Goal: Communication & Community: Answer question/provide support

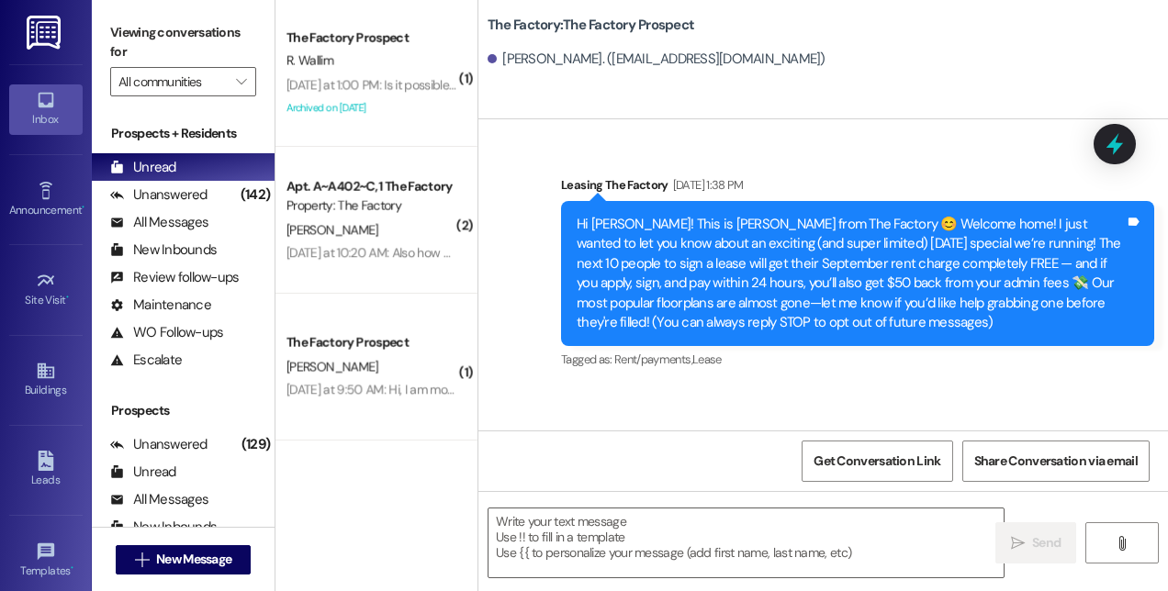
scroll to position [944, 0]
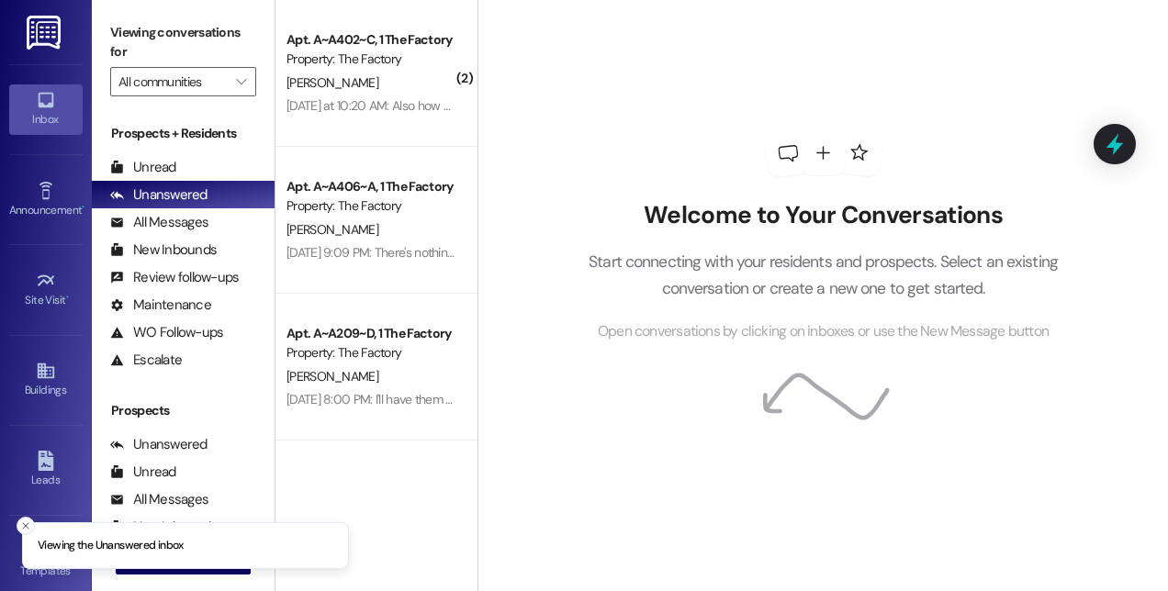
click at [26, 524] on icon "Close toast" at bounding box center [25, 525] width 11 height 11
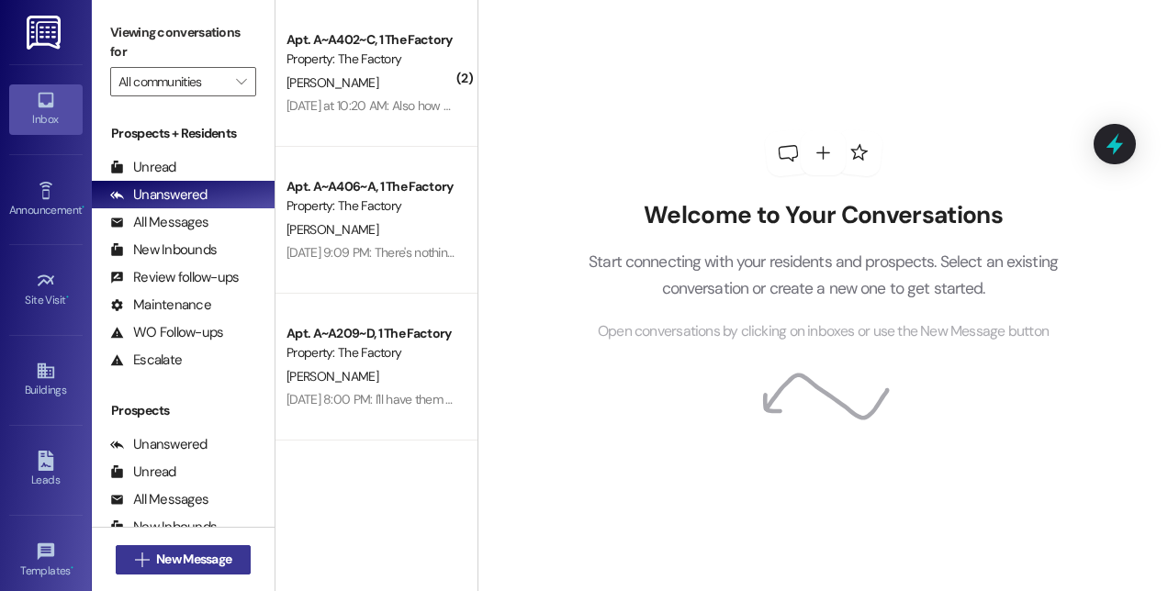
click at [152, 555] on span "New Message" at bounding box center [193, 559] width 83 height 19
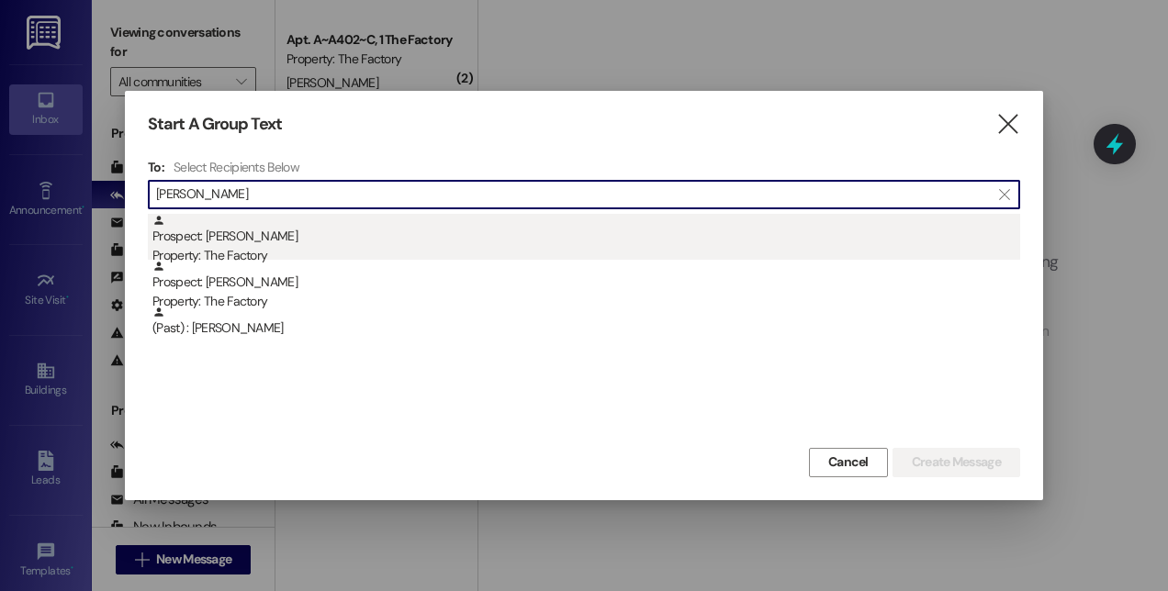
type input "[PERSON_NAME]"
click at [211, 244] on div "Prospect: [PERSON_NAME] Property: The Factory" at bounding box center [585, 240] width 867 height 52
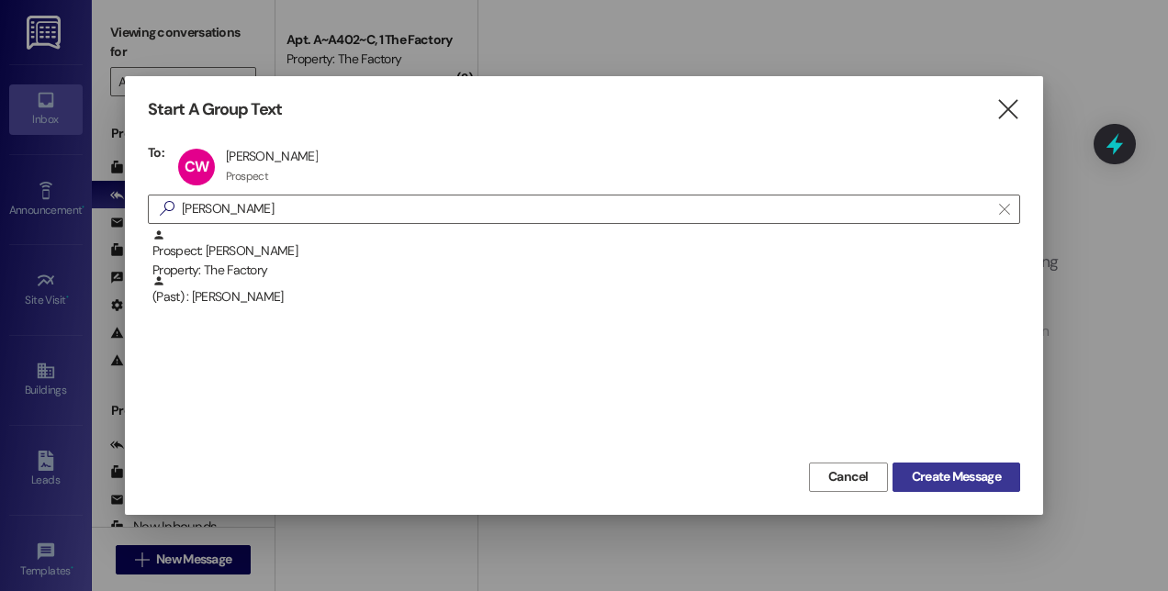
click at [933, 470] on span "Create Message" at bounding box center [955, 476] width 89 height 19
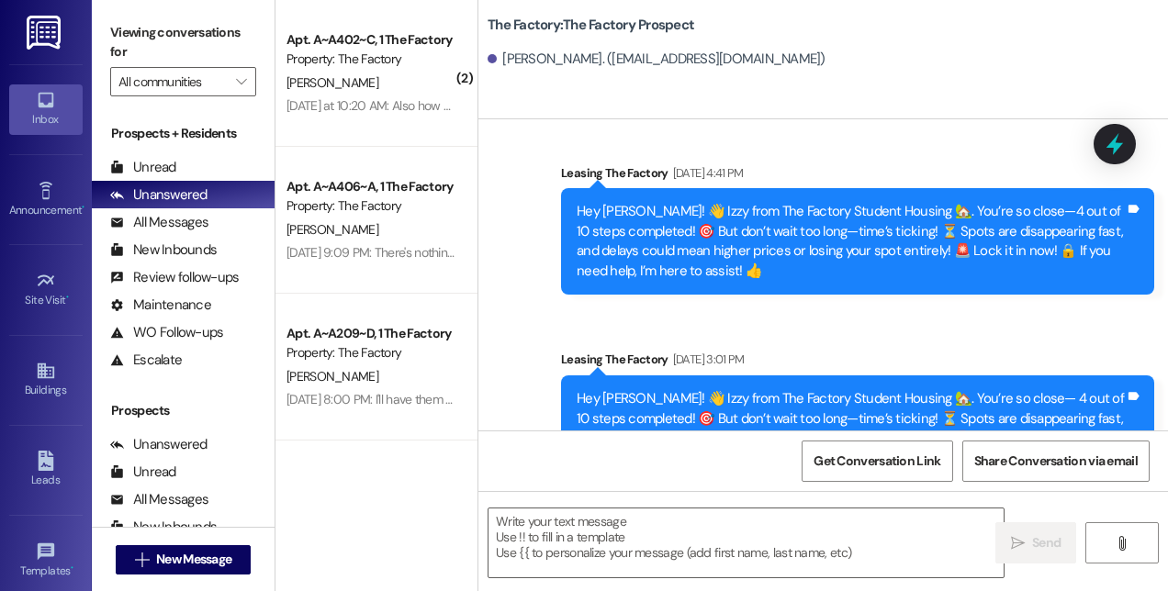
scroll to position [4381, 0]
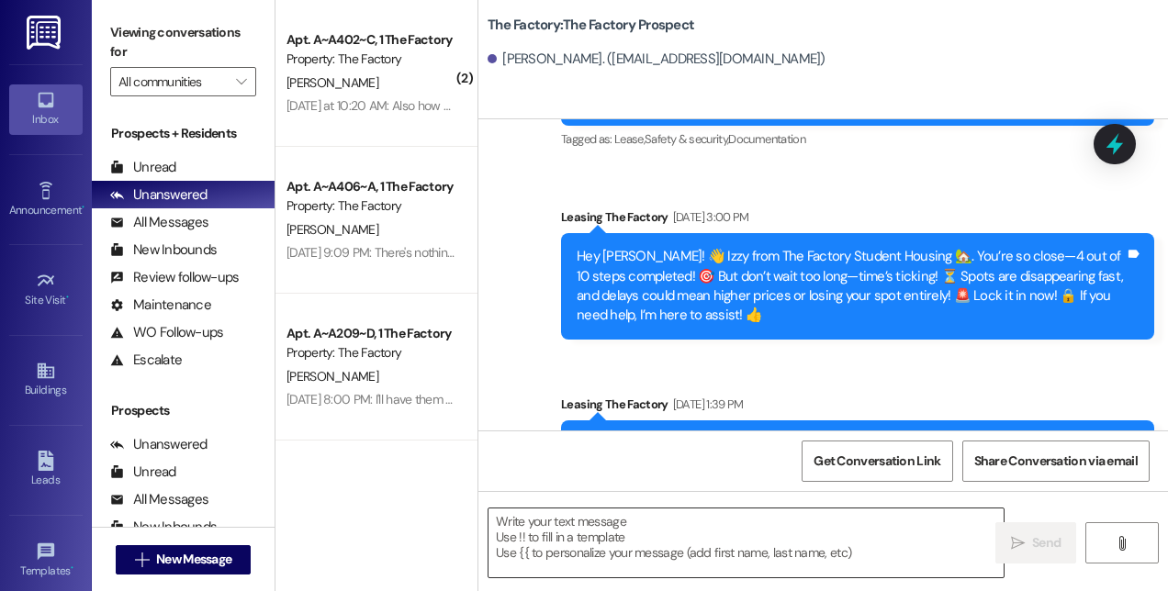
click at [608, 543] on textarea at bounding box center [745, 543] width 515 height 69
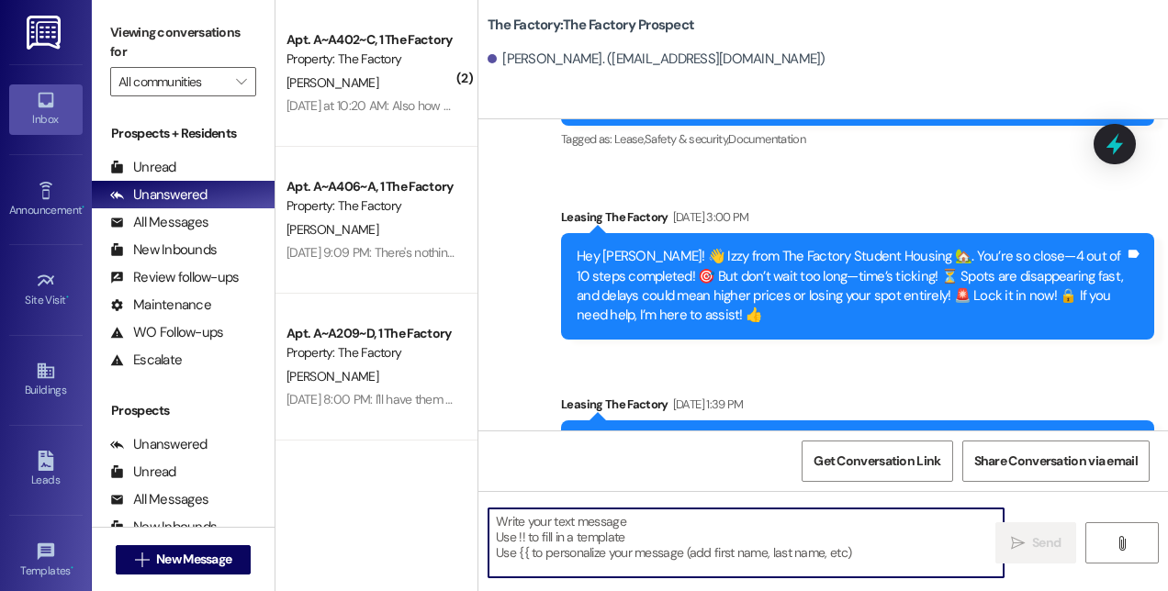
paste textarea "Hi! This is [PERSON_NAME] from The Factory! 🚨 Update: Our special is almost GON…"
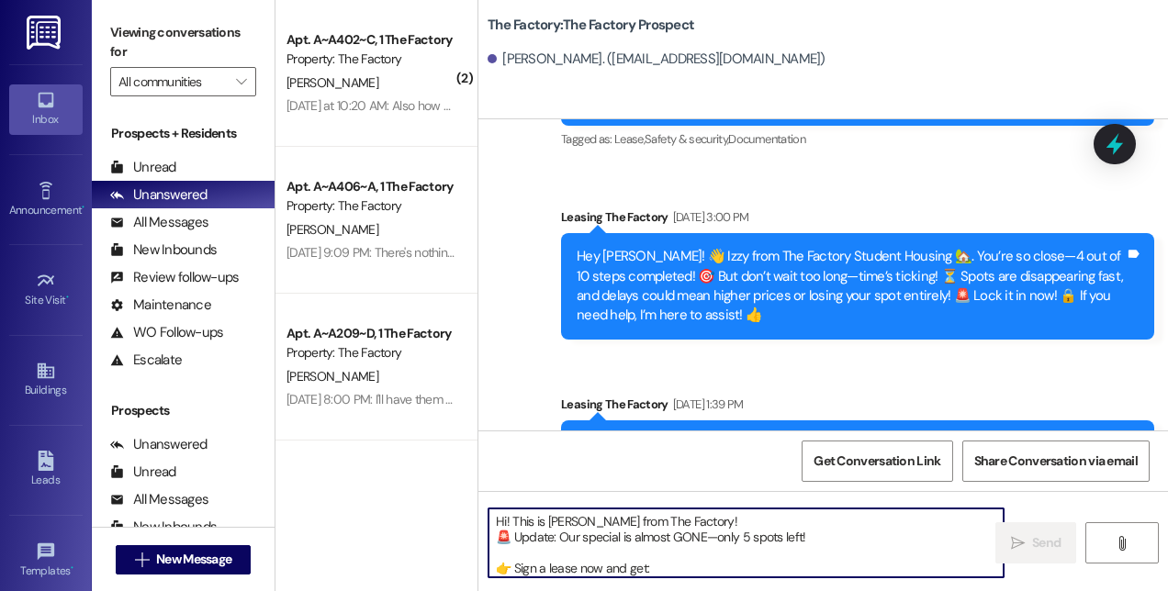
scroll to position [77, 0]
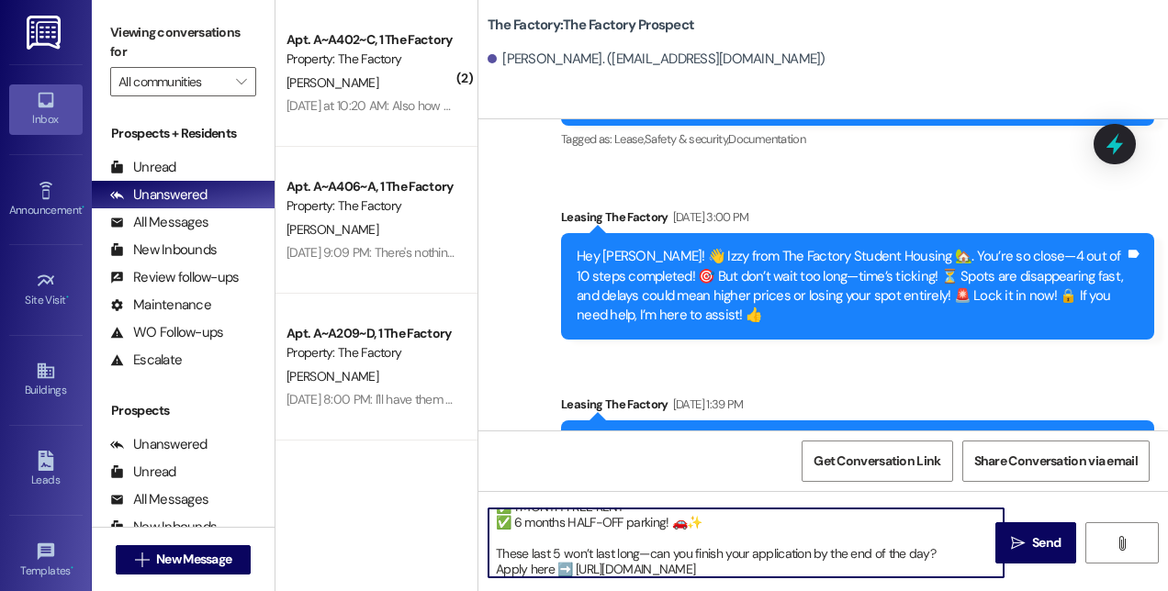
click at [496, 551] on textarea "Hi! This is [PERSON_NAME] from The Factory! 🚨 Update: Our special is almost GON…" at bounding box center [745, 543] width 515 height 69
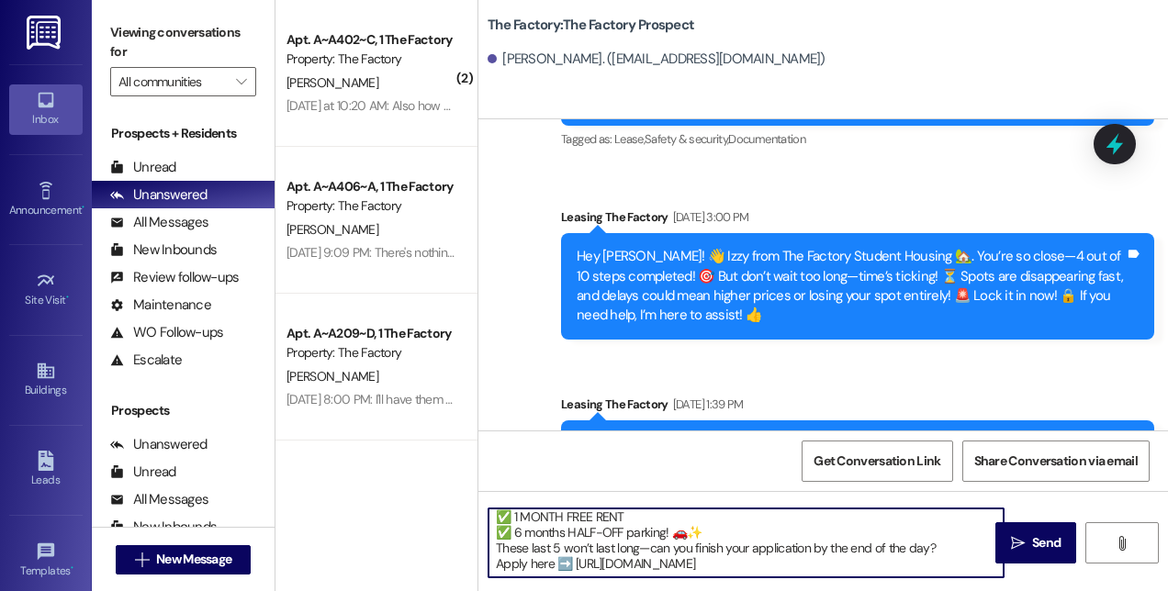
scroll to position [66, 0]
click at [924, 548] on textarea "Hi! This is [PERSON_NAME] from The Factory! 🚨 Update: Our special is almost GON…" at bounding box center [745, 543] width 515 height 69
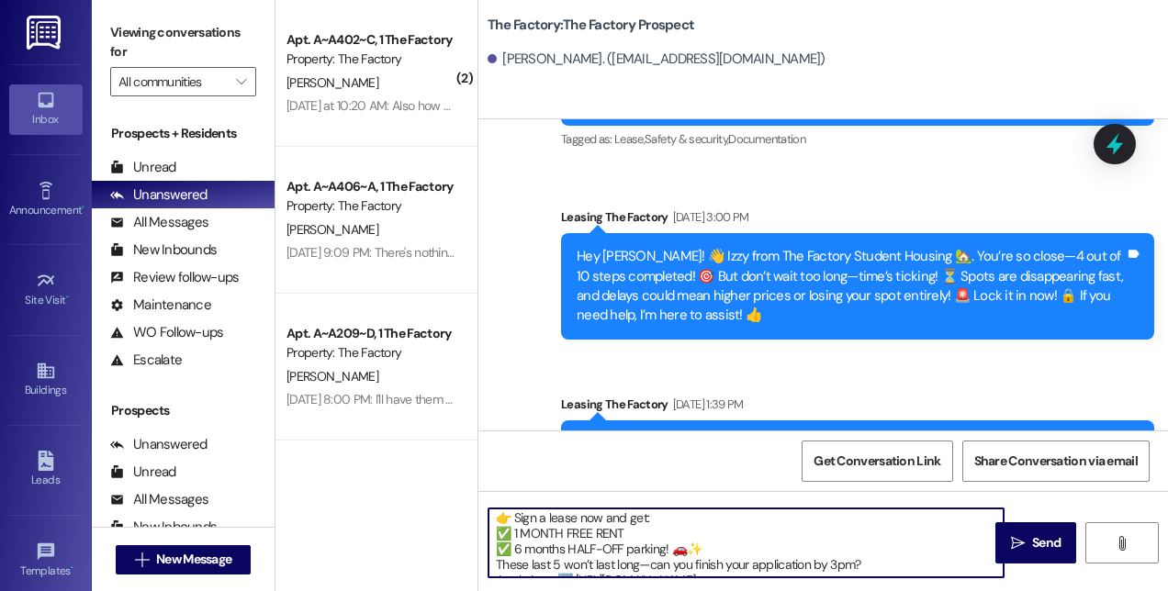
scroll to position [35, 0]
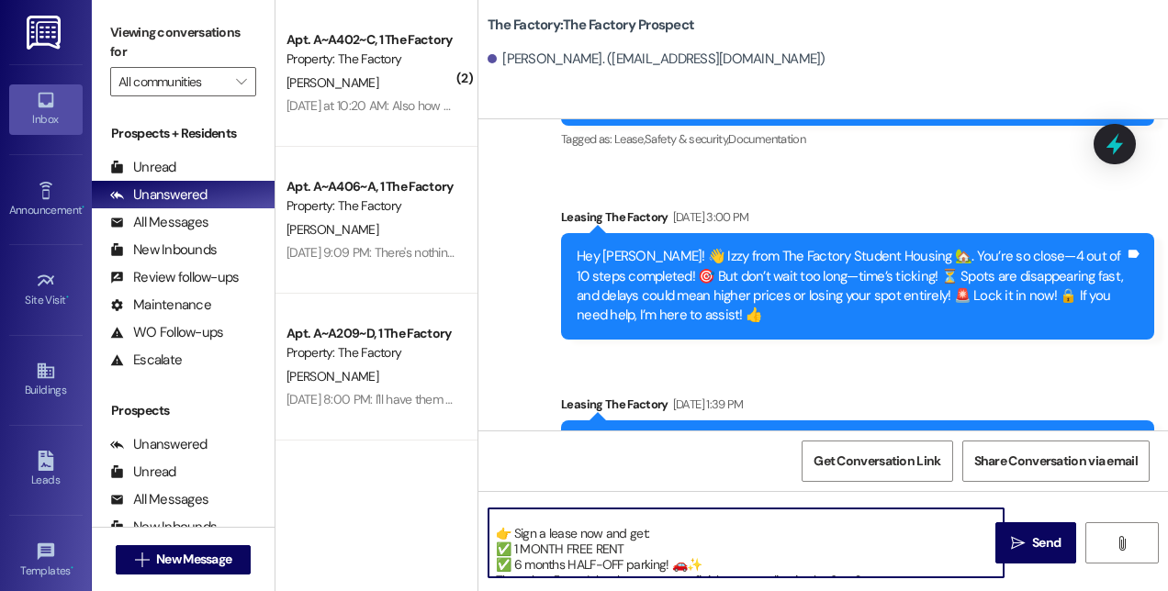
click at [497, 534] on textarea "Hi! This is [PERSON_NAME] from The Factory! 🚨 Update: Our special is almost GON…" at bounding box center [745, 543] width 515 height 69
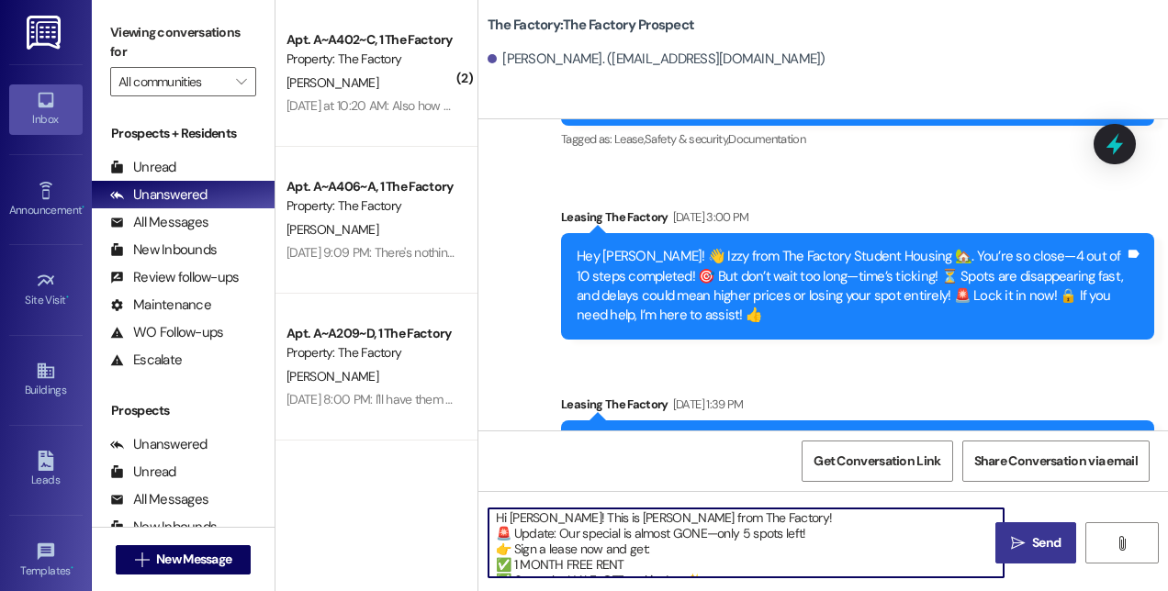
type textarea "Hi [PERSON_NAME]! This is [PERSON_NAME] from The Factory! 🚨 Update: Our special…"
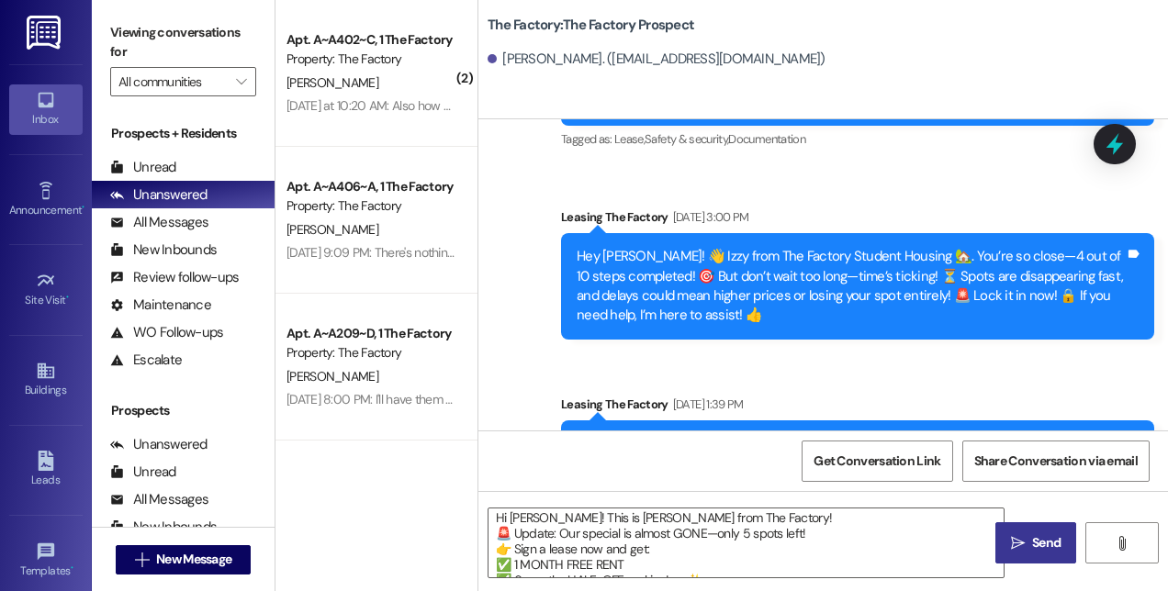
click at [1019, 551] on span " Send" at bounding box center [1036, 542] width 58 height 19
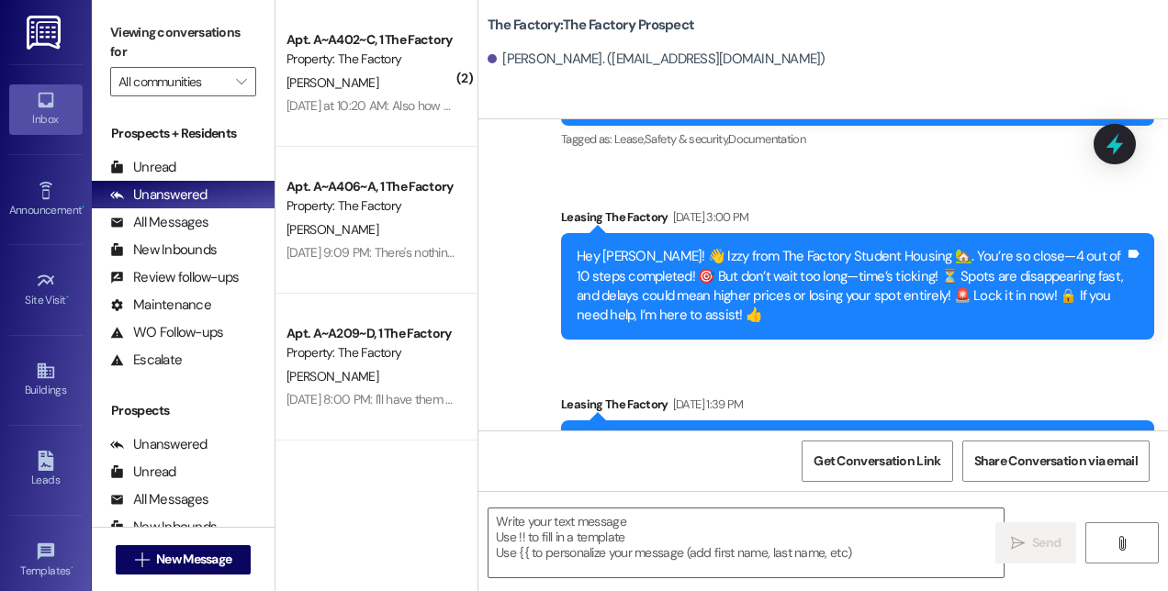
scroll to position [0, 0]
click at [802, 434] on div "Hi [PERSON_NAME], I will be archiving your application due to inactivity! We wi…" at bounding box center [850, 453] width 548 height 39
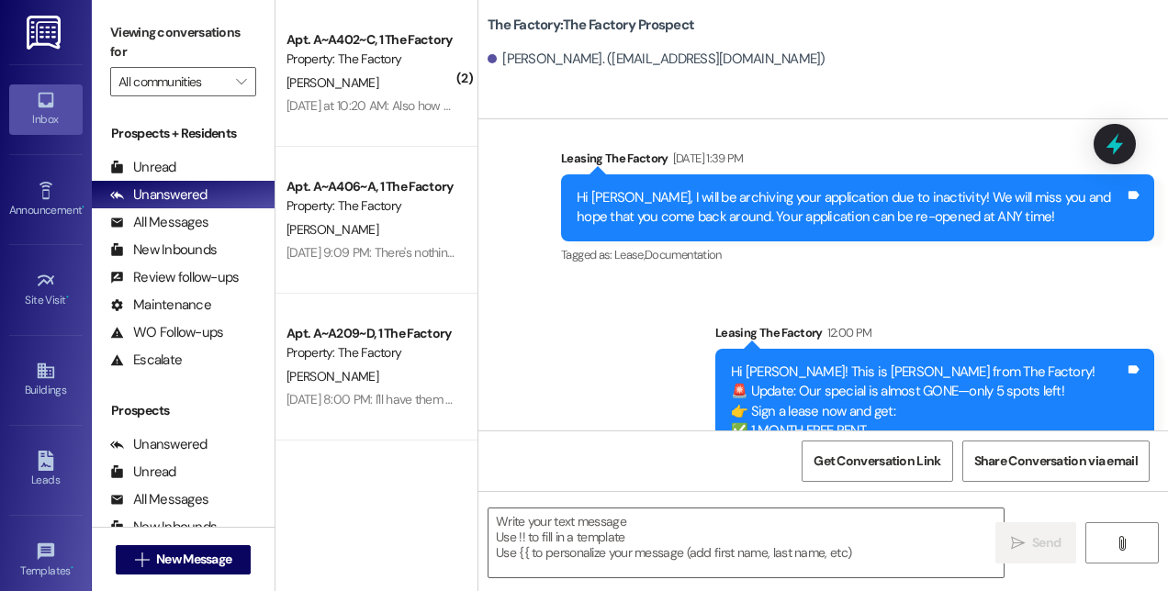
drag, startPoint x: 729, startPoint y: 270, endPoint x: 1054, endPoint y: 409, distance: 353.6
click at [1054, 409] on div "Hi [PERSON_NAME]! This is [PERSON_NAME] from The Factory! 🚨 Update: Our special…" at bounding box center [934, 431] width 439 height 165
copy div "Hi [PERSON_NAME]! This is [PERSON_NAME] from The Factory! 🚨 Update: Our special…"
click at [226, 554] on span "New Message" at bounding box center [193, 559] width 75 height 19
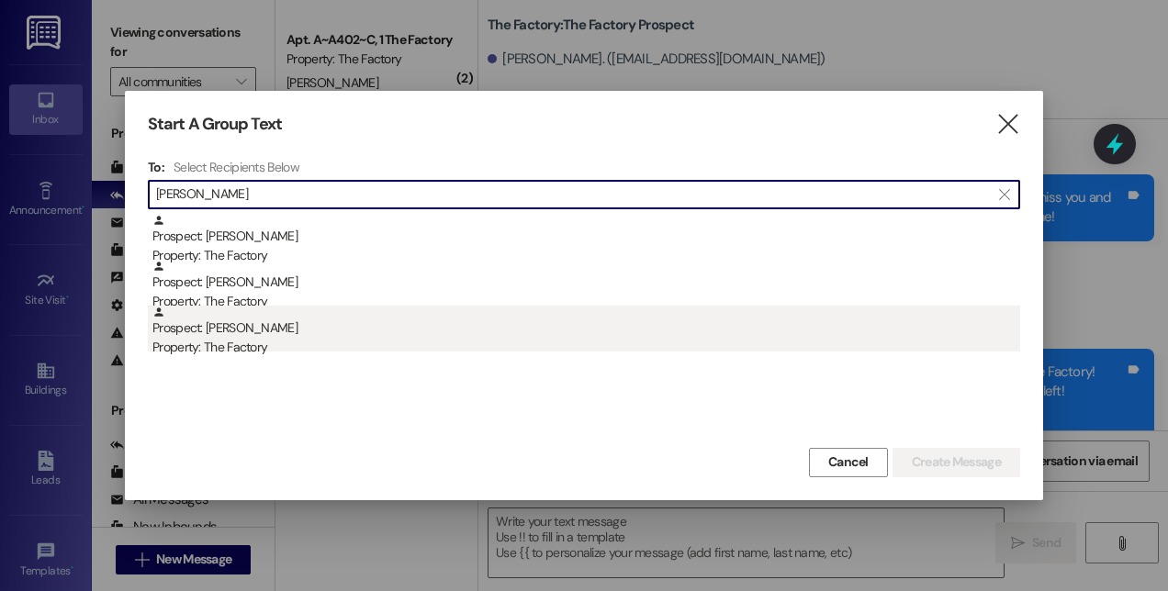
type input "[PERSON_NAME]"
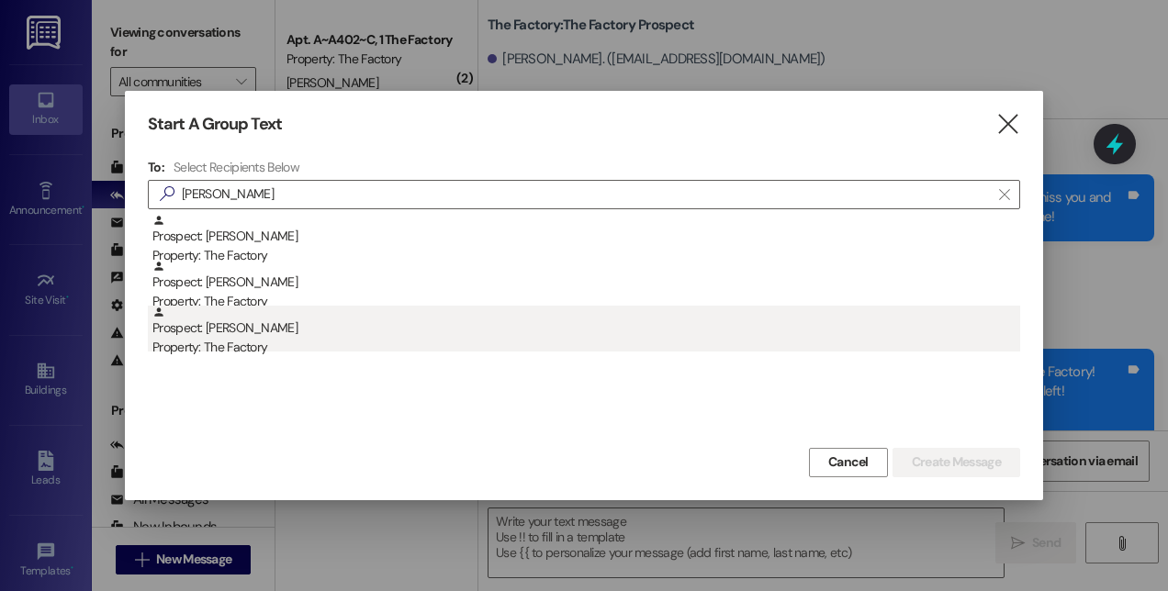
click at [244, 354] on div "Property: The Factory" at bounding box center [585, 347] width 867 height 19
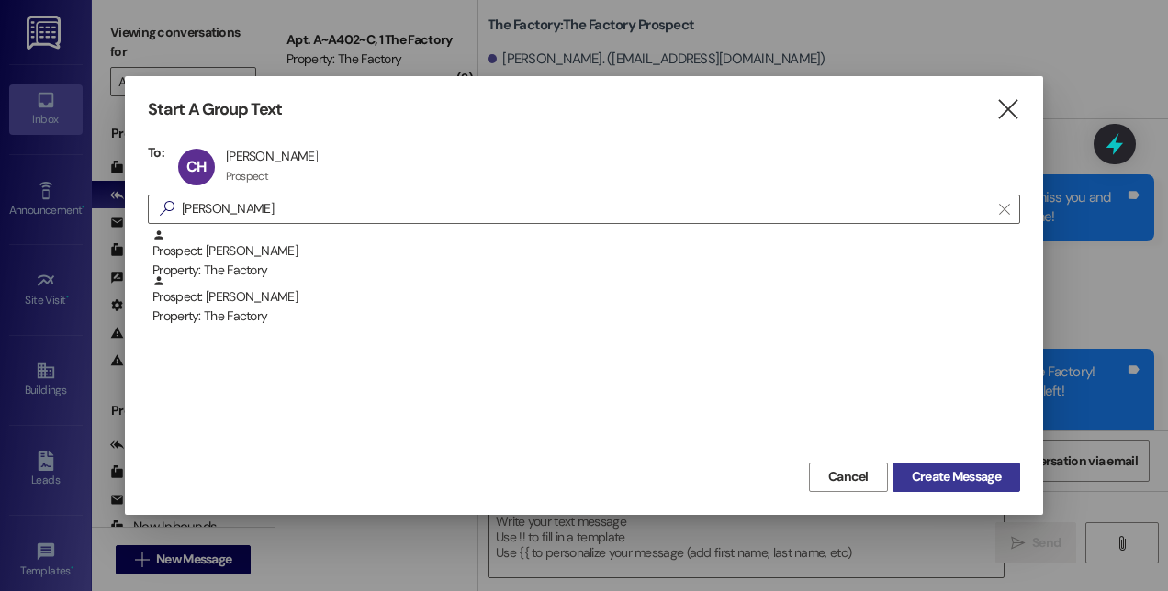
click at [918, 480] on span "Create Message" at bounding box center [955, 476] width 89 height 19
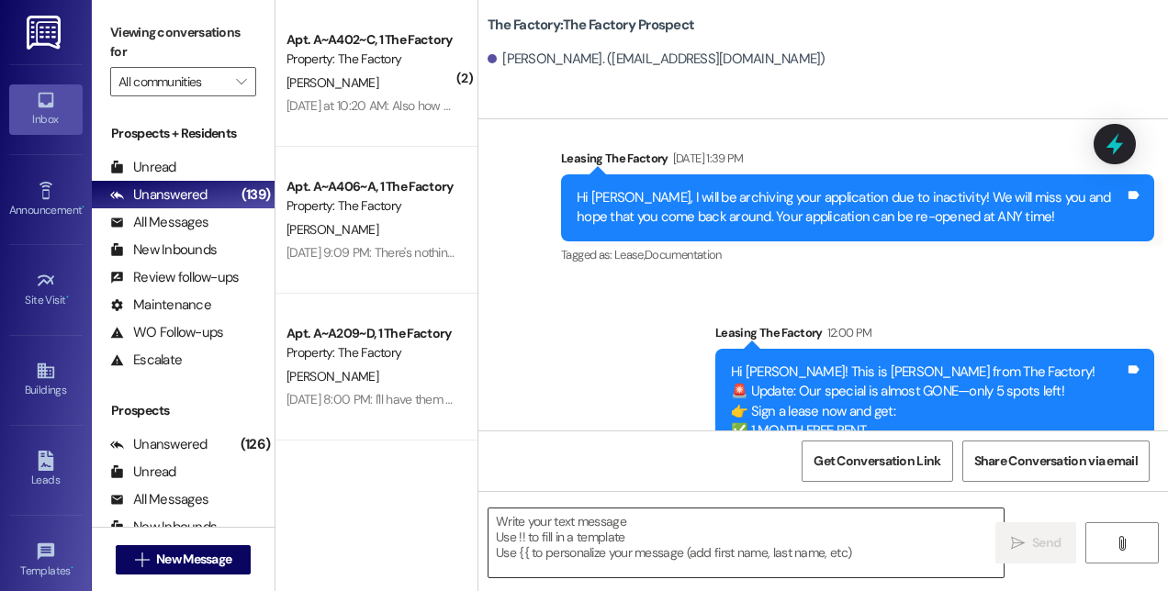
click at [775, 543] on textarea at bounding box center [745, 543] width 515 height 69
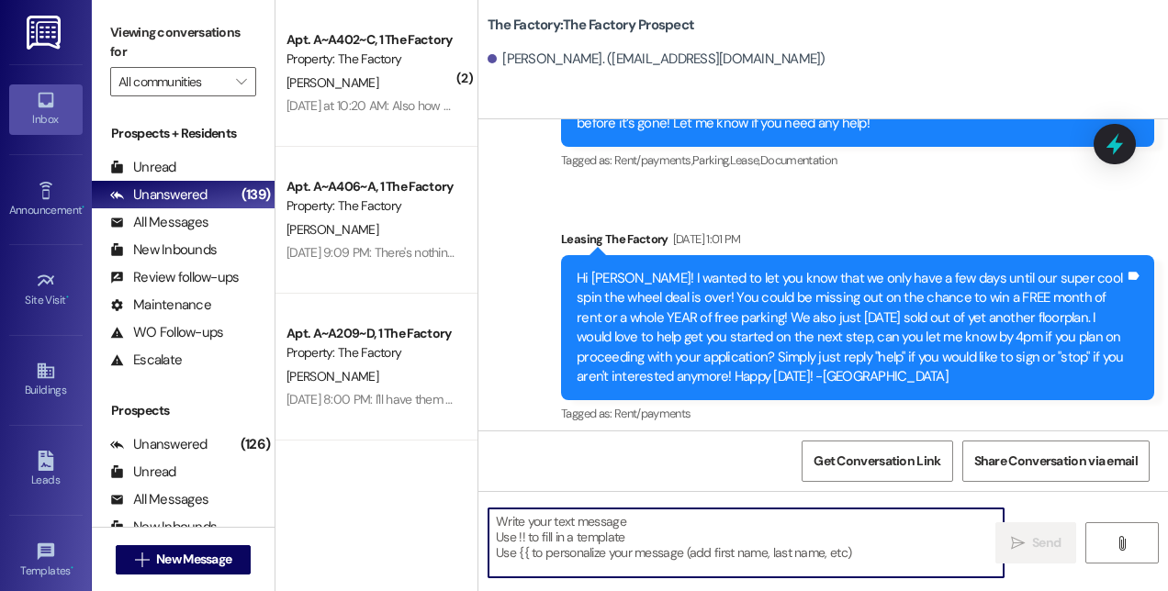
paste textarea "Hi [PERSON_NAME]! This is [PERSON_NAME] from The Factory! 🚨 Update: Our special…"
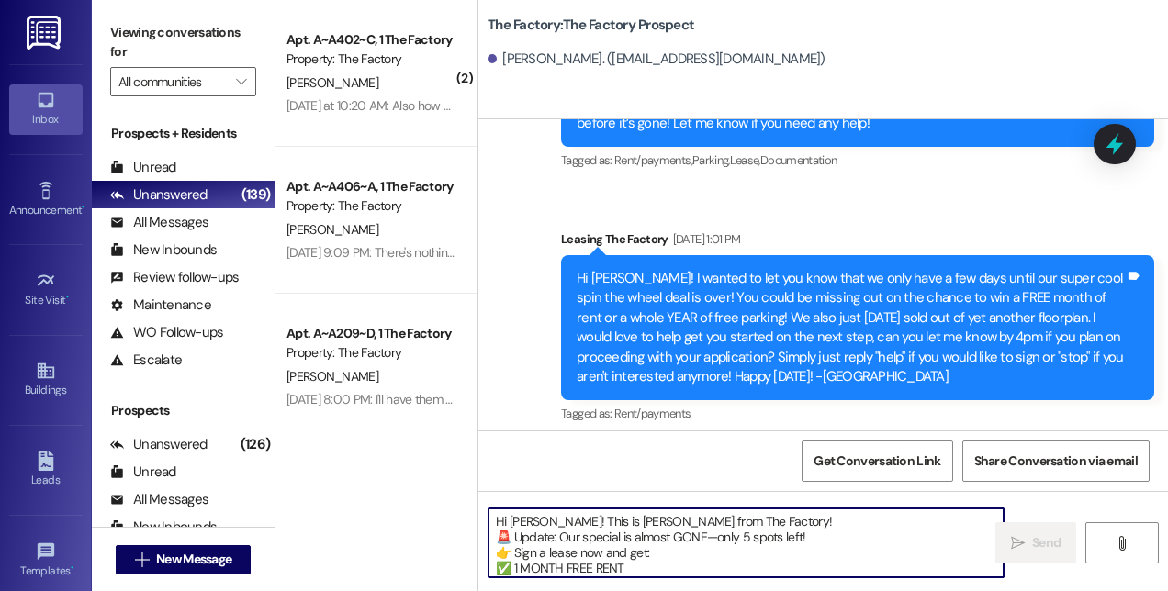
scroll to position [46, 0]
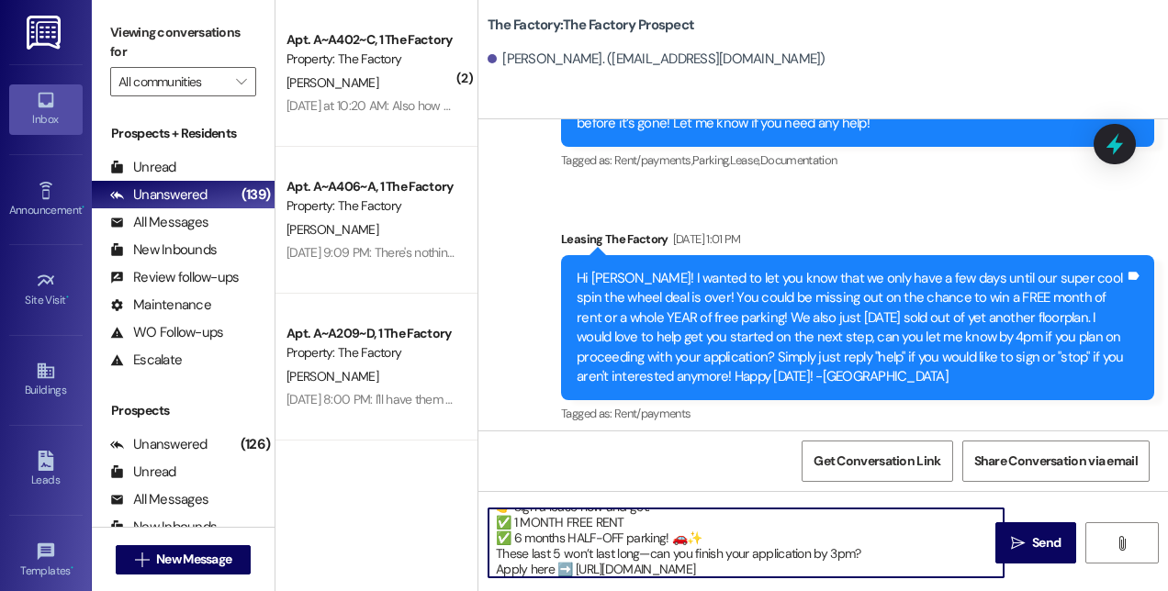
click at [493, 534] on textarea "Hi [PERSON_NAME]! This is [PERSON_NAME] from The Factory! 🚨 Update: Our special…" at bounding box center [745, 543] width 515 height 69
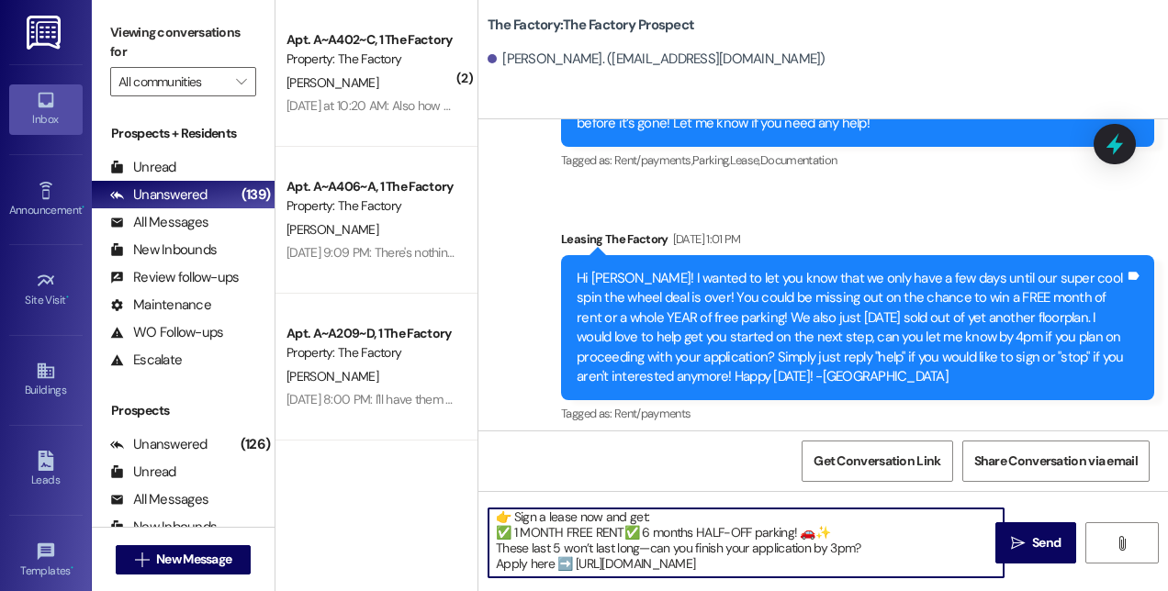
scroll to position [35, 0]
click at [500, 515] on textarea "Hi [PERSON_NAME]! This is [PERSON_NAME] from The Factory! 🚨 Update: Our special…" at bounding box center [745, 543] width 515 height 69
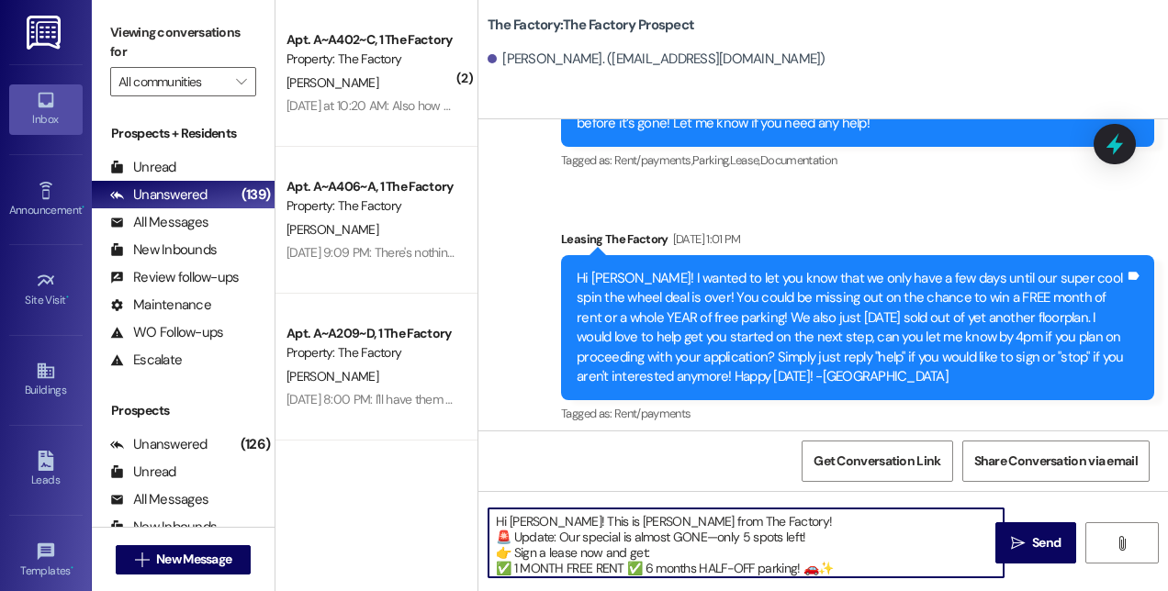
drag, startPoint x: 746, startPoint y: 567, endPoint x: 451, endPoint y: 479, distance: 308.4
click at [451, 479] on div "( 2 ) Apt. A~A402~C, 1 The Factory Property: The Factory [PERSON_NAME] [DATE] a…" at bounding box center [721, 295] width 892 height 591
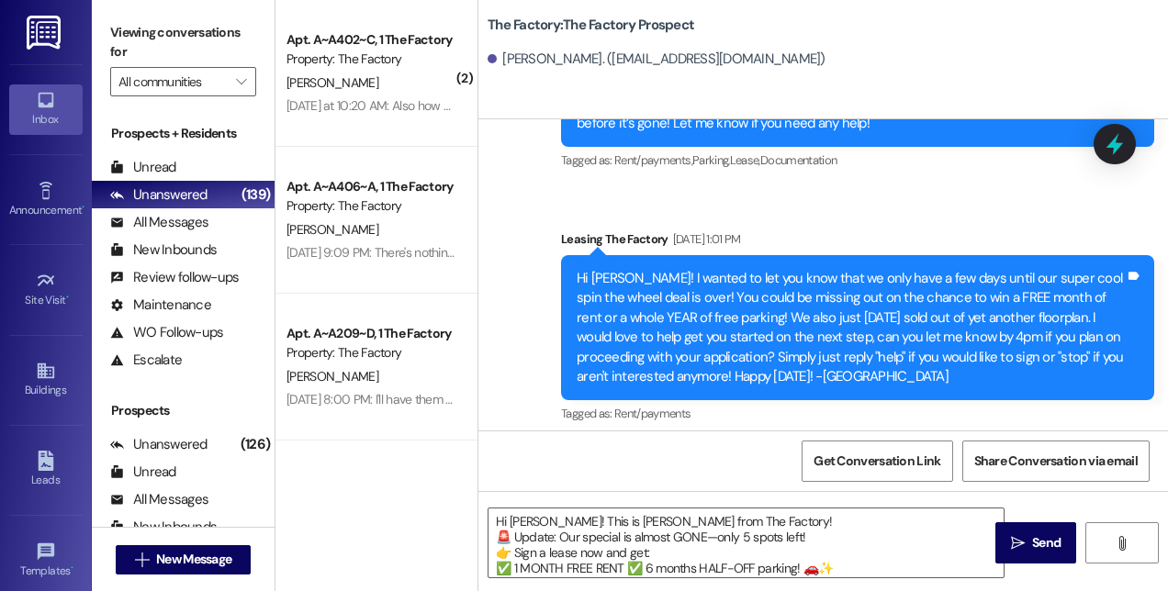
click at [451, 479] on div "( 2 ) Apt. A~A402~C, 1 The Factory Property: The Factory [PERSON_NAME] [DATE] a…" at bounding box center [376, 295] width 202 height 591
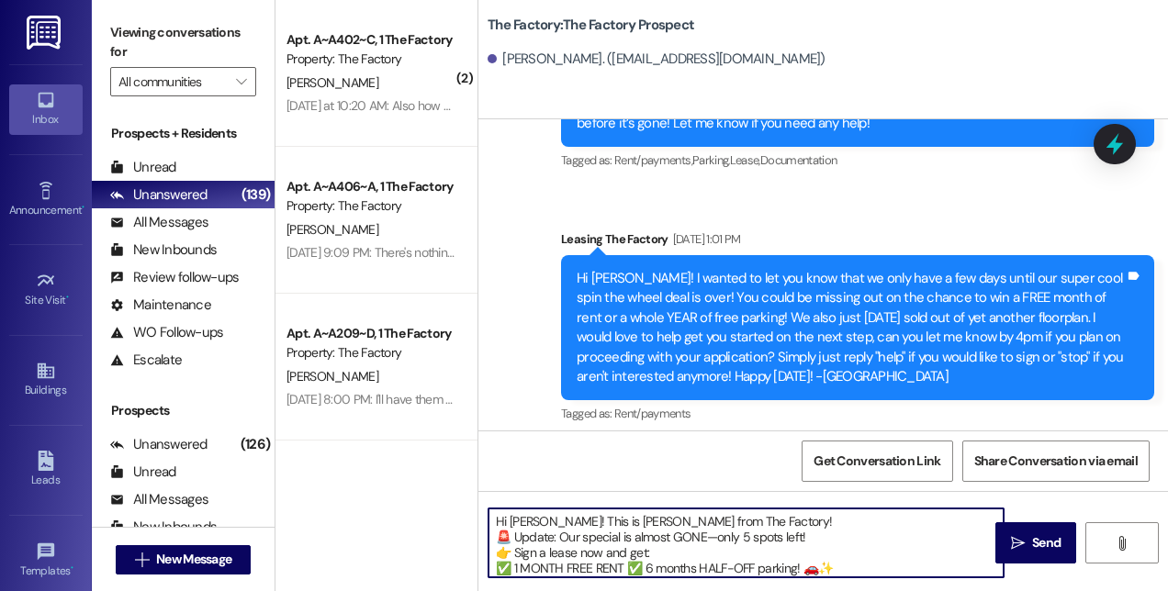
click at [549, 518] on textarea "Hi [PERSON_NAME]! This is [PERSON_NAME] from The Factory! 🚨 Update: Our special…" at bounding box center [745, 543] width 515 height 69
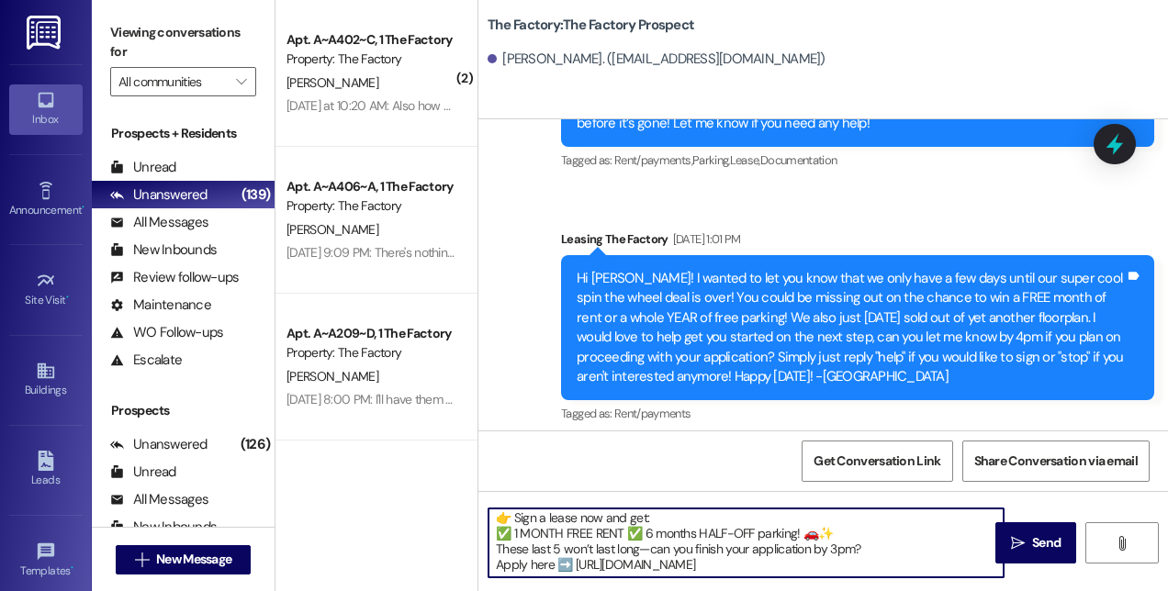
drag, startPoint x: 494, startPoint y: 525, endPoint x: 801, endPoint y: 587, distance: 313.8
click at [801, 587] on div "Hi! This is [PERSON_NAME] from The Factory! 🚨 Update: Our special is almost GON…" at bounding box center [822, 560] width 689 height 138
click at [953, 549] on textarea "Hi! This is [PERSON_NAME] from The Factory! 🚨 Update: Our special is almost GON…" at bounding box center [745, 543] width 515 height 69
type textarea "Hi! This is [PERSON_NAME] from The Factory! 🚨 Update: Our special is almost GON…"
click at [1039, 539] on span "Send" at bounding box center [1046, 542] width 28 height 19
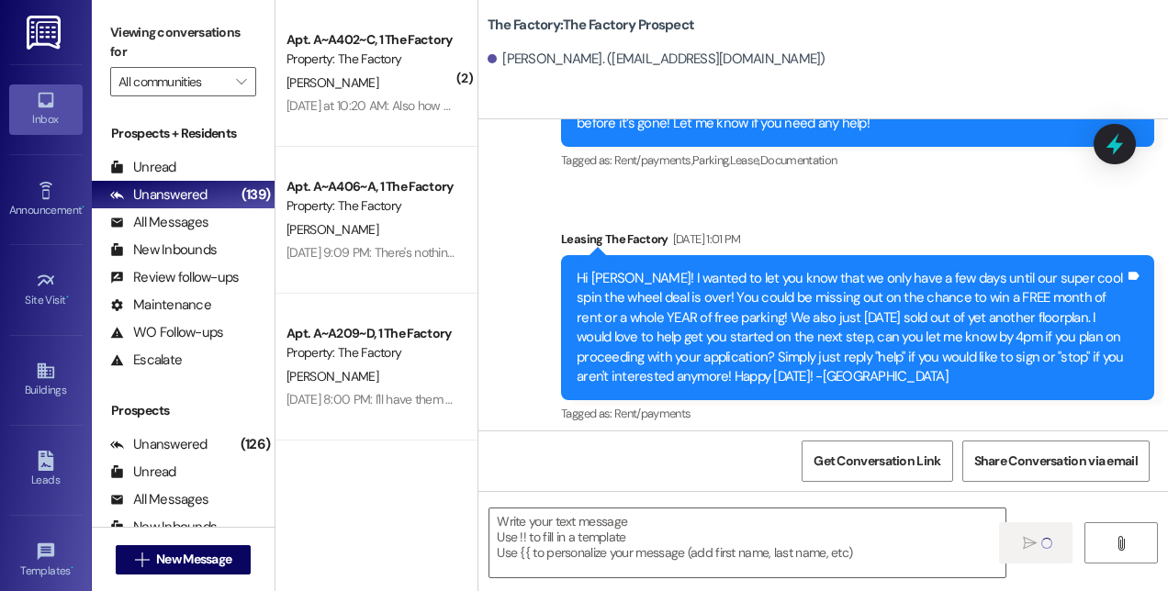
scroll to position [0, 0]
click at [174, 560] on span "New Message" at bounding box center [193, 559] width 75 height 19
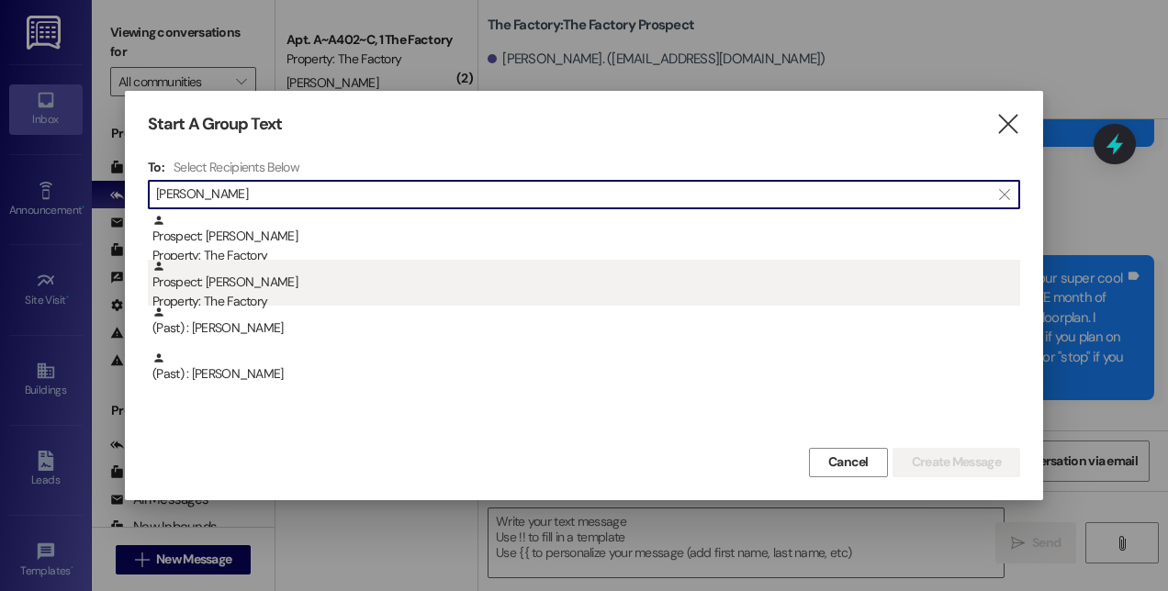
type input "[PERSON_NAME]"
click at [232, 277] on div "Prospect: [PERSON_NAME] Property: The Factory" at bounding box center [585, 286] width 867 height 52
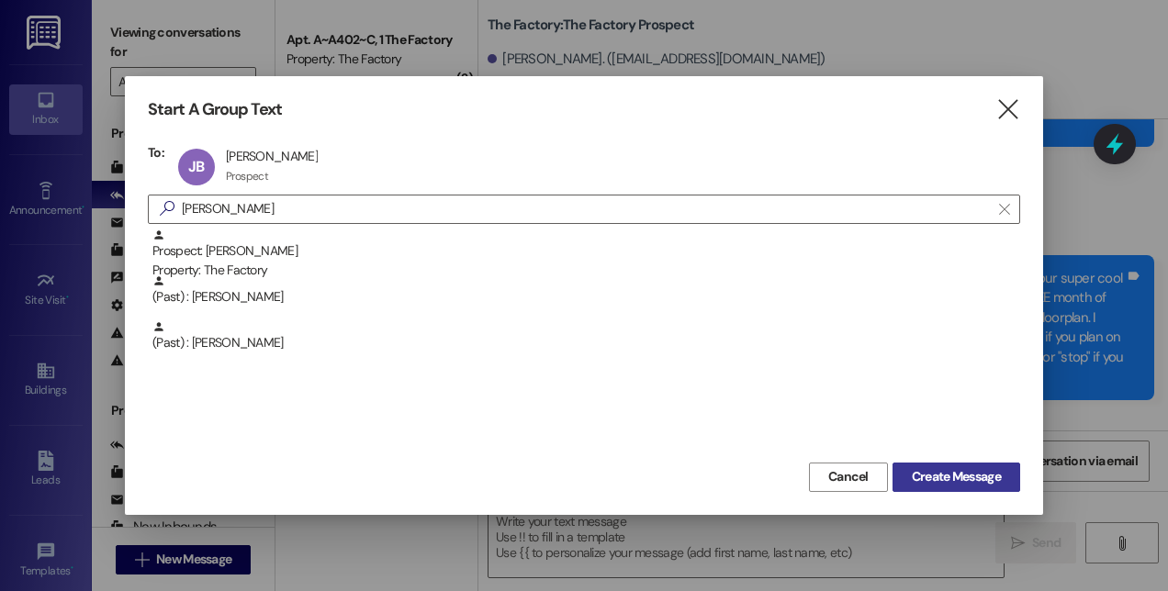
click at [908, 470] on span "Create Message" at bounding box center [956, 476] width 96 height 19
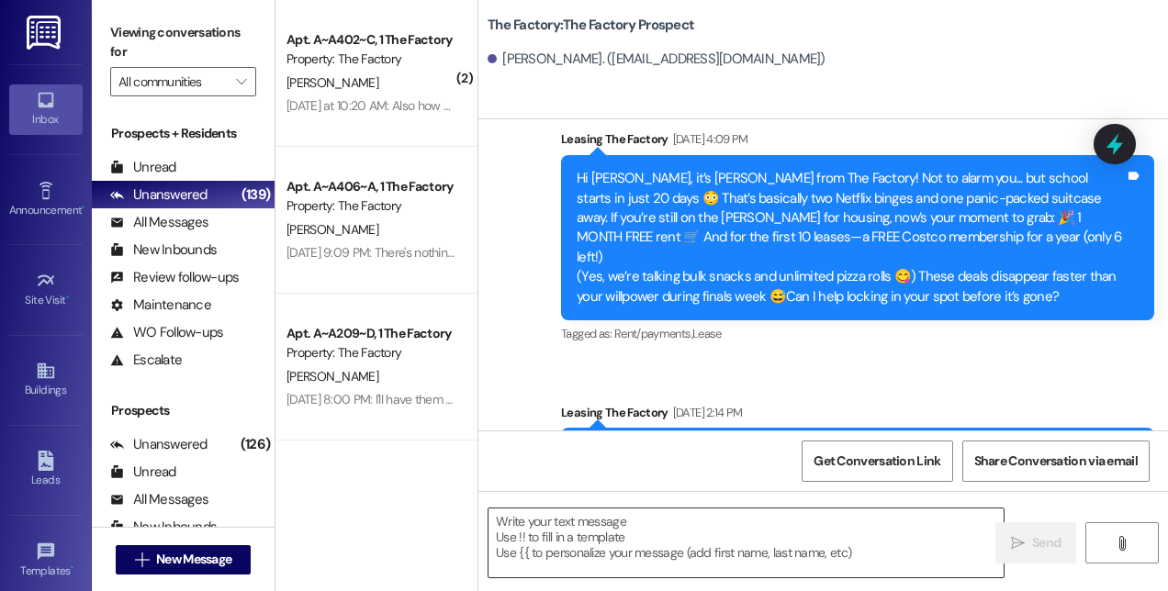
click at [824, 542] on textarea at bounding box center [745, 543] width 515 height 69
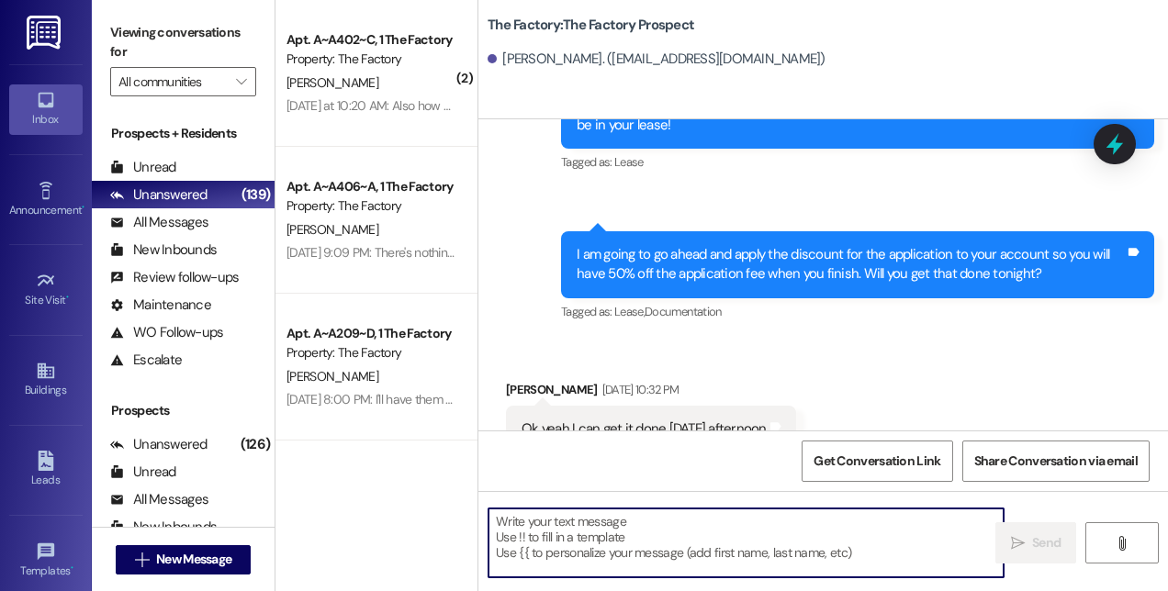
scroll to position [1592, 0]
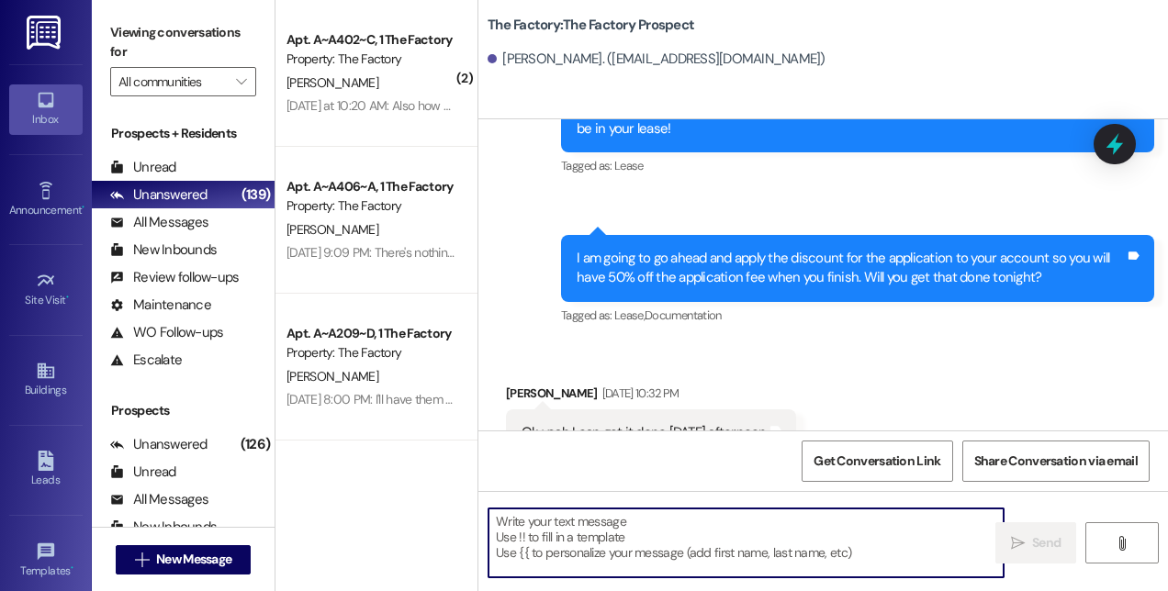
paste textarea "Hi! This is [PERSON_NAME] from The Factory! 🚨 Update: Our special is almost GON…"
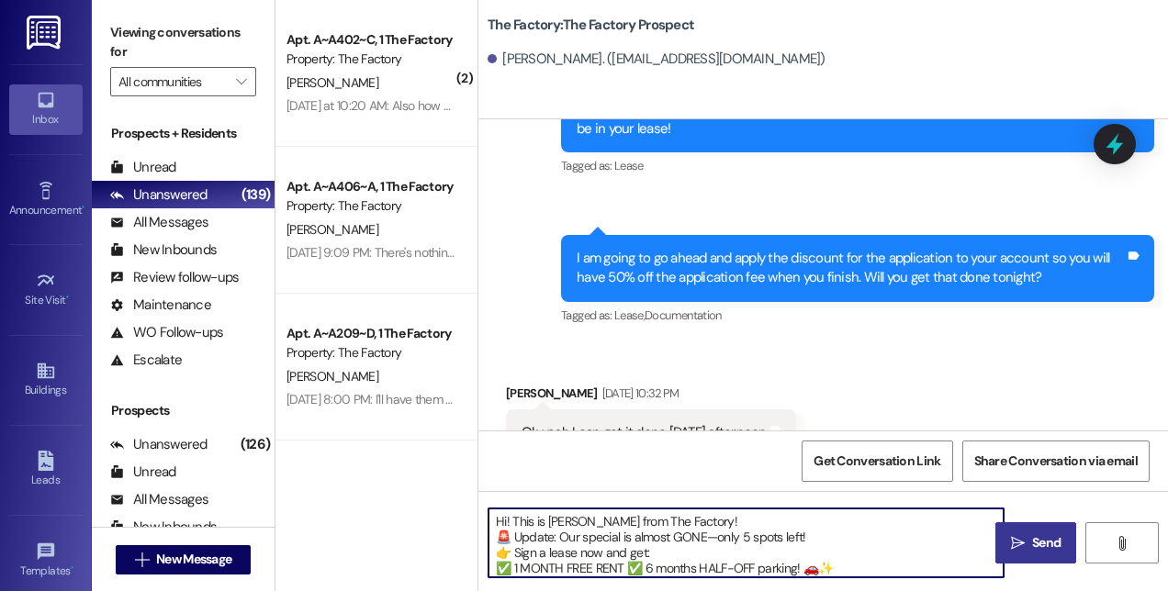
scroll to position [31, 0]
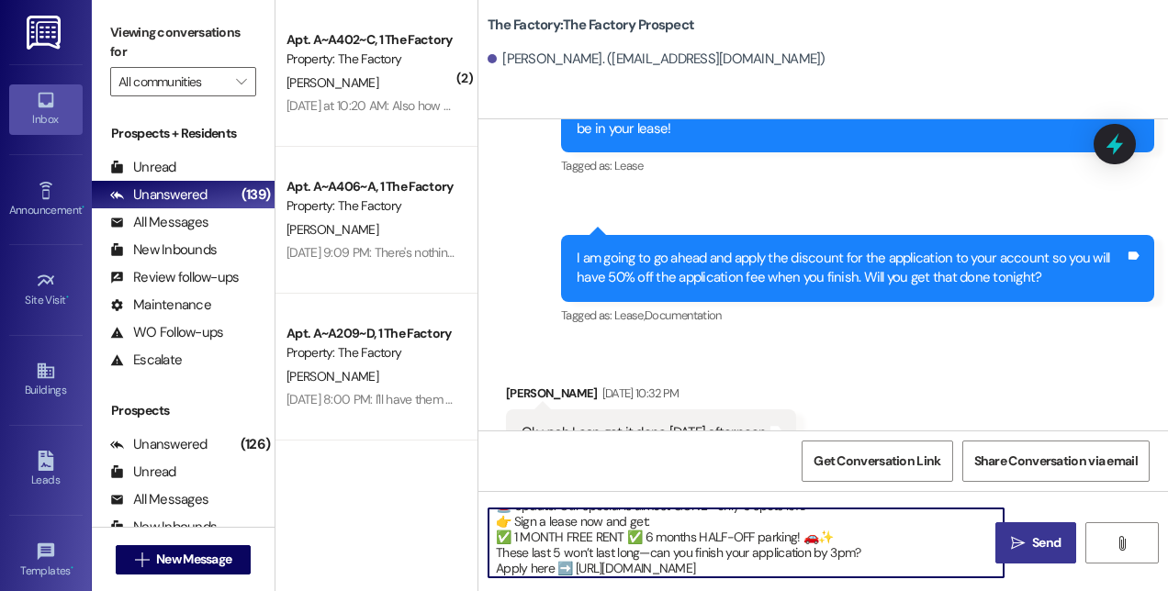
type textarea "Hi! This is [PERSON_NAME] from The Factory! 🚨 Update: Our special is almost GON…"
click at [1053, 551] on span "Send" at bounding box center [1046, 542] width 28 height 19
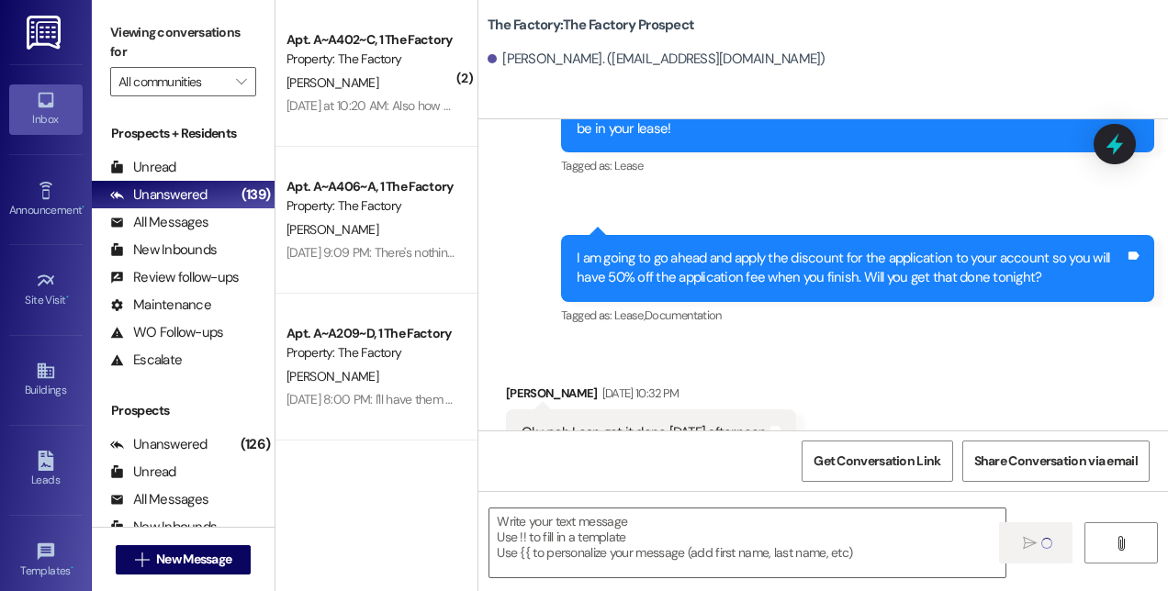
scroll to position [0, 0]
click at [228, 556] on span "New Message" at bounding box center [193, 559] width 75 height 19
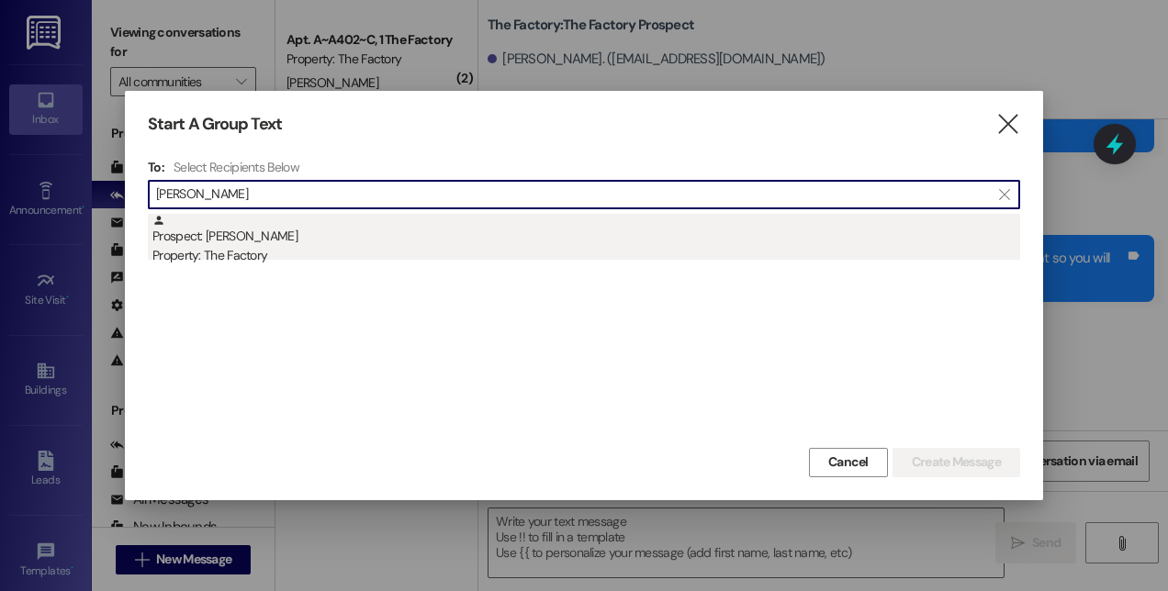
type input "[PERSON_NAME]"
click at [238, 240] on div "Prospect: [PERSON_NAME] Property: The Factory" at bounding box center [585, 240] width 867 height 52
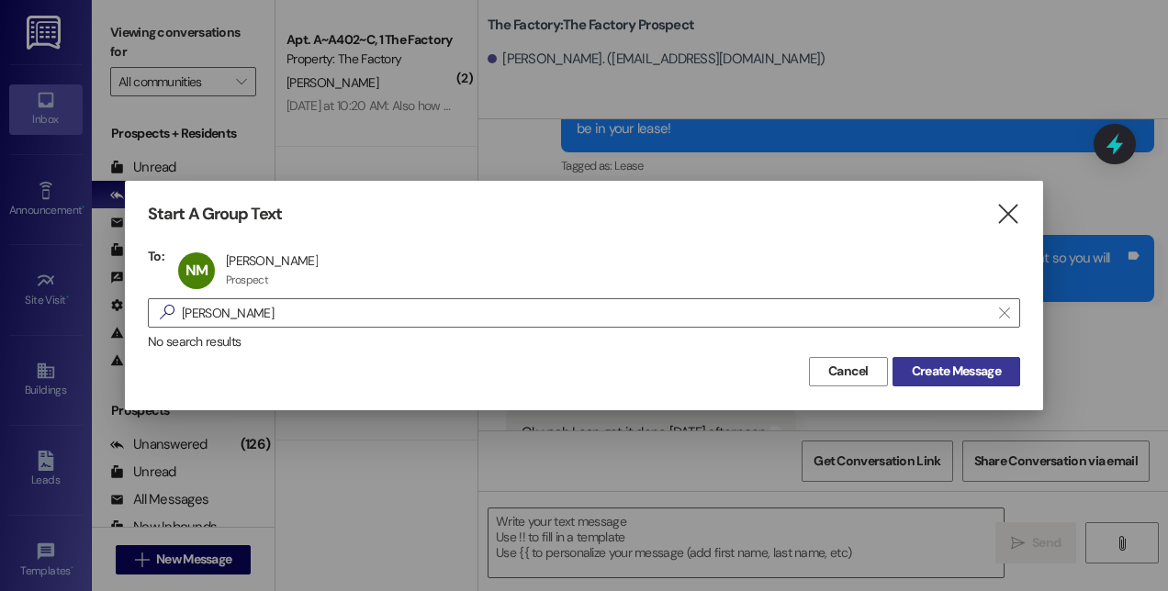
click at [927, 373] on span "Create Message" at bounding box center [955, 371] width 89 height 19
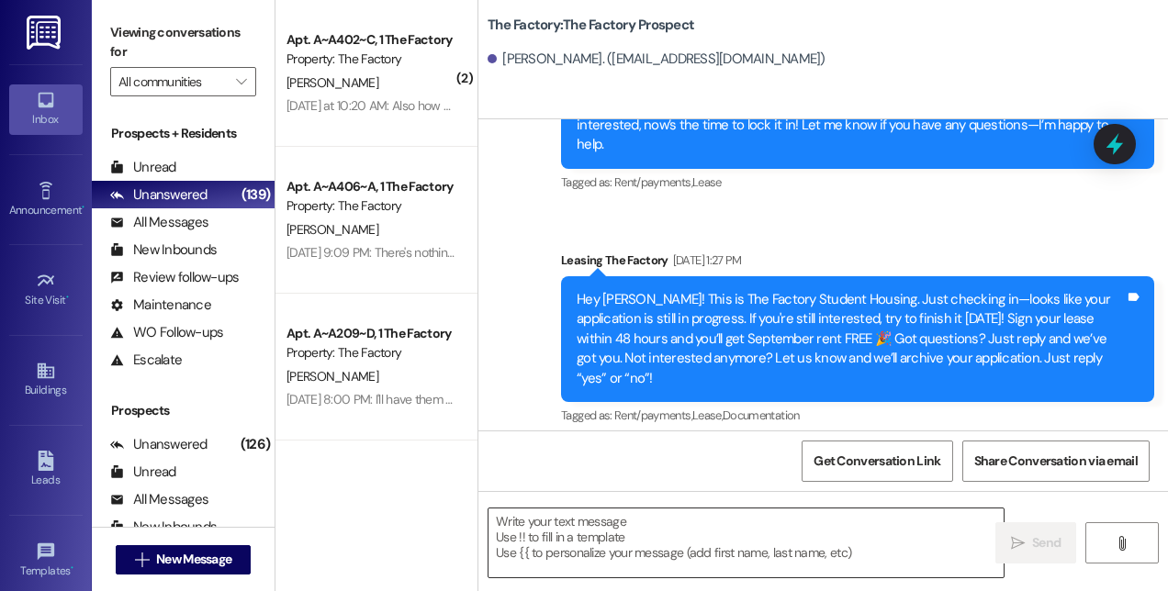
scroll to position [1612, 0]
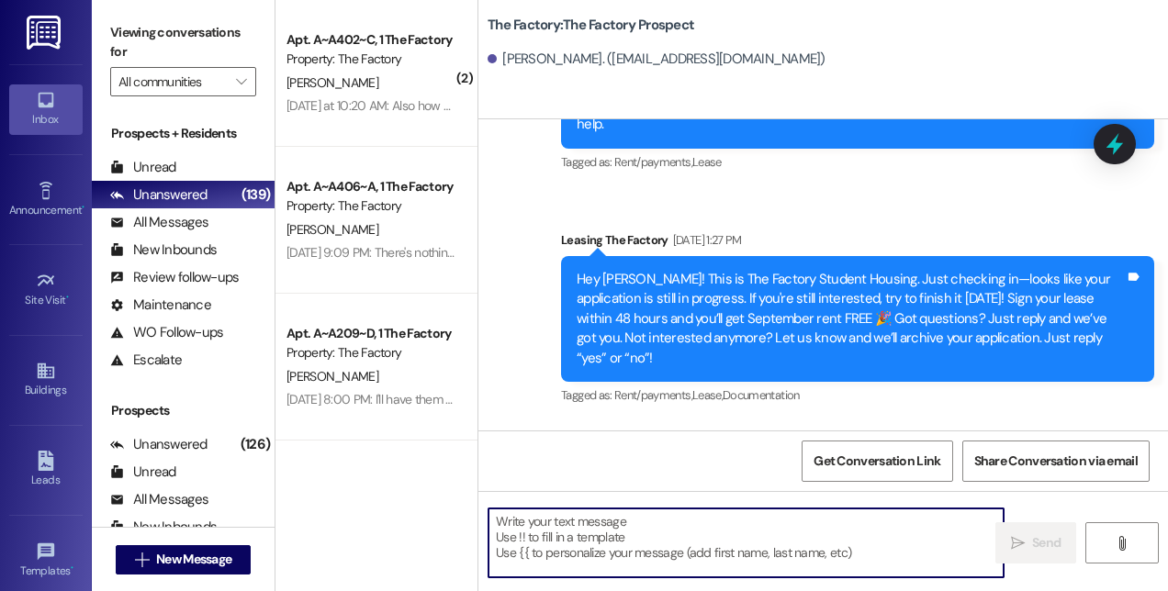
click at [741, 536] on textarea at bounding box center [745, 543] width 515 height 69
paste textarea "Hi! This is [PERSON_NAME] from The Factory! 🚨 Update: Our special is almost GON…"
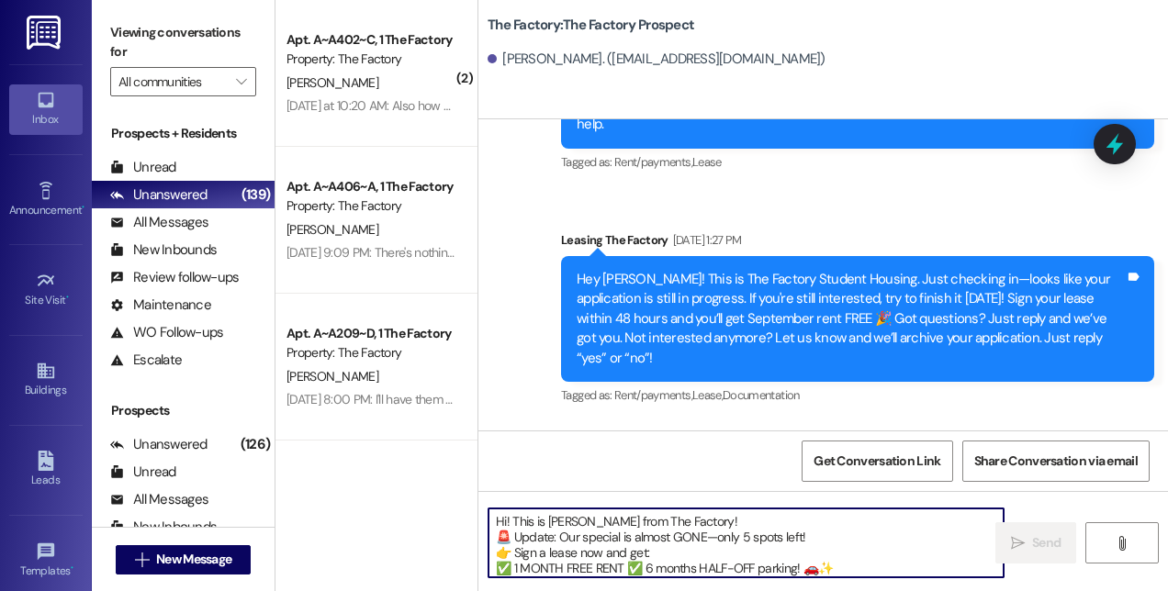
scroll to position [31, 0]
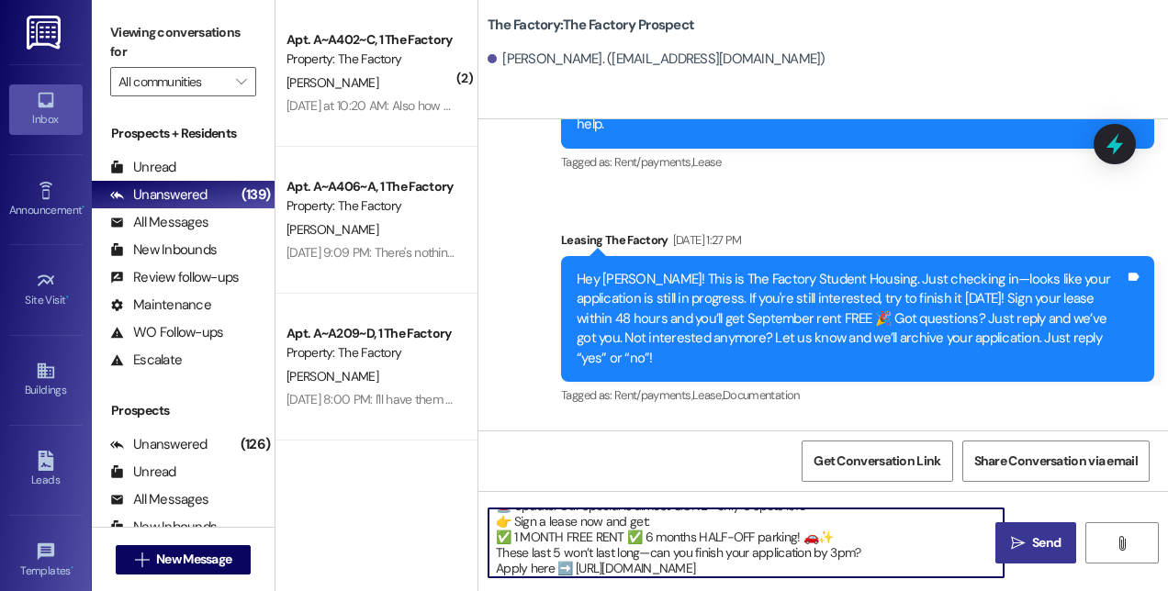
type textarea "Hi! This is [PERSON_NAME] from The Factory! 🚨 Update: Our special is almost GON…"
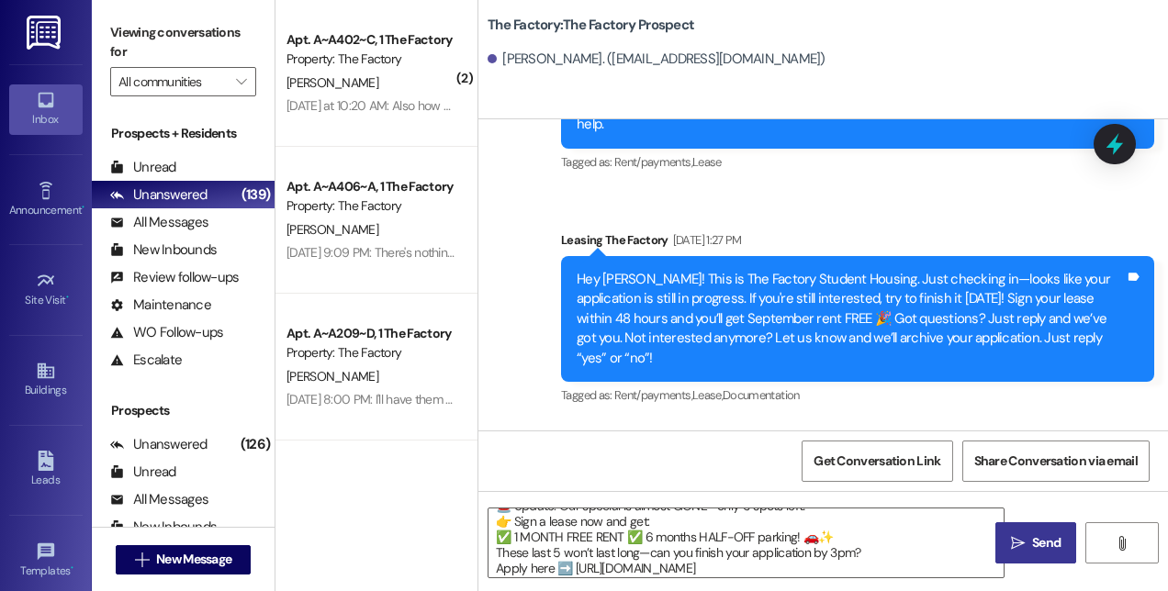
click at [1032, 551] on span "Send" at bounding box center [1046, 542] width 28 height 19
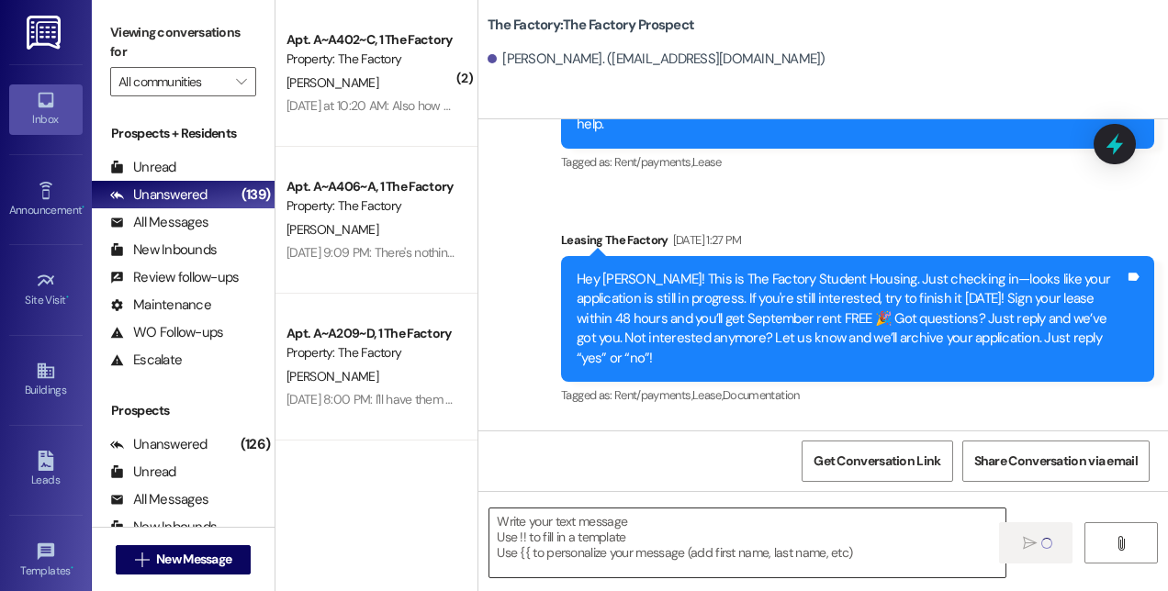
scroll to position [0, 0]
click at [185, 565] on span "New Message" at bounding box center [193, 559] width 75 height 19
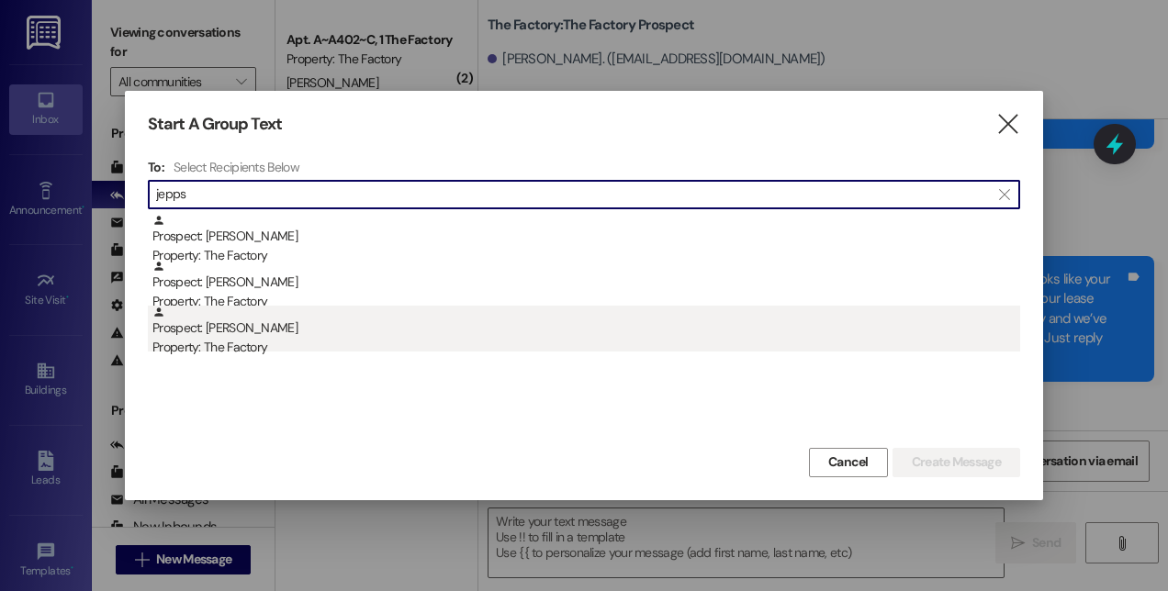
type input "jepps"
click at [244, 352] on div "Property: The Factory" at bounding box center [585, 347] width 867 height 19
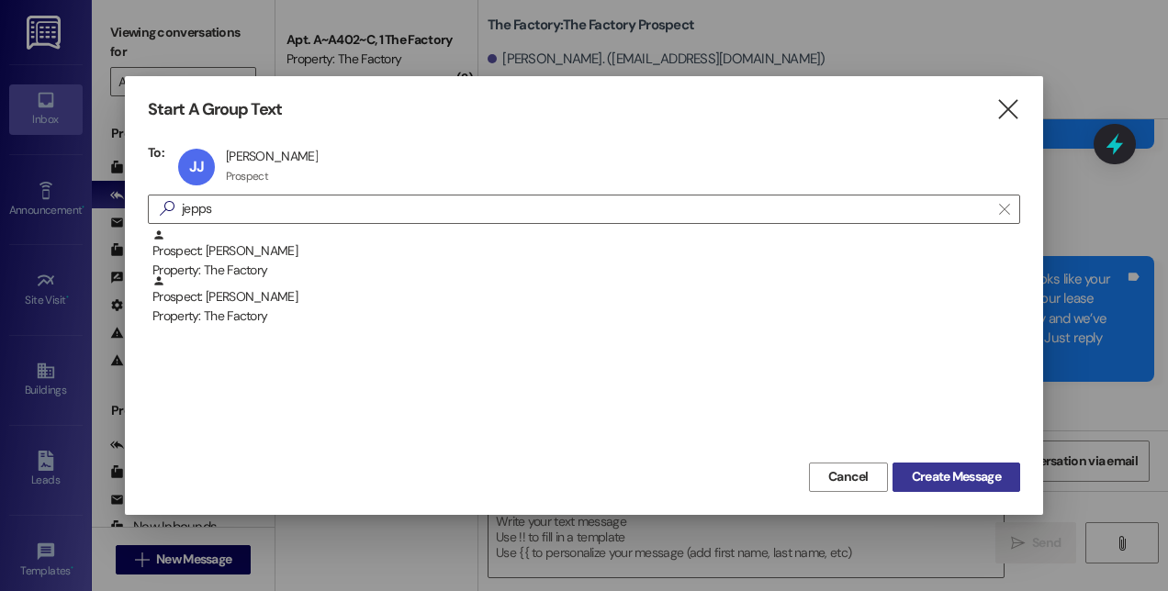
click at [927, 469] on span "Create Message" at bounding box center [955, 476] width 89 height 19
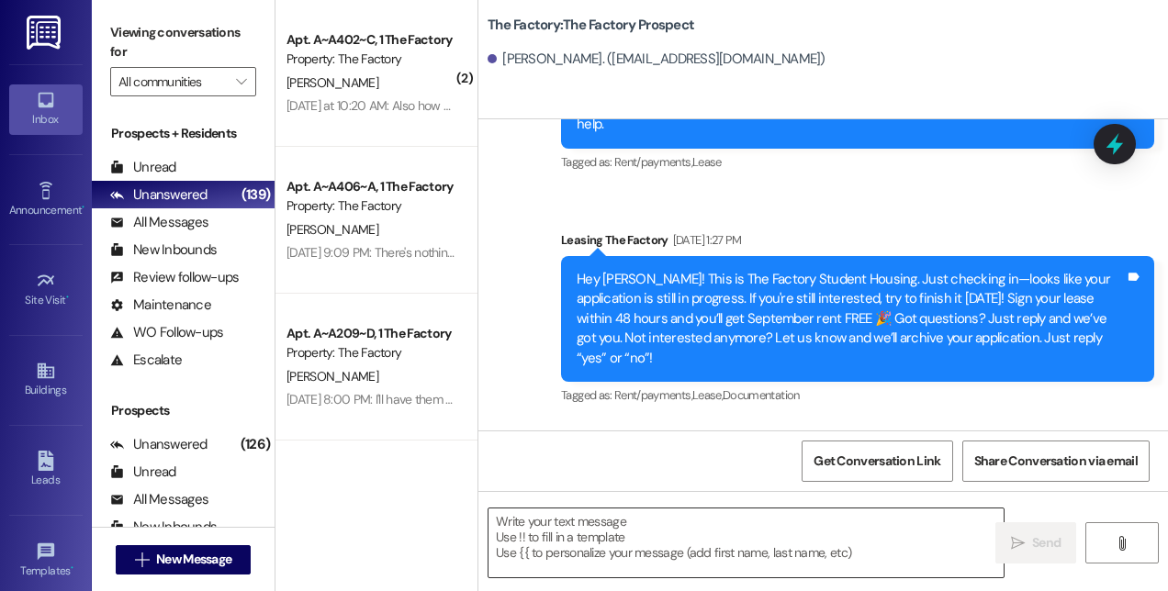
scroll to position [1632, 0]
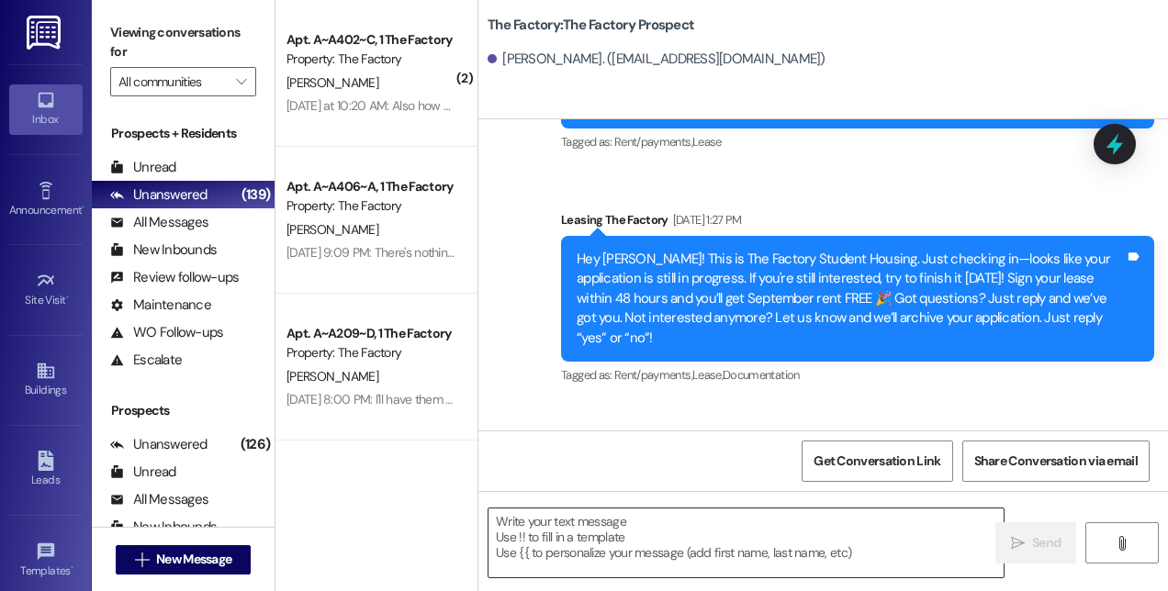
click at [789, 540] on textarea at bounding box center [745, 543] width 515 height 69
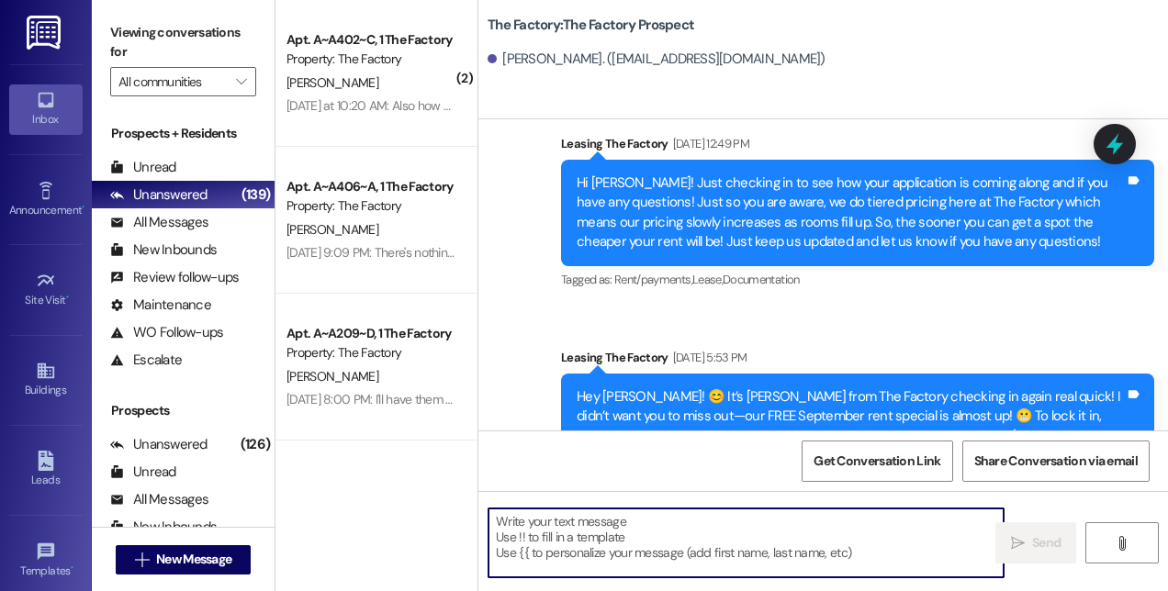
paste textarea "Hi! This is [PERSON_NAME] from The Factory! 🚨 Update: Our special is almost GON…"
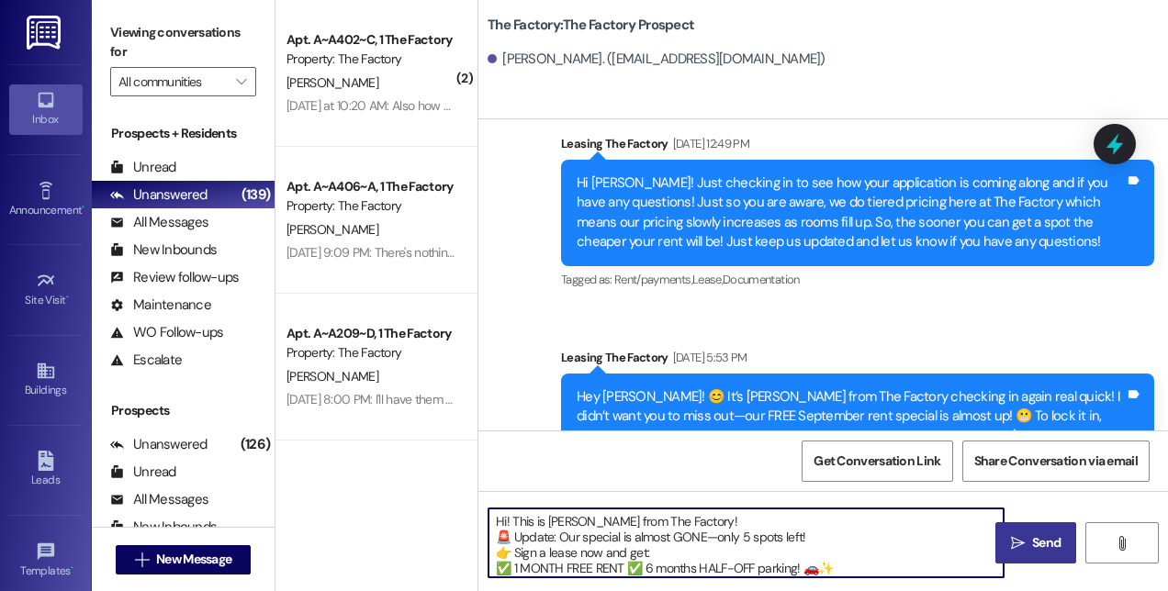
scroll to position [31, 0]
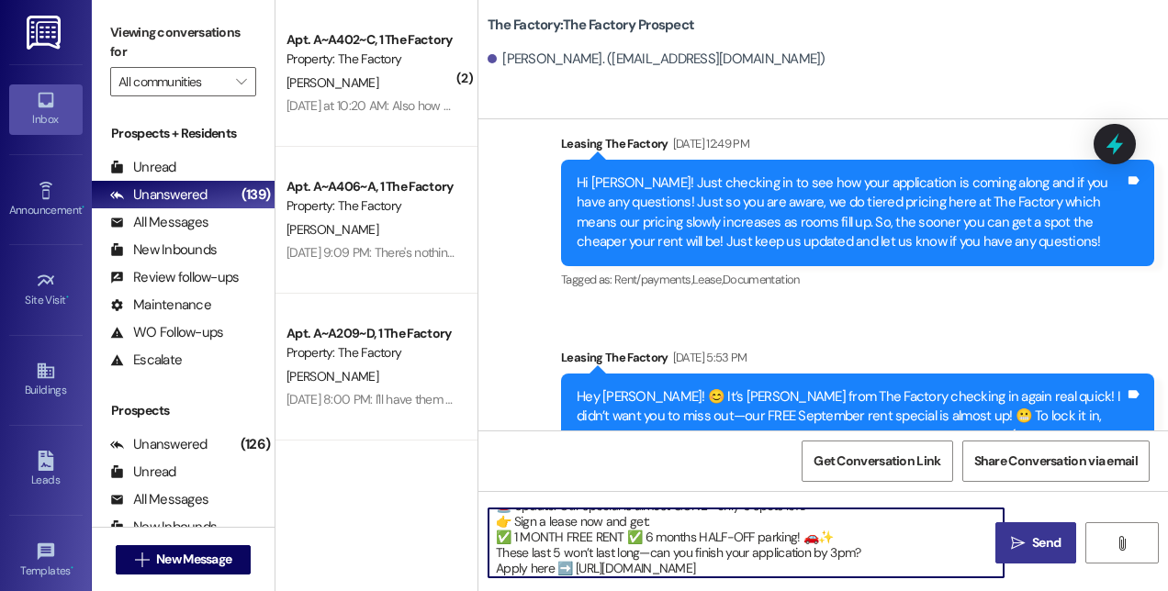
type textarea "Hi! This is [PERSON_NAME] from The Factory! 🚨 Update: Our special is almost GON…"
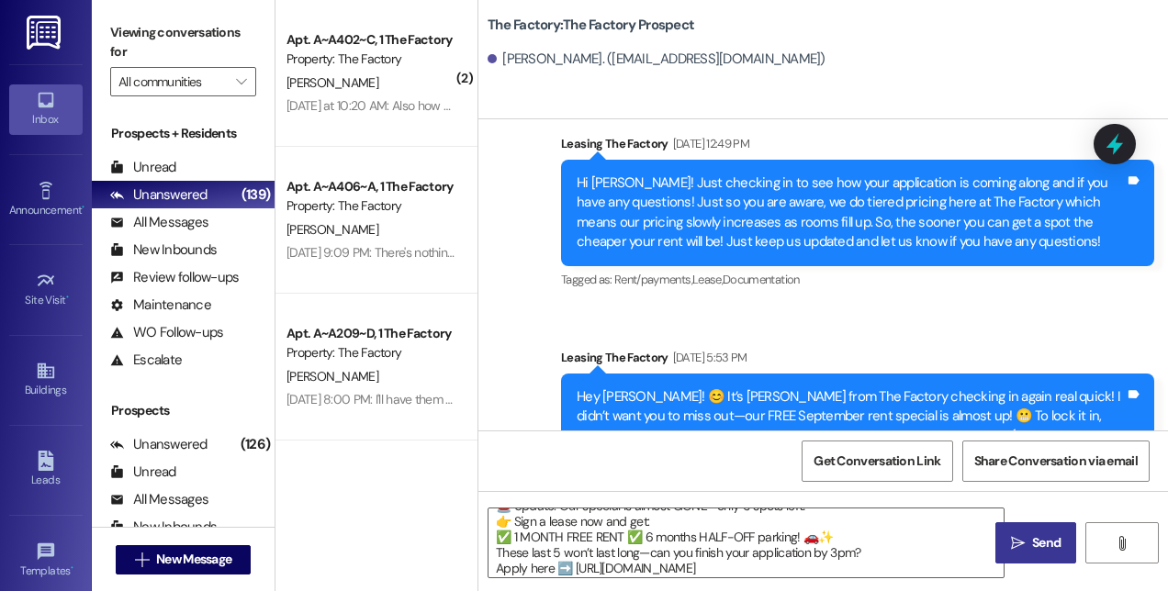
click at [1044, 551] on span "Send" at bounding box center [1046, 542] width 28 height 19
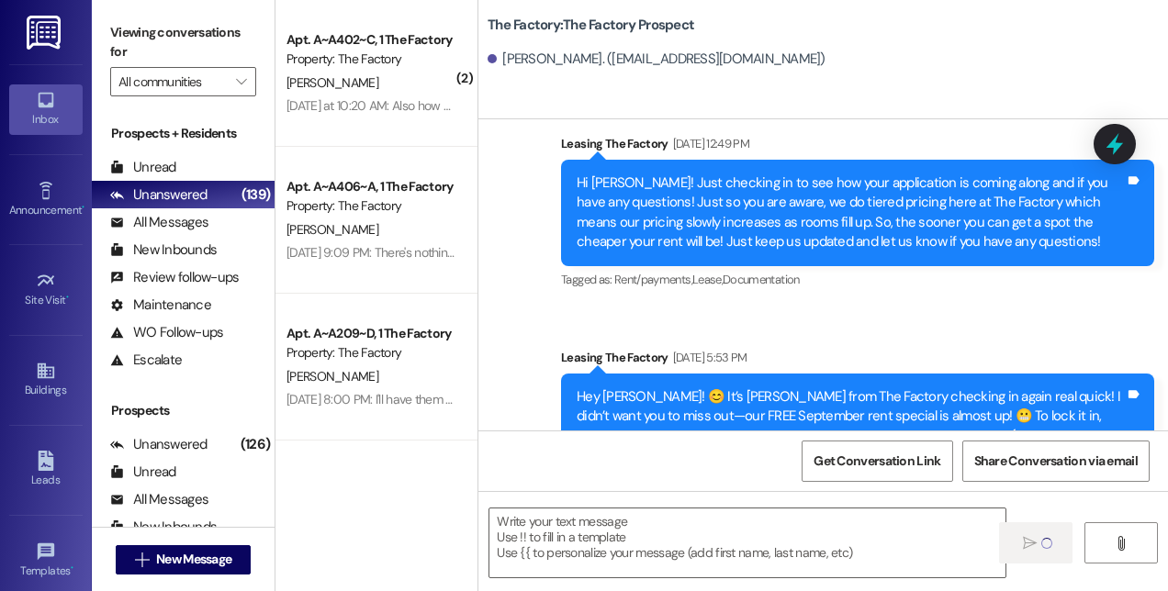
scroll to position [0, 0]
click at [231, 553] on span "New Message" at bounding box center [193, 559] width 75 height 19
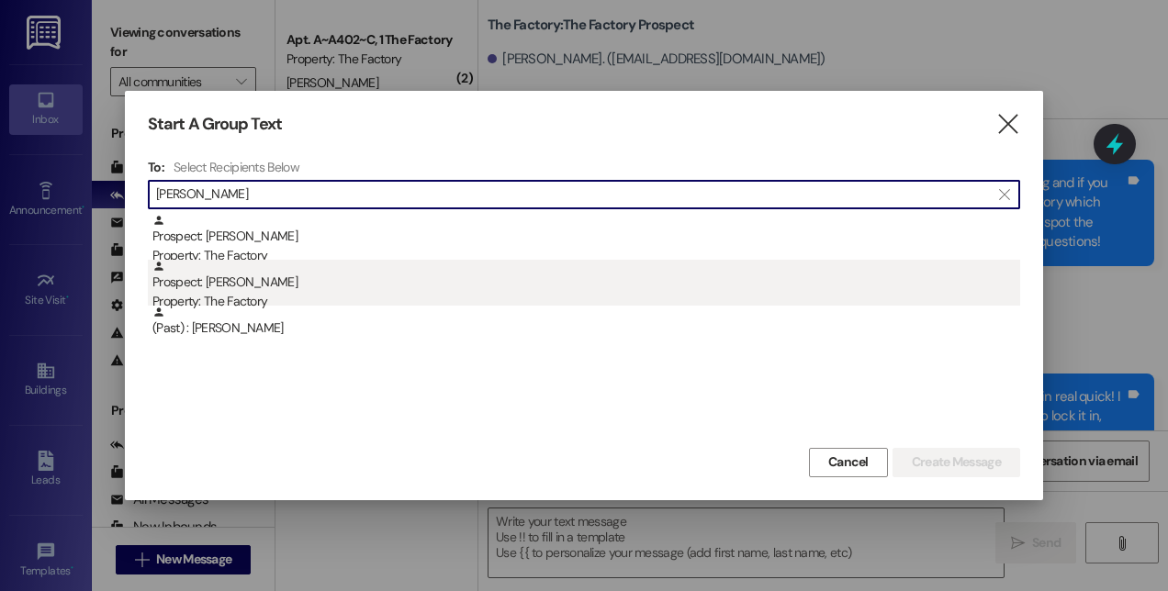
type input "[PERSON_NAME]"
click at [237, 294] on div "Property: The Factory" at bounding box center [585, 301] width 867 height 19
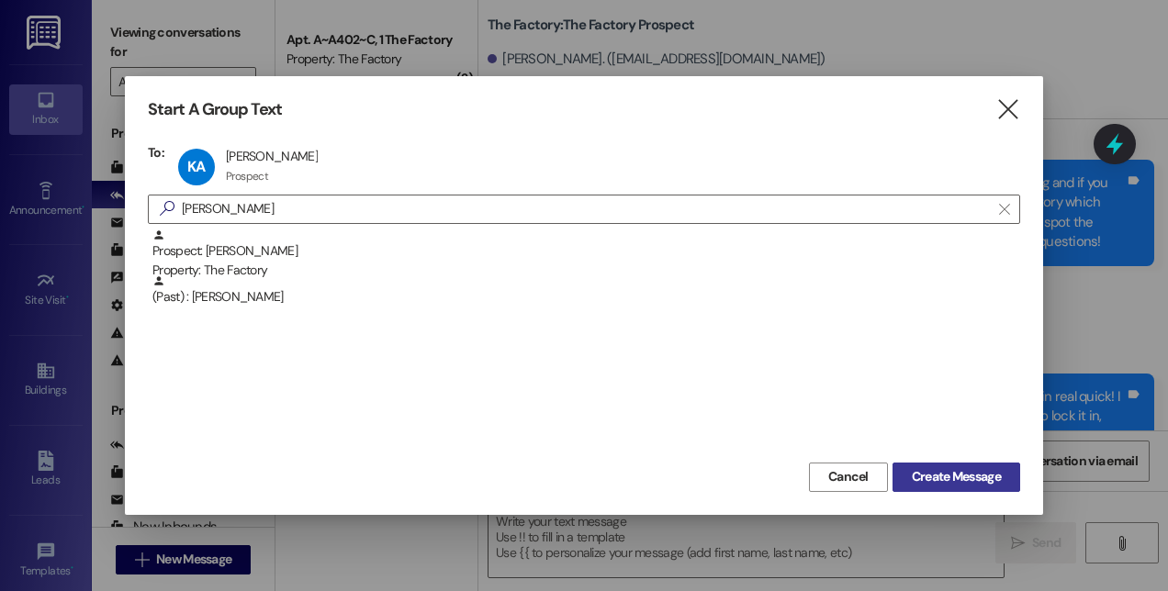
click at [931, 477] on span "Create Message" at bounding box center [955, 476] width 89 height 19
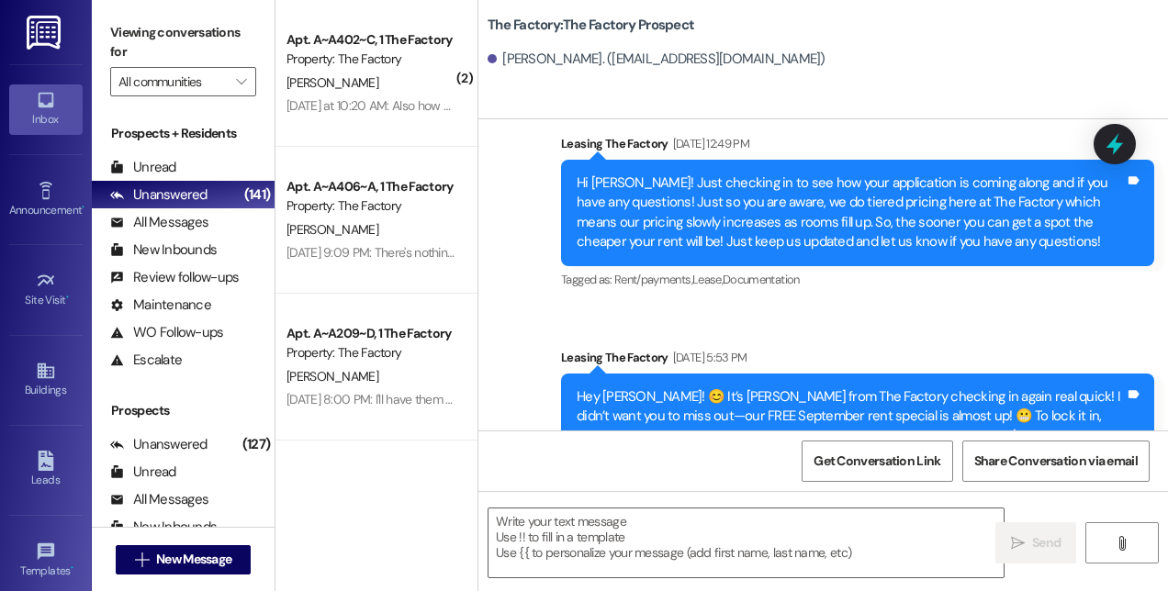
scroll to position [690, 0]
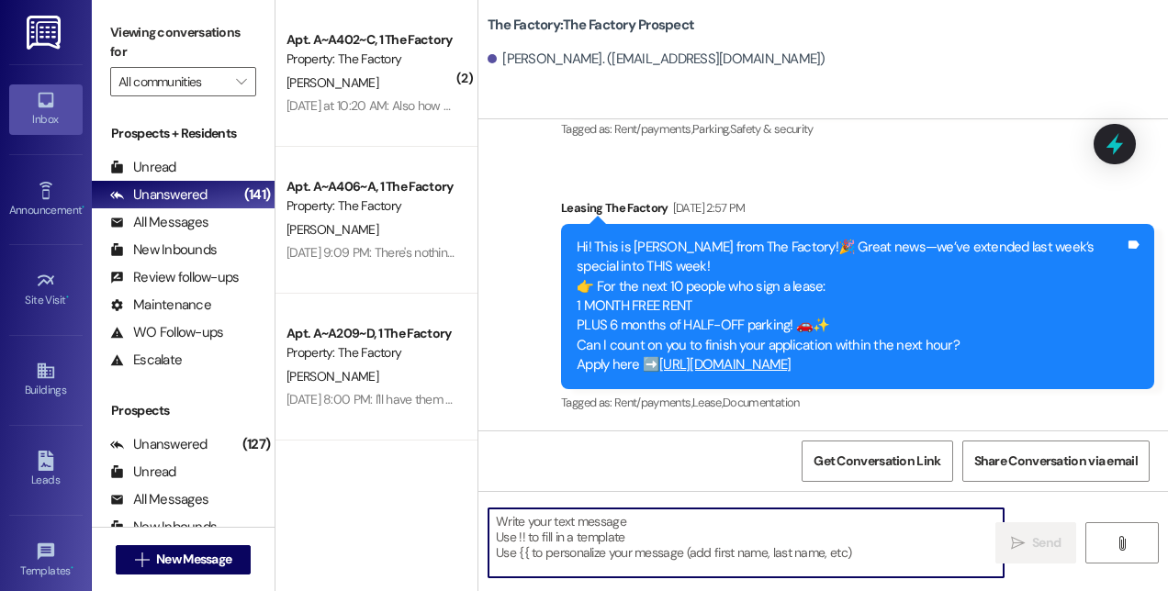
click at [769, 556] on textarea at bounding box center [745, 543] width 515 height 69
paste textarea "Hi! This is [PERSON_NAME] from The Factory! 🚨 Update: Our special is almost GON…"
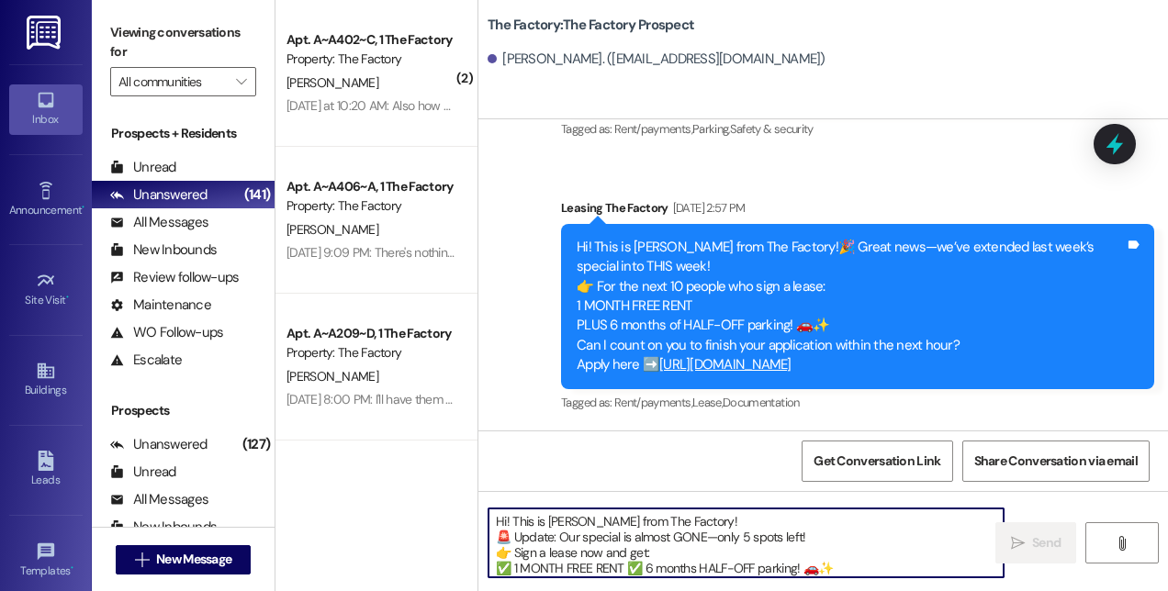
scroll to position [31, 0]
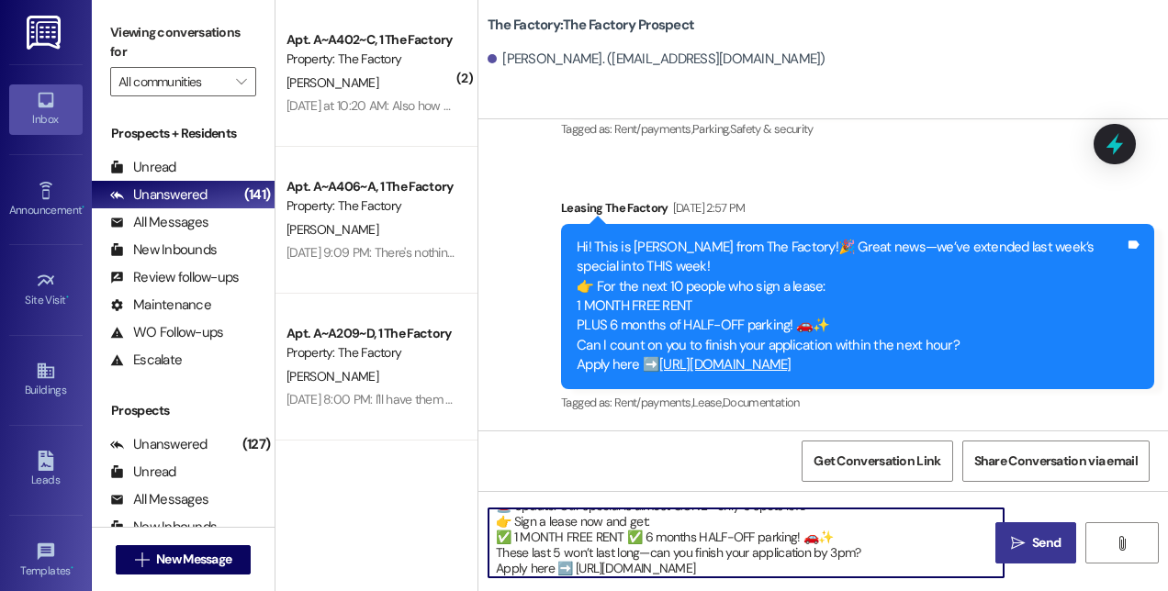
type textarea "Hi! This is [PERSON_NAME] from The Factory! 🚨 Update: Our special is almost GON…"
click at [1015, 546] on icon "" at bounding box center [1018, 543] width 14 height 15
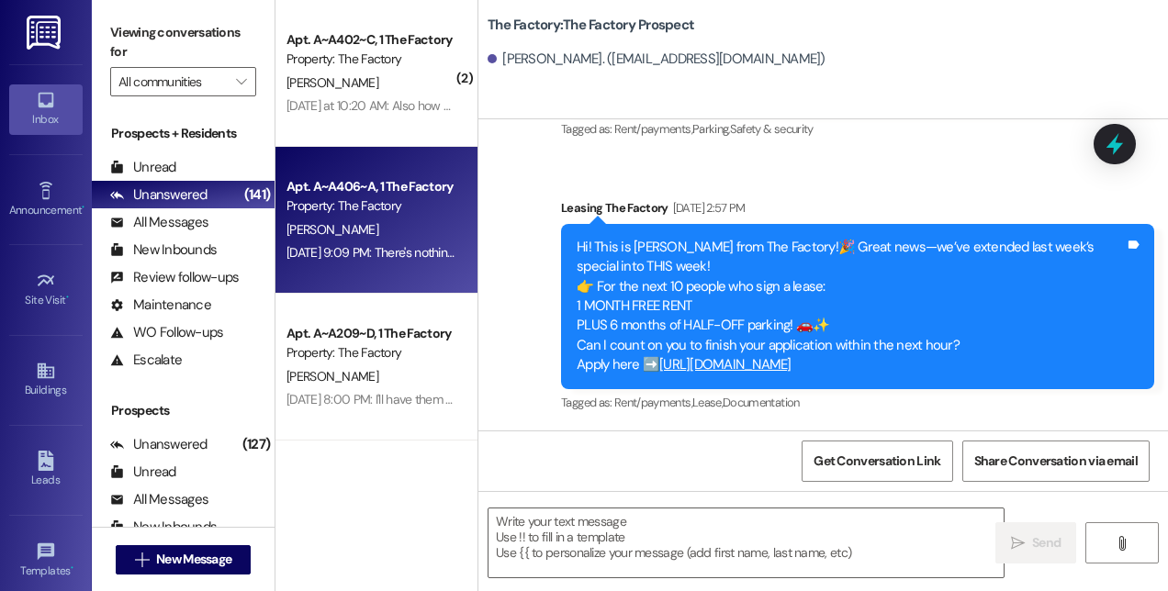
scroll to position [916, 0]
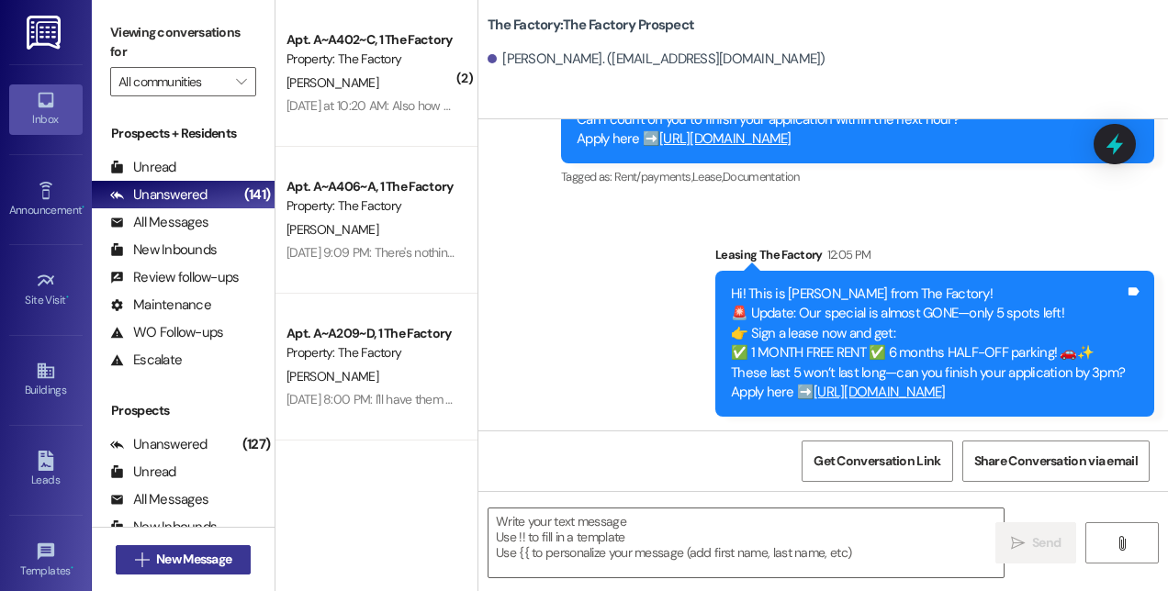
click at [185, 560] on span "New Message" at bounding box center [193, 559] width 75 height 19
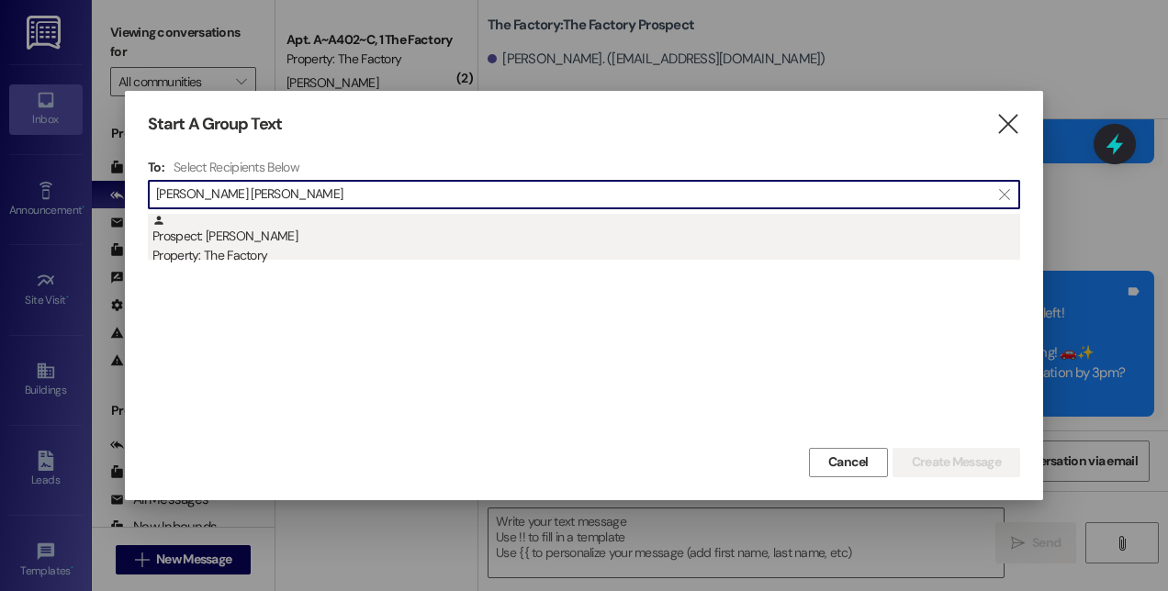
type input "[PERSON_NAME] [PERSON_NAME]"
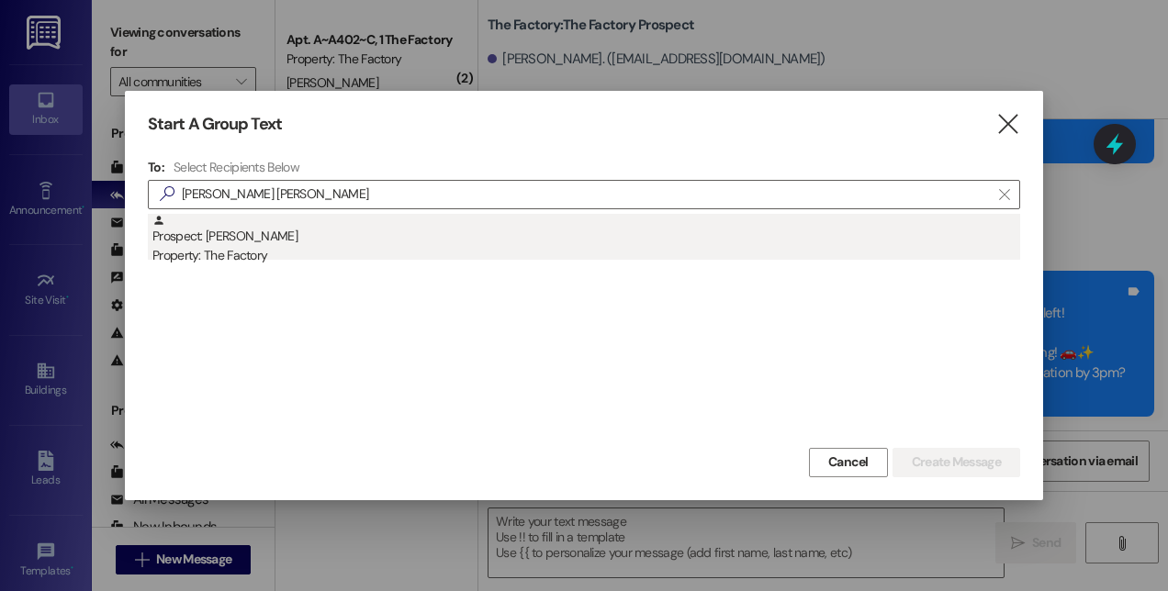
click at [252, 259] on div "Property: The Factory" at bounding box center [585, 255] width 867 height 19
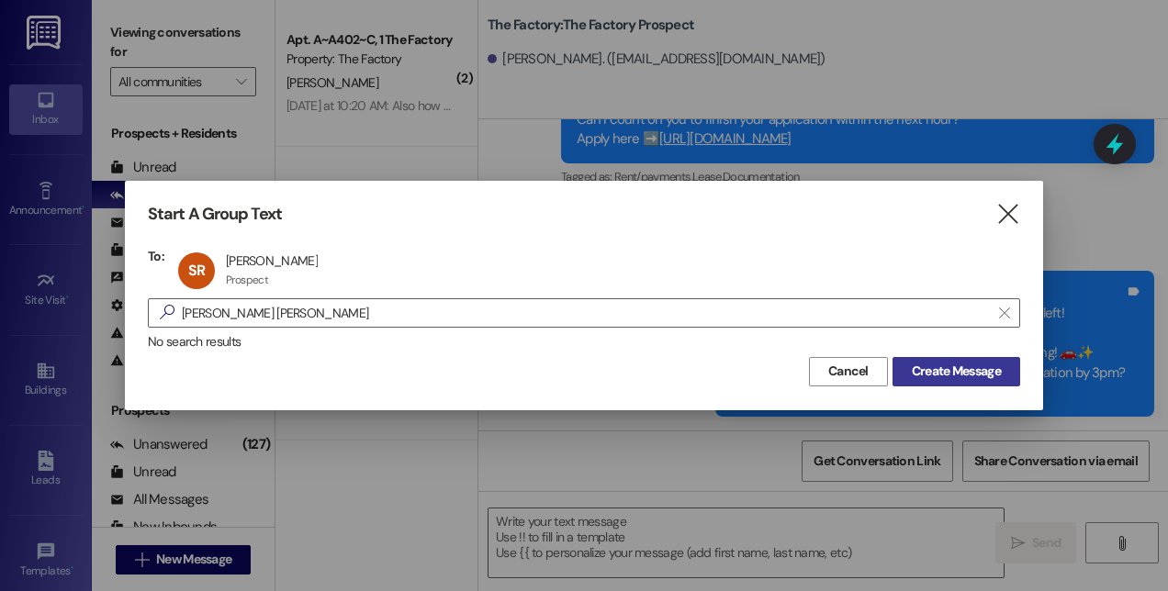
click at [905, 360] on button "Create Message" at bounding box center [956, 371] width 128 height 29
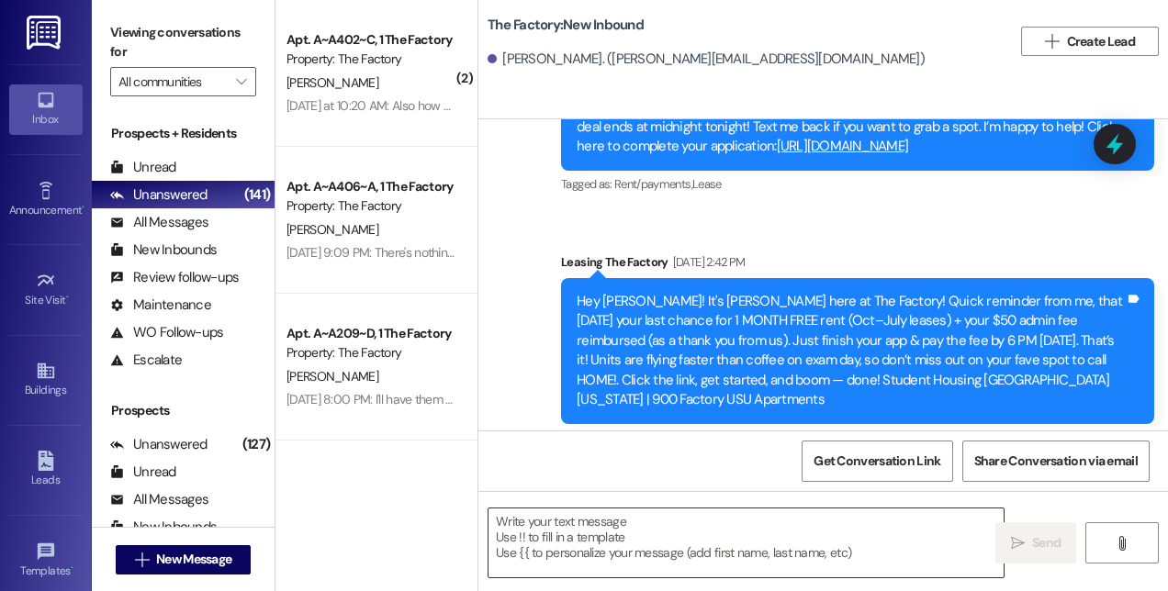
click at [709, 534] on textarea at bounding box center [745, 543] width 515 height 69
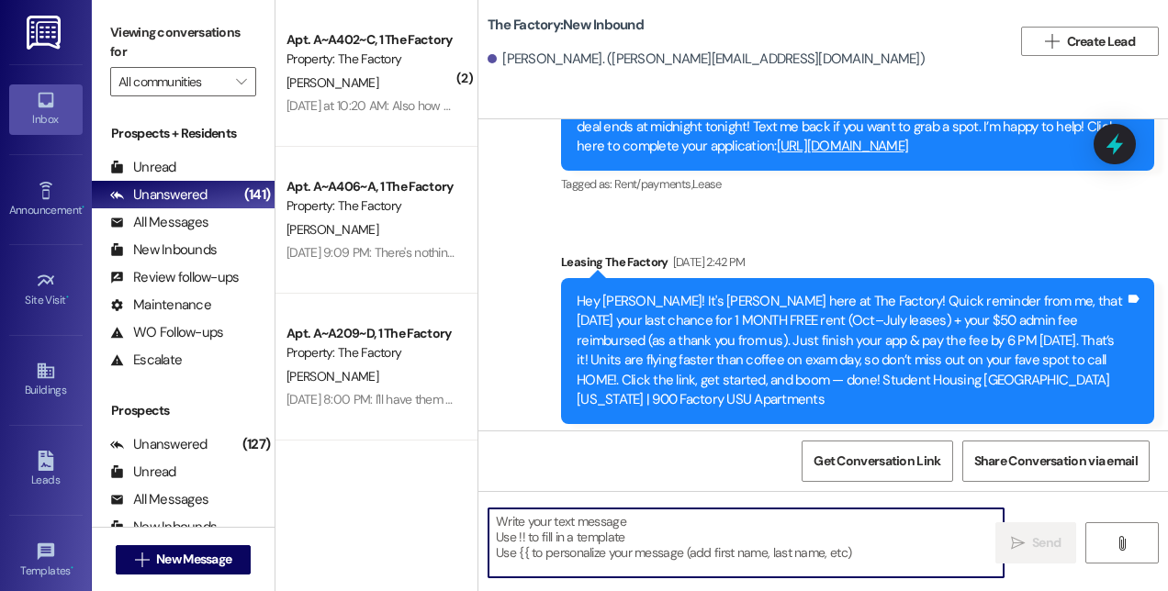
paste textarea "Hi! This is [PERSON_NAME] from The Factory! 🚨 Update: Our special is almost GON…"
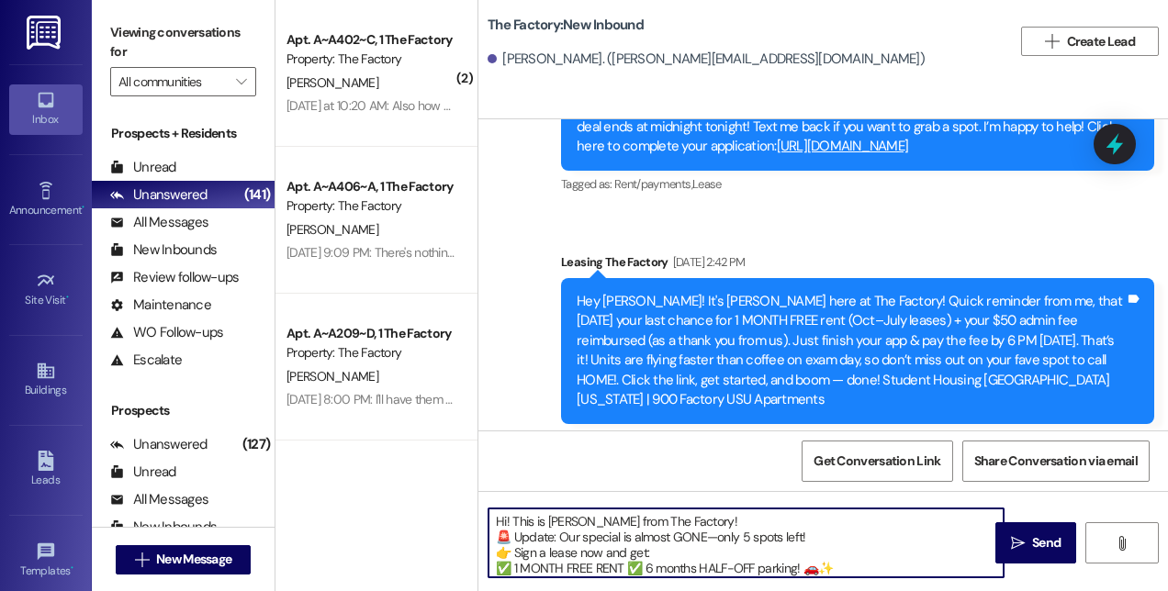
scroll to position [31, 0]
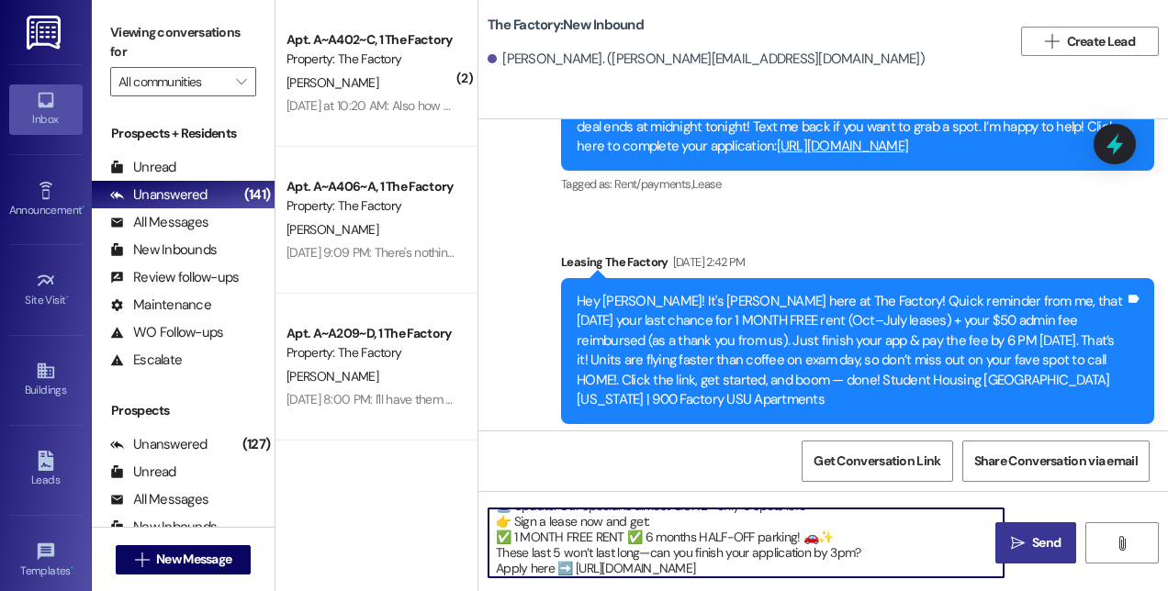
type textarea "Hi! This is [PERSON_NAME] from The Factory! 🚨 Update: Our special is almost GON…"
click at [1019, 536] on icon "" at bounding box center [1018, 543] width 14 height 15
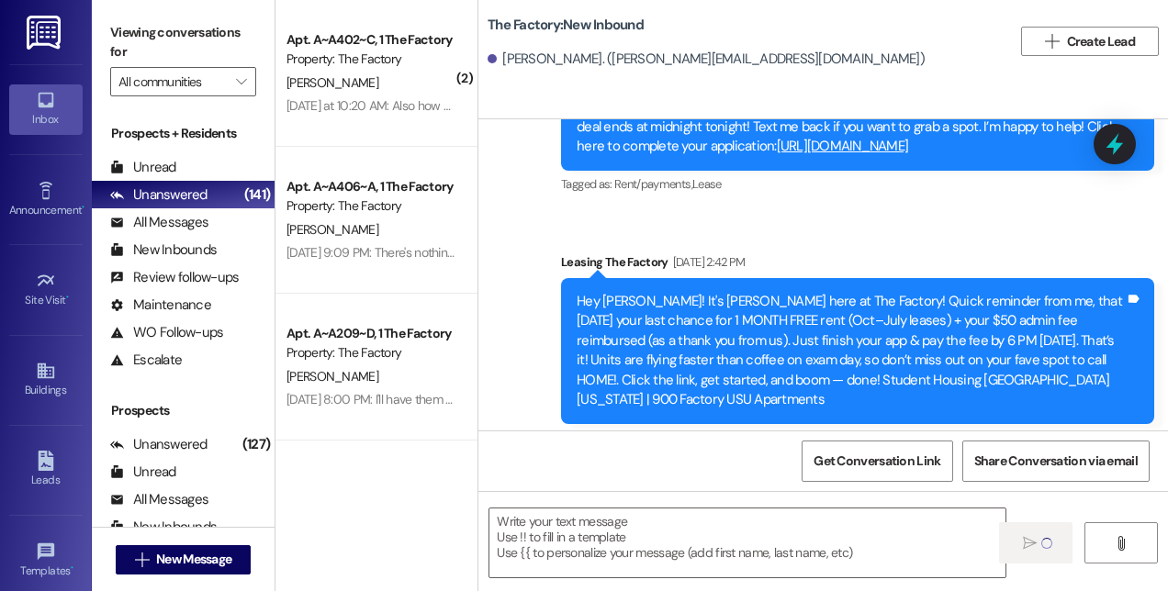
scroll to position [0, 0]
click at [224, 563] on span "New Message" at bounding box center [193, 559] width 75 height 19
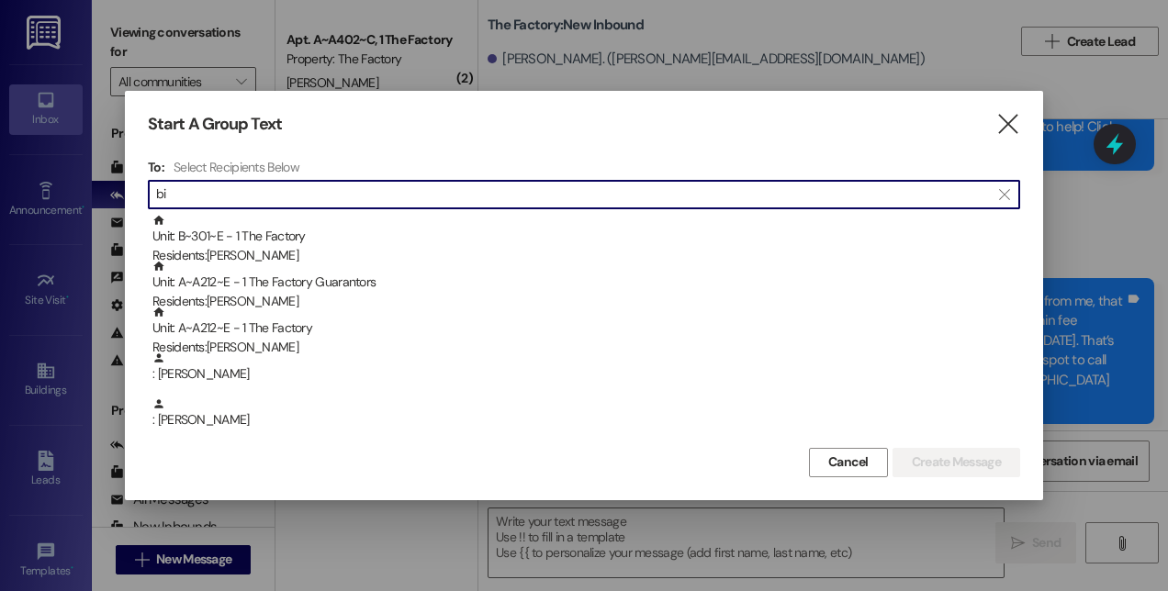
type input "b"
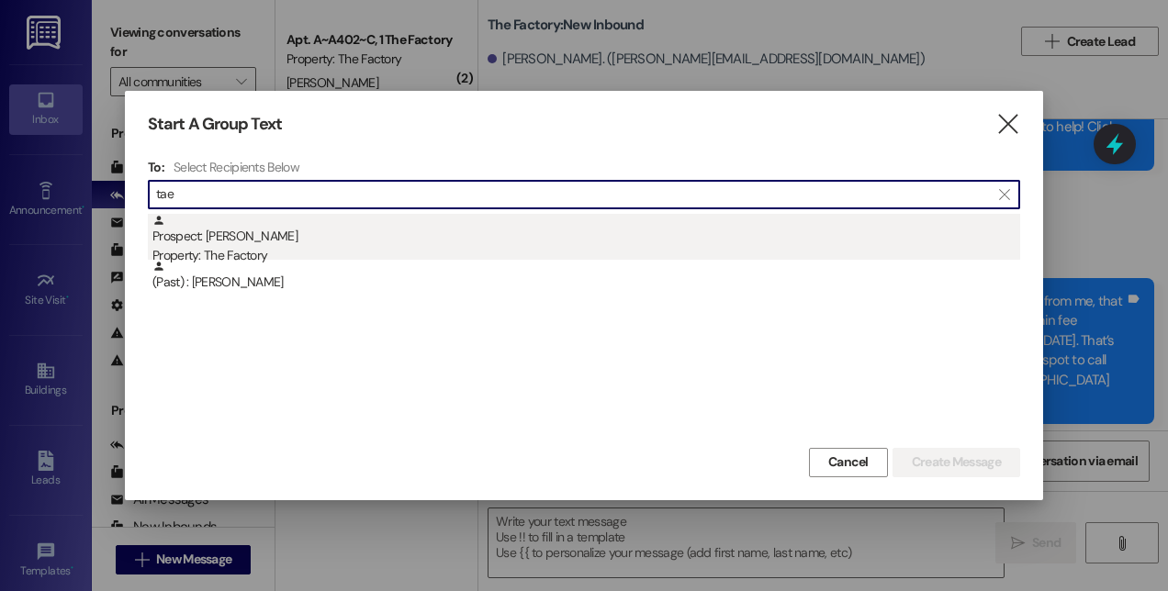
type input "tae"
click at [342, 225] on div "Prospect: [PERSON_NAME] Property: The Factory" at bounding box center [585, 240] width 867 height 52
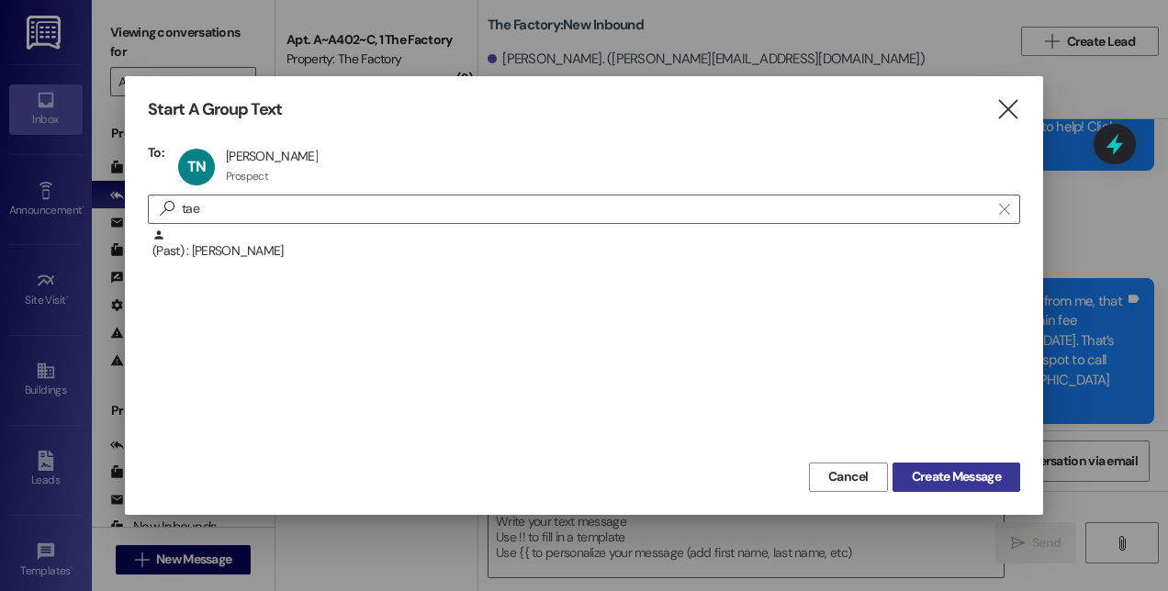
click at [950, 486] on button "Create Message" at bounding box center [956, 477] width 128 height 29
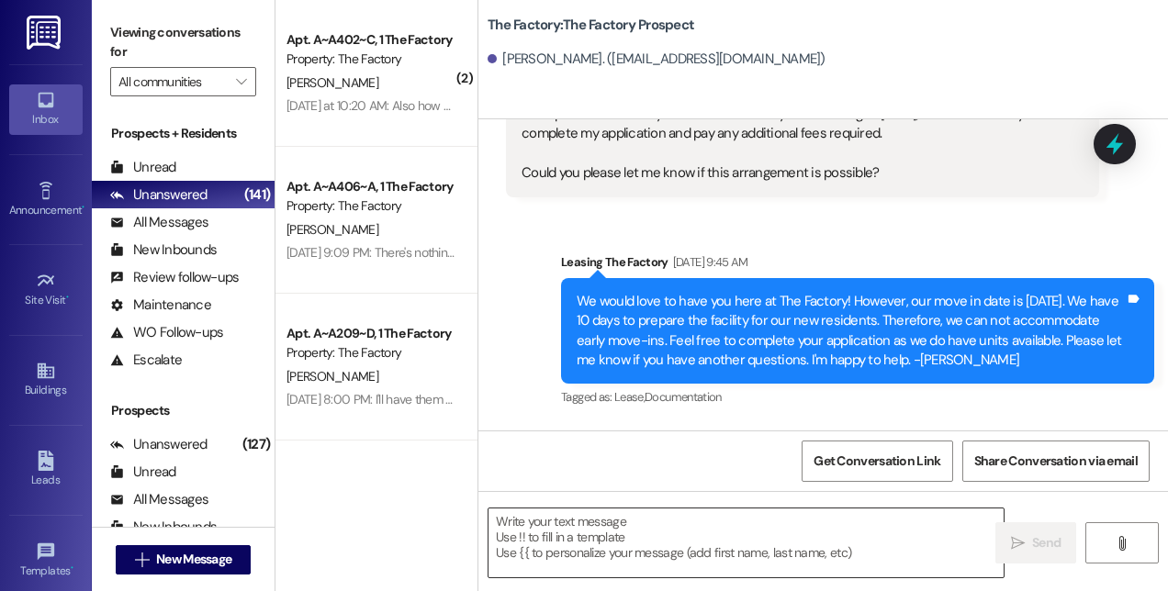
scroll to position [202, 0]
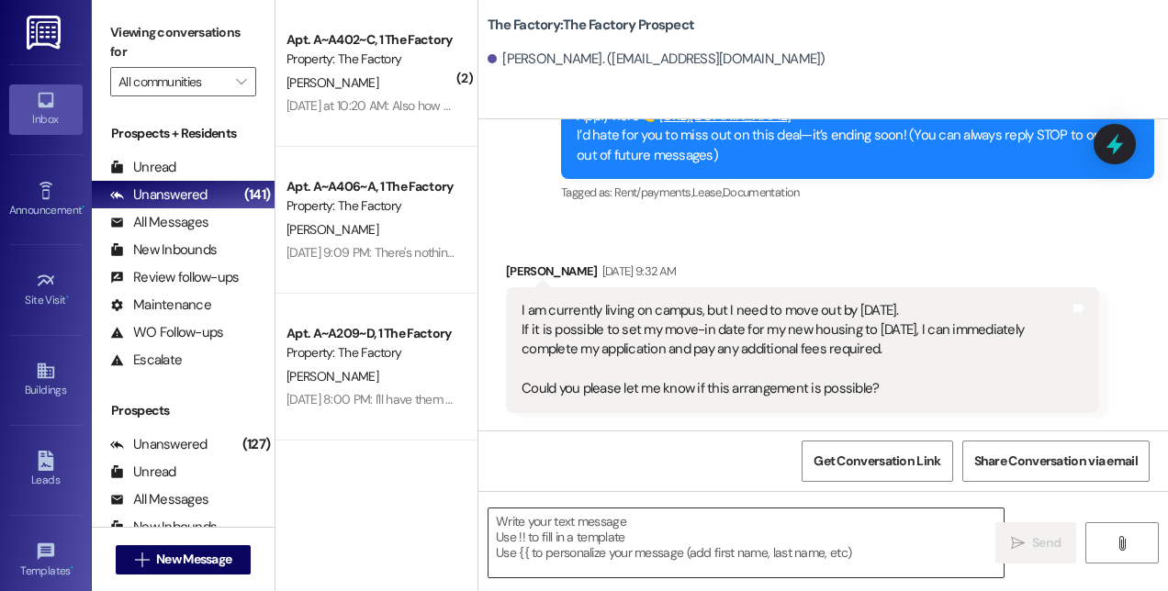
click at [756, 540] on textarea at bounding box center [745, 543] width 515 height 69
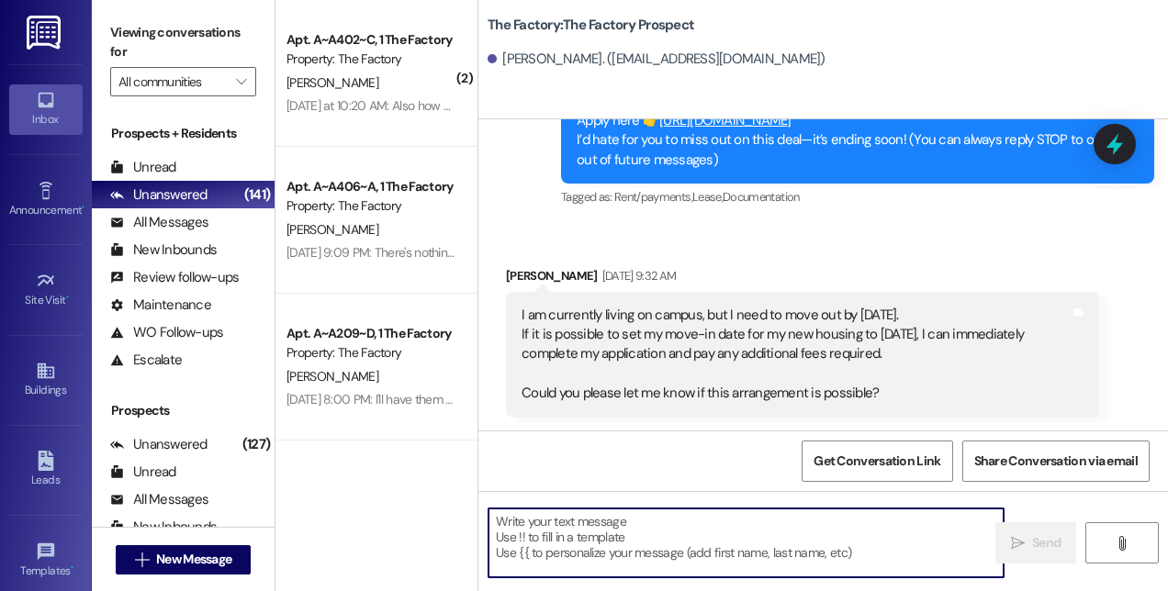
paste textarea "Hi! This is [PERSON_NAME] from The Factory! 🚨 Update: Our special is almost GON…"
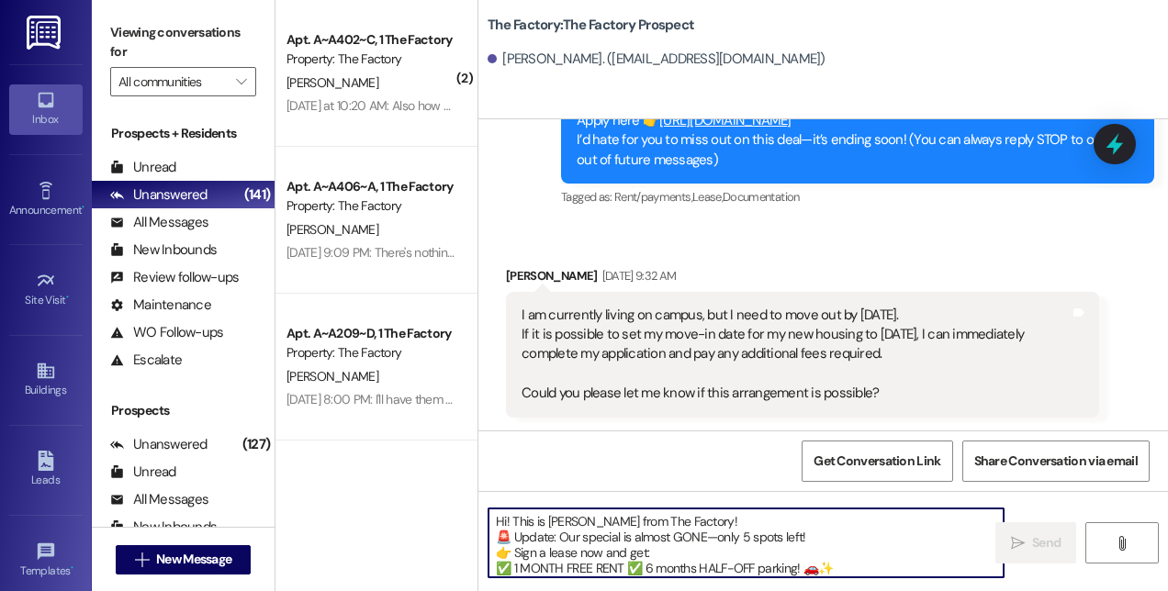
scroll to position [31, 0]
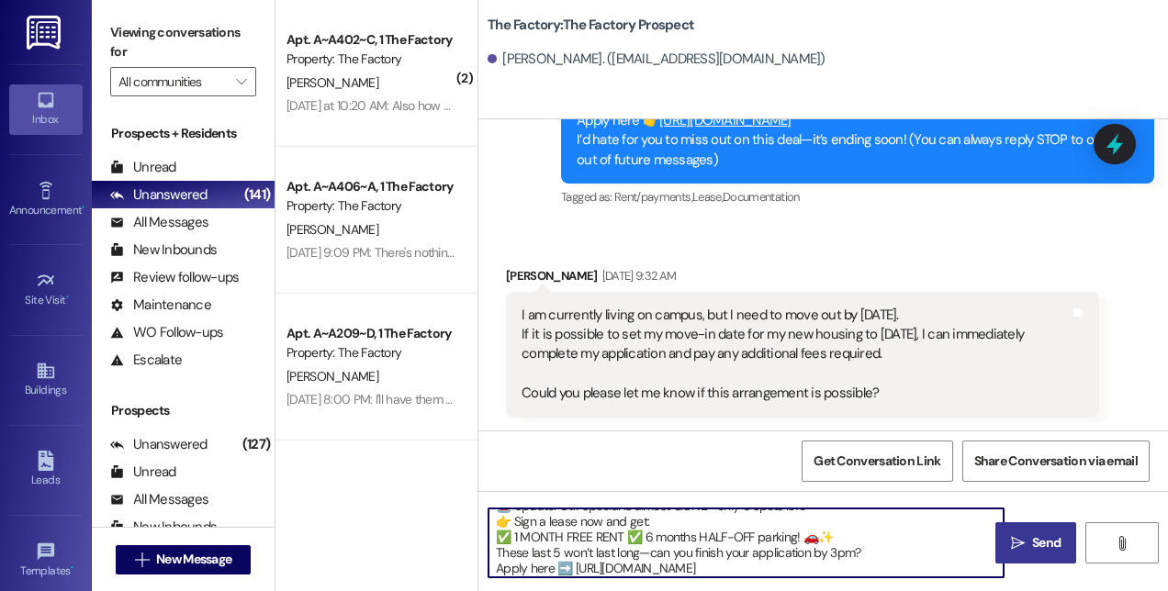
type textarea "Hi! This is [PERSON_NAME] from The Factory! 🚨 Update: Our special is almost GON…"
click at [1036, 549] on span "Send" at bounding box center [1046, 542] width 28 height 19
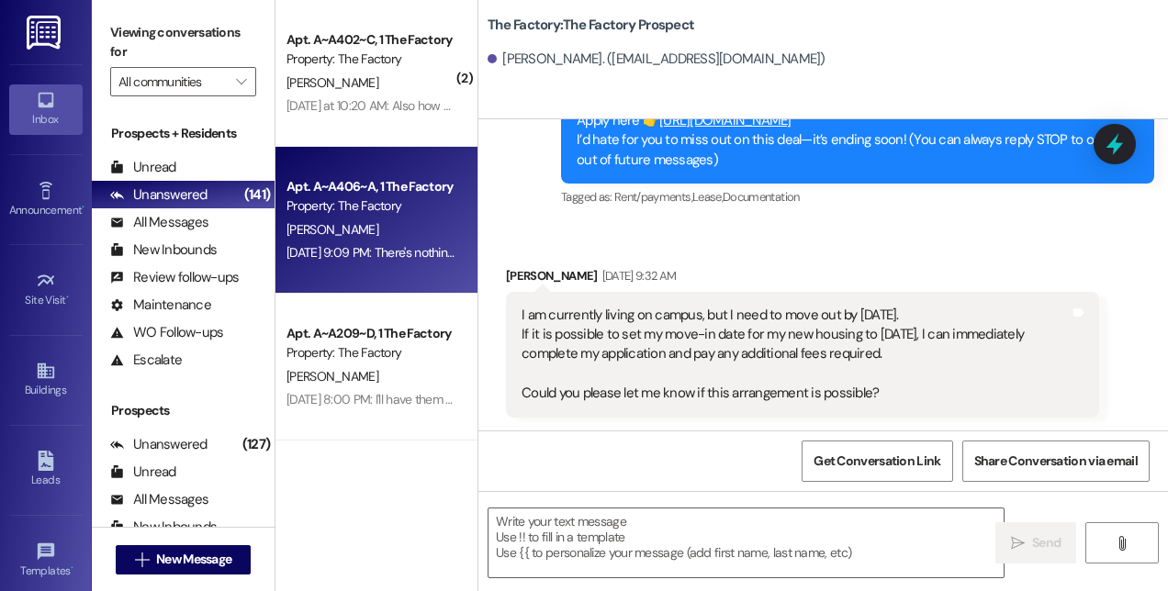
scroll to position [0, 0]
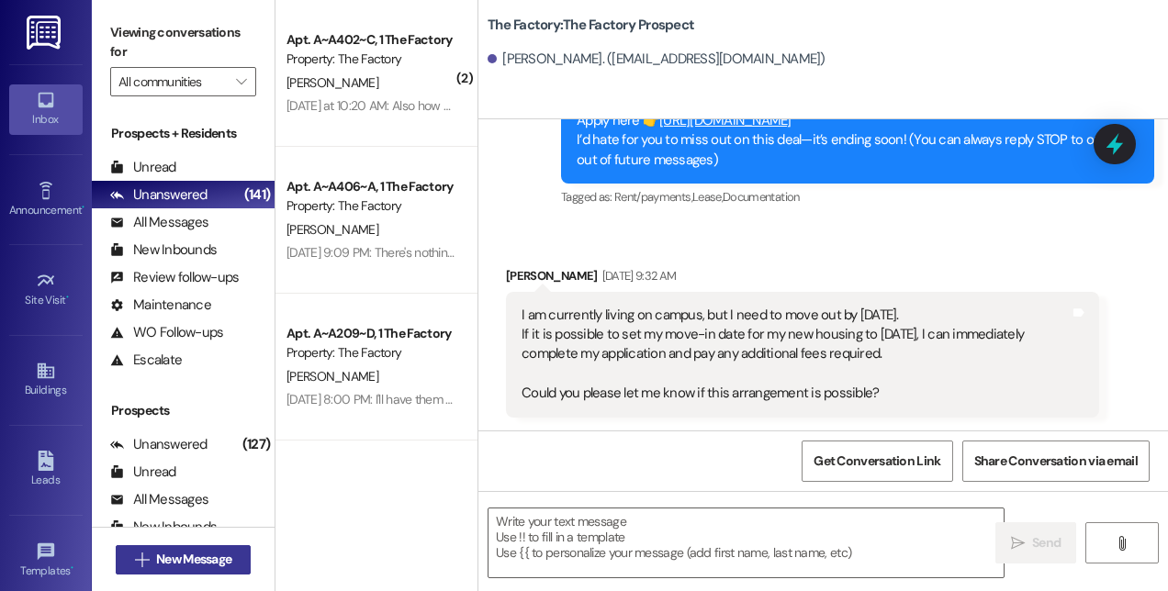
click at [235, 553] on span "New Message" at bounding box center [193, 559] width 83 height 19
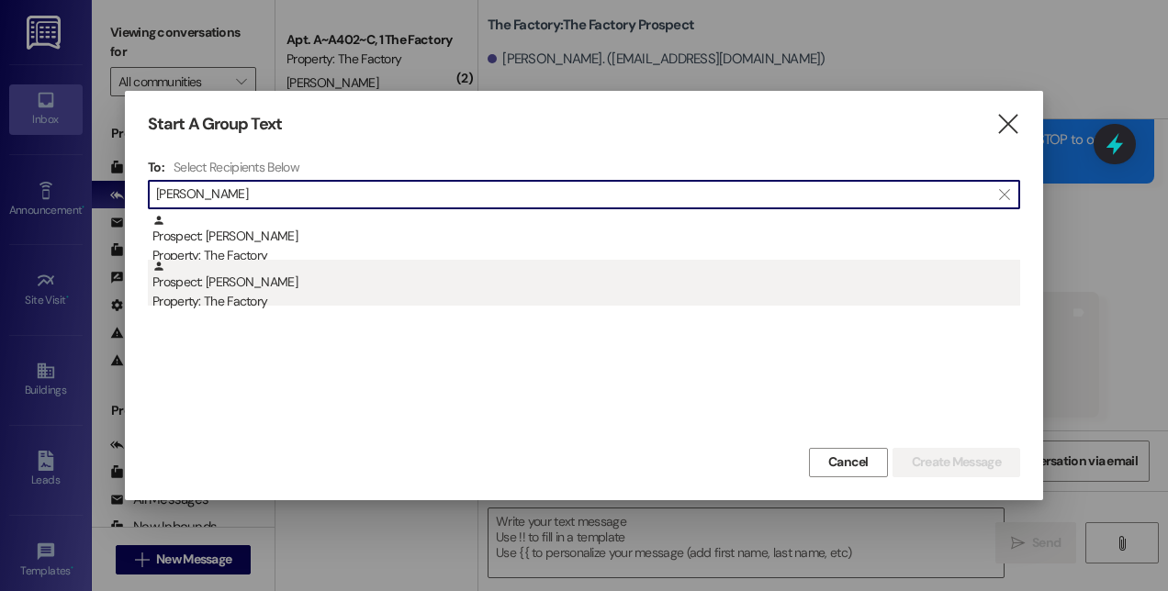
type input "[PERSON_NAME]"
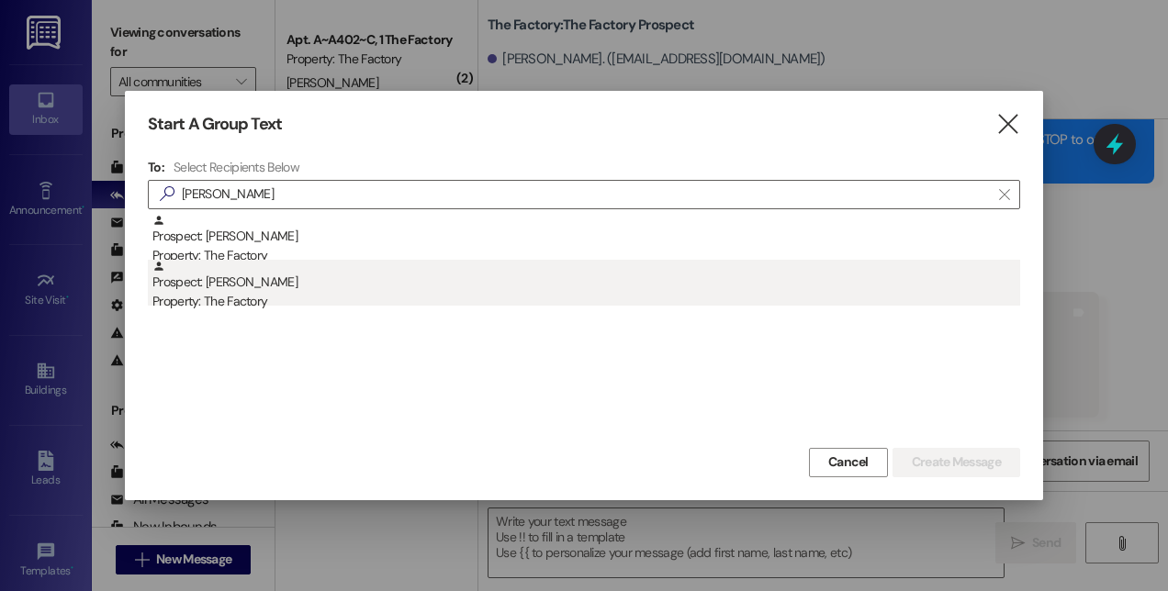
click at [252, 297] on div "Property: The Factory" at bounding box center [585, 301] width 867 height 19
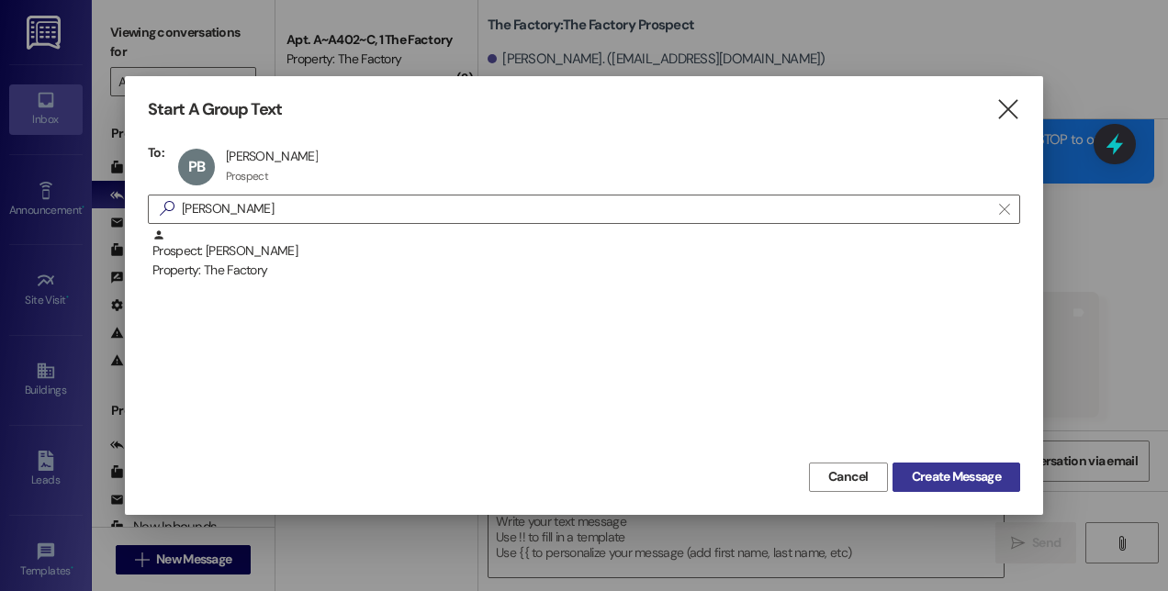
click at [971, 477] on span "Create Message" at bounding box center [955, 476] width 89 height 19
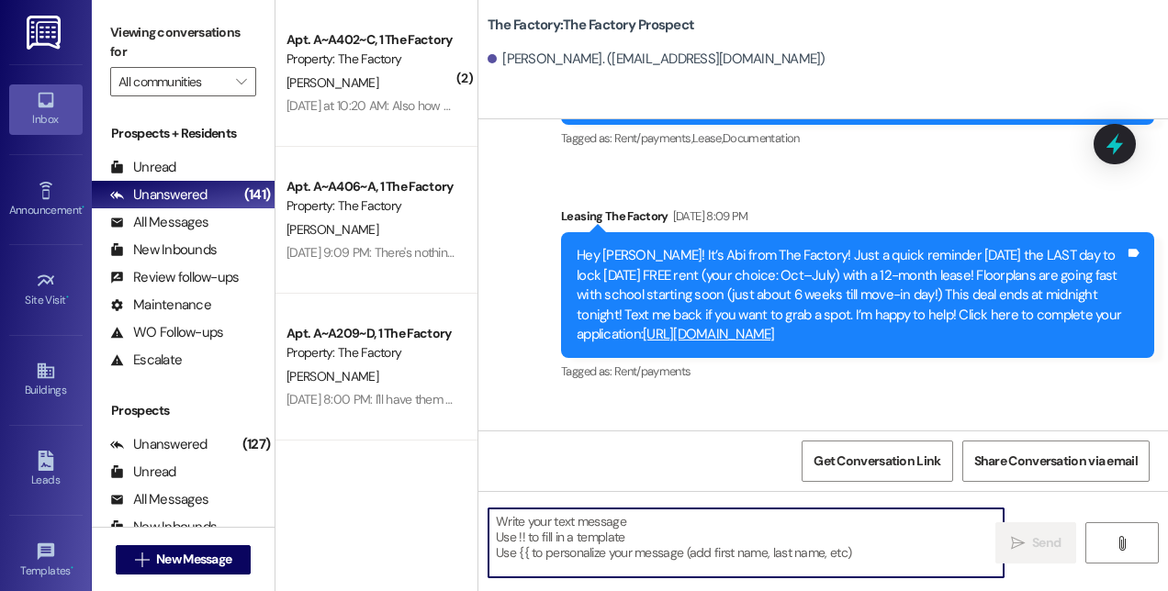
click at [813, 541] on textarea at bounding box center [745, 543] width 515 height 69
paste textarea "Hi! This is [PERSON_NAME] from The Factory! 🚨 Update: Our special is almost GON…"
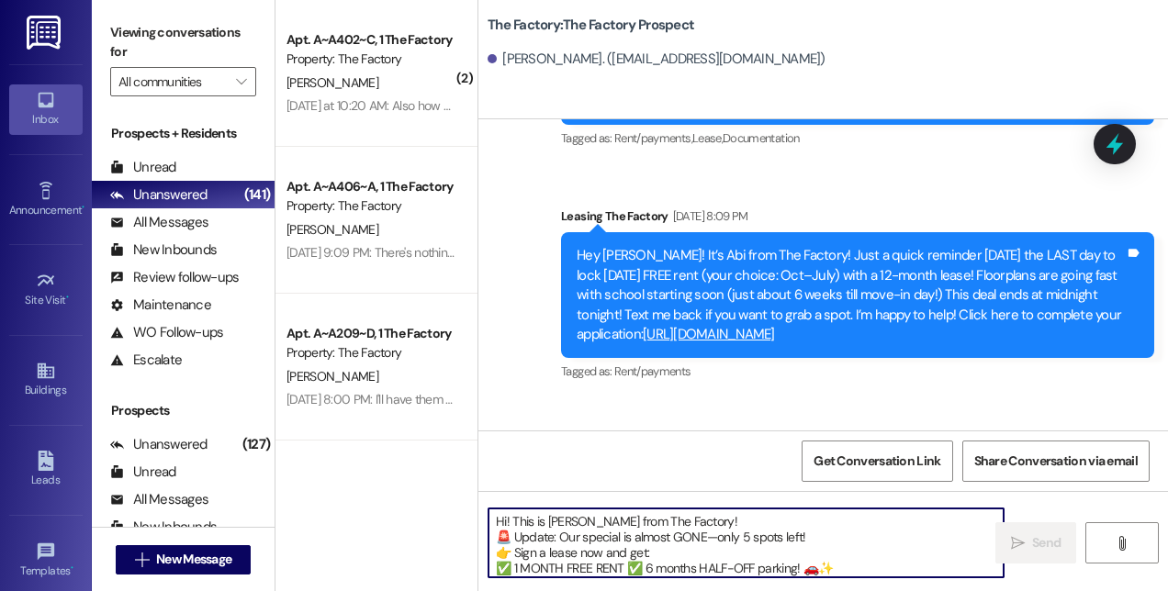
scroll to position [31, 0]
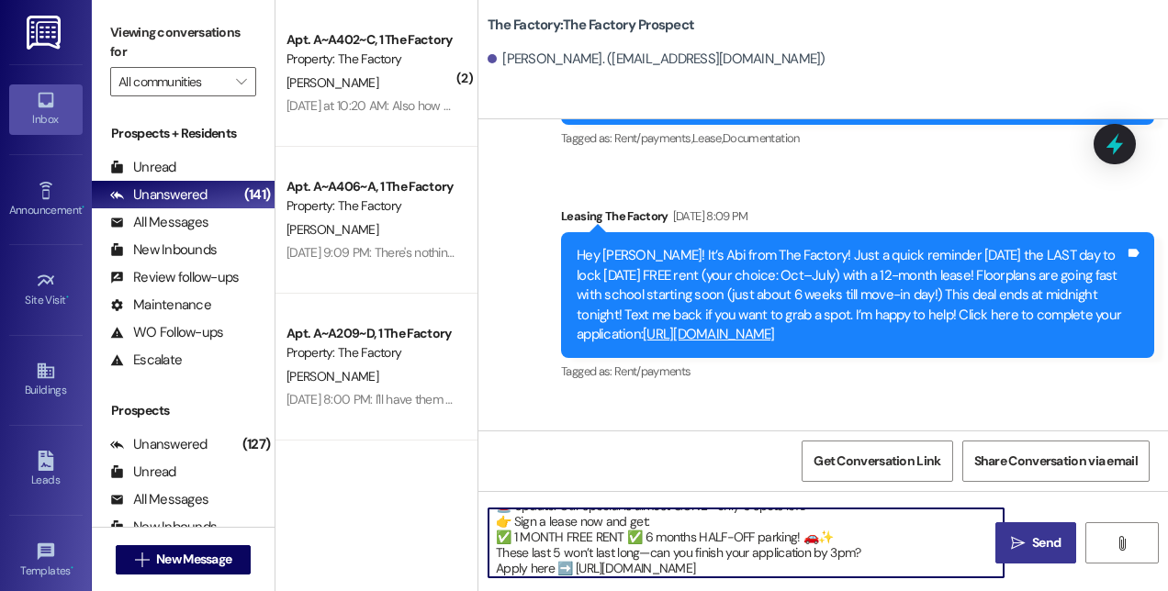
type textarea "Hi! This is [PERSON_NAME] from The Factory! 🚨 Update: Our special is almost GON…"
click at [1024, 549] on span " Send" at bounding box center [1036, 542] width 58 height 19
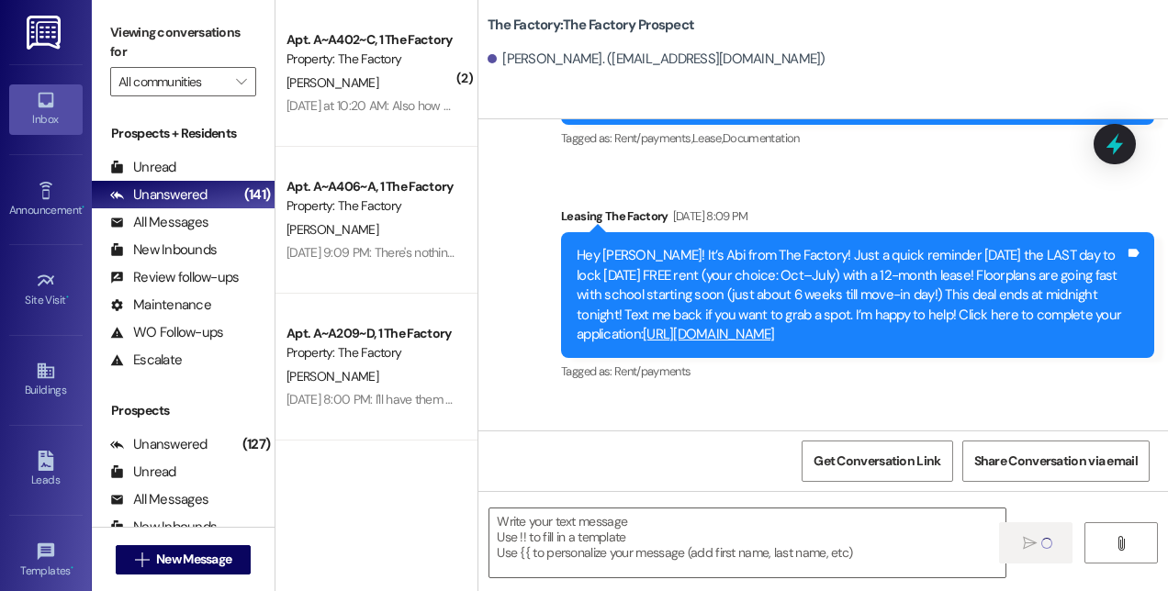
scroll to position [0, 0]
click at [156, 562] on span "New Message" at bounding box center [193, 559] width 75 height 19
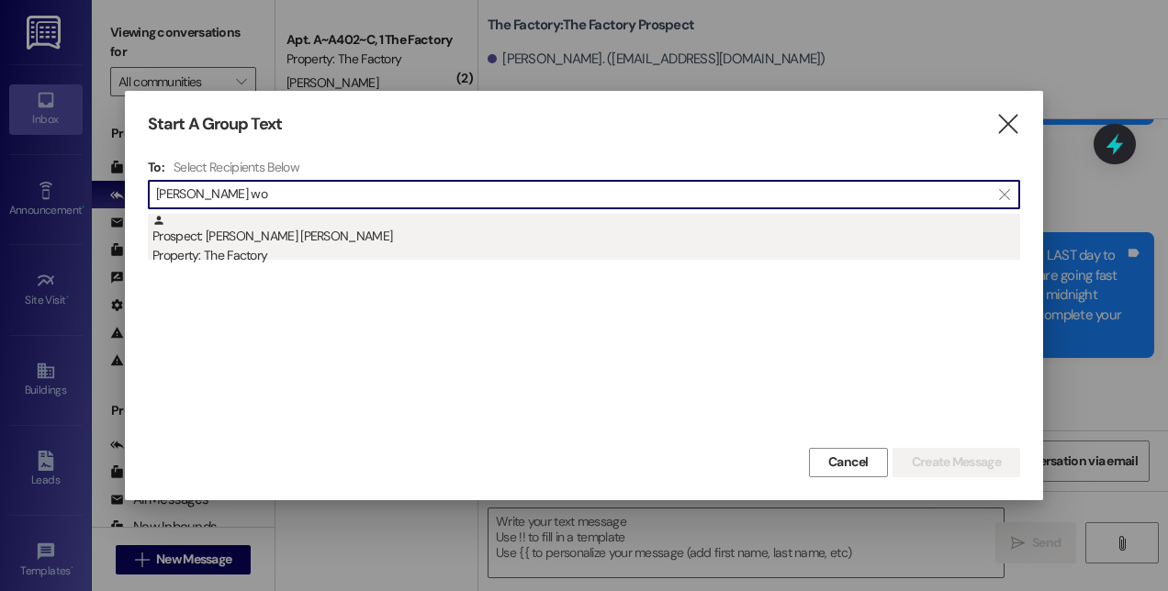
type input "[PERSON_NAME] wo"
click at [255, 236] on div "Prospect: [PERSON_NAME] [PERSON_NAME] Property: The Factory" at bounding box center [585, 240] width 867 height 52
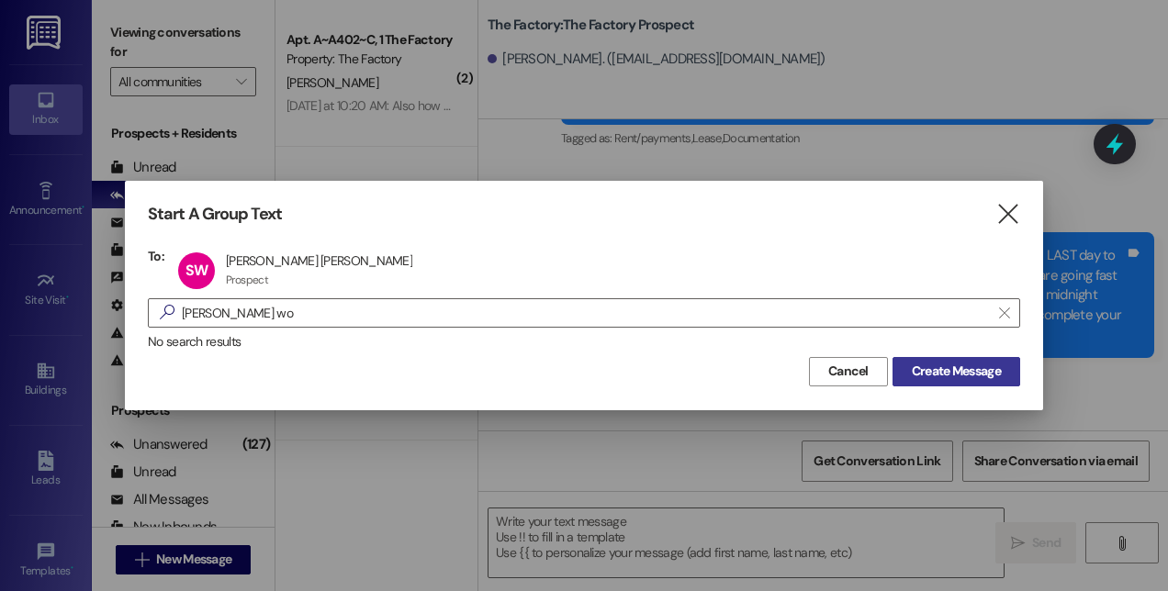
click at [937, 372] on span "Create Message" at bounding box center [955, 371] width 89 height 19
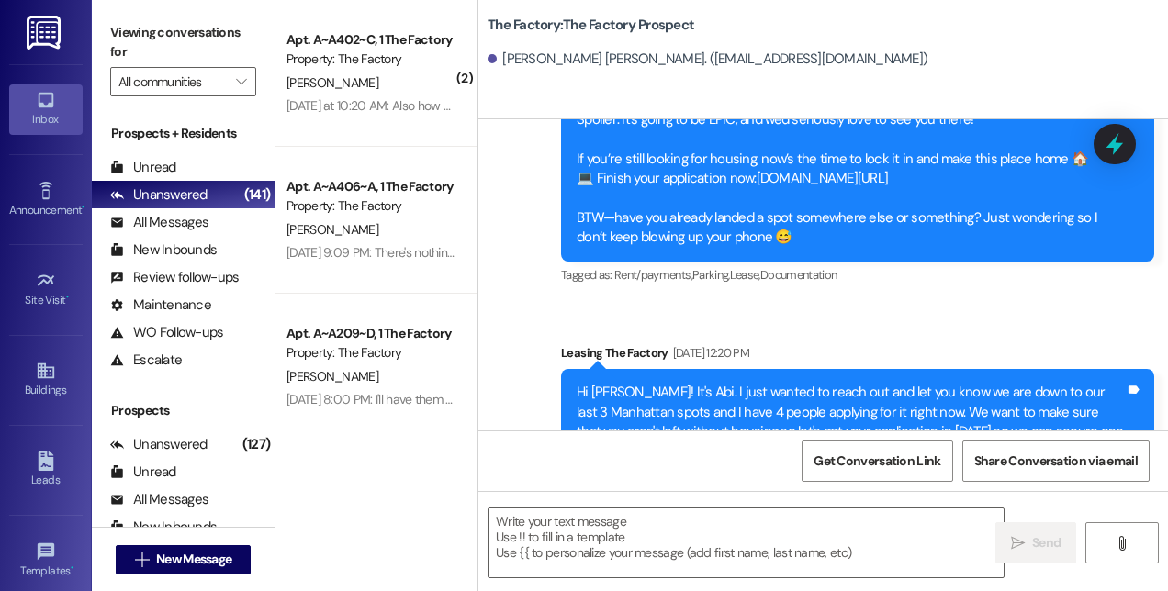
scroll to position [8590, 0]
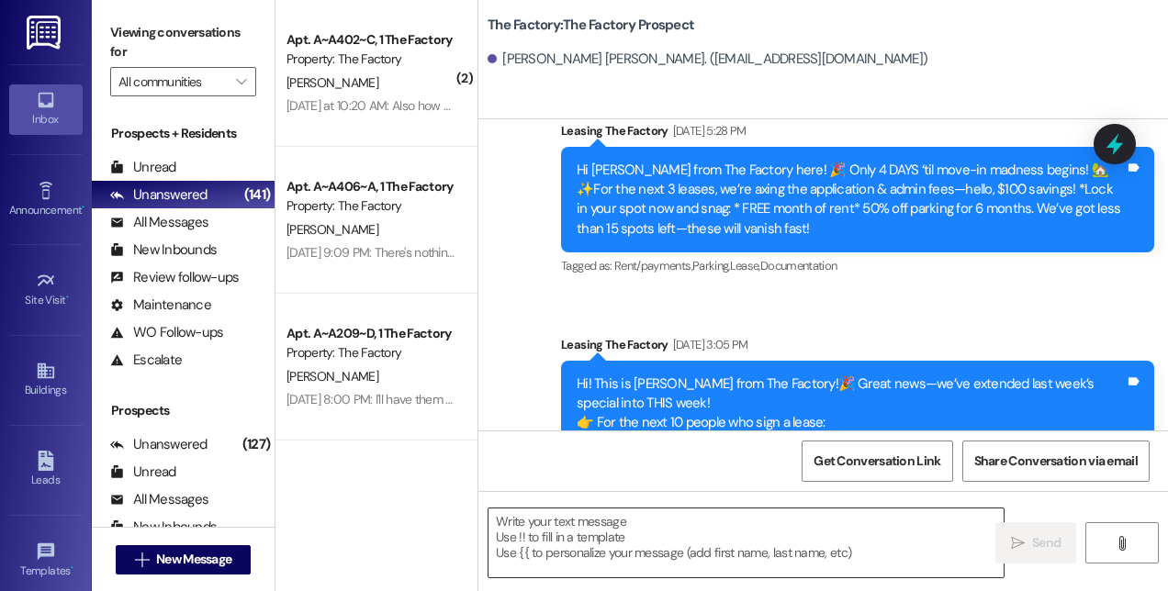
click at [867, 537] on textarea at bounding box center [745, 543] width 515 height 69
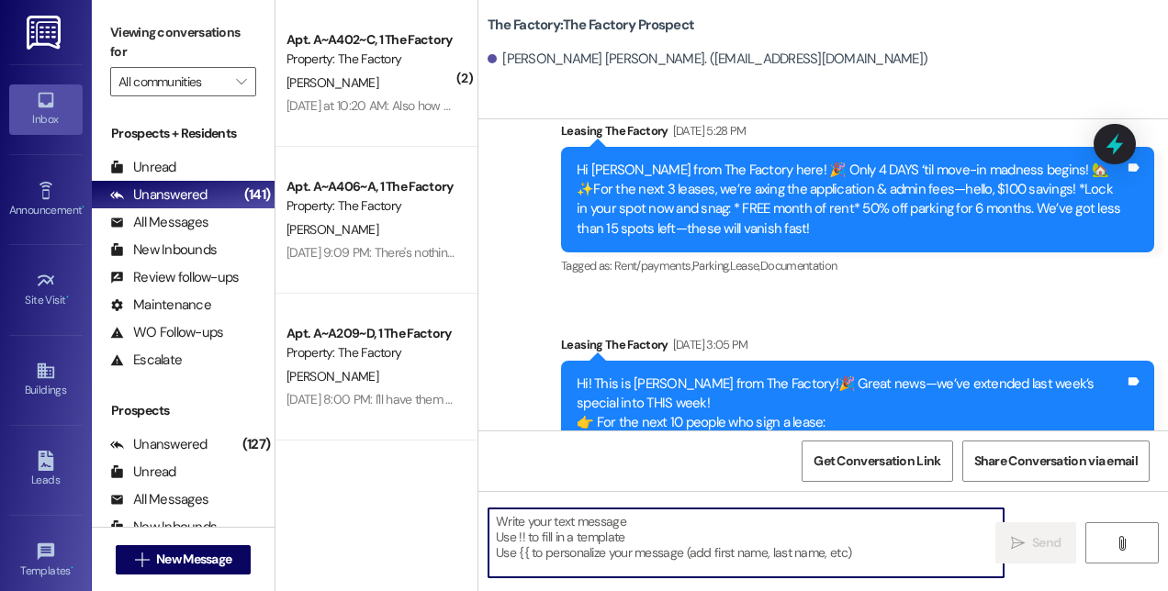
paste textarea "Hi! This is [PERSON_NAME] from The Factory! 🚨 Update: Our special is almost GON…"
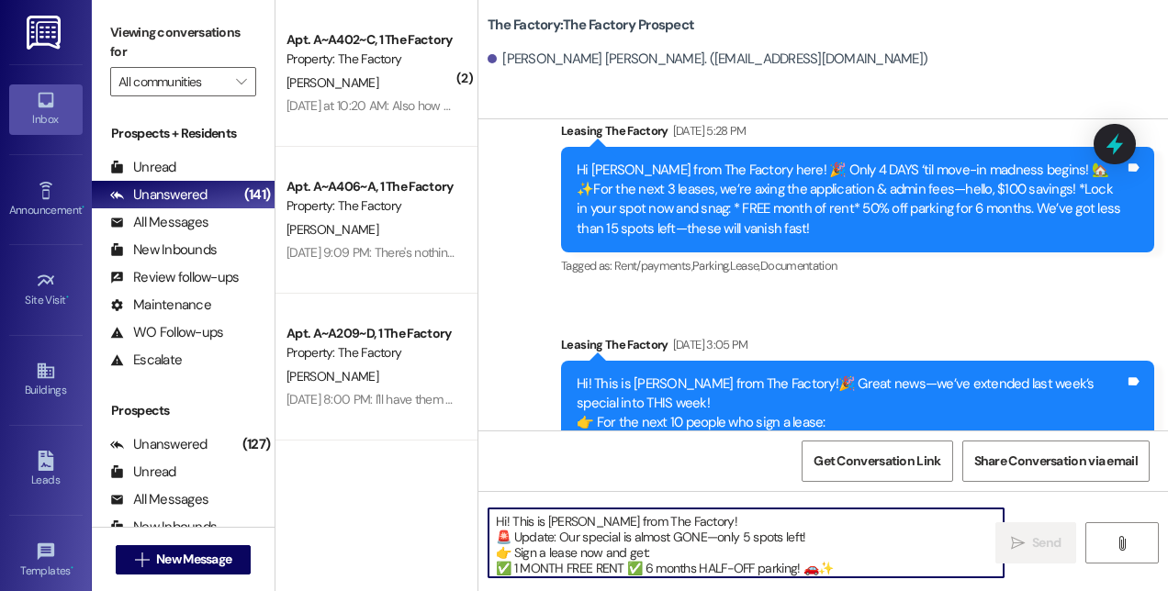
scroll to position [31, 0]
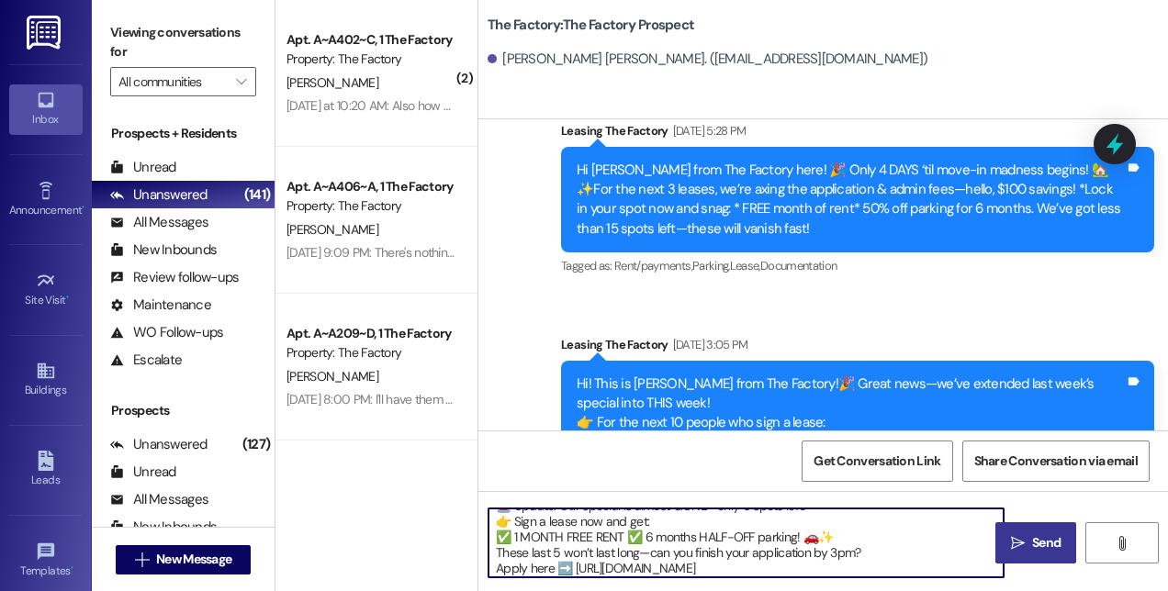
type textarea "Hi! This is [PERSON_NAME] from The Factory! 🚨 Update: Our special is almost GON…"
click at [1047, 545] on span "Send" at bounding box center [1046, 542] width 28 height 19
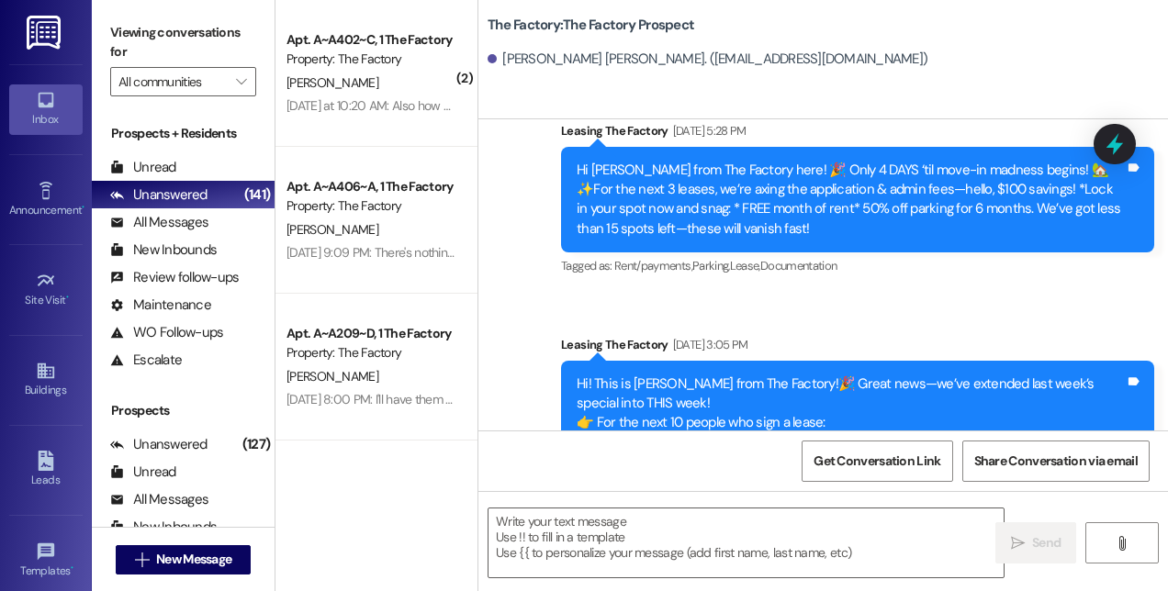
scroll to position [0, 0]
click at [184, 560] on span "New Message" at bounding box center [193, 559] width 75 height 19
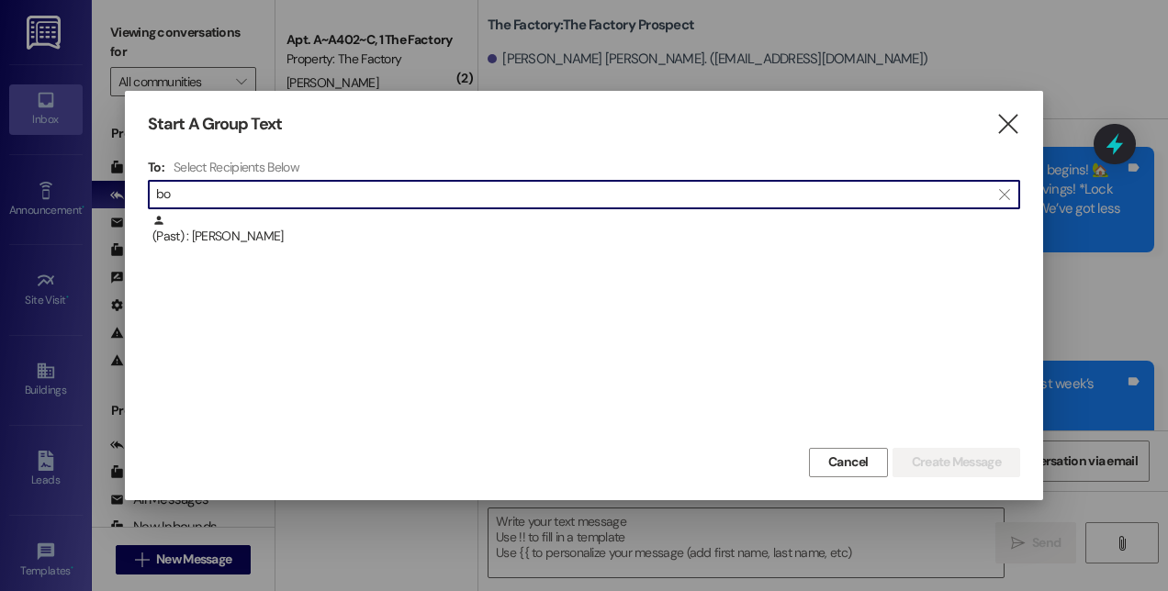
type input "b"
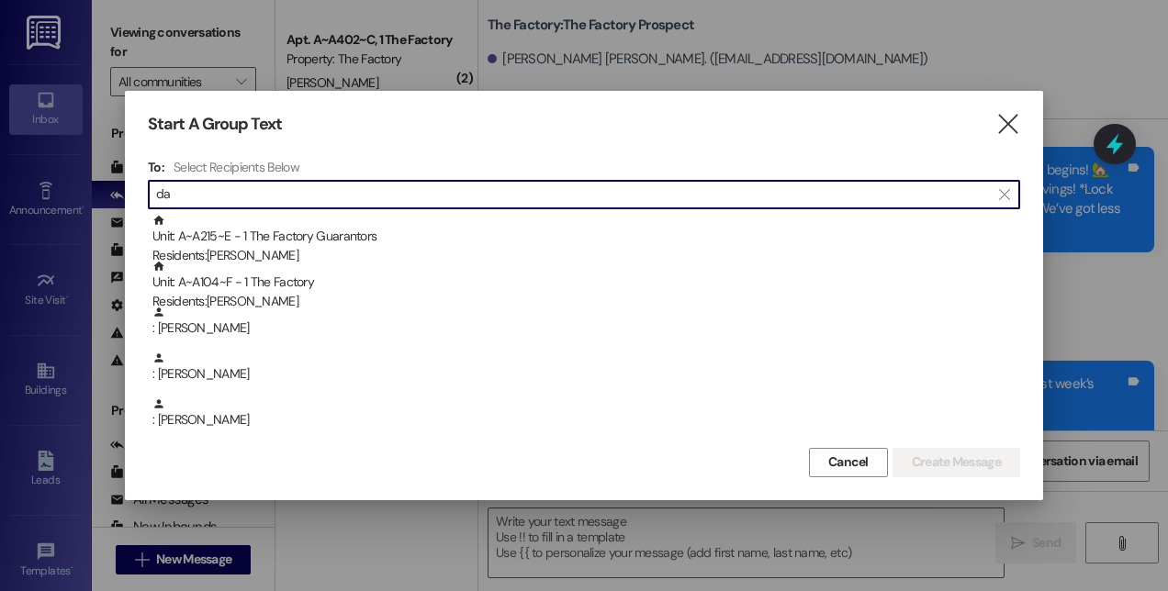
type input "d"
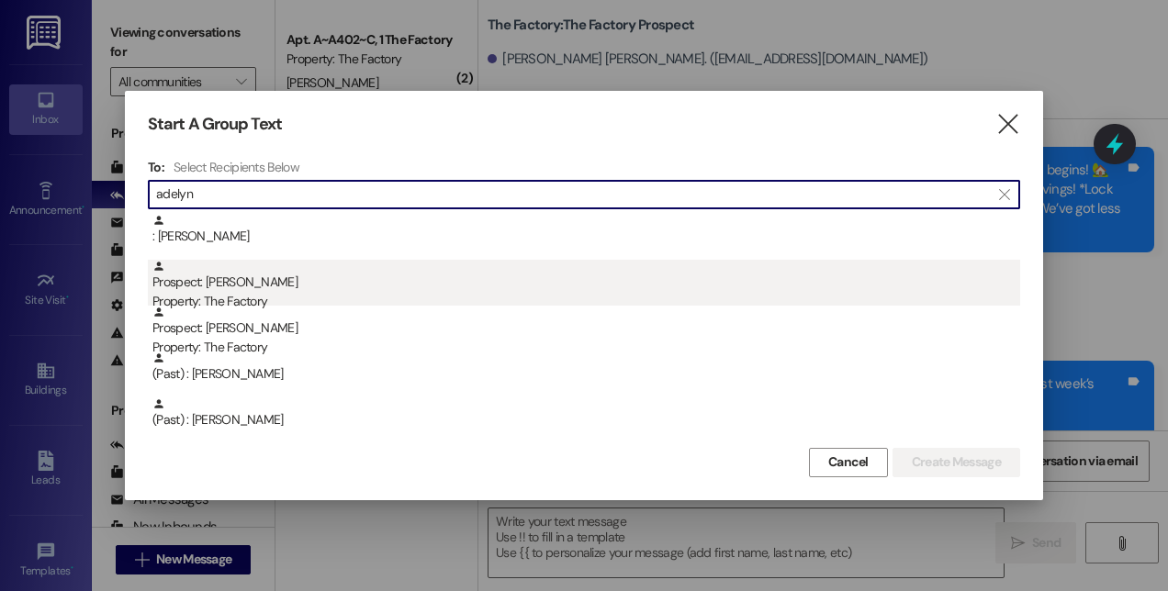
type input "adelyn"
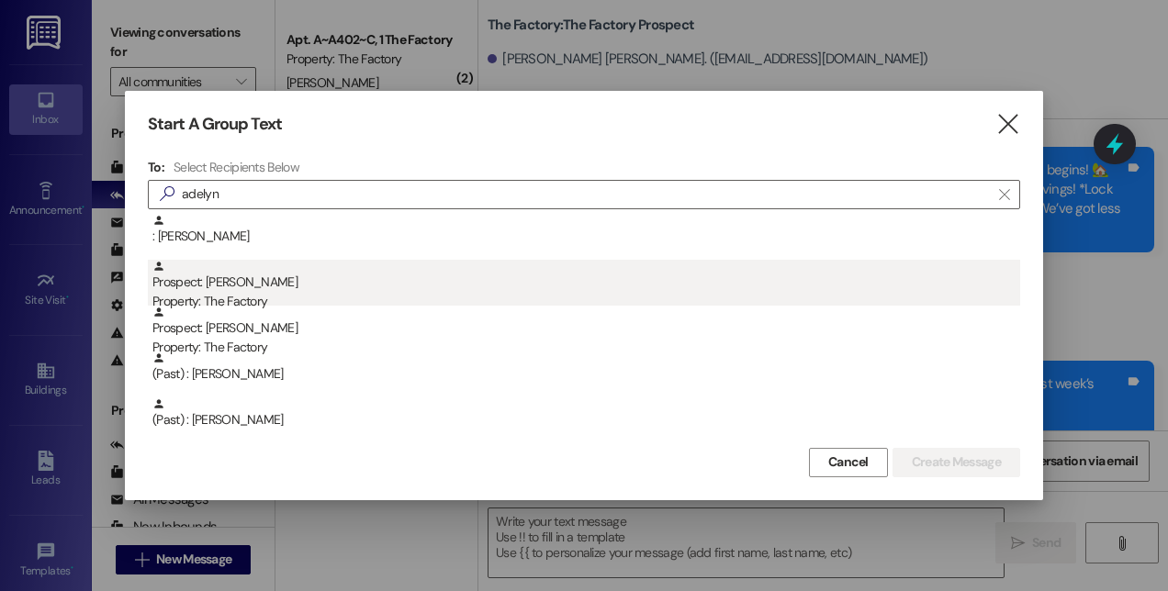
click at [326, 288] on div "Prospect: [PERSON_NAME] Property: The Factory" at bounding box center [585, 286] width 867 height 52
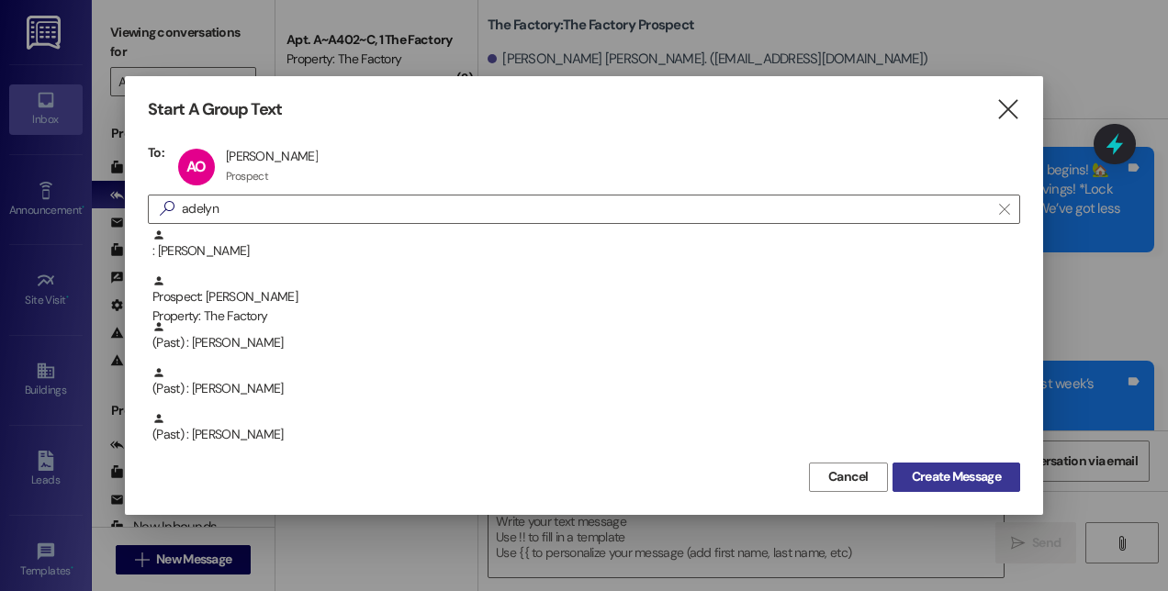
click at [938, 465] on button "Create Message" at bounding box center [956, 477] width 128 height 29
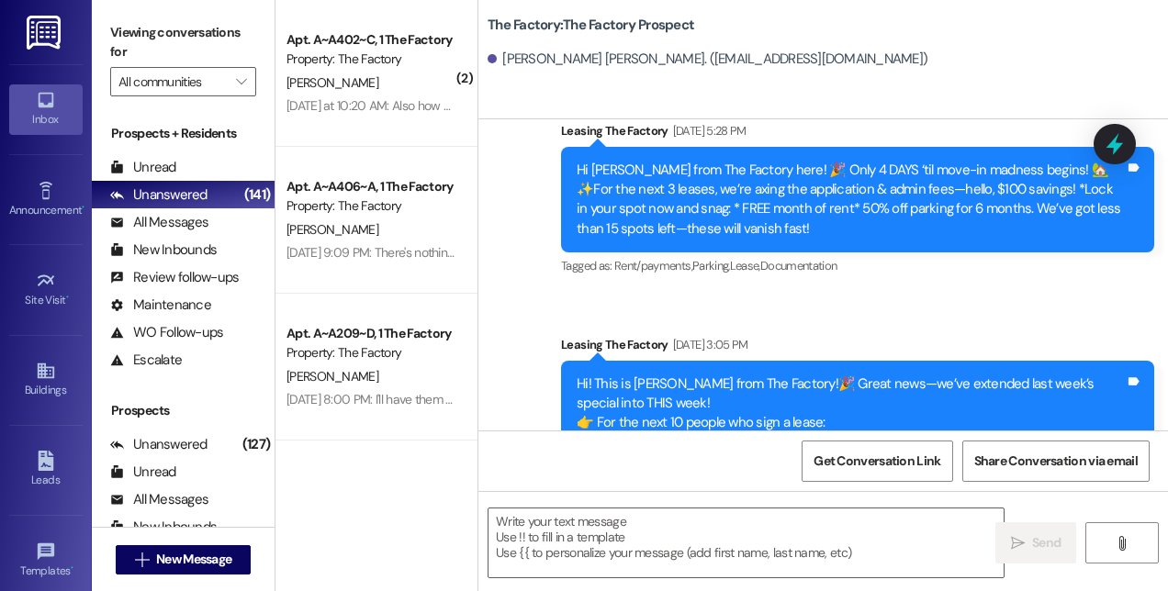
scroll to position [8512, 0]
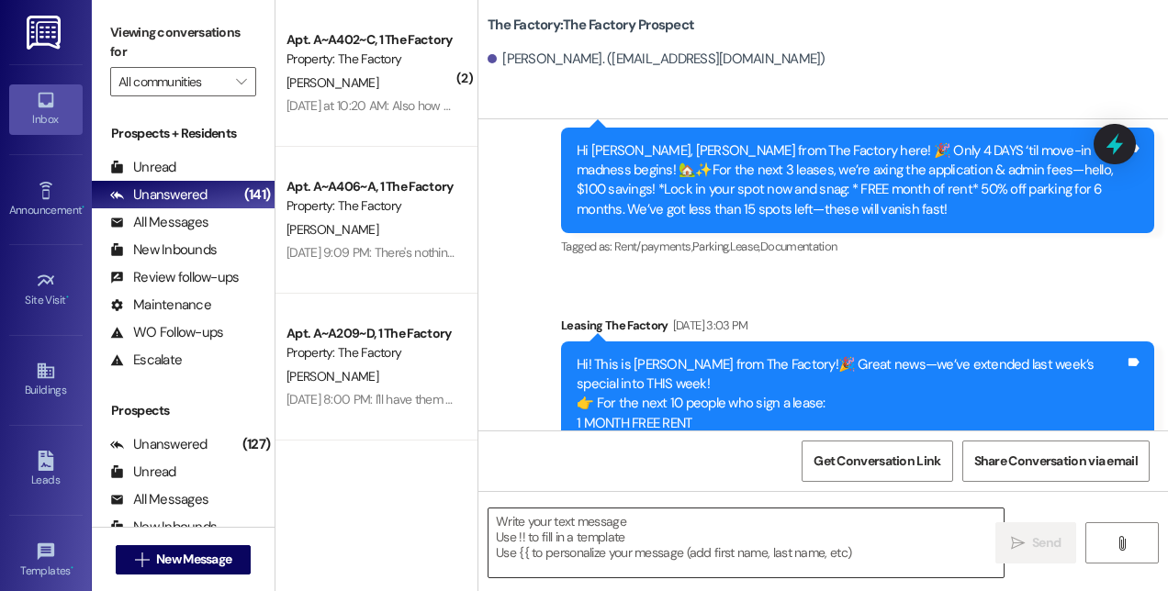
click at [755, 519] on textarea at bounding box center [745, 543] width 515 height 69
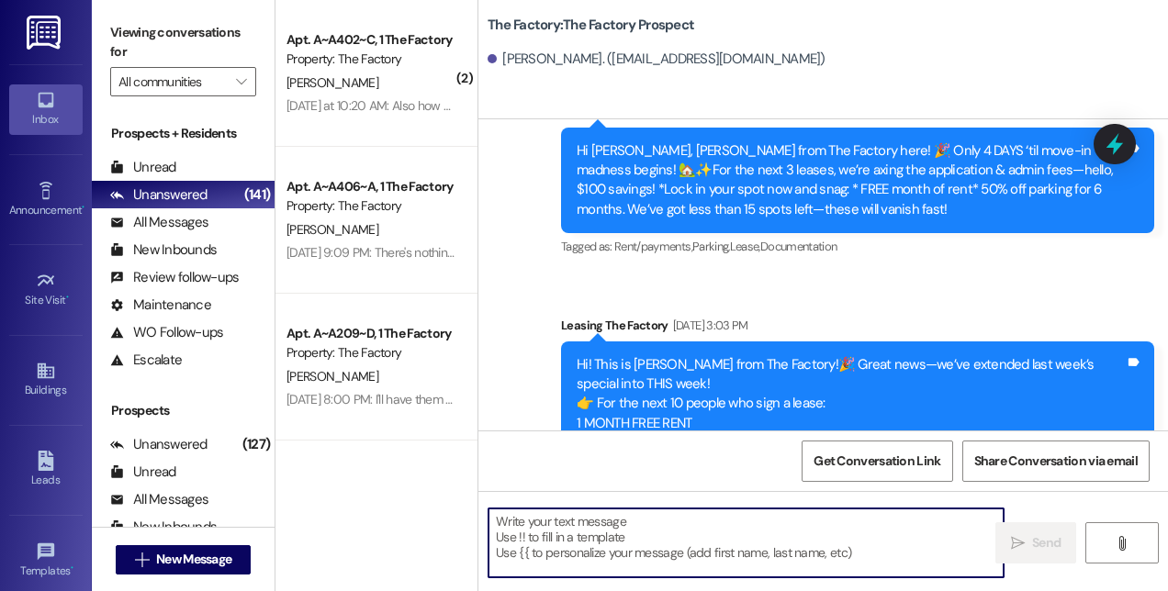
paste textarea "Hi! This is [PERSON_NAME] from The Factory! 🚨 Update: Our special is almost GON…"
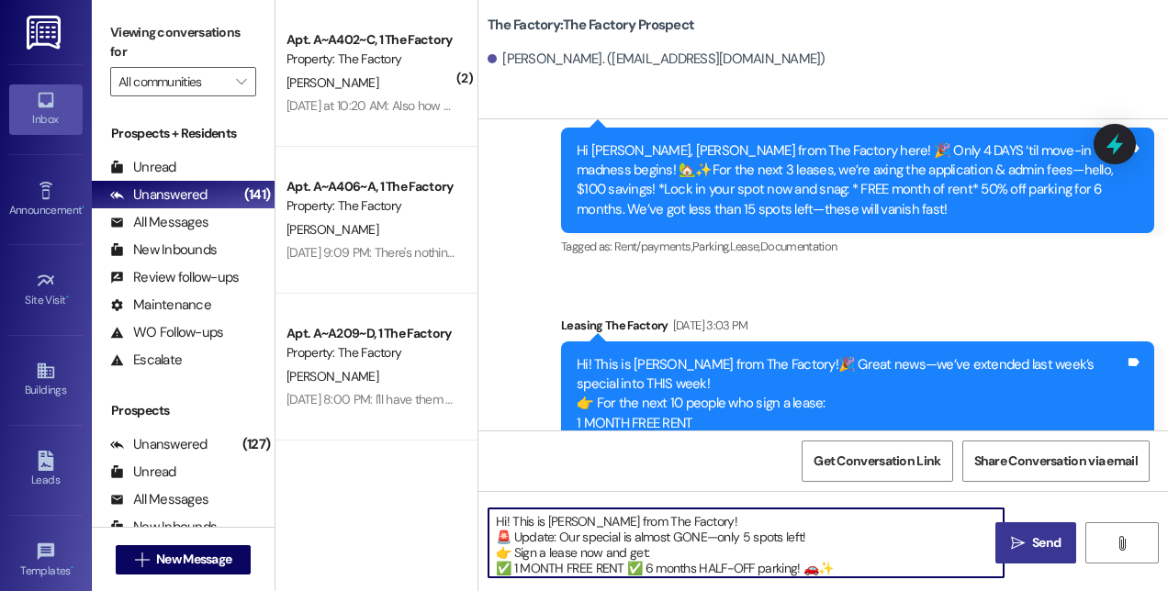
scroll to position [31, 0]
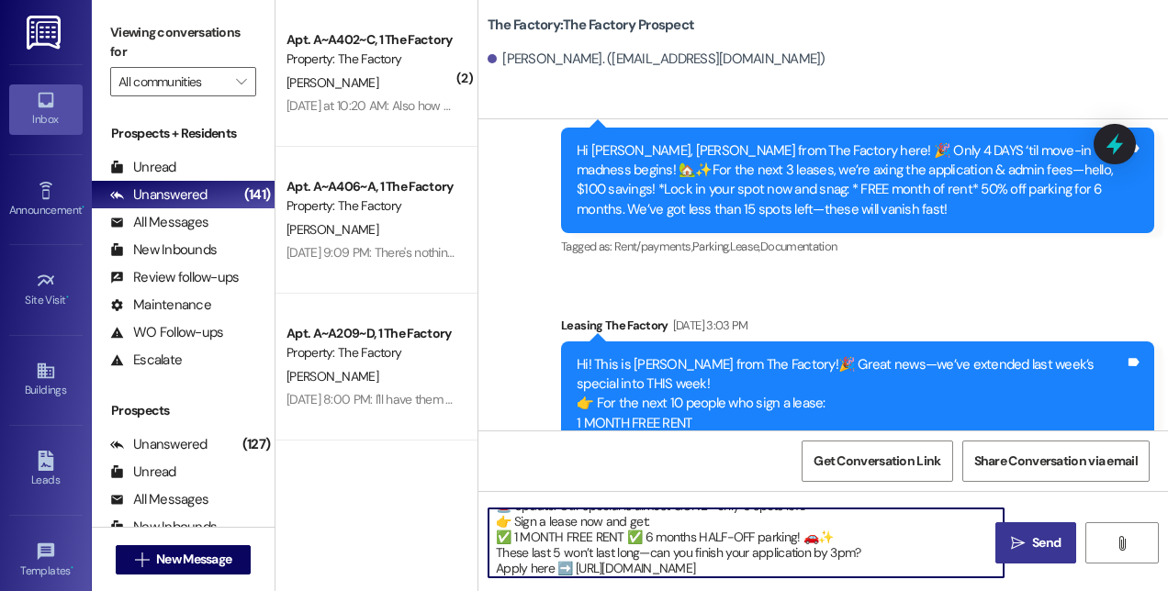
type textarea "Hi! This is [PERSON_NAME] from The Factory! 🚨 Update: Our special is almost GON…"
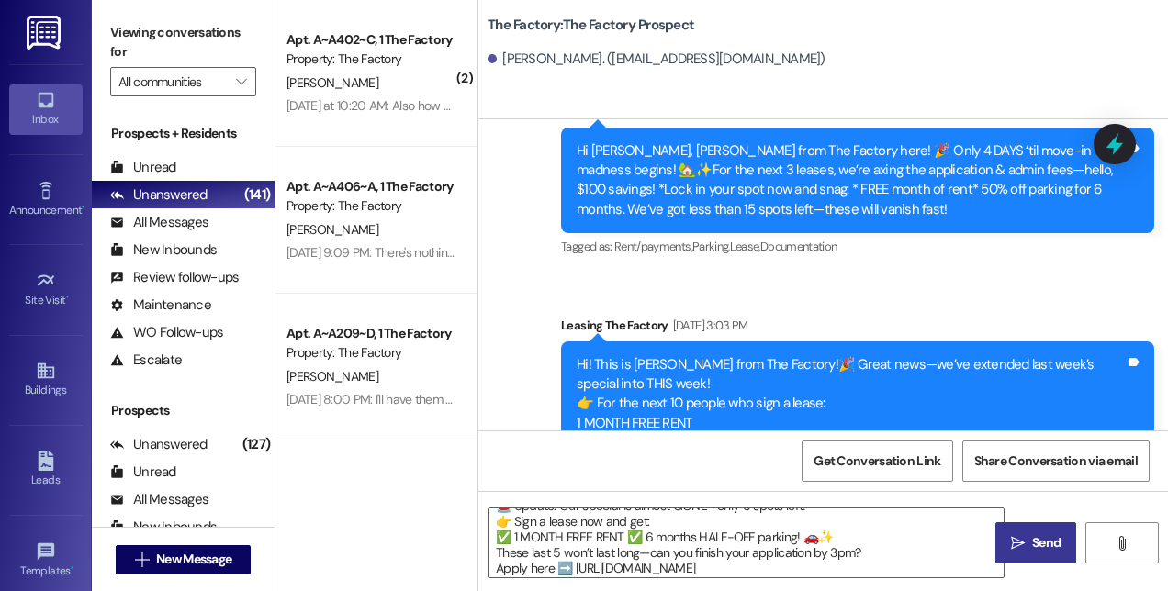
click at [1030, 536] on span "Send" at bounding box center [1046, 542] width 36 height 19
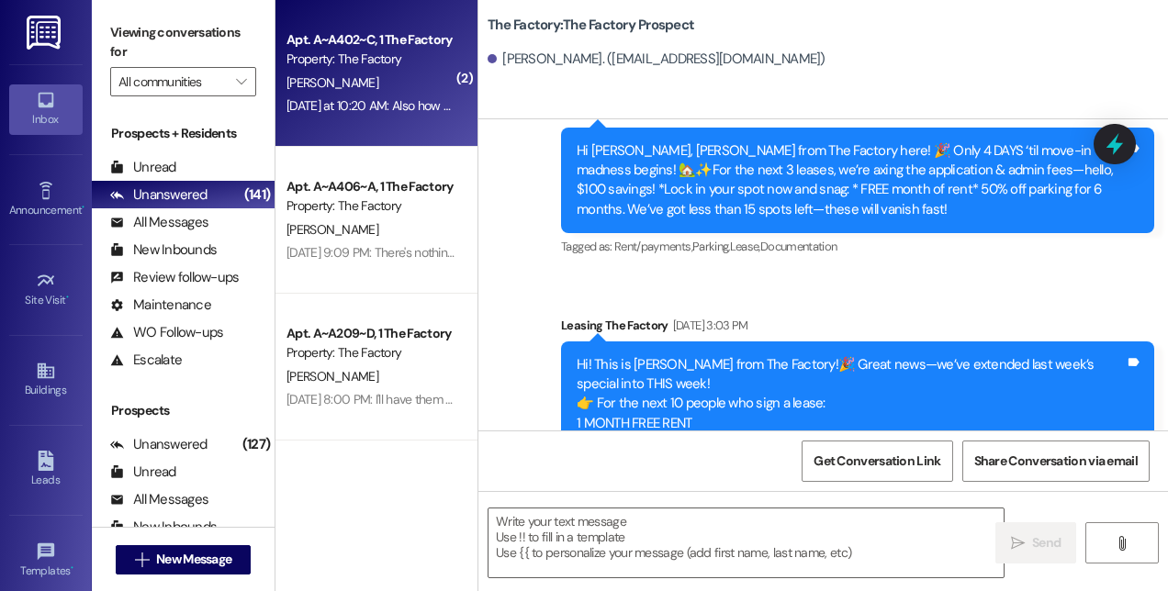
scroll to position [8609, 0]
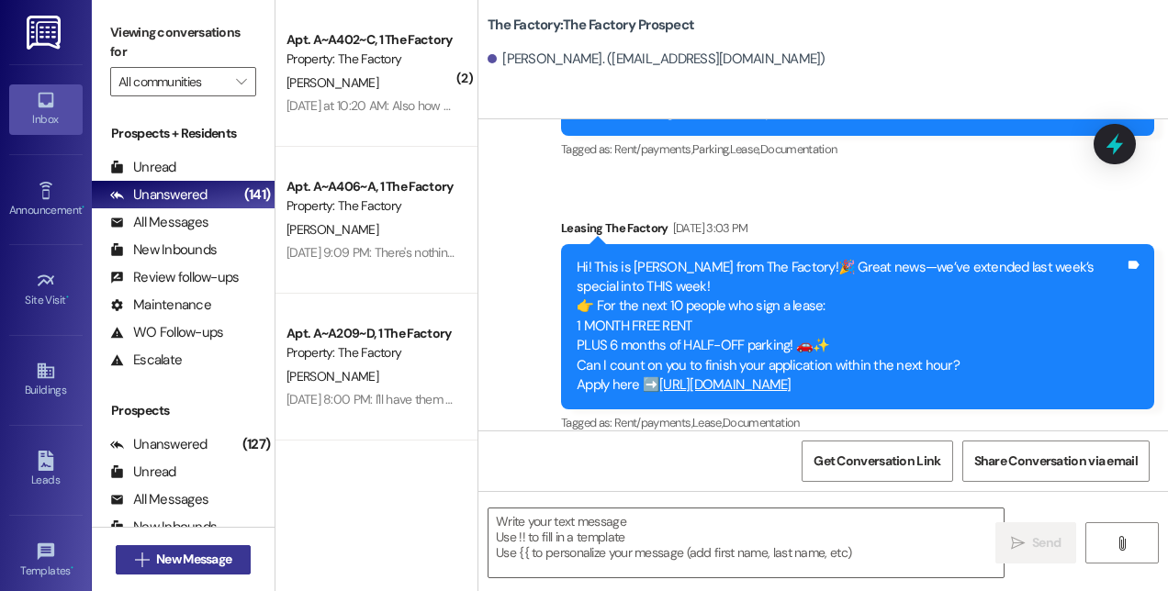
click at [199, 565] on span "New Message" at bounding box center [193, 559] width 75 height 19
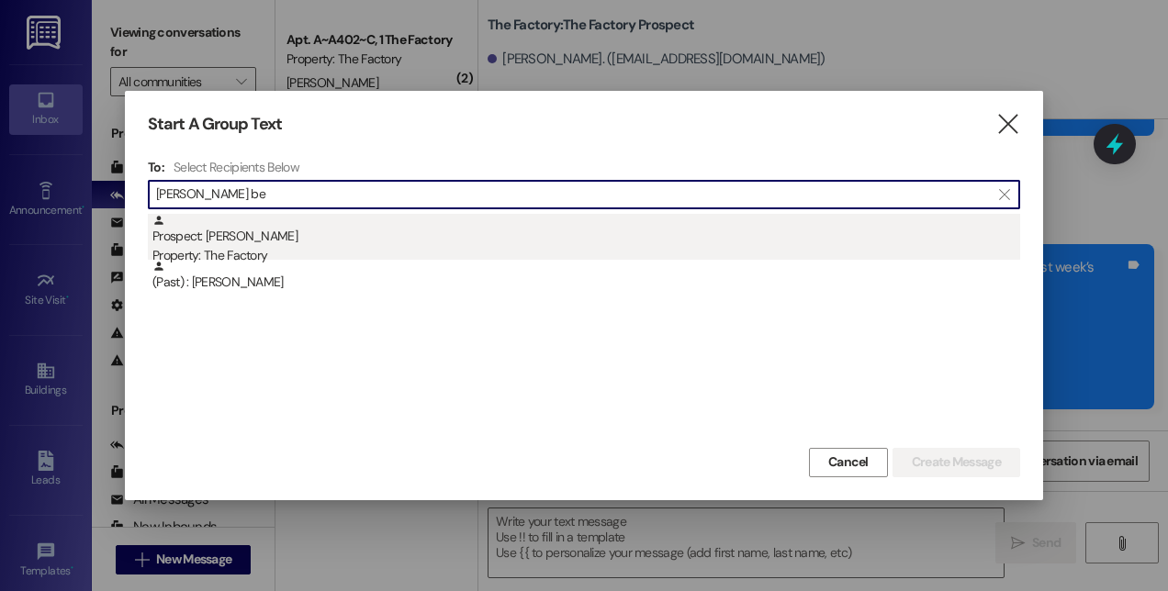
type input "[PERSON_NAME] be"
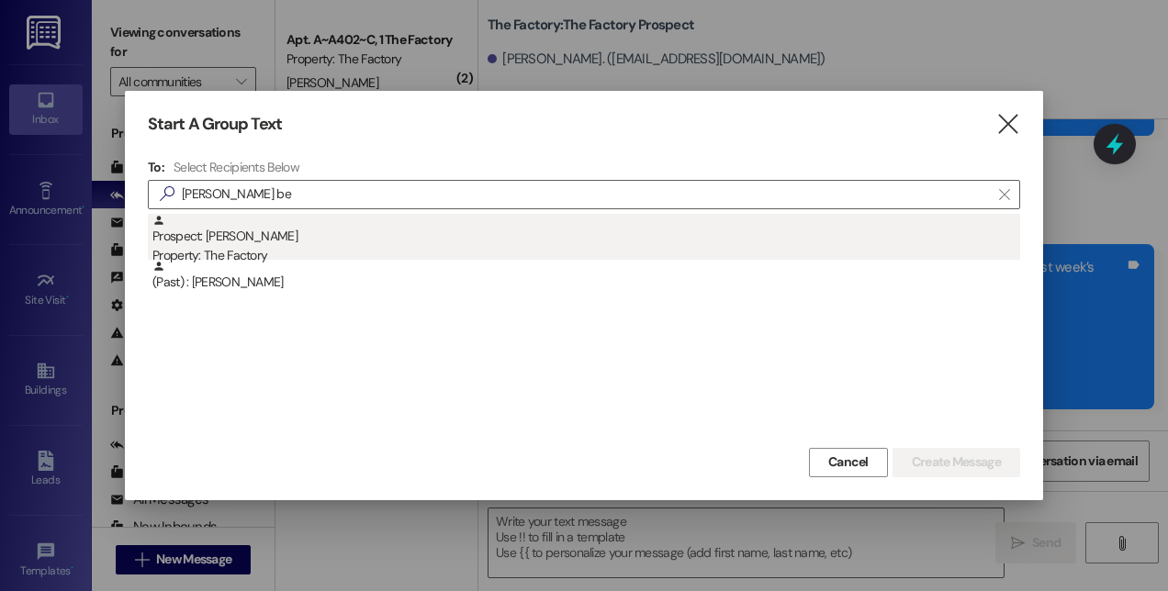
click at [215, 242] on div "Prospect: [PERSON_NAME] Property: The Factory" at bounding box center [585, 240] width 867 height 52
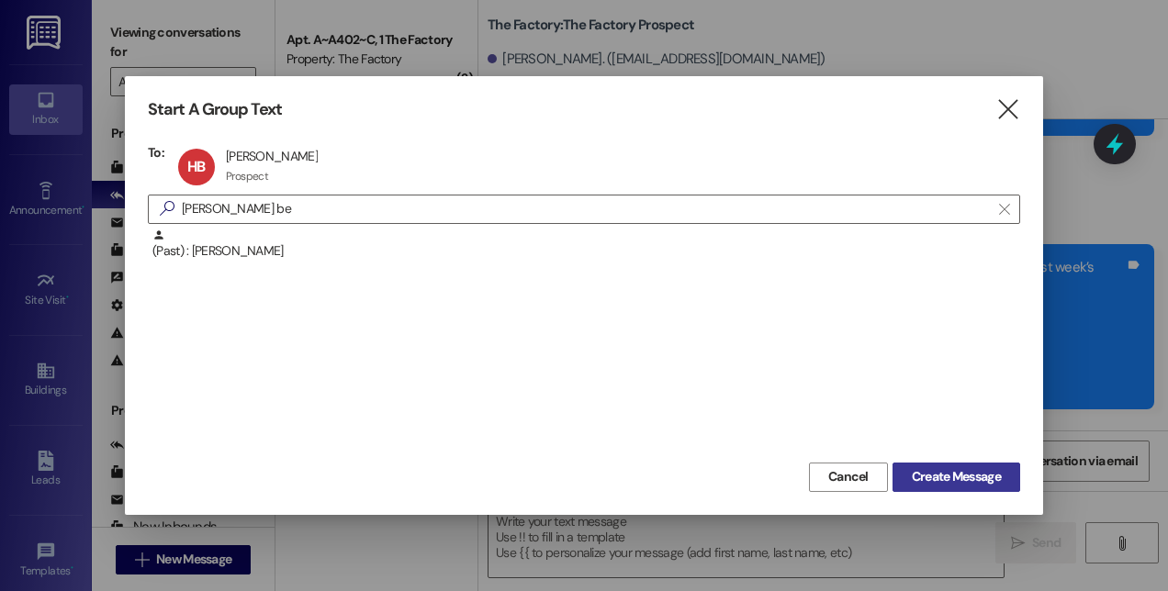
click at [932, 464] on button "Create Message" at bounding box center [956, 477] width 128 height 29
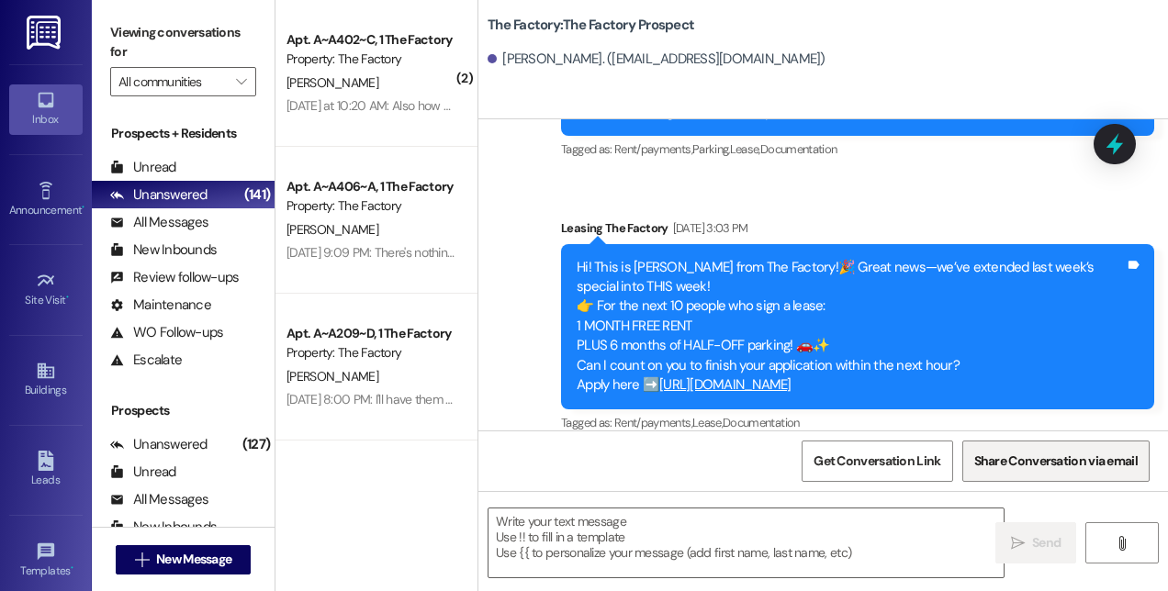
scroll to position [0, 0]
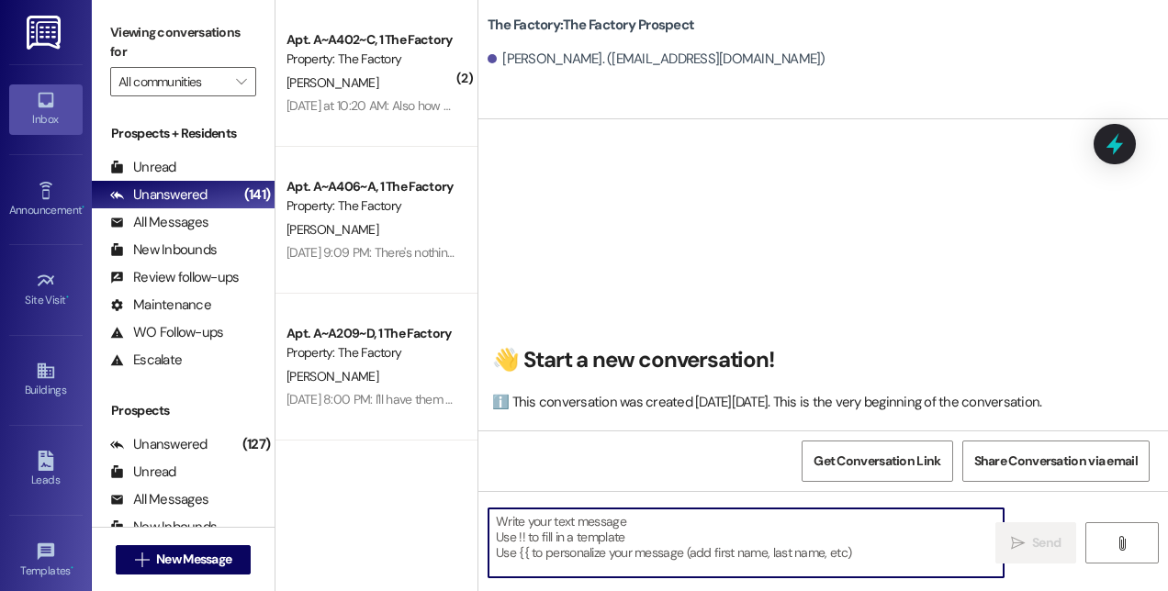
click at [773, 568] on textarea at bounding box center [745, 543] width 515 height 69
paste textarea "Stadium Crossing Staffing Adjustment"
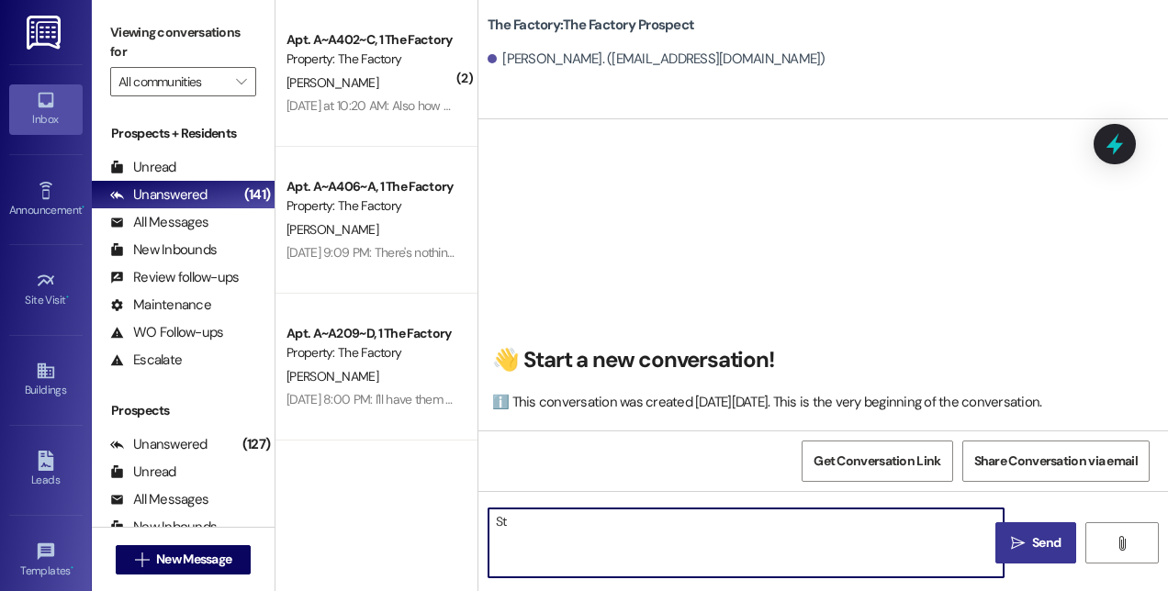
type textarea "S"
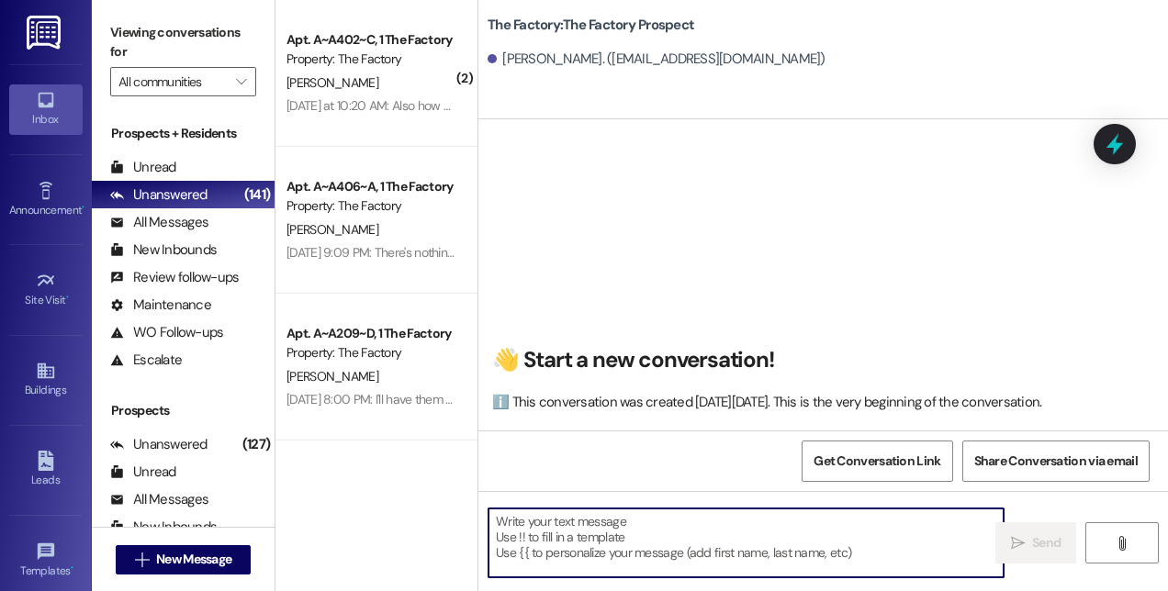
click at [567, 525] on textarea at bounding box center [745, 543] width 515 height 69
paste textarea "Hi! This is [PERSON_NAME] from The Factory! 🚨 Update: Our special is almost GON…"
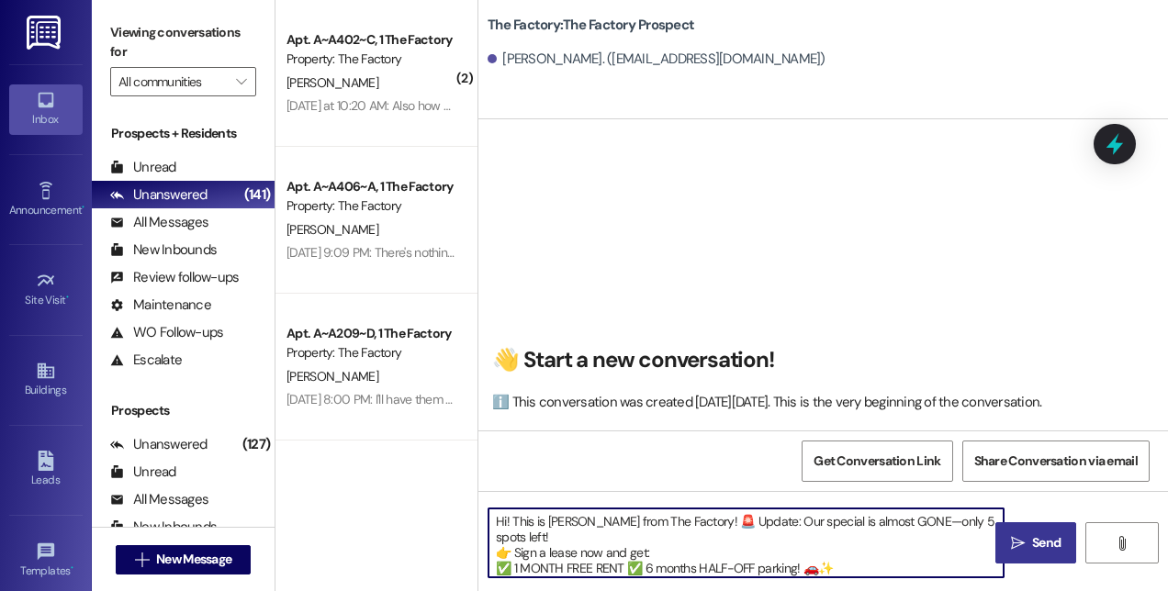
click at [507, 521] on textarea "Hi! This is [PERSON_NAME] from The Factory! 🚨 Update: Our special is almost GON…" at bounding box center [745, 543] width 515 height 69
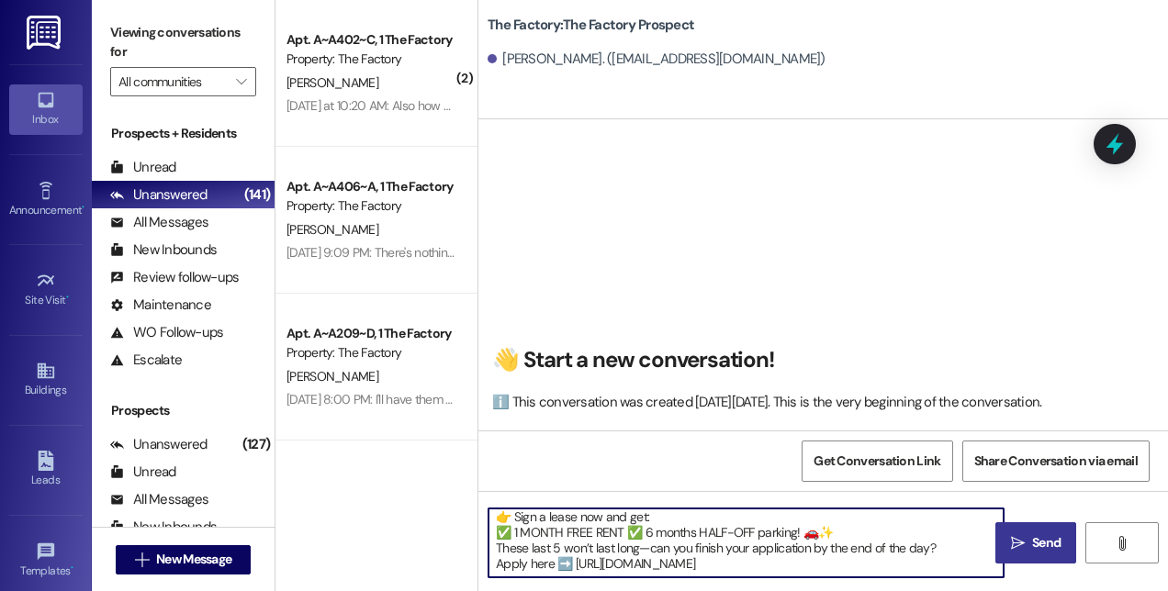
drag, startPoint x: 554, startPoint y: 520, endPoint x: 746, endPoint y: 615, distance: 214.3
click at [746, 590] on html "Inbox Go to Inbox Announcement • Send A Text Announcement Site Visit • Go to Si…" at bounding box center [584, 295] width 1168 height 591
click at [851, 531] on textarea "Hi [PERSON_NAME]! This is [PERSON_NAME] from The Factory! 🚨 Update: Our special…" at bounding box center [745, 543] width 515 height 69
type textarea "Hi [PERSON_NAME]! This is [PERSON_NAME] from The Factory! 🚨 Update: Our special…"
click at [1021, 549] on icon "" at bounding box center [1018, 543] width 14 height 15
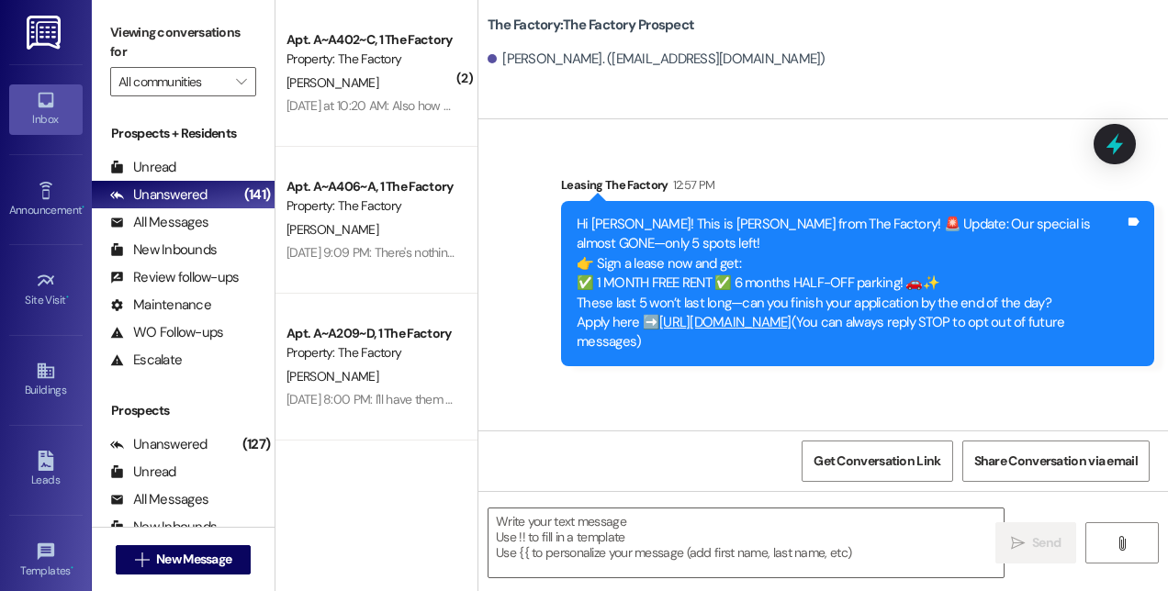
scroll to position [0, 0]
click at [188, 567] on span "New Message" at bounding box center [193, 559] width 75 height 19
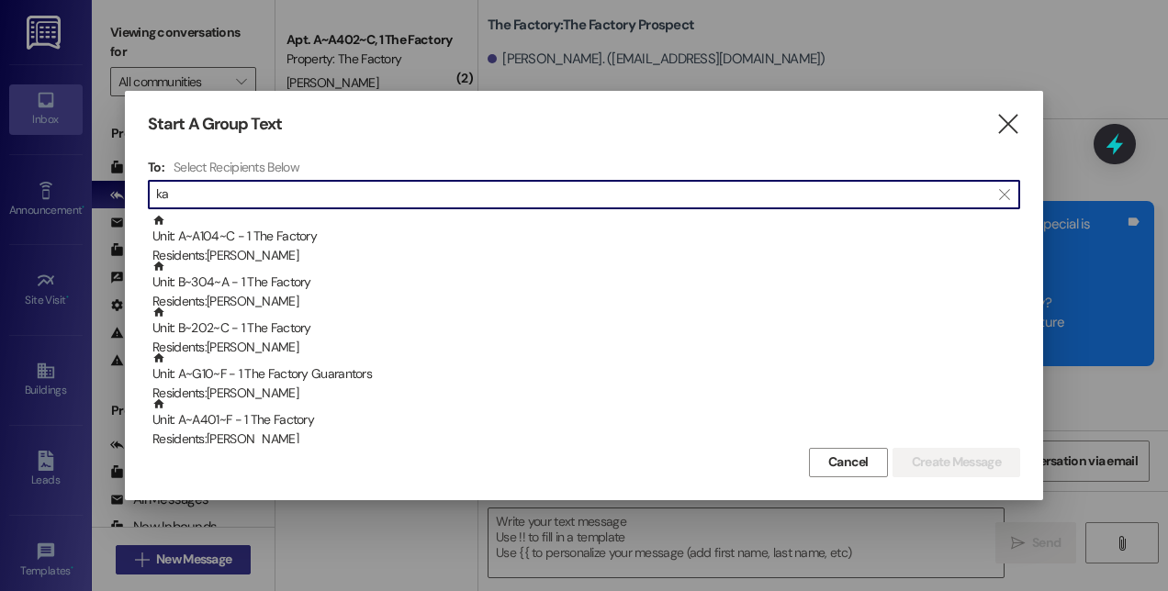
type input "k"
type input "r"
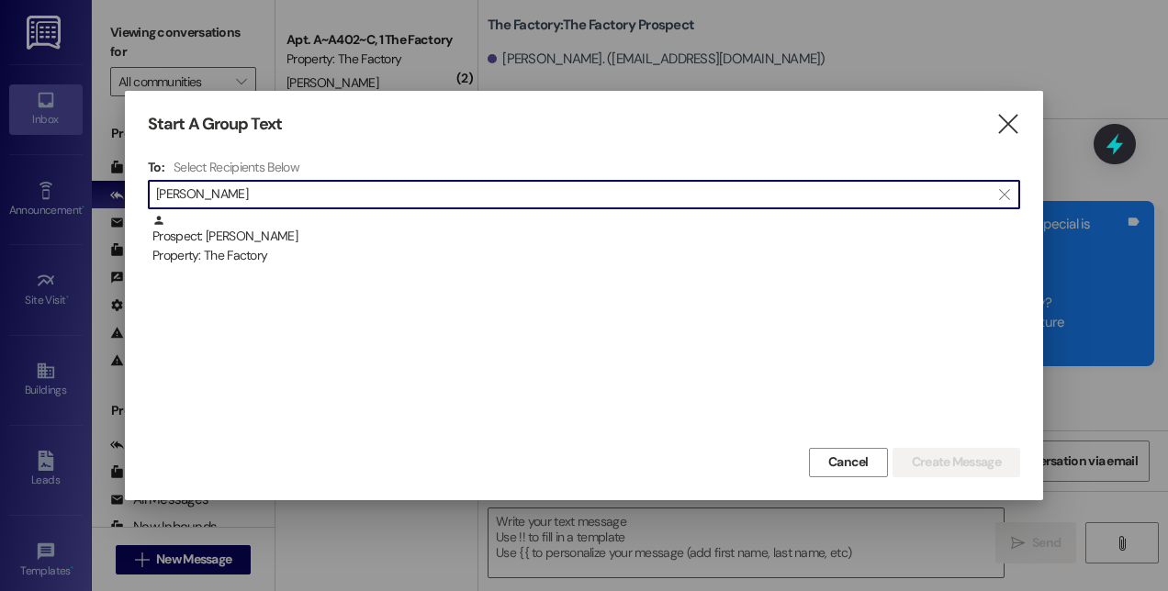
type input "[PERSON_NAME]"
click at [382, 278] on div "Prospect: [PERSON_NAME] Property: The Factory" at bounding box center [584, 328] width 872 height 229
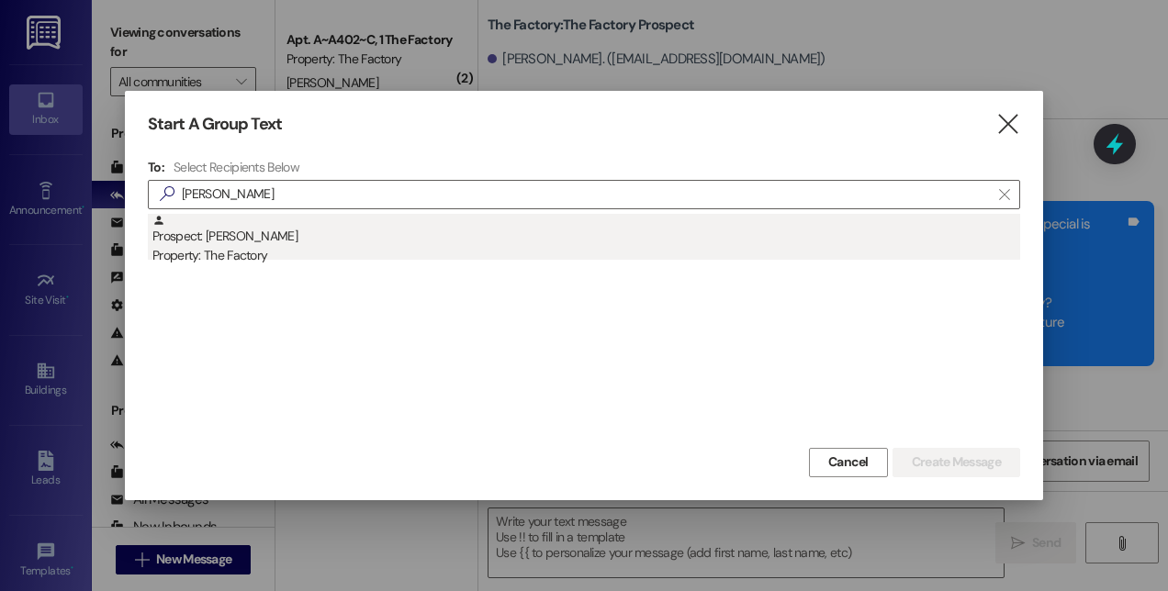
click at [232, 259] on div "Property: The Factory" at bounding box center [585, 255] width 867 height 19
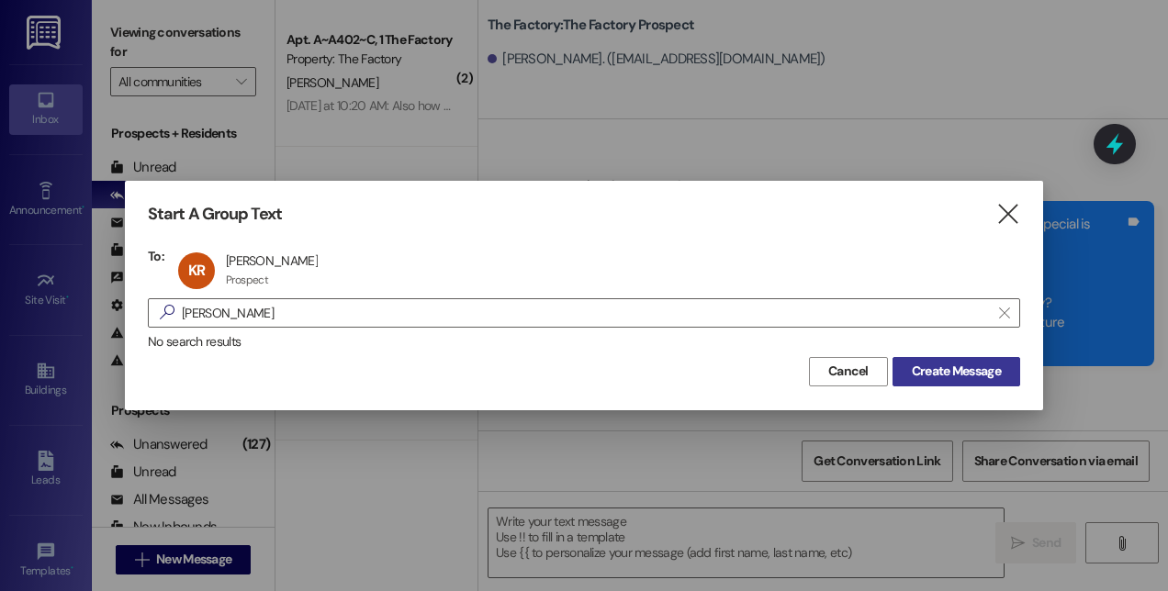
click at [1012, 373] on button "Create Message" at bounding box center [956, 371] width 128 height 29
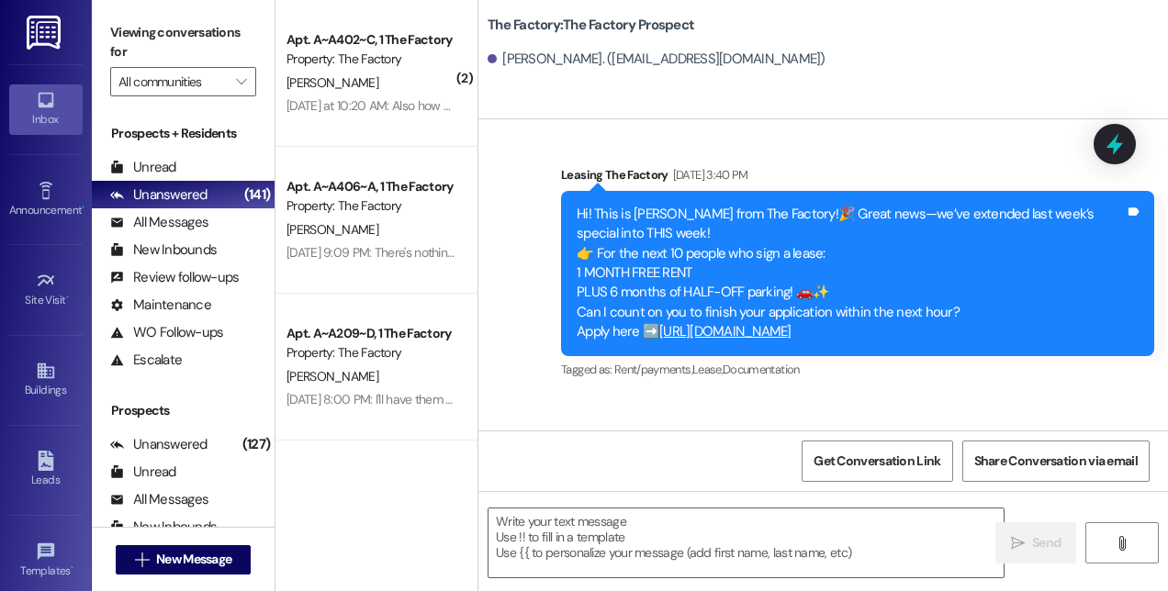
scroll to position [6139, 0]
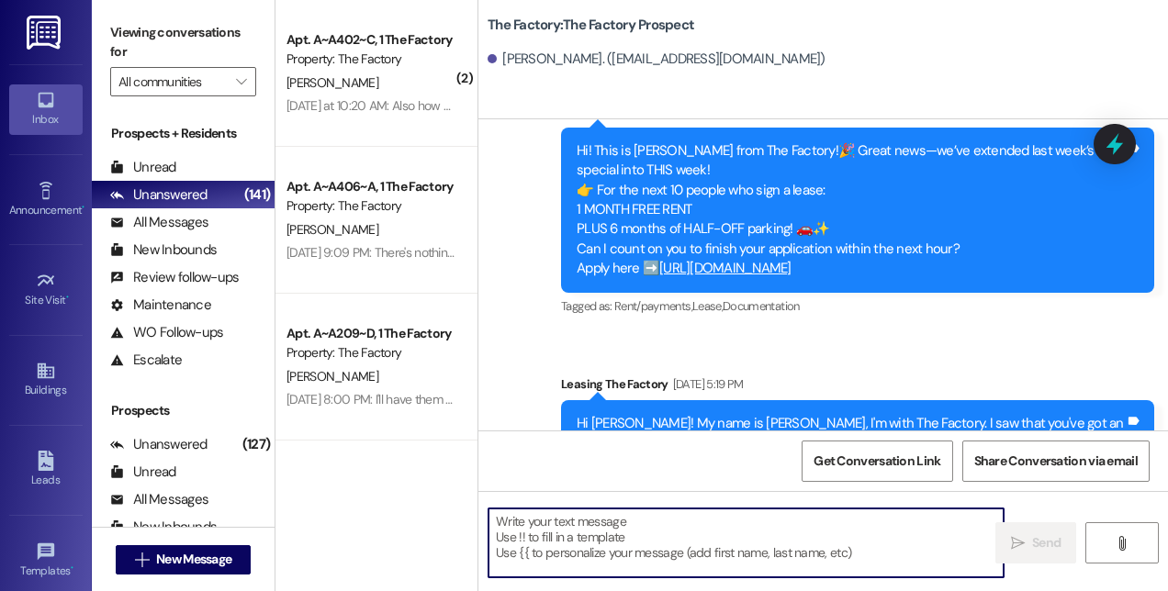
click at [865, 510] on textarea at bounding box center [745, 543] width 515 height 69
paste textarea "This is [PERSON_NAME] from The Factory! 🚨 Update: Our special is almost GONE—on…"
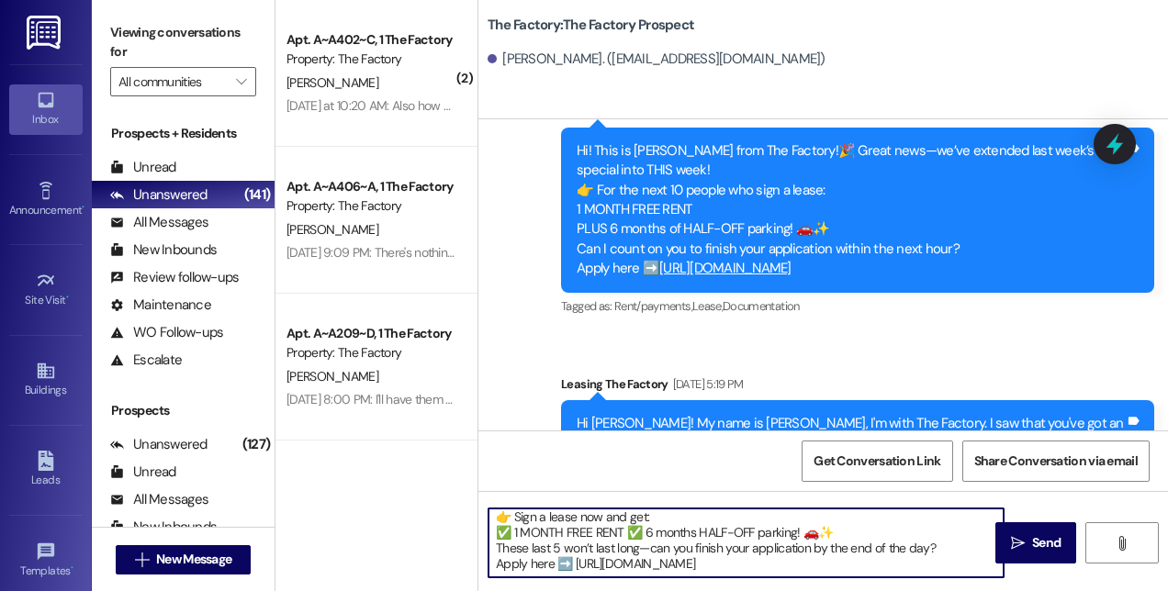
scroll to position [4, 0]
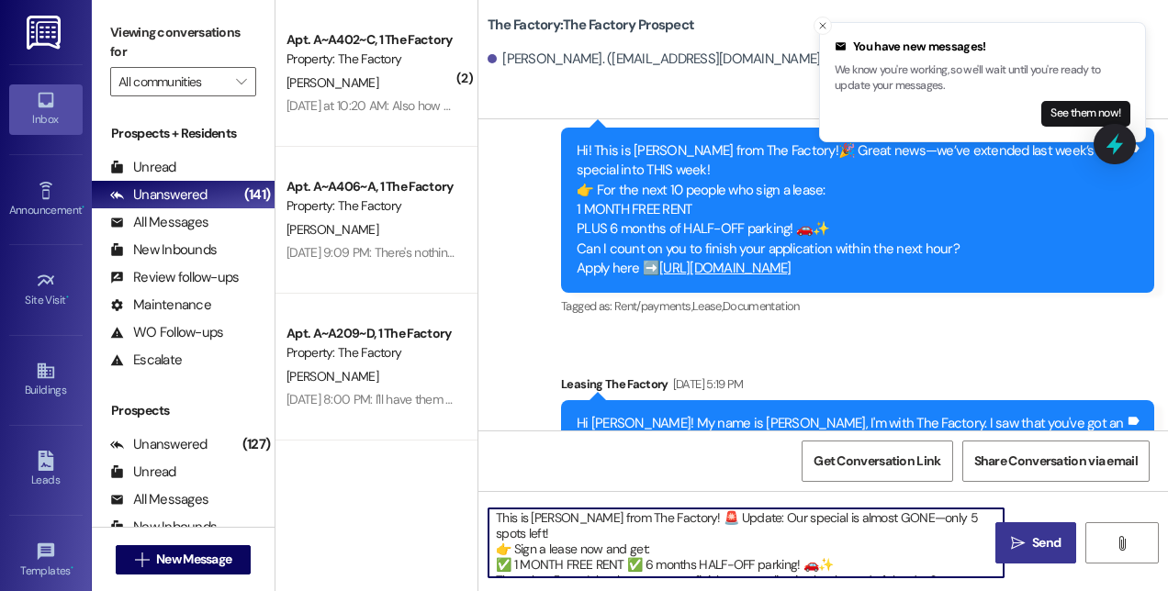
type textarea "This is [PERSON_NAME] from The Factory! 🚨 Update: Our special is almost GONE—on…"
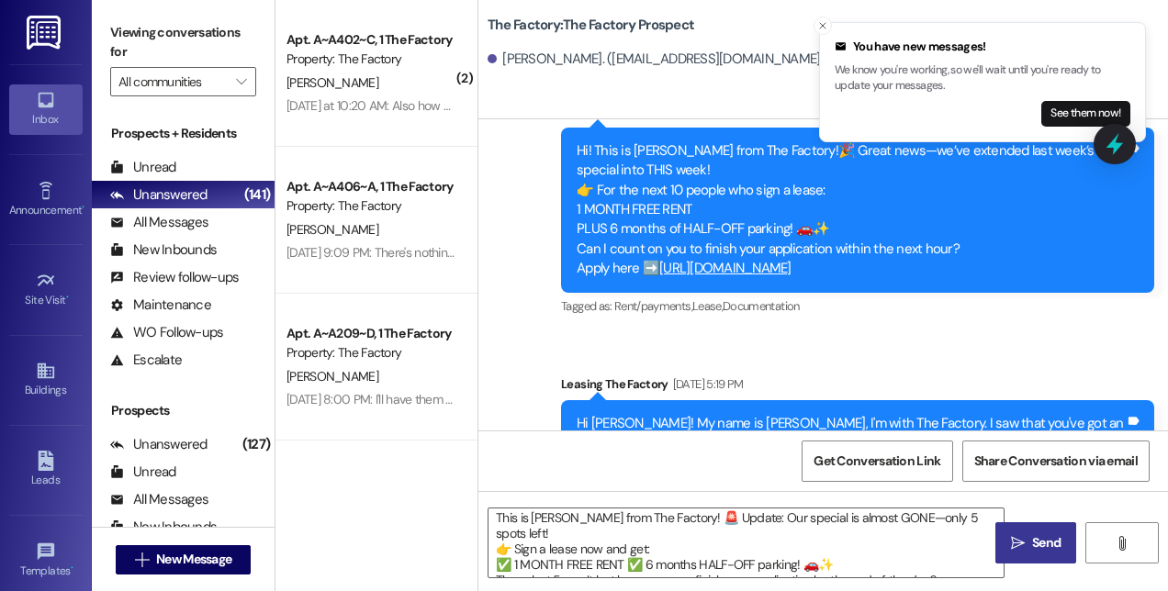
click at [1017, 546] on icon "" at bounding box center [1018, 543] width 14 height 15
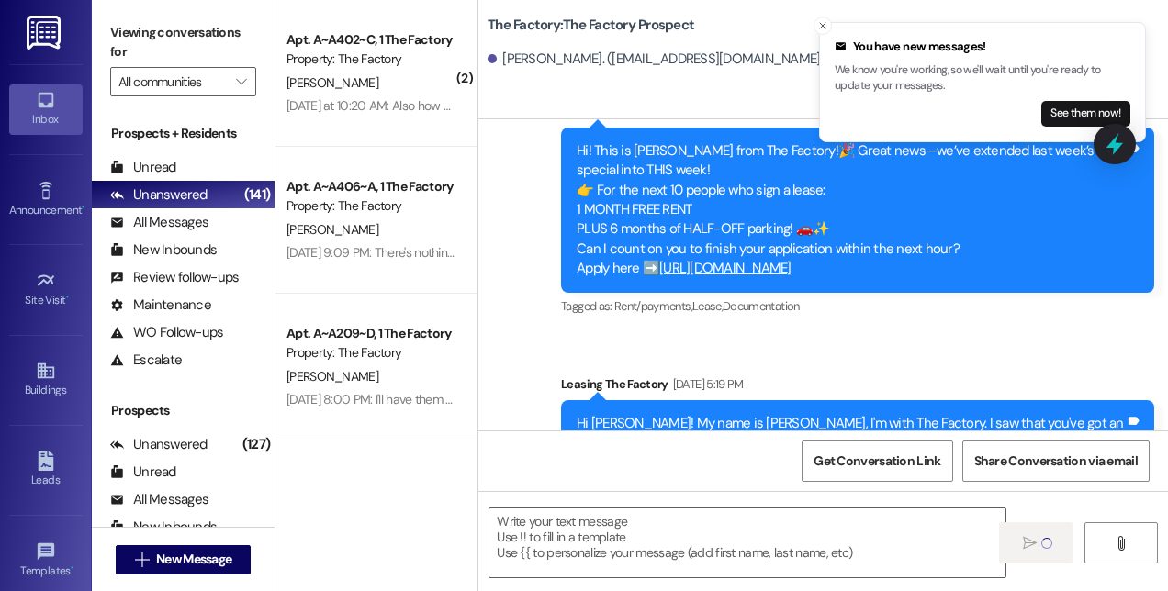
scroll to position [0, 0]
click at [235, 566] on span "New Message" at bounding box center [193, 559] width 83 height 19
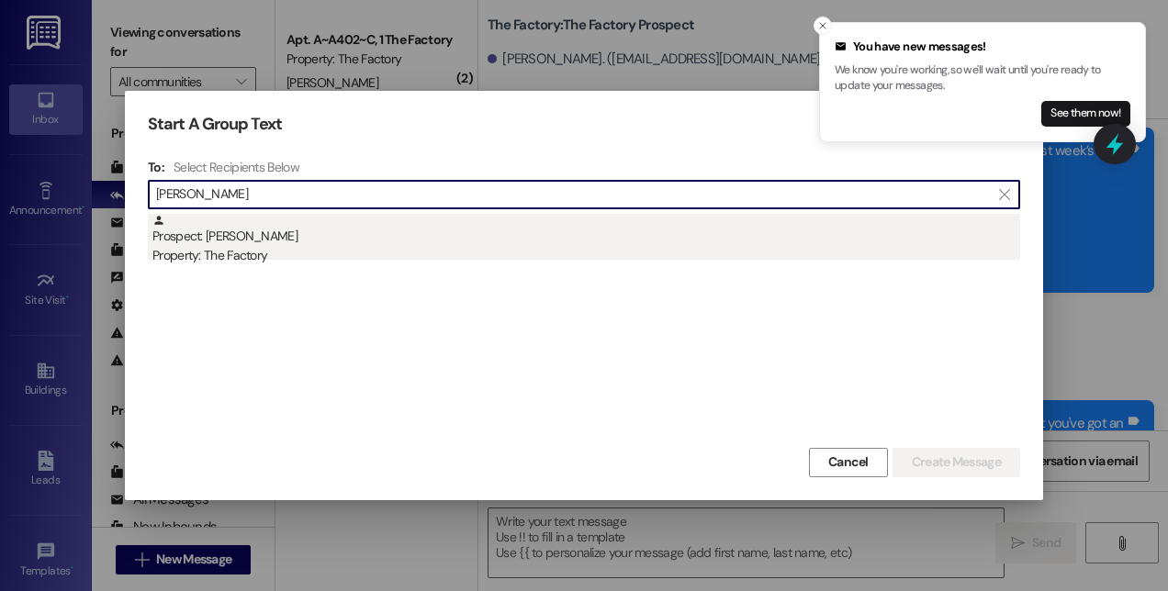
type input "[PERSON_NAME]"
click at [264, 252] on div "Property: The Factory" at bounding box center [585, 255] width 867 height 19
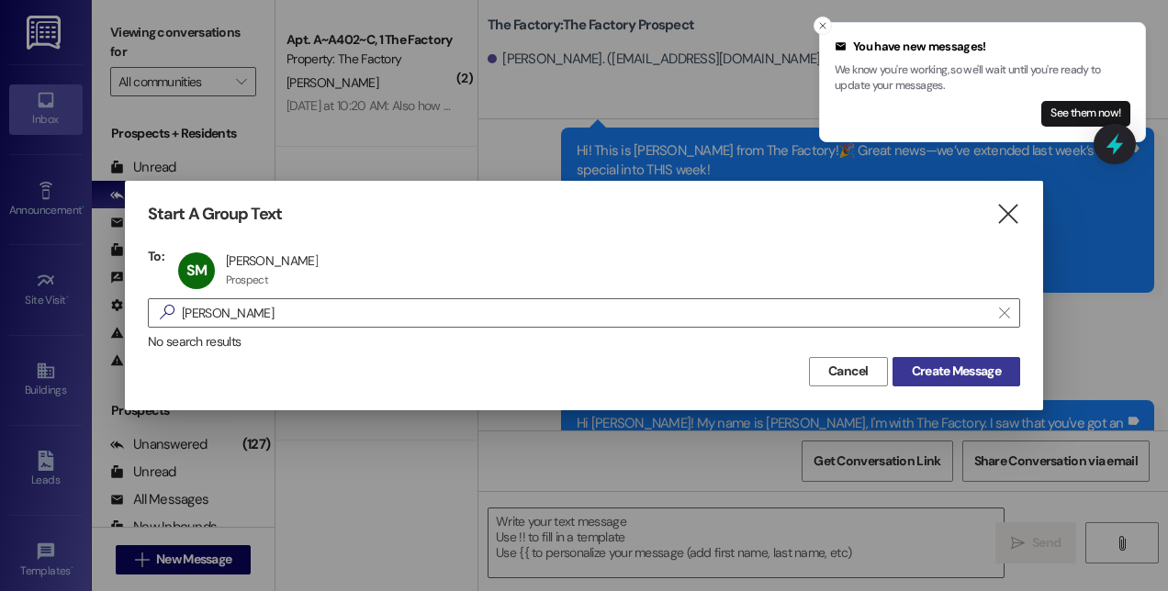
click at [908, 369] on span "Create Message" at bounding box center [956, 371] width 96 height 19
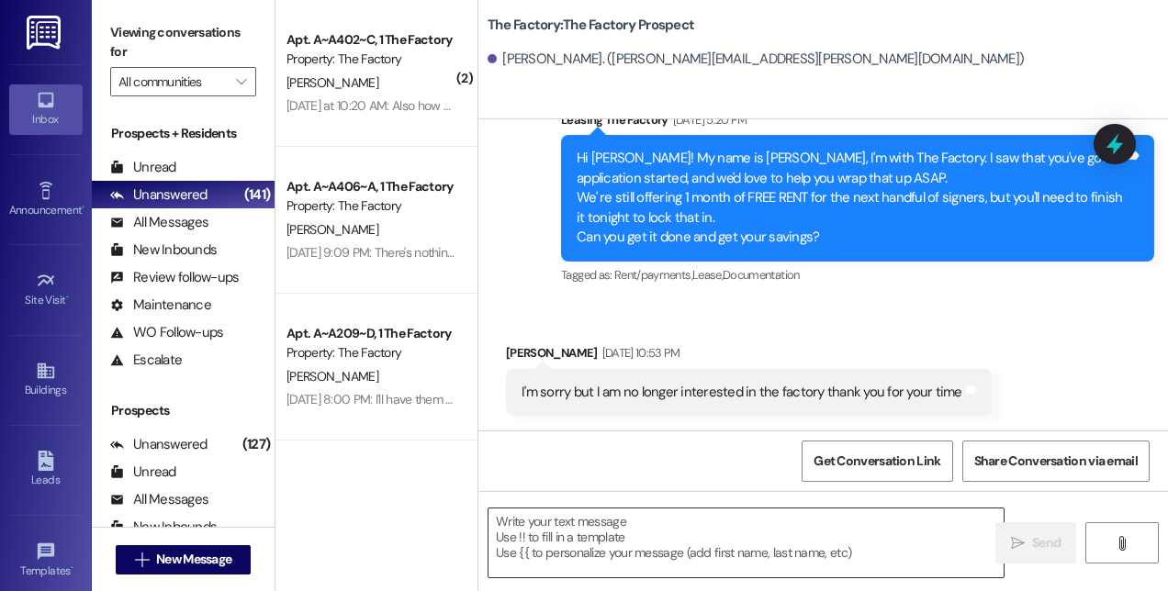
scroll to position [1245, 0]
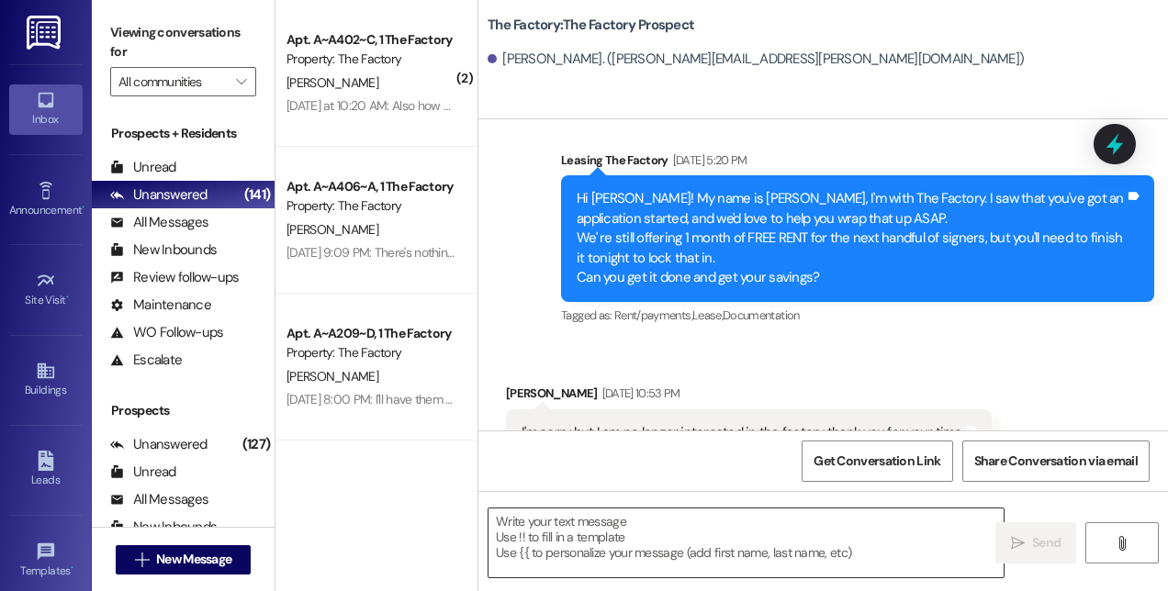
click at [718, 539] on textarea at bounding box center [745, 543] width 515 height 69
click at [235, 551] on span "New Message" at bounding box center [193, 559] width 83 height 19
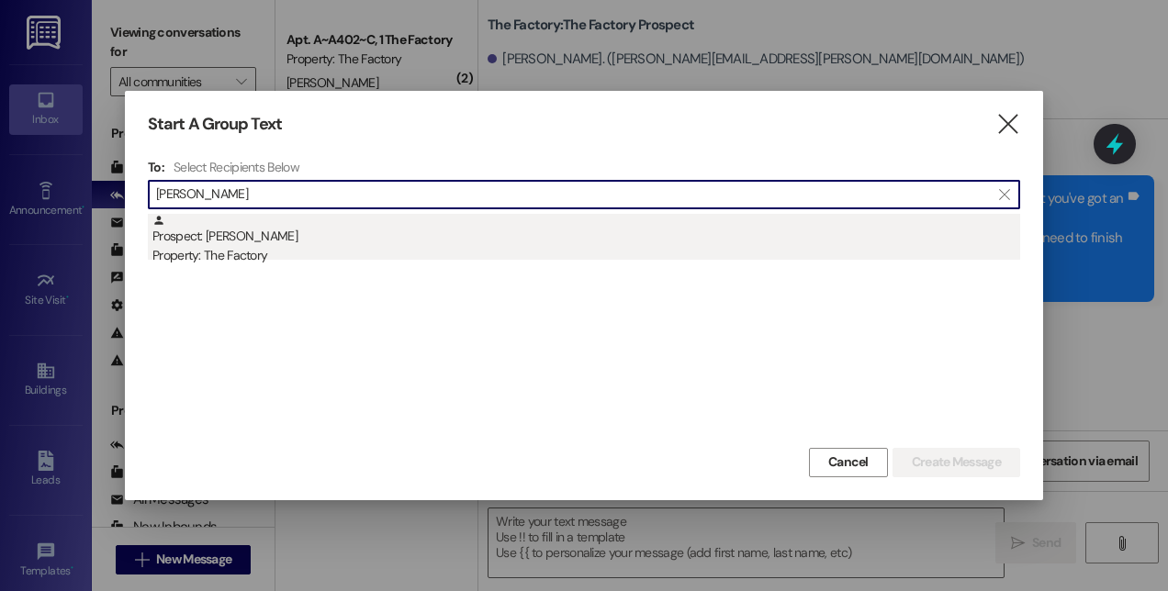
type input "[PERSON_NAME]"
click at [290, 263] on div "Property: The Factory" at bounding box center [585, 255] width 867 height 19
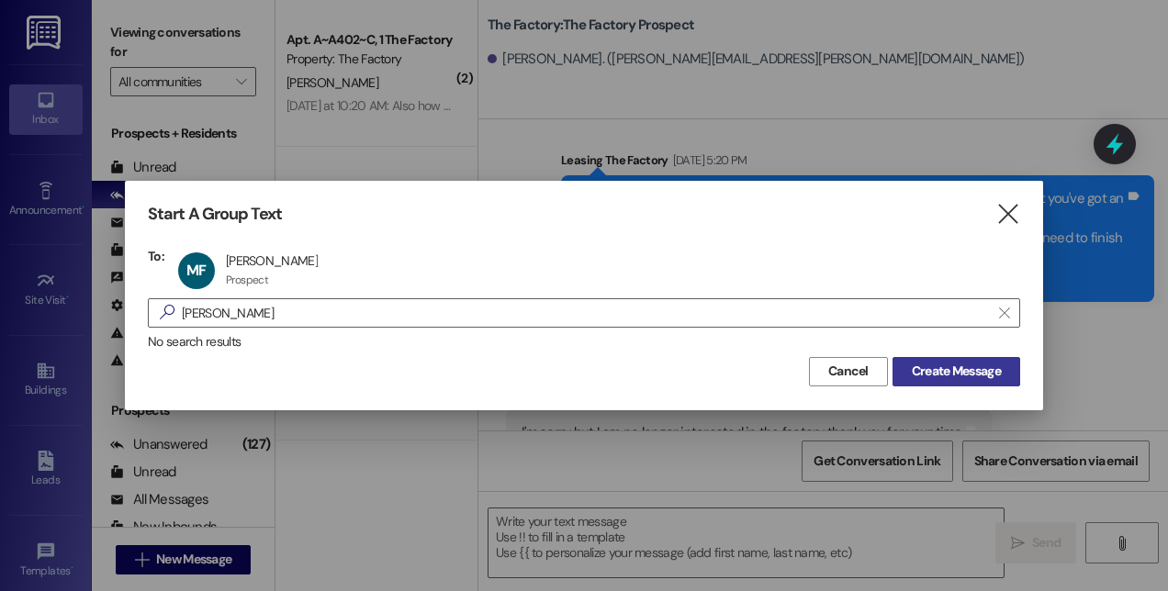
click at [945, 368] on span "Create Message" at bounding box center [955, 371] width 89 height 19
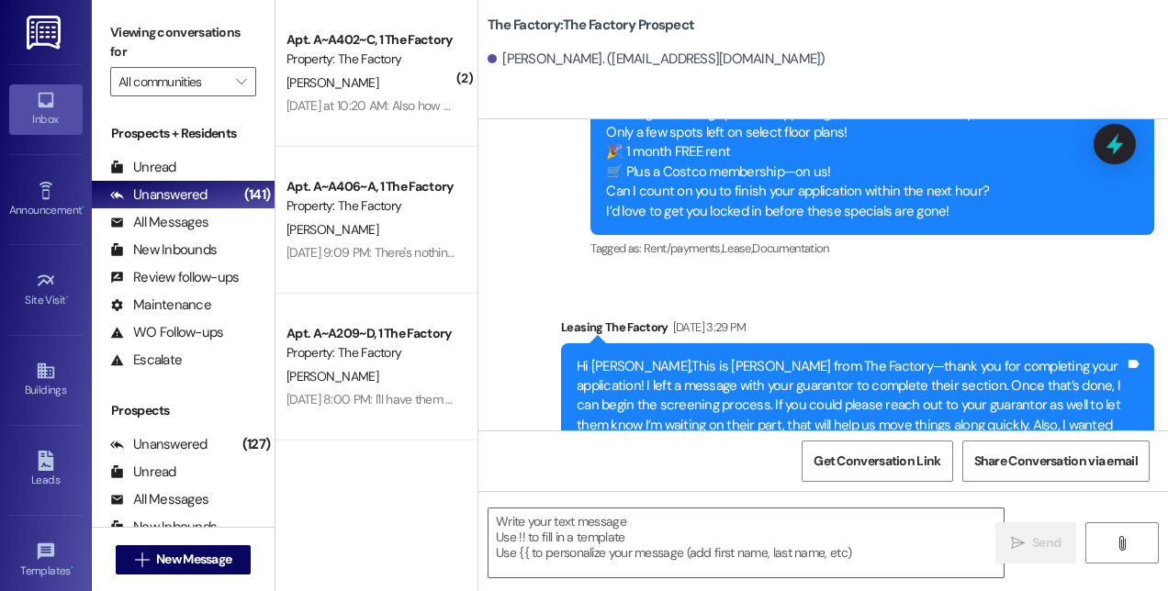
scroll to position [7750, 0]
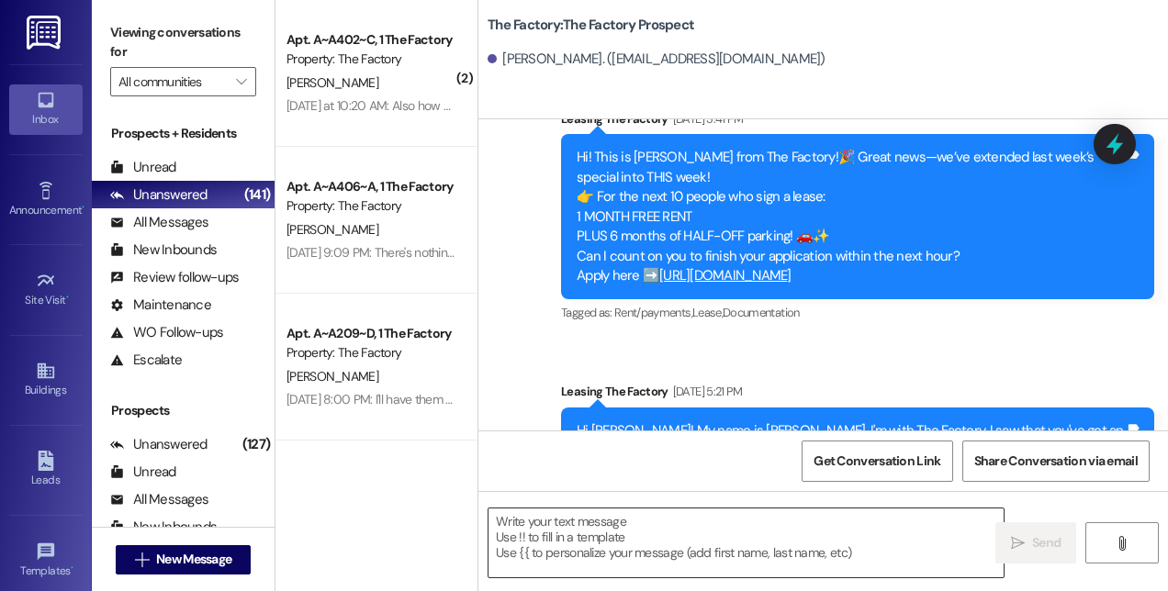
click at [824, 539] on textarea at bounding box center [745, 543] width 515 height 69
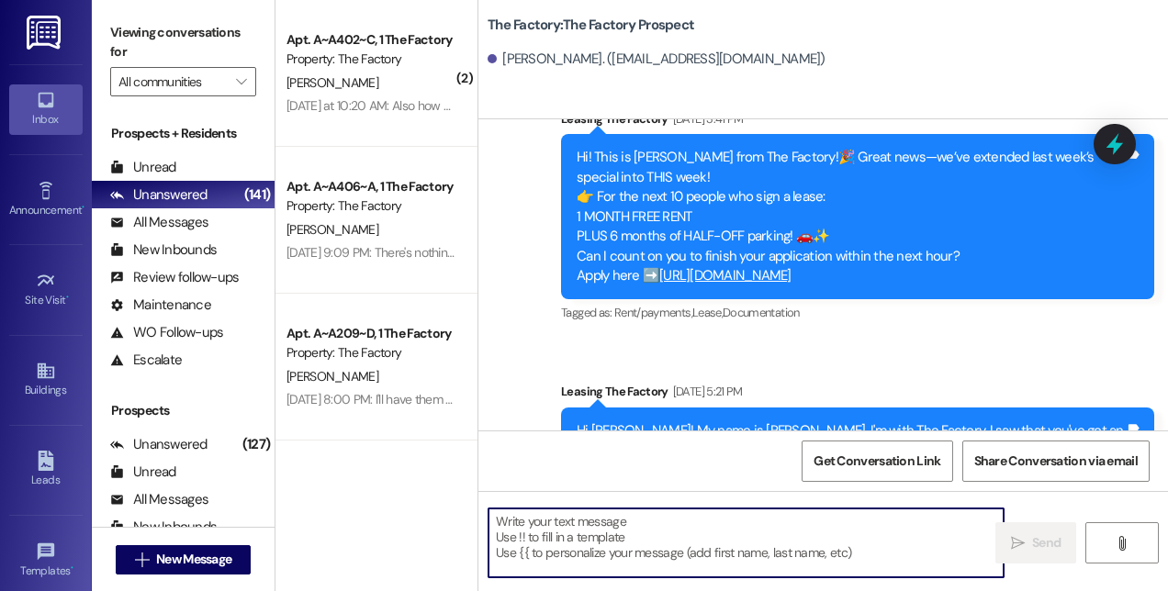
paste textarea "This is [PERSON_NAME] from The Factory! 🚨 Update: Our special is almost GONE—on…"
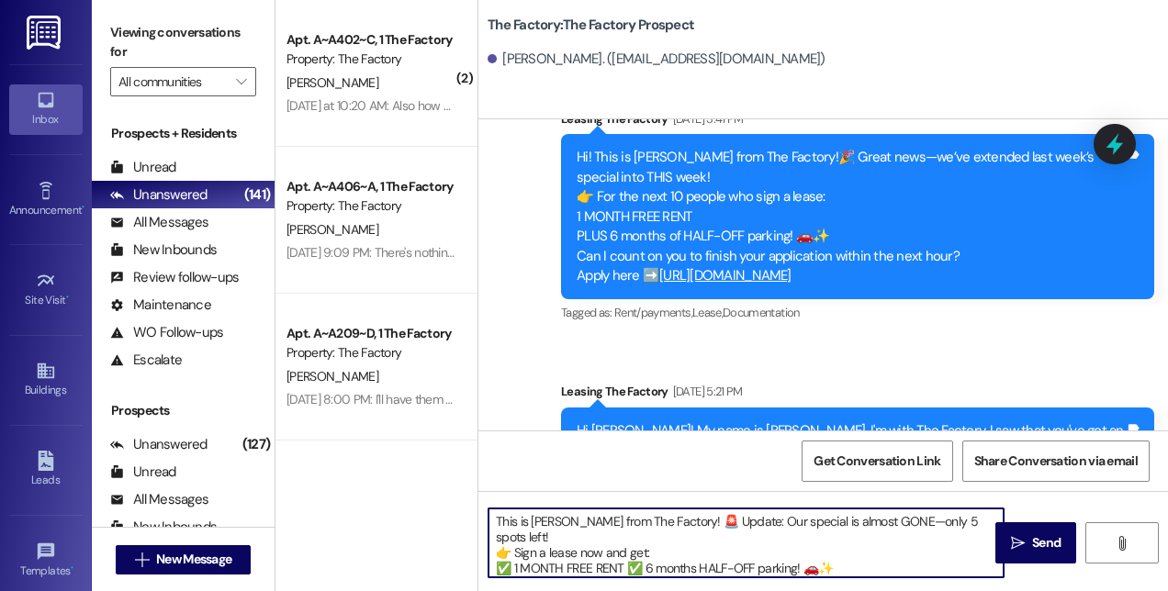
scroll to position [46, 0]
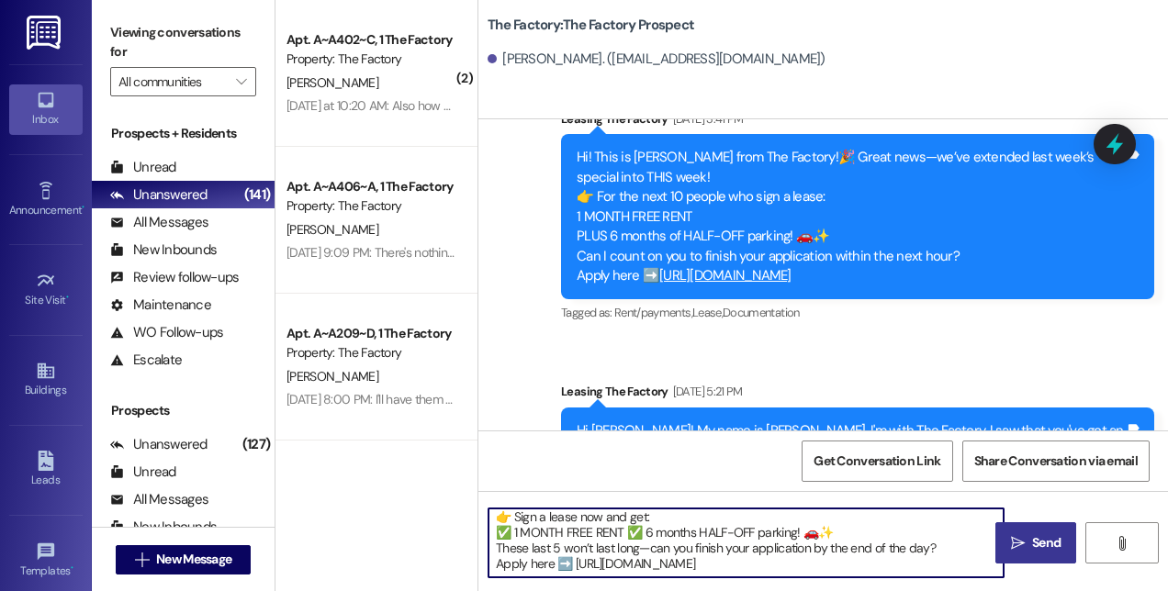
type textarea "This is [PERSON_NAME] from The Factory! 🚨 Update: Our special is almost GONE—on…"
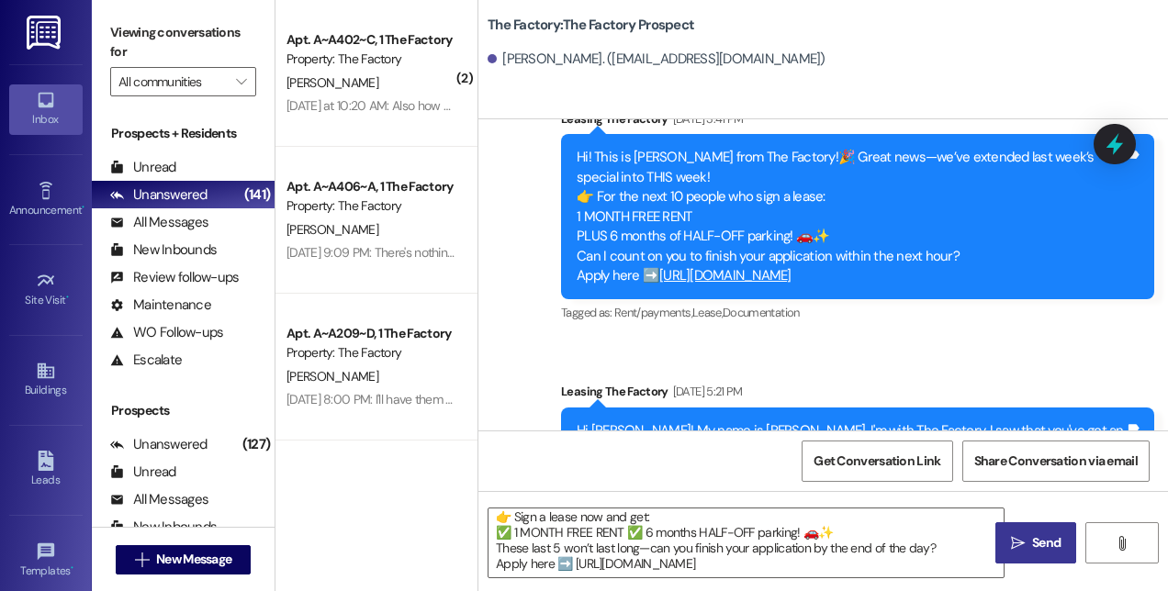
click at [1040, 541] on span "Send" at bounding box center [1046, 542] width 28 height 19
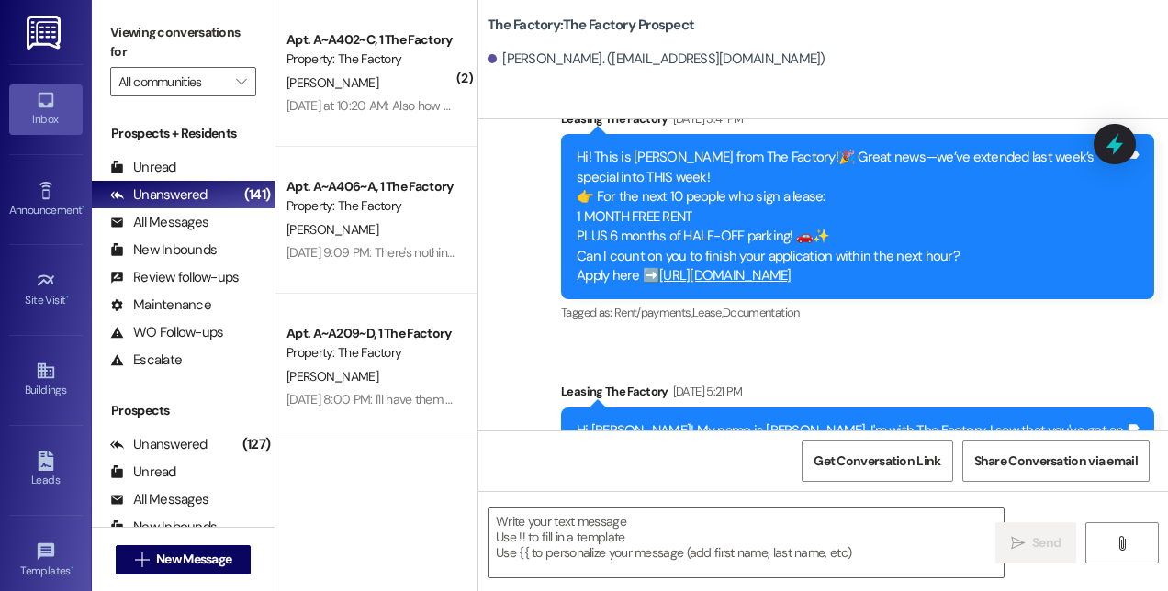
scroll to position [0, 0]
click at [234, 553] on span "New Message" at bounding box center [193, 559] width 83 height 19
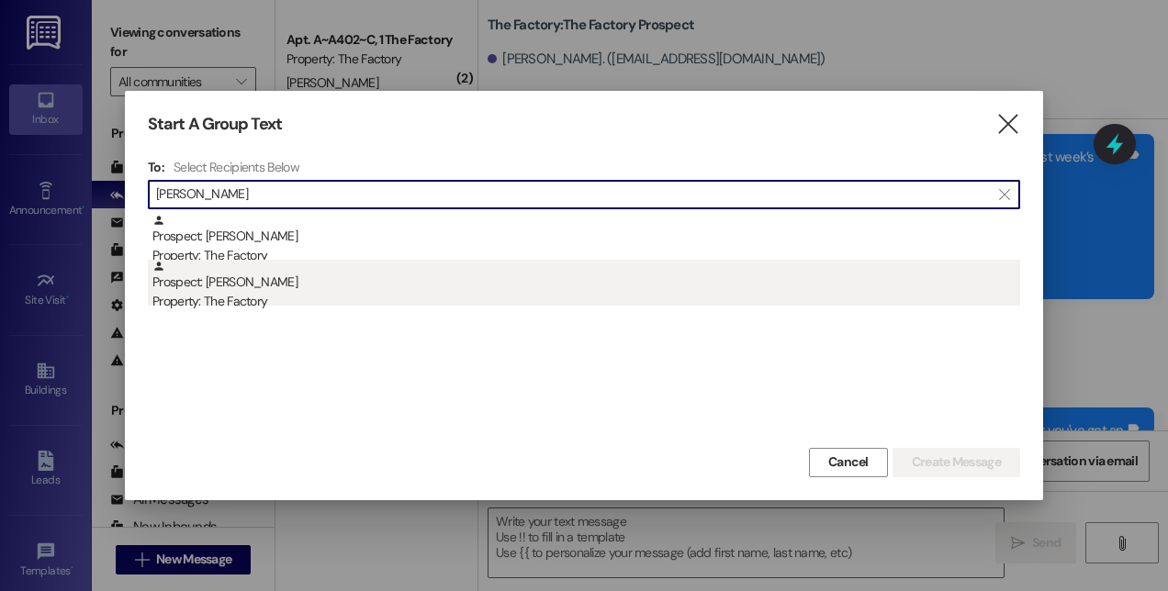
type input "[PERSON_NAME]"
click at [248, 297] on div "Property: The Factory" at bounding box center [585, 301] width 867 height 19
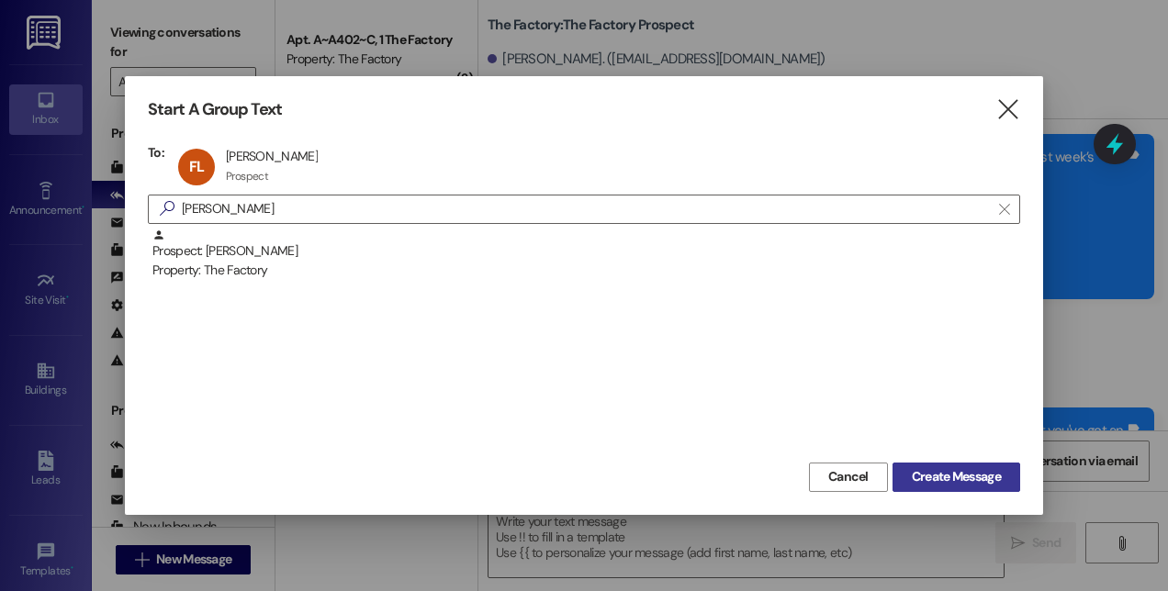
click at [965, 463] on button "Create Message" at bounding box center [956, 477] width 128 height 29
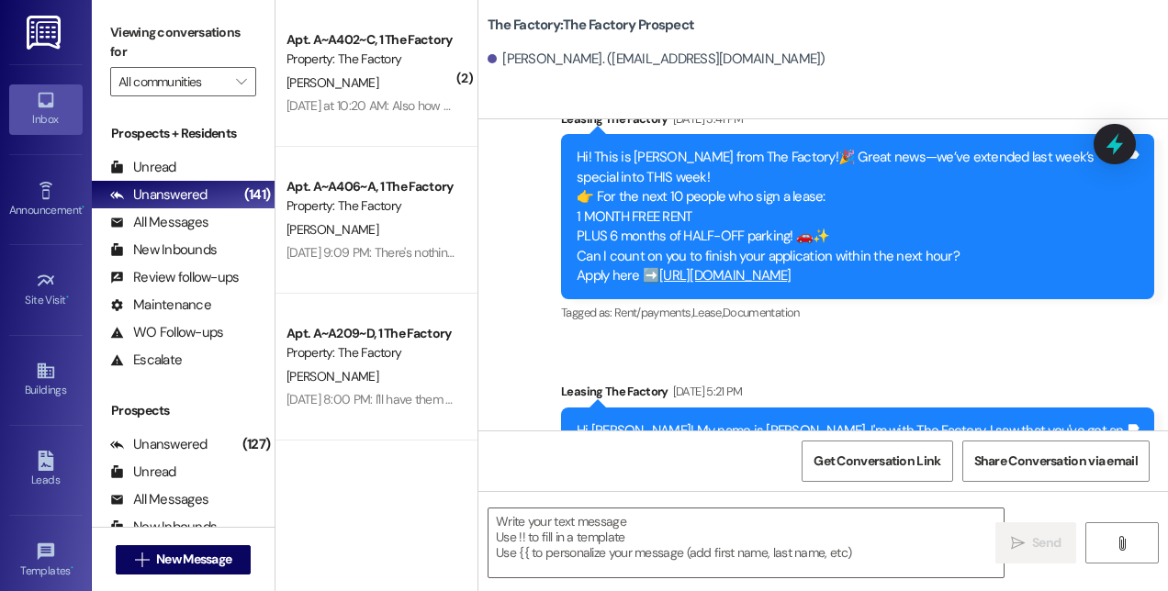
scroll to position [990, 0]
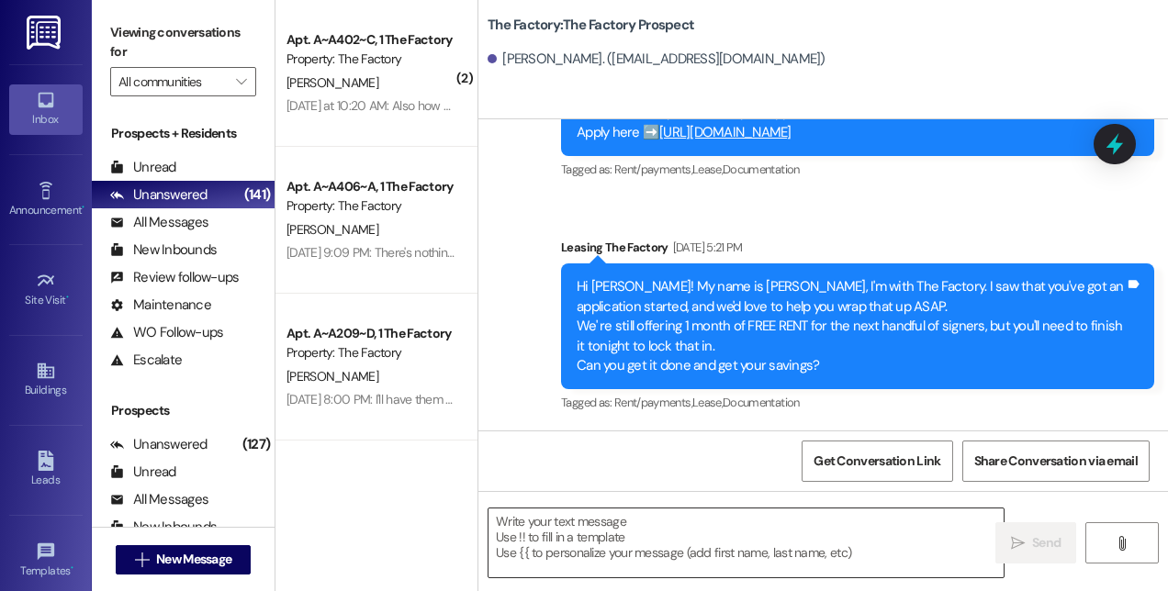
click at [833, 567] on textarea at bounding box center [745, 543] width 515 height 69
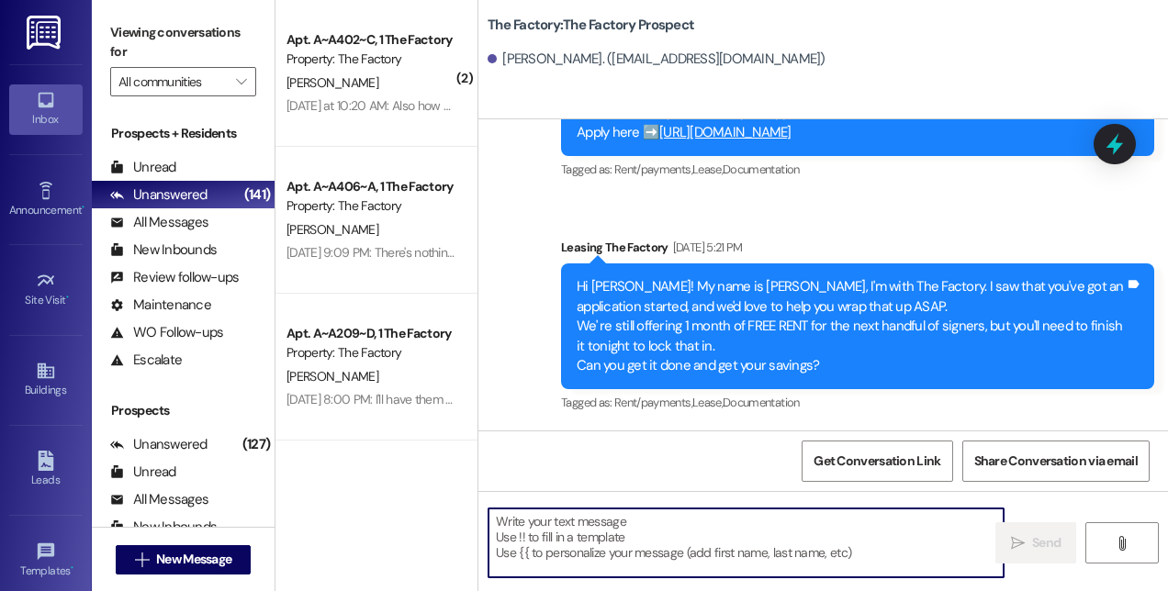
paste textarea "This is [PERSON_NAME] from The Factory! 🚨 Update: Our special is almost GONE—on…"
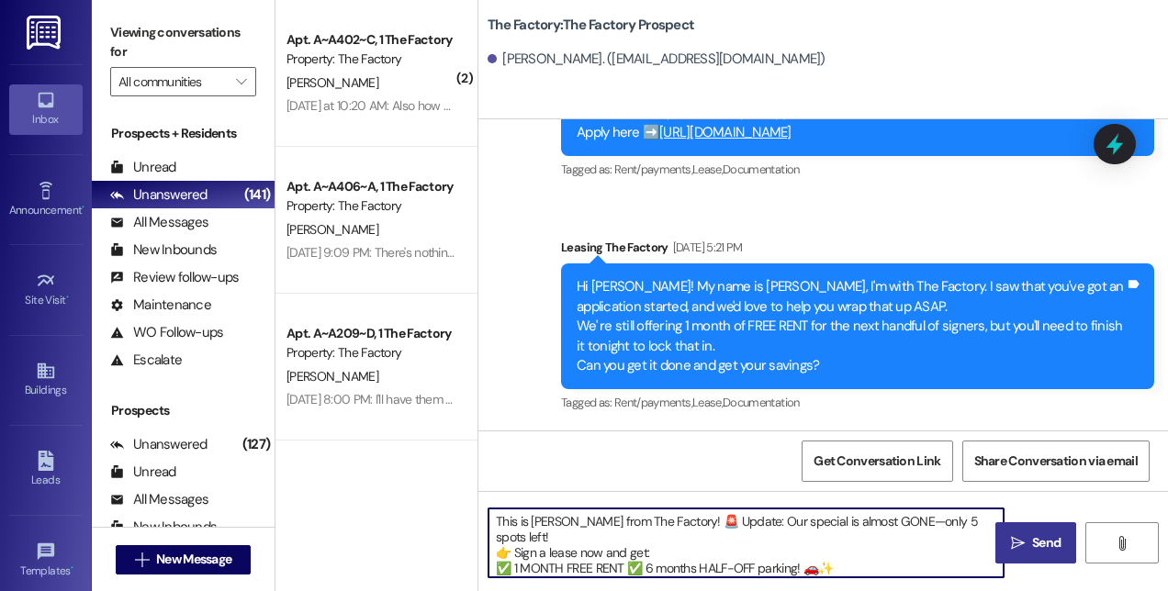
scroll to position [46, 0]
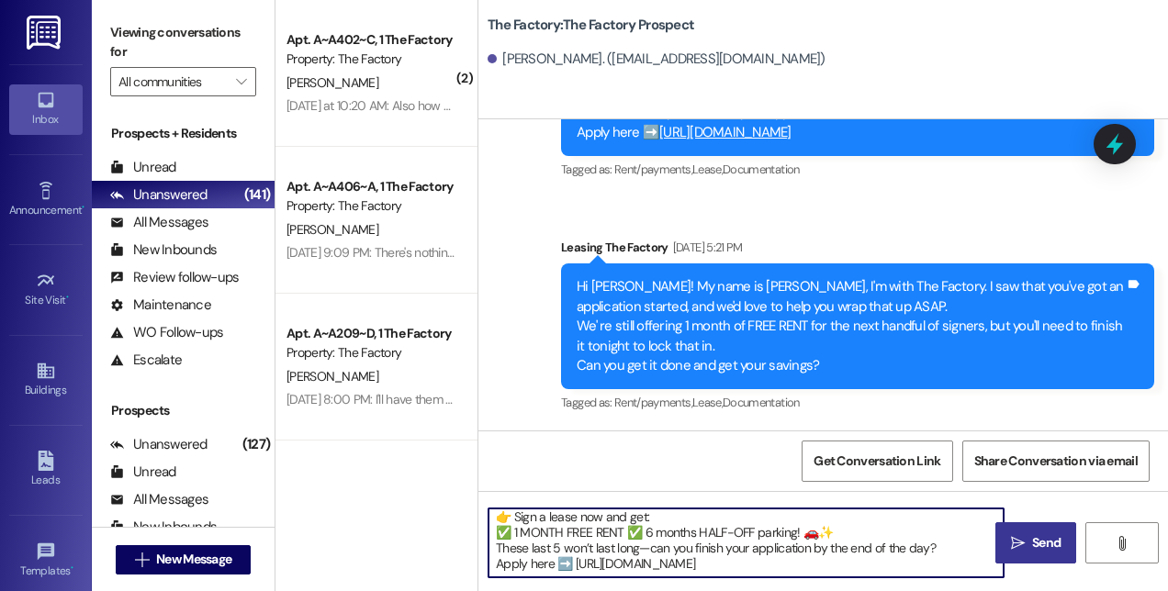
type textarea "This is [PERSON_NAME] from The Factory! 🚨 Update: Our special is almost GONE—on…"
click at [1030, 547] on span "Send" at bounding box center [1046, 542] width 36 height 19
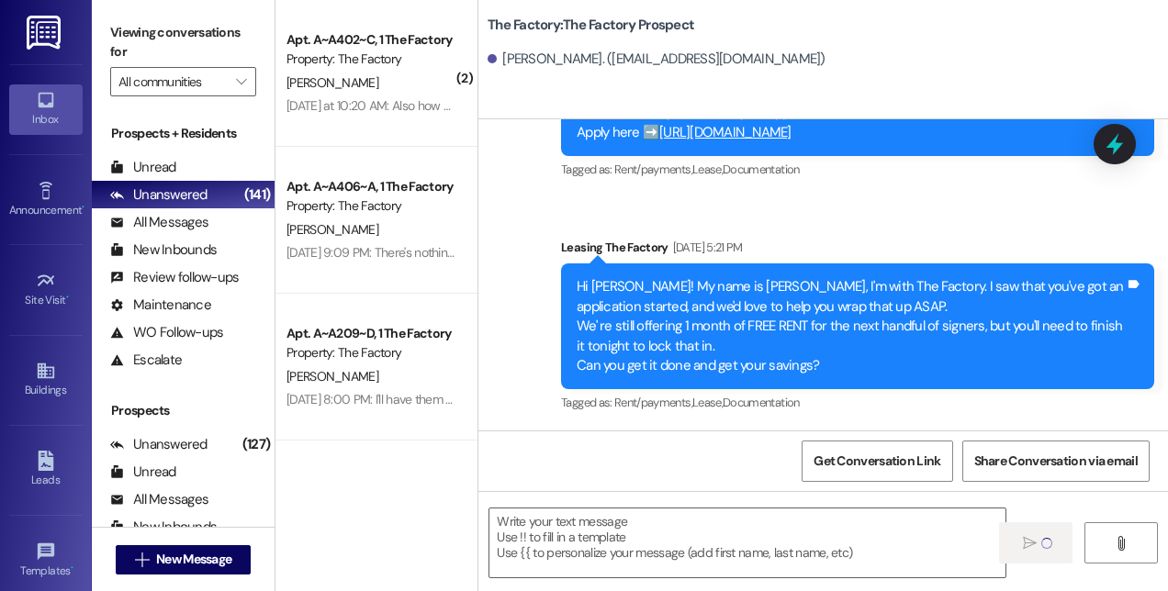
scroll to position [1197, 0]
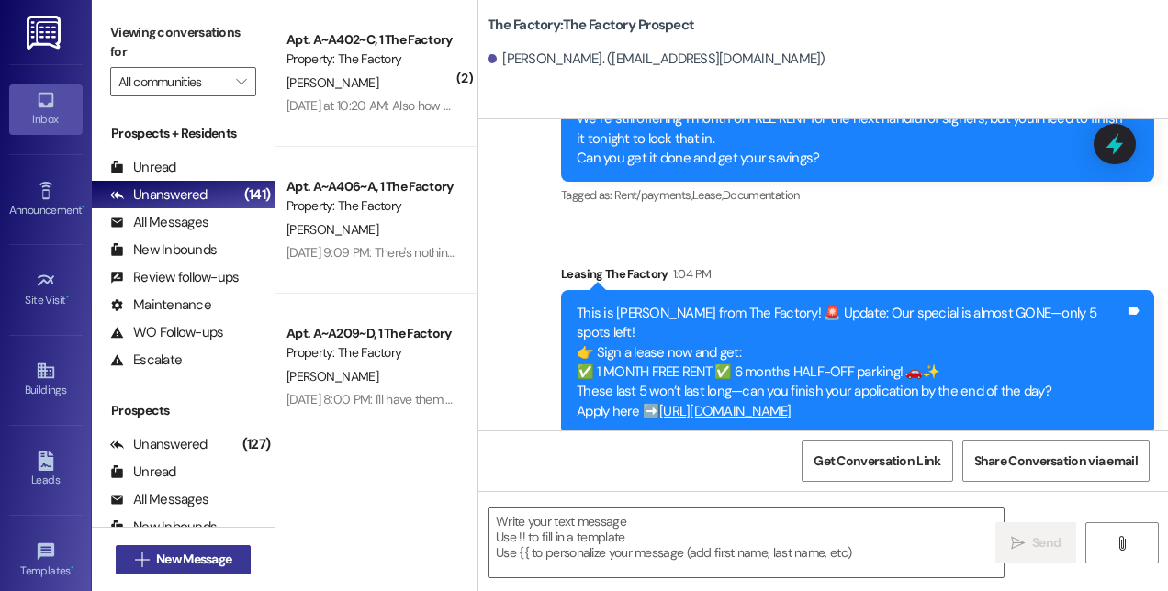
click at [196, 556] on span "New Message" at bounding box center [193, 559] width 75 height 19
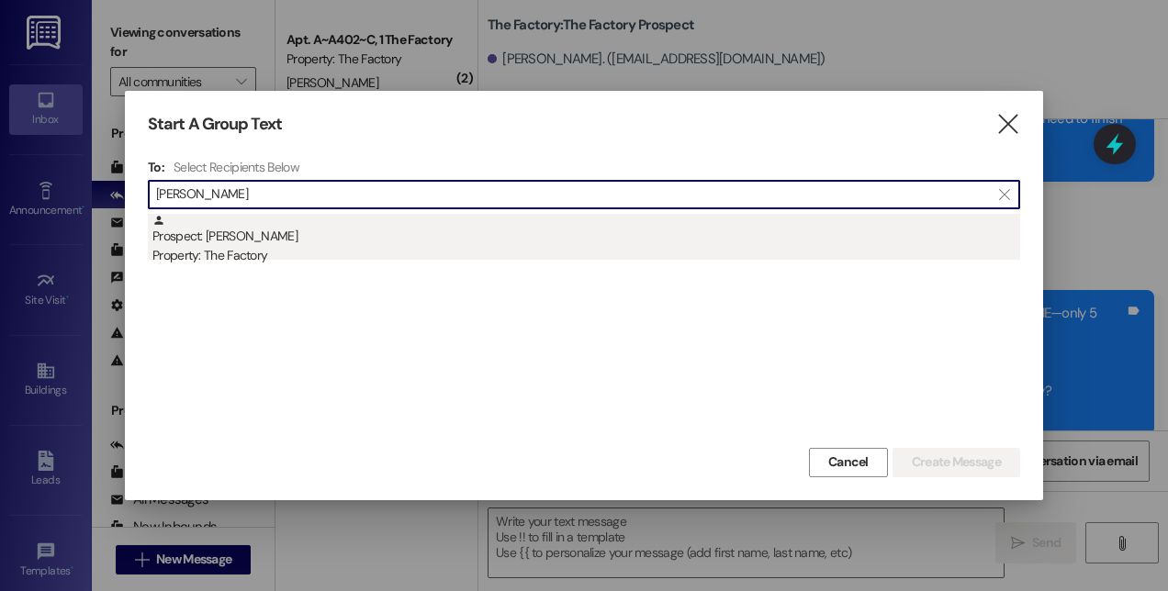
type input "[PERSON_NAME]"
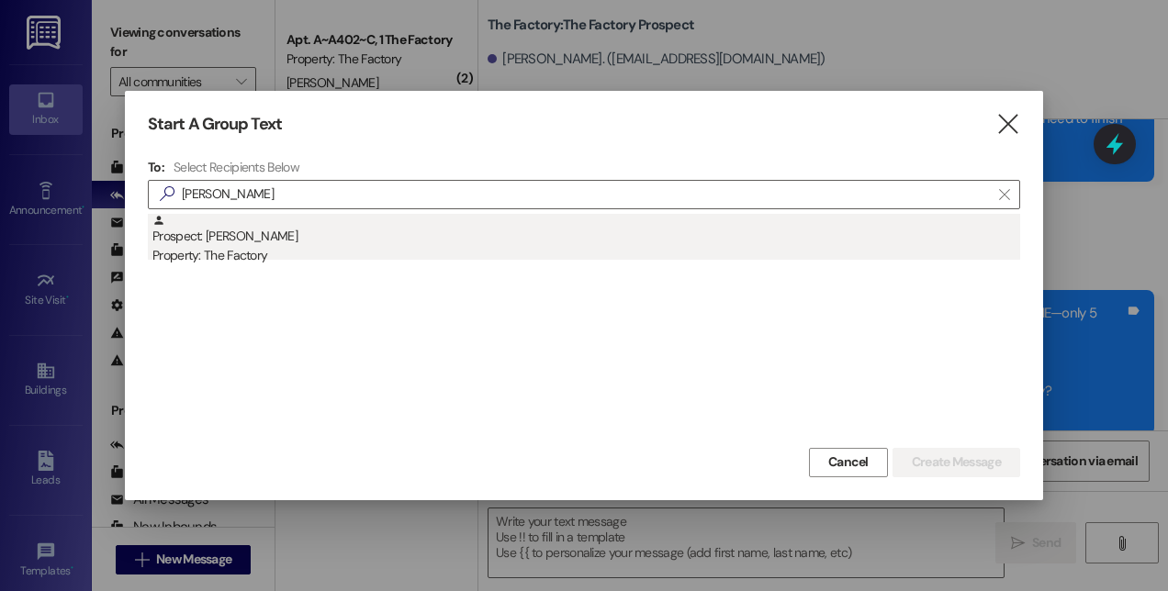
click at [259, 246] on div "Property: The Factory" at bounding box center [585, 255] width 867 height 19
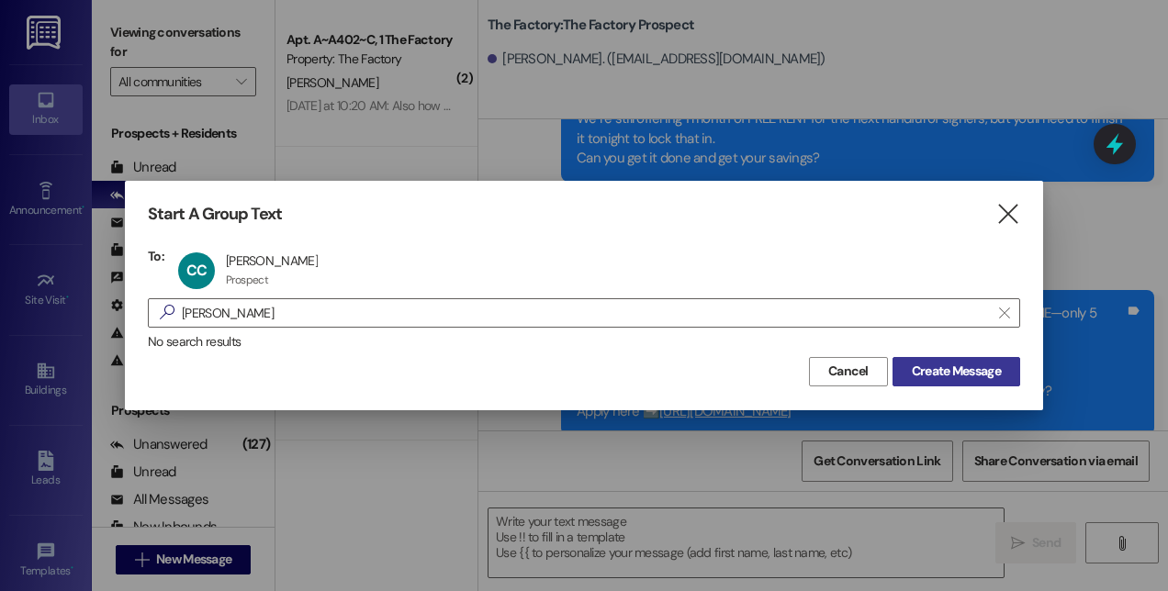
click at [938, 376] on span "Create Message" at bounding box center [955, 371] width 89 height 19
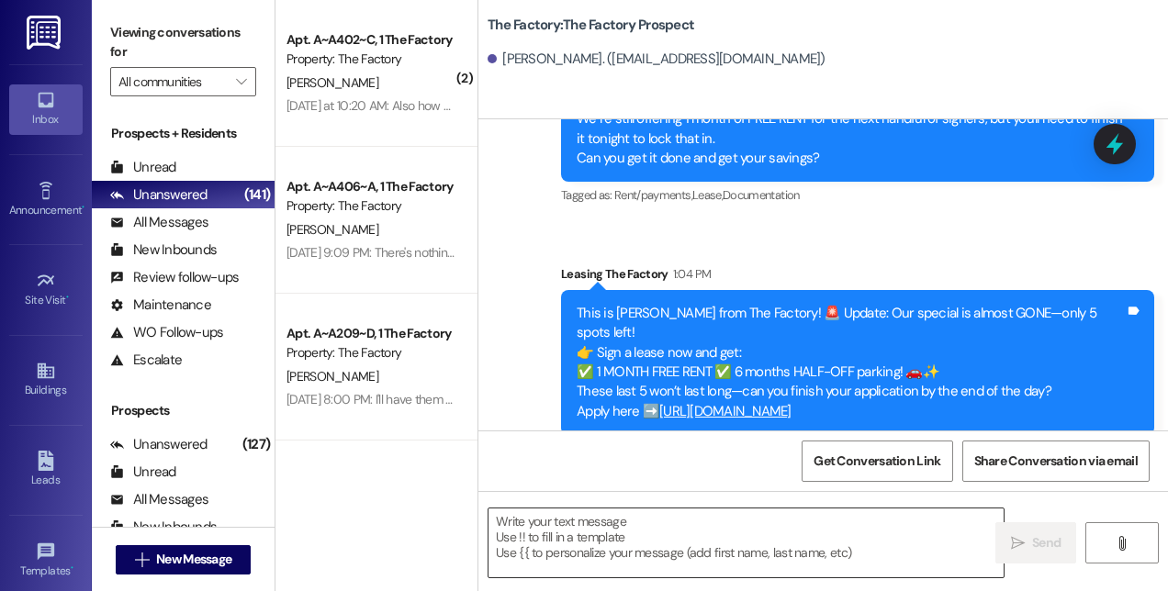
scroll to position [1184, 0]
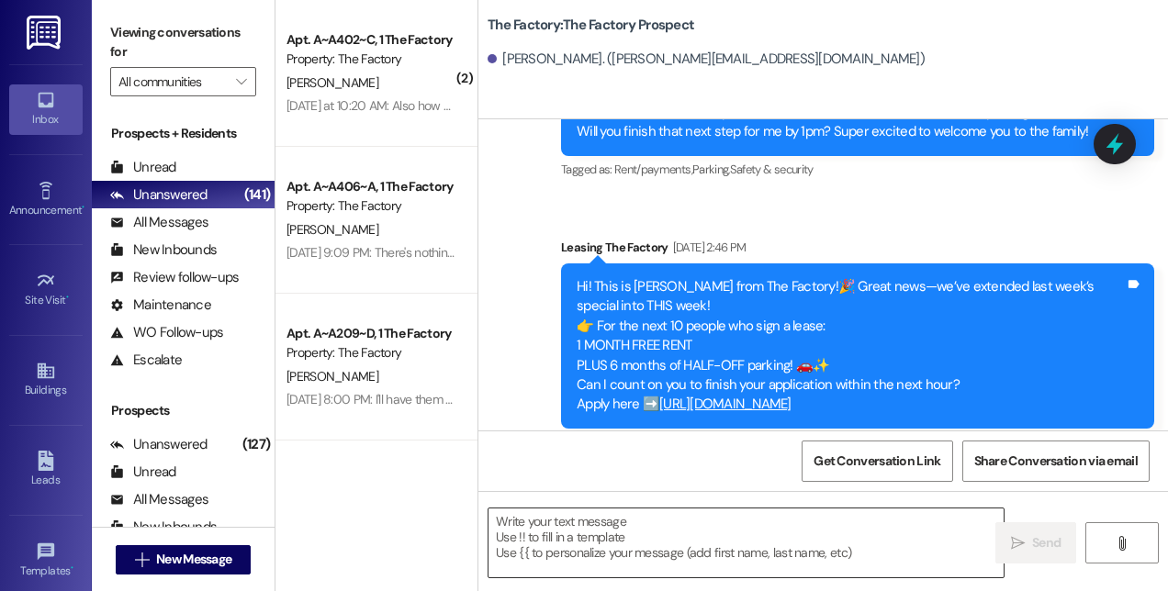
click at [765, 543] on textarea at bounding box center [745, 543] width 515 height 69
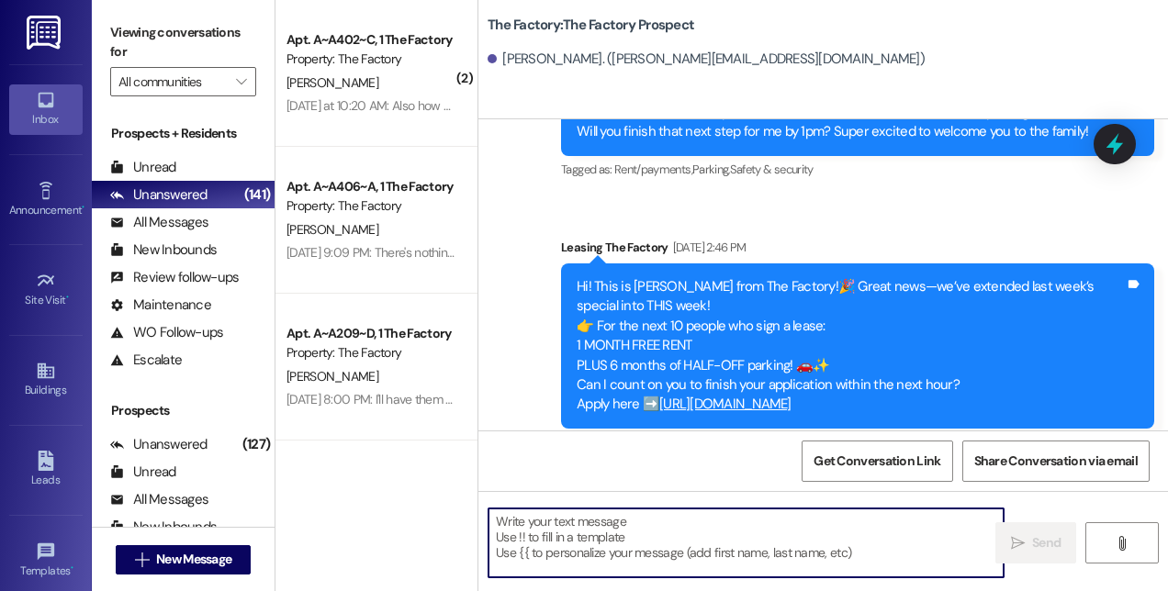
paste textarea "This is [PERSON_NAME] from The Factory! 🚨 Update: Our special is almost GONE—on…"
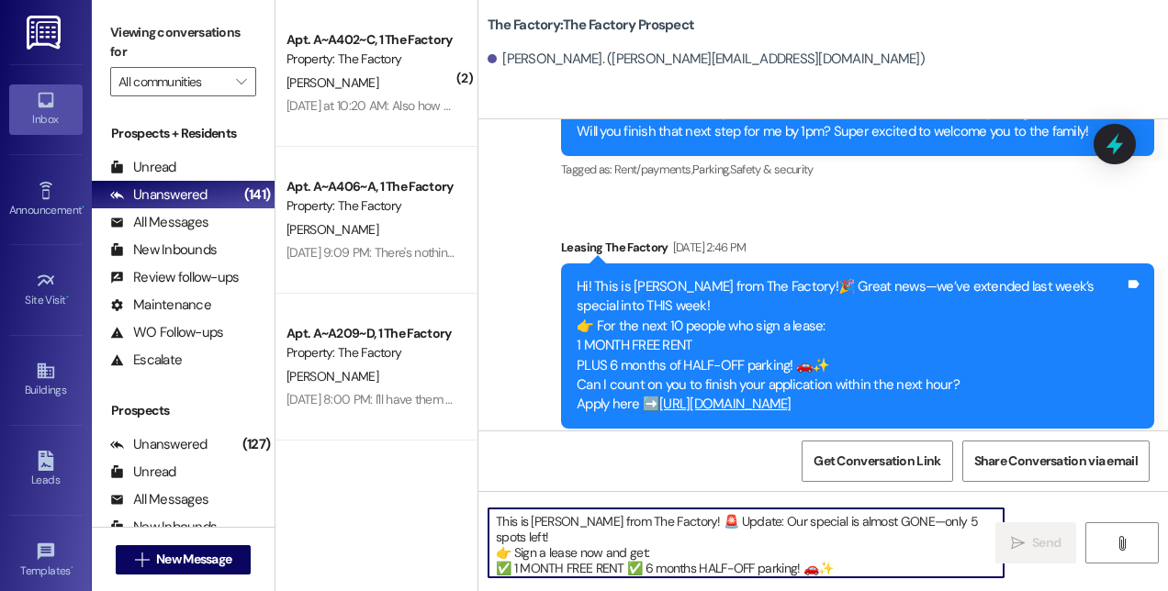
scroll to position [46, 0]
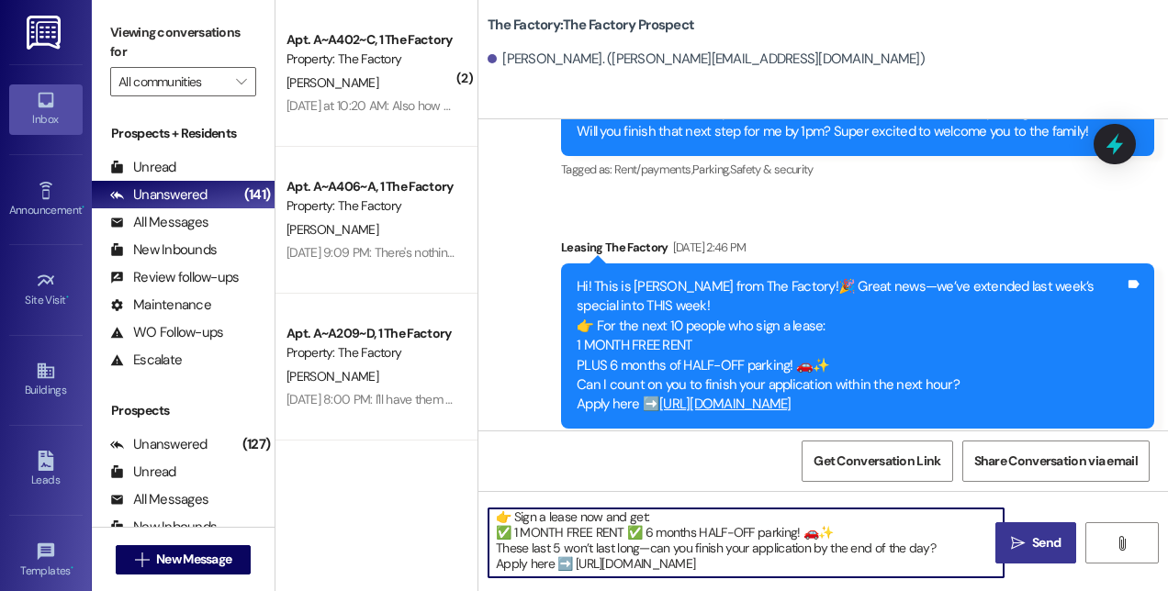
type textarea "This is [PERSON_NAME] from The Factory! 🚨 Update: Our special is almost GONE—on…"
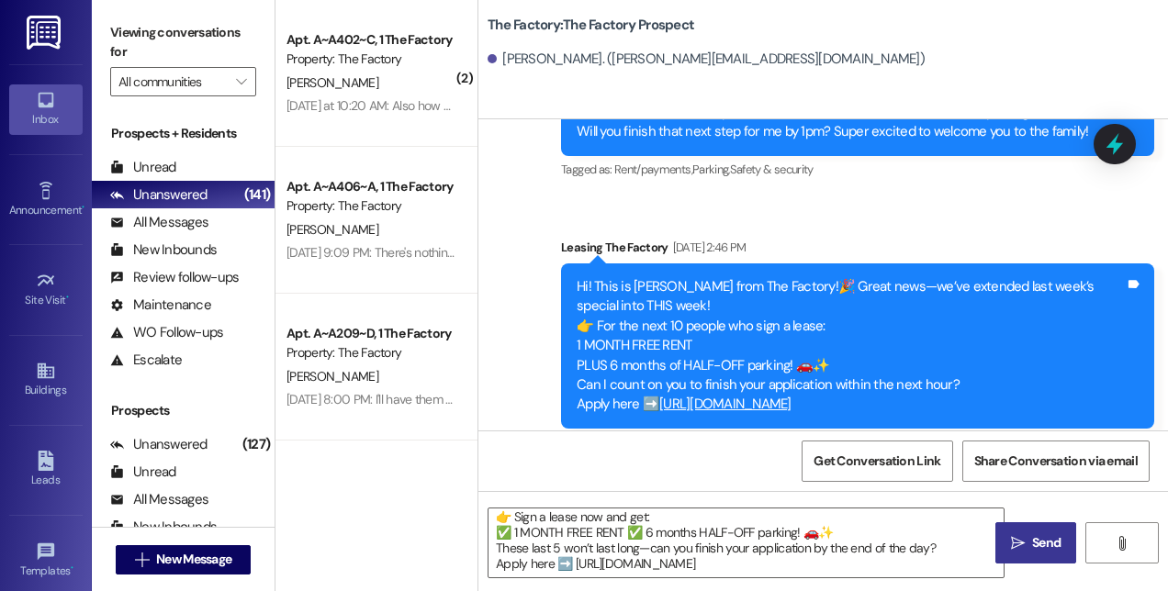
click at [1037, 543] on span "Send" at bounding box center [1046, 542] width 28 height 19
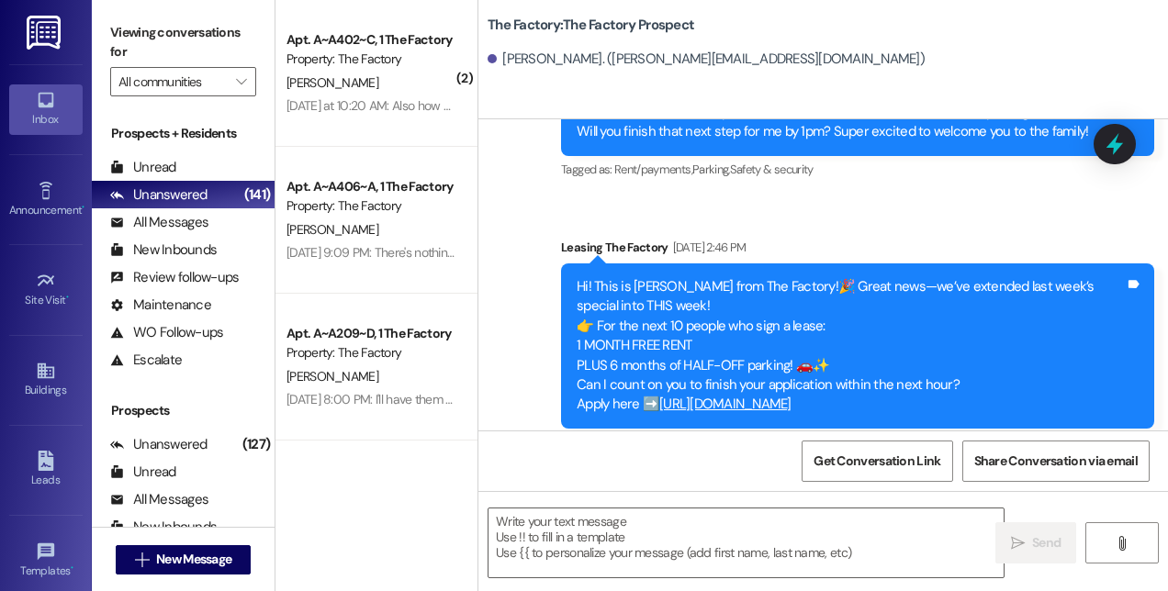
scroll to position [1197, 0]
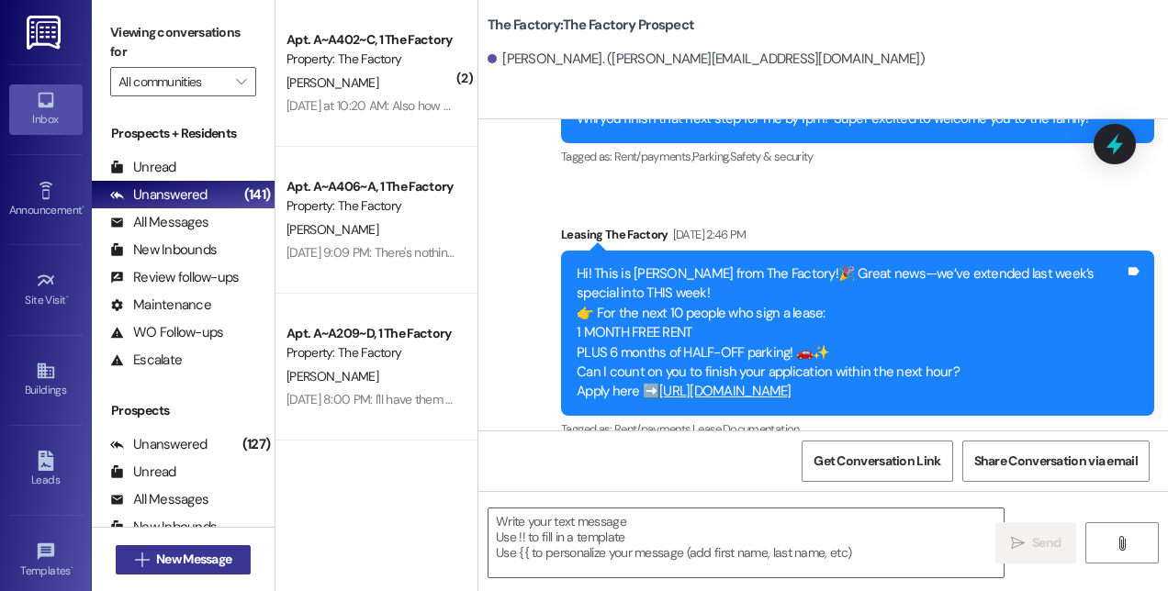
click at [222, 554] on span "New Message" at bounding box center [193, 559] width 75 height 19
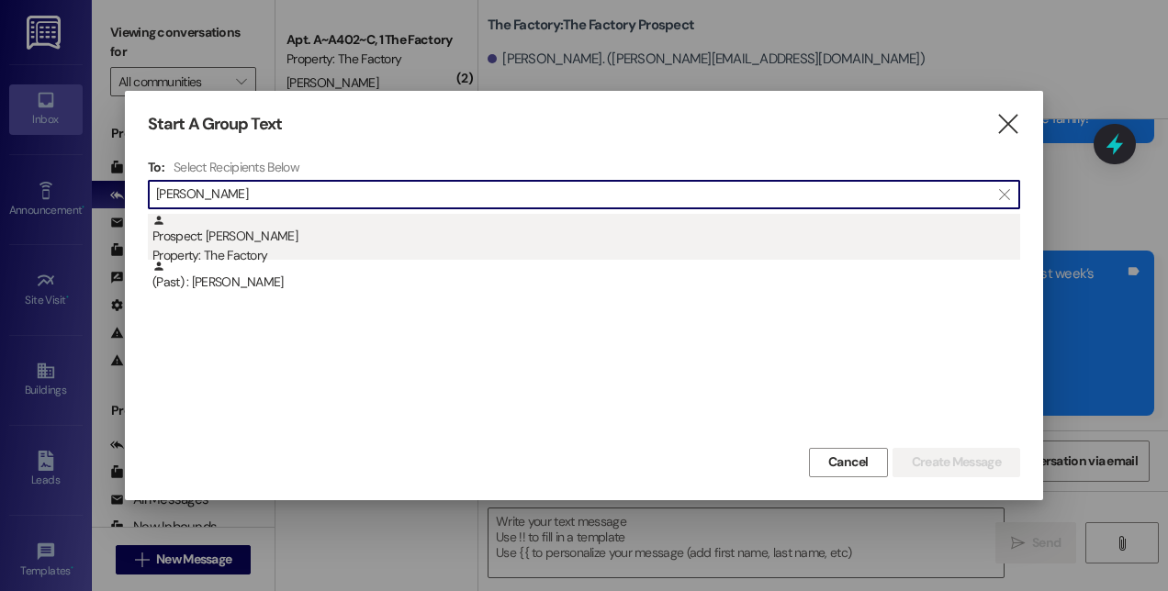
type input "[PERSON_NAME]"
click at [271, 251] on div "Property: The Factory" at bounding box center [585, 255] width 867 height 19
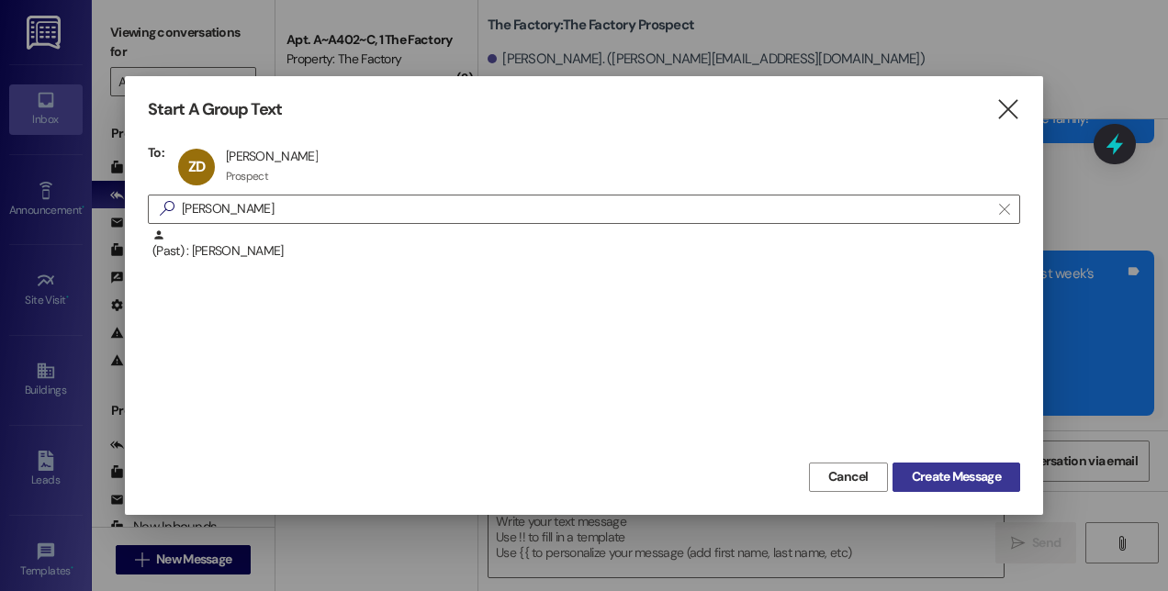
click at [971, 472] on span "Create Message" at bounding box center [955, 476] width 89 height 19
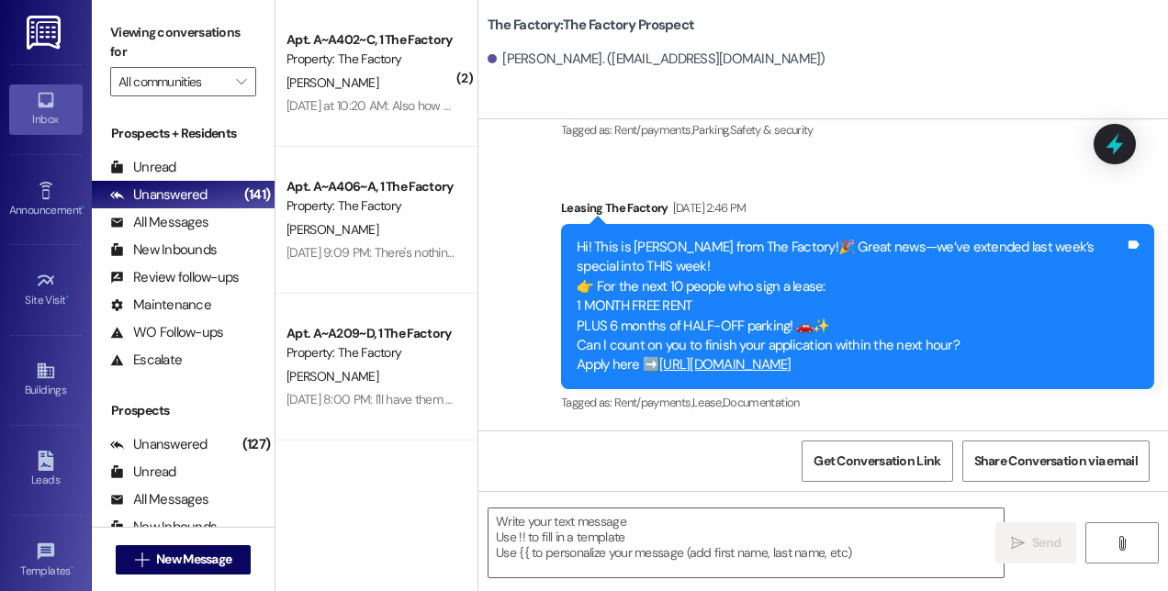
scroll to position [990, 0]
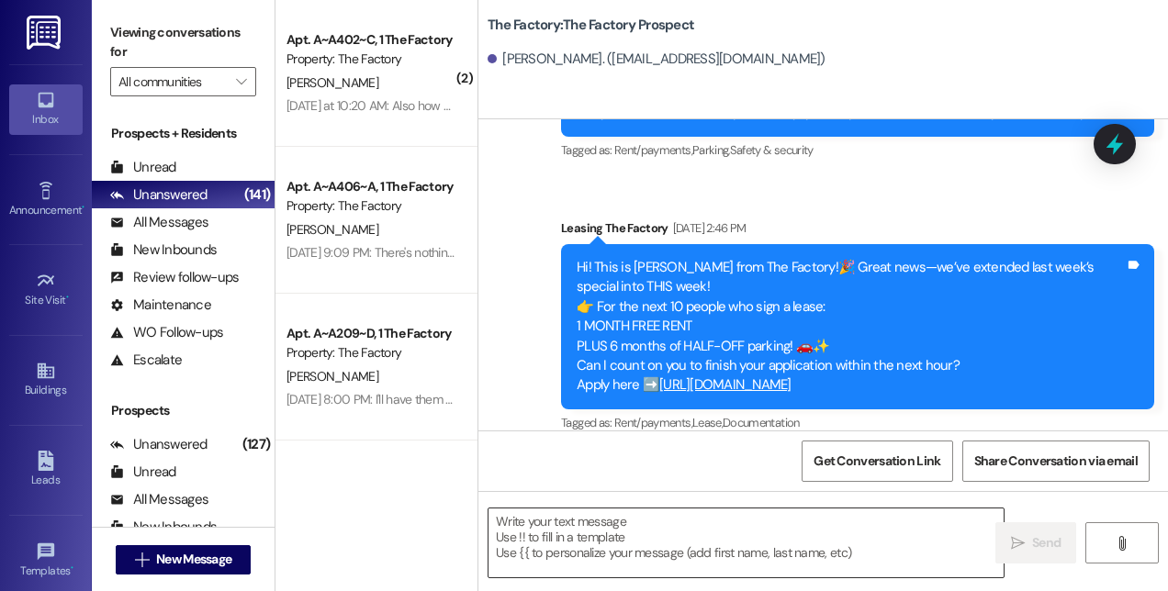
click at [838, 547] on textarea at bounding box center [745, 543] width 515 height 69
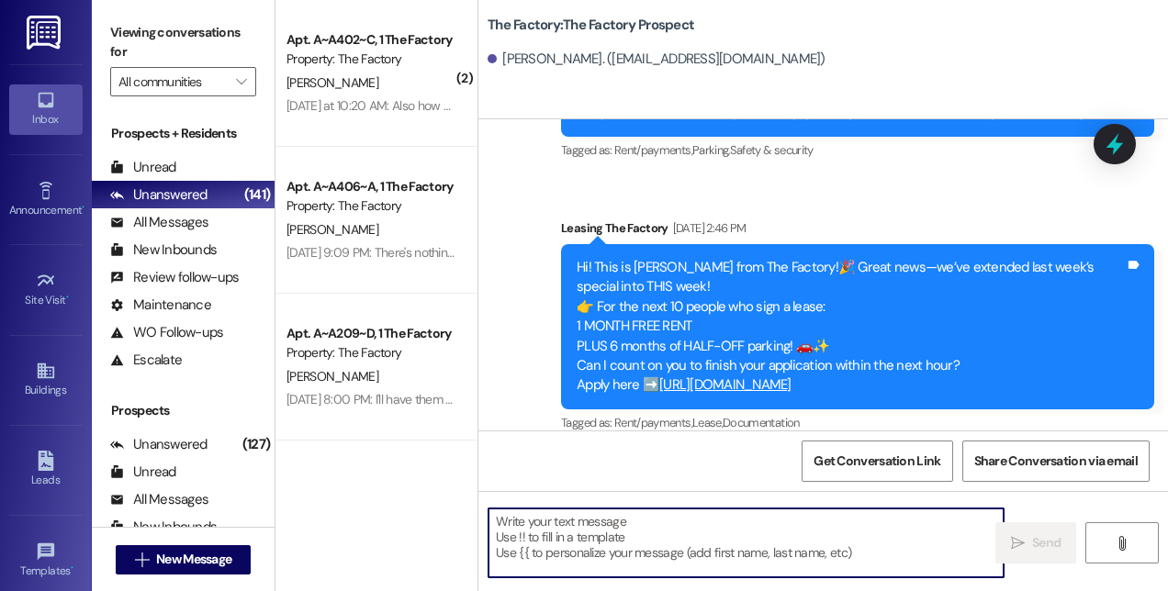
paste textarea "This is [PERSON_NAME] from The Factory! 🚨 Update: Our special is almost GONE—on…"
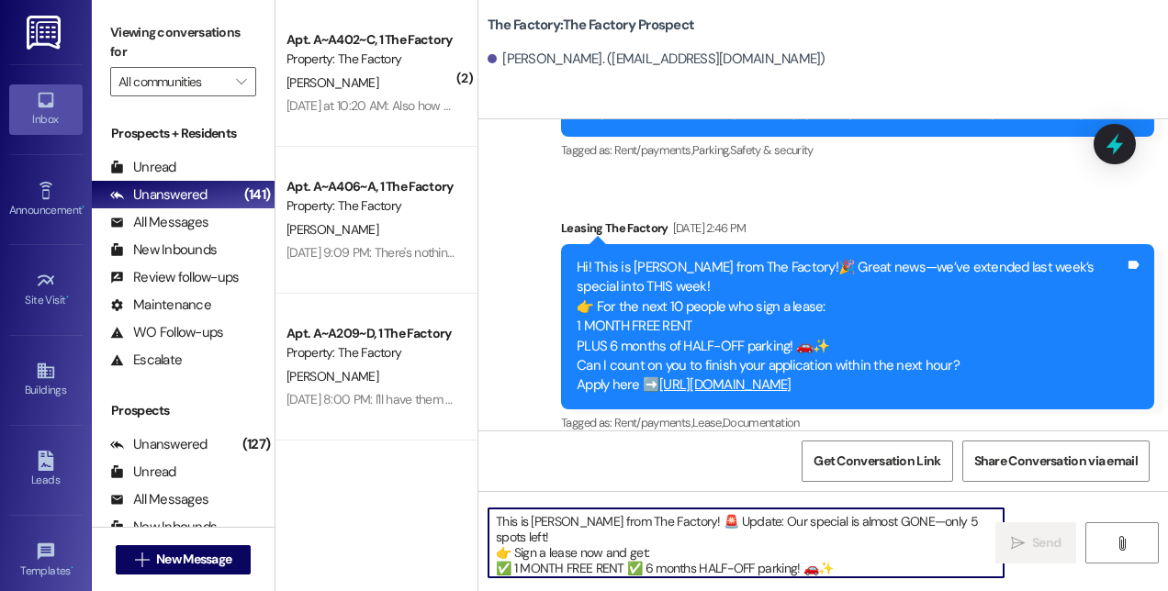
scroll to position [46, 0]
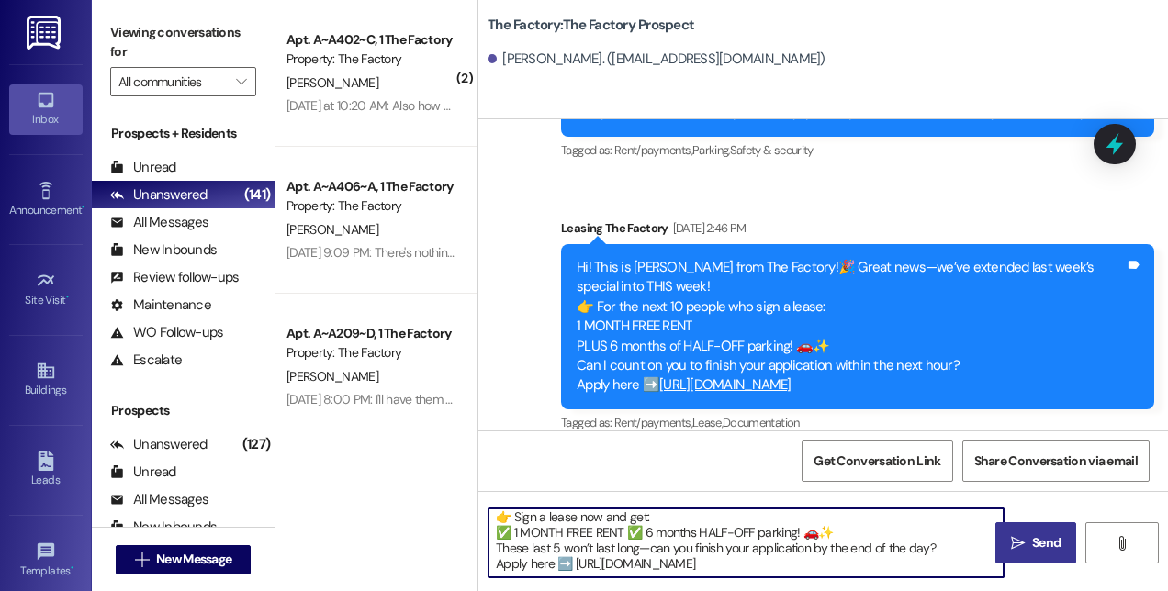
type textarea "This is [PERSON_NAME] from The Factory! 🚨 Update: Our special is almost GONE—on…"
click at [1034, 533] on span "Send" at bounding box center [1046, 542] width 28 height 19
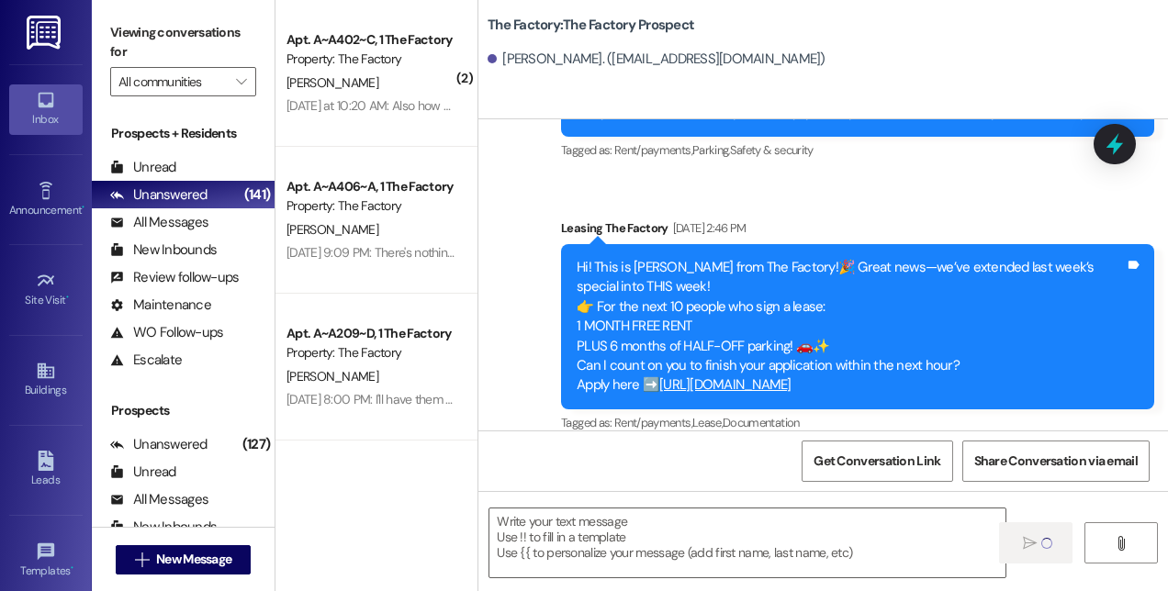
scroll to position [1197, 0]
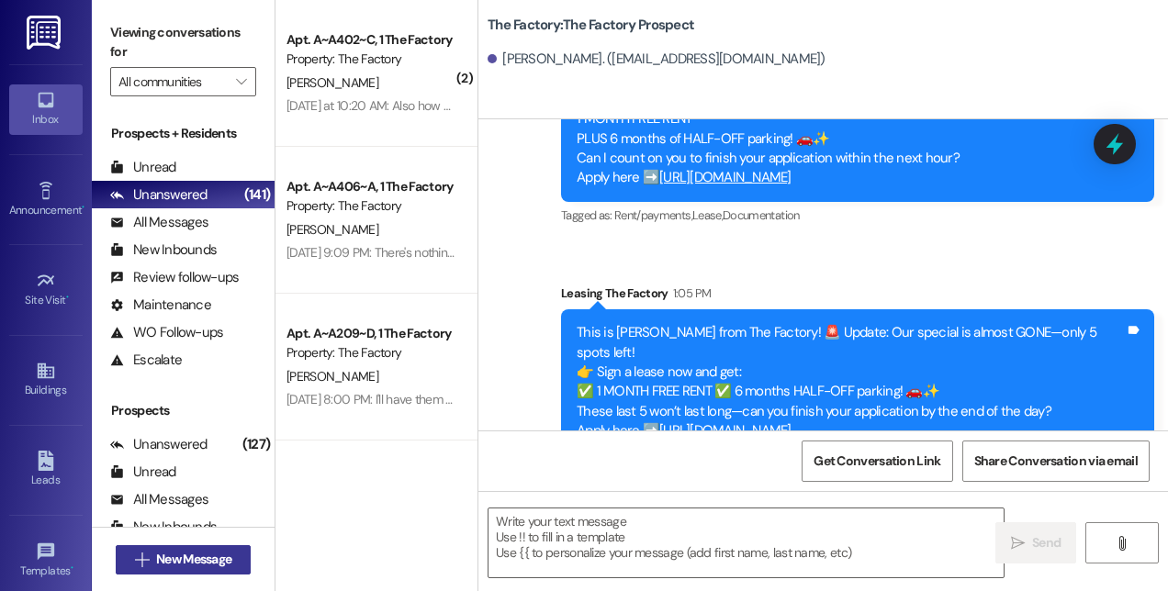
click at [145, 567] on span " New Message" at bounding box center [183, 559] width 105 height 19
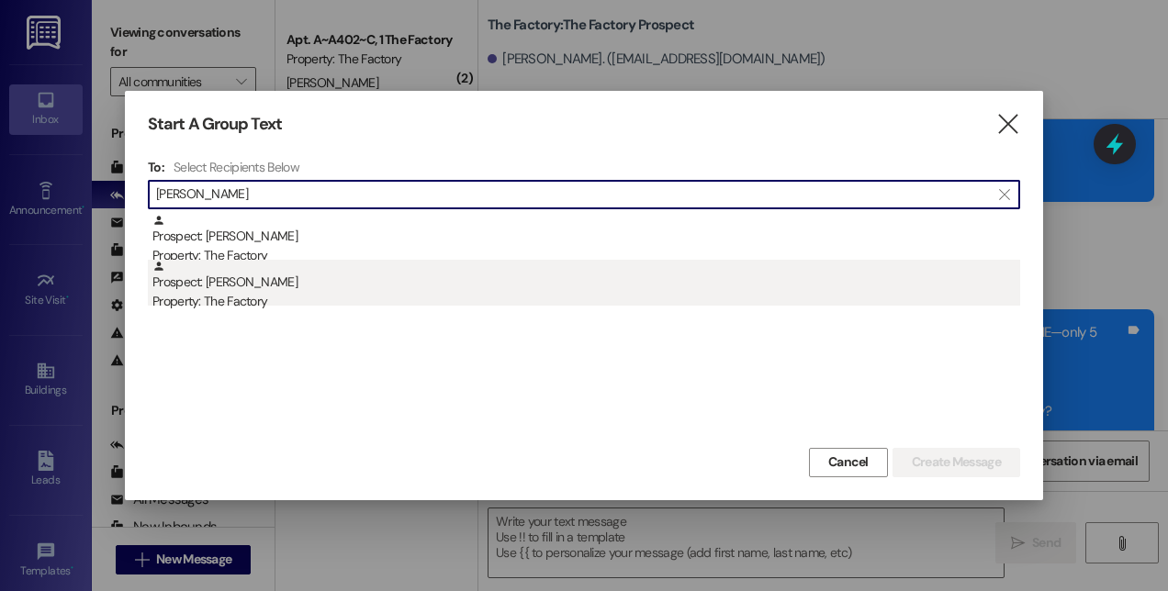
type input "[PERSON_NAME]"
click at [237, 294] on div "Property: The Factory" at bounding box center [585, 301] width 867 height 19
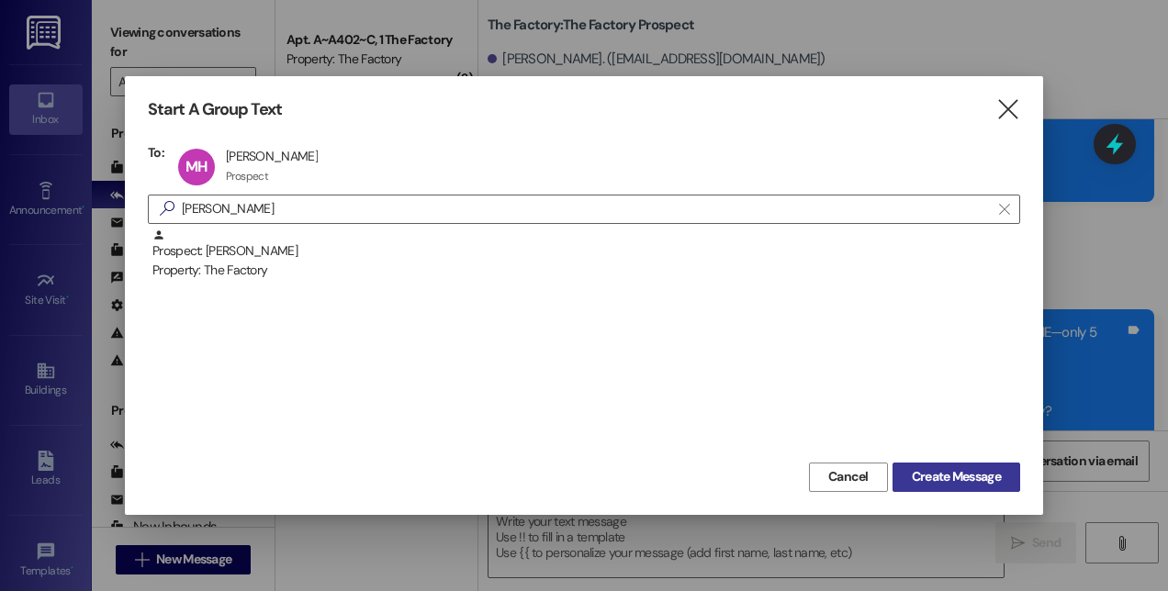
click at [979, 473] on span "Create Message" at bounding box center [955, 476] width 89 height 19
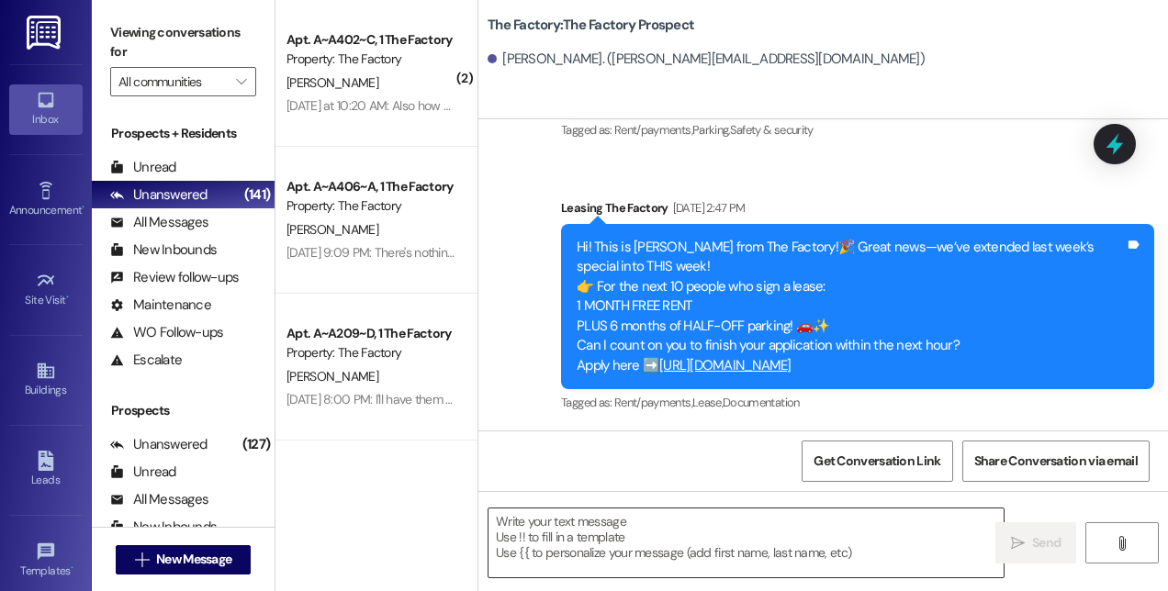
scroll to position [1164, 0]
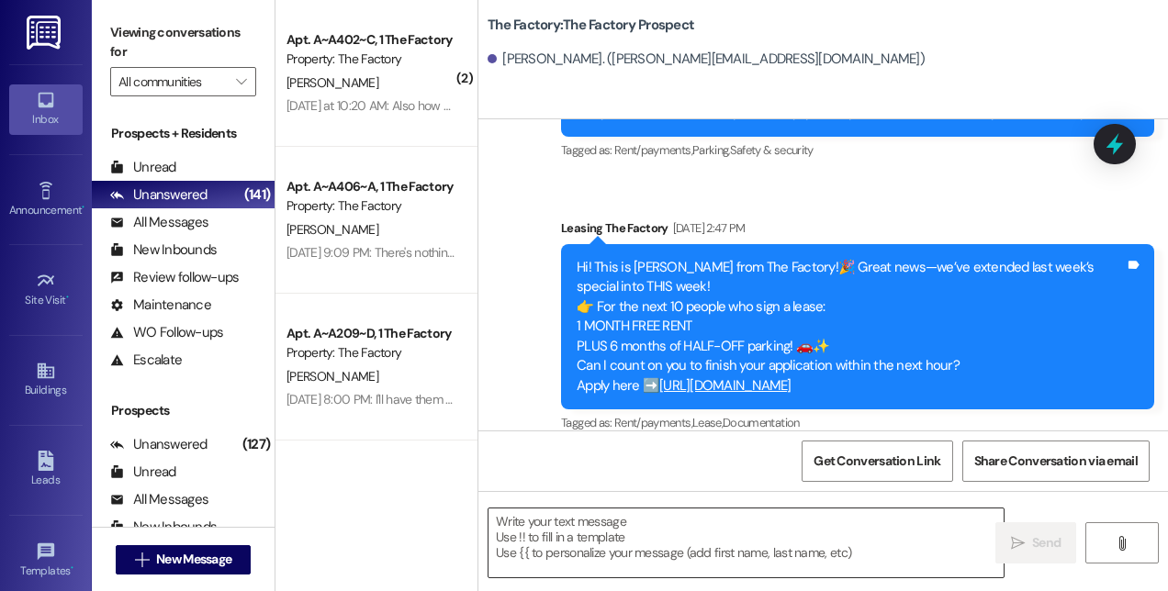
click at [784, 536] on textarea at bounding box center [745, 543] width 515 height 69
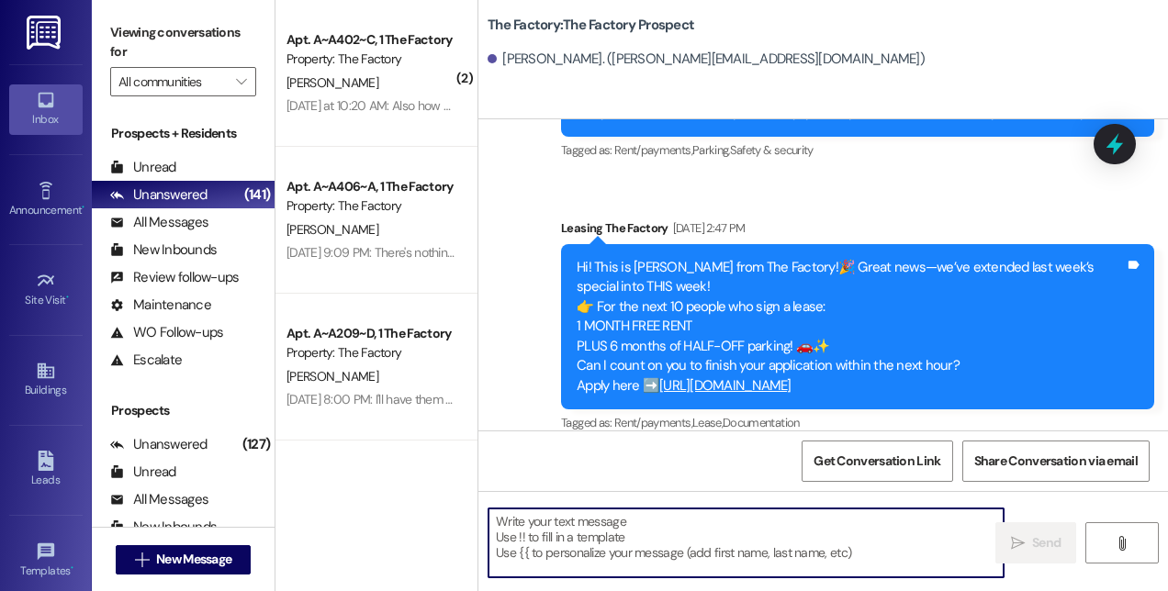
paste textarea "This is [PERSON_NAME] from The Factory! 🚨 Update: Our special is almost GONE—on…"
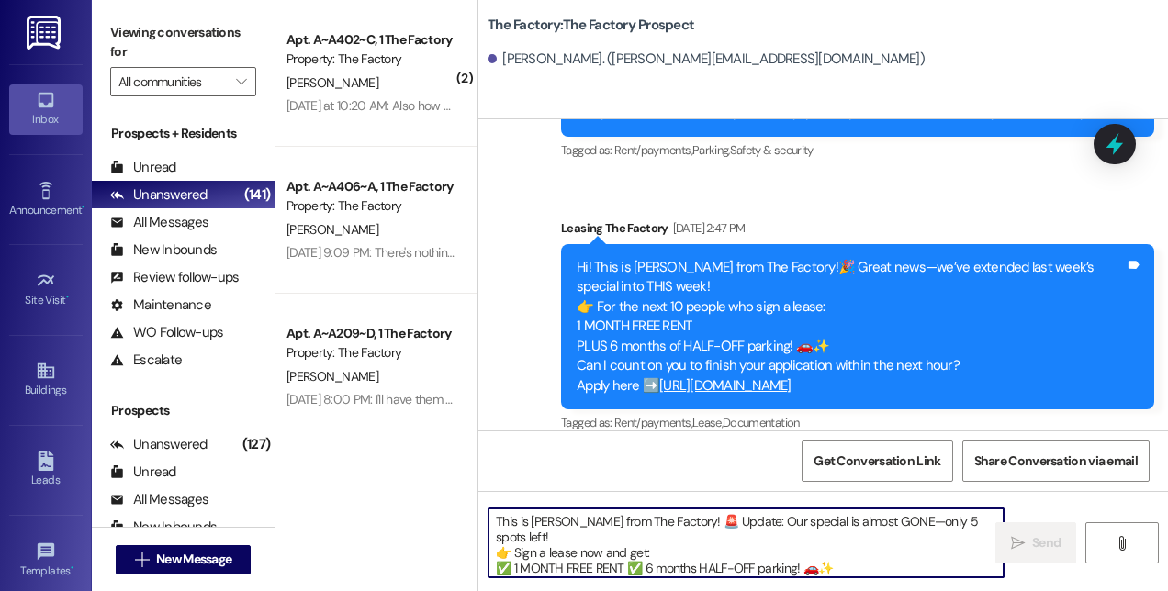
scroll to position [46, 0]
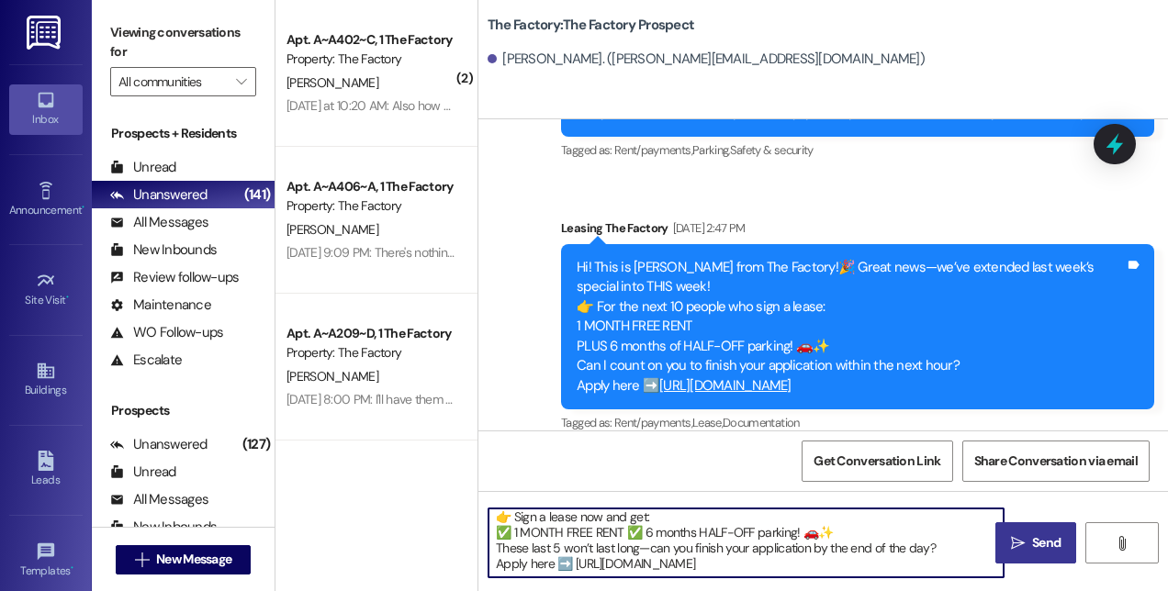
type textarea "This is [PERSON_NAME] from The Factory! 🚨 Update: Our special is almost GONE—on…"
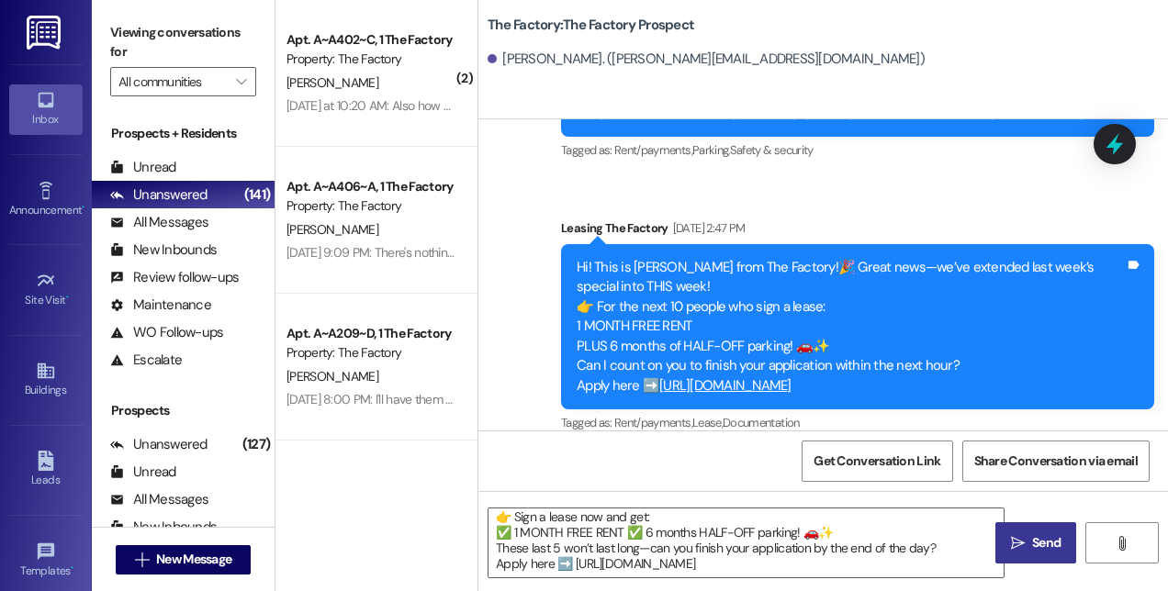
click at [1051, 545] on span "Send" at bounding box center [1046, 542] width 28 height 19
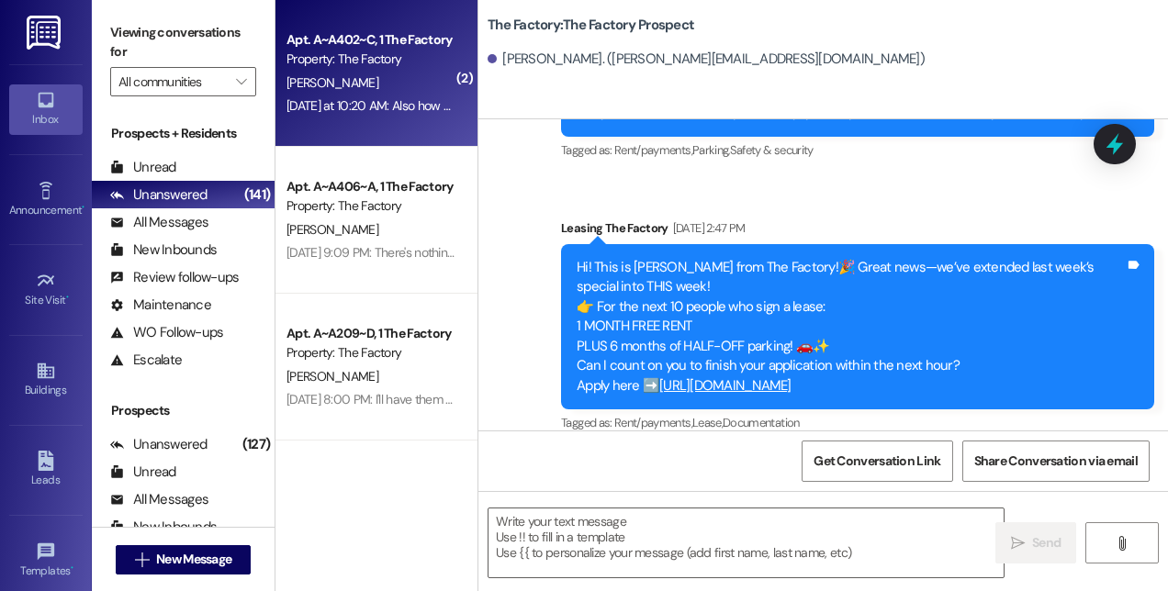
scroll to position [1197, 0]
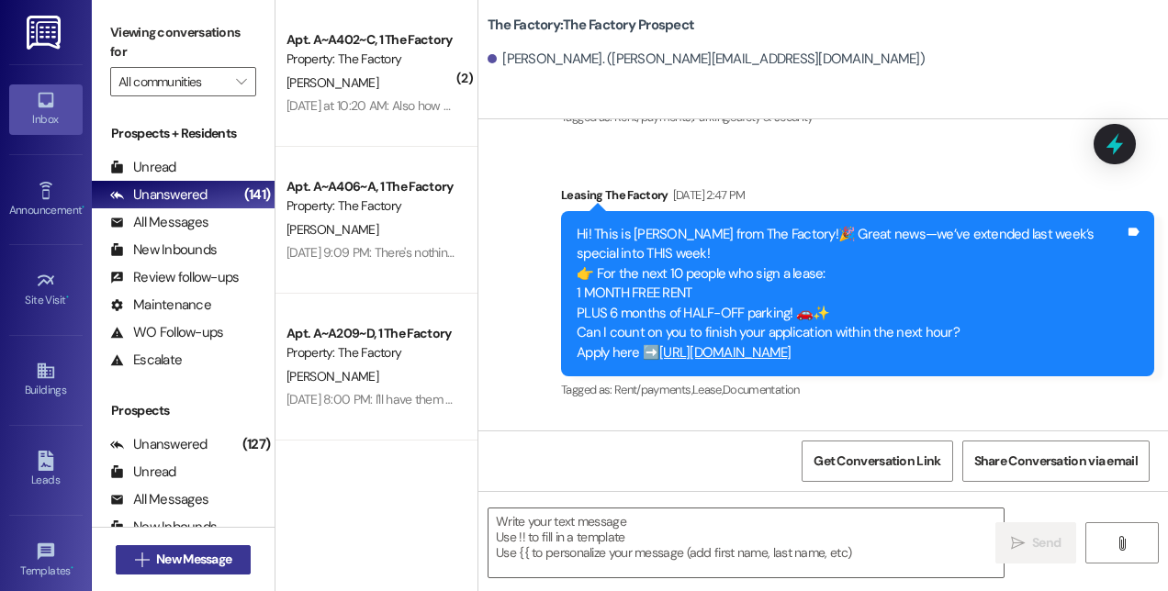
click at [185, 563] on span "New Message" at bounding box center [193, 559] width 75 height 19
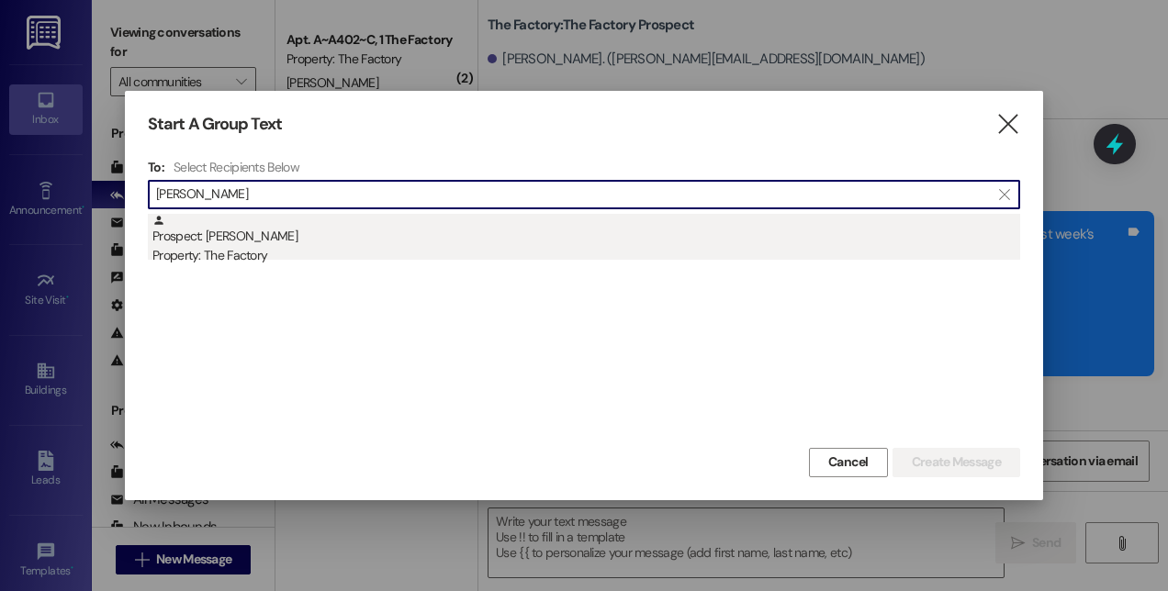
type input "[PERSON_NAME]"
click at [409, 242] on div "Prospect: [PERSON_NAME] Property: The Factory" at bounding box center [585, 240] width 867 height 52
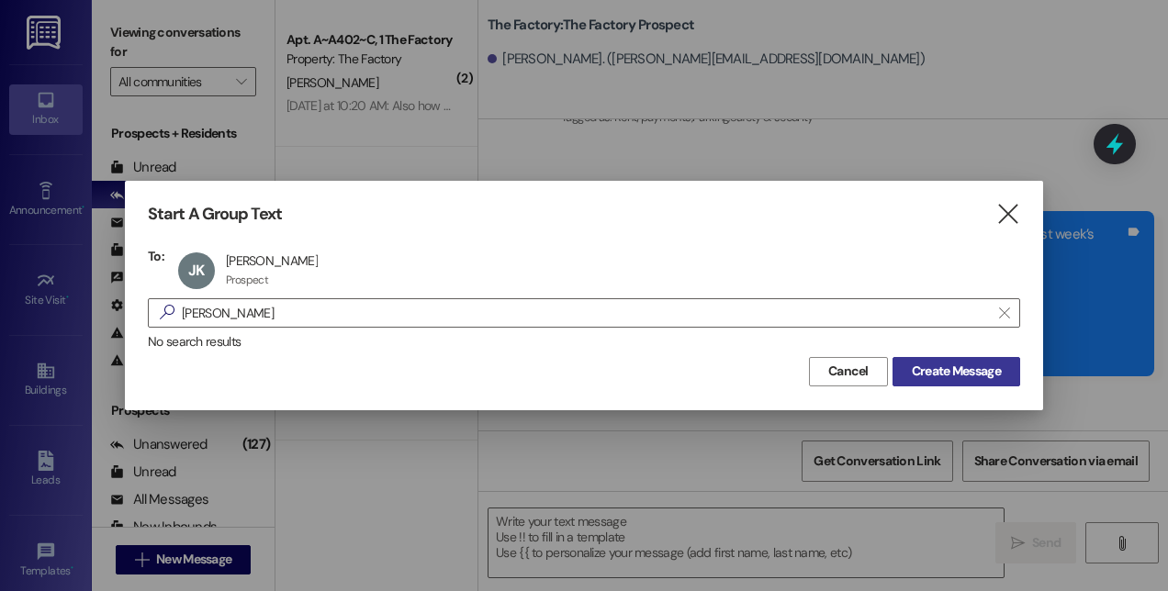
click at [977, 378] on span "Create Message" at bounding box center [955, 371] width 89 height 19
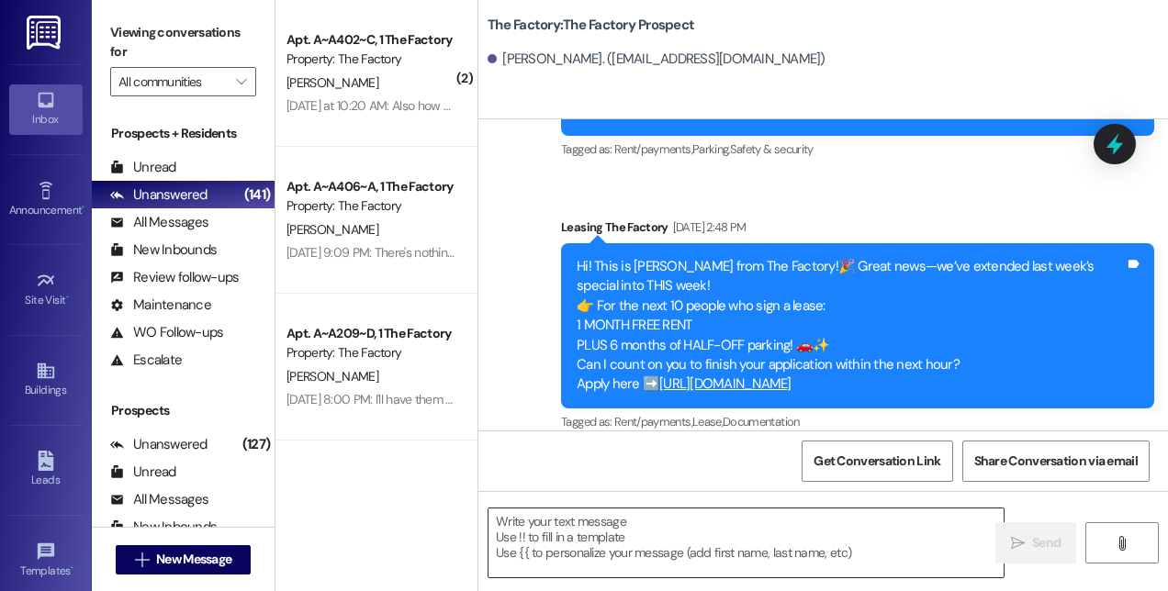
click at [813, 560] on textarea at bounding box center [745, 543] width 515 height 69
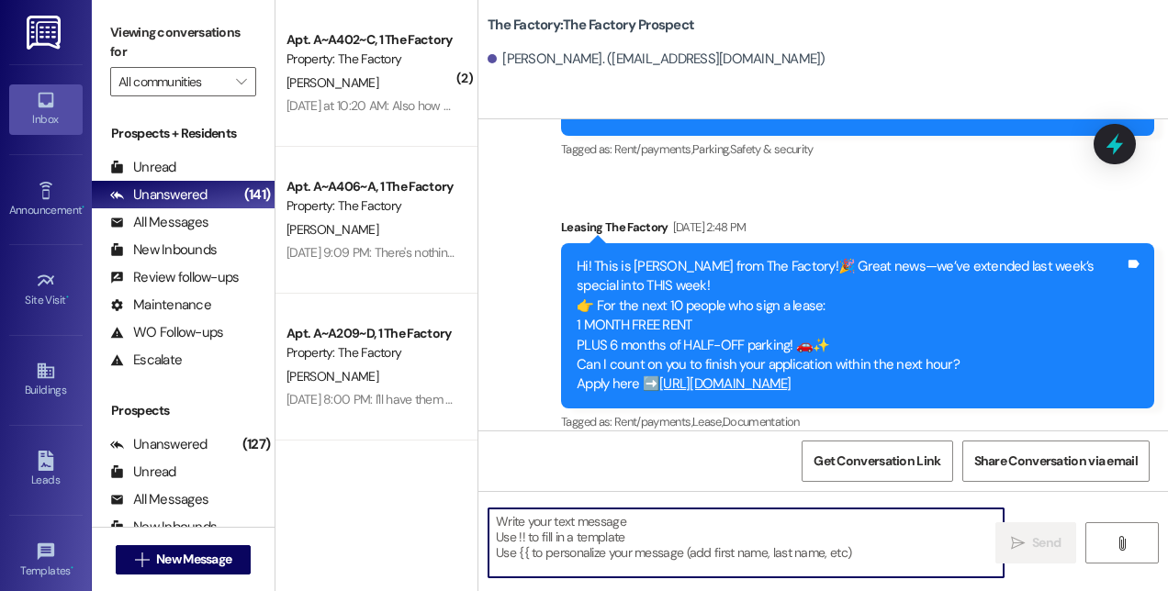
paste textarea "This is [PERSON_NAME] from The Factory! 🚨 Update: Our special is almost GONE—on…"
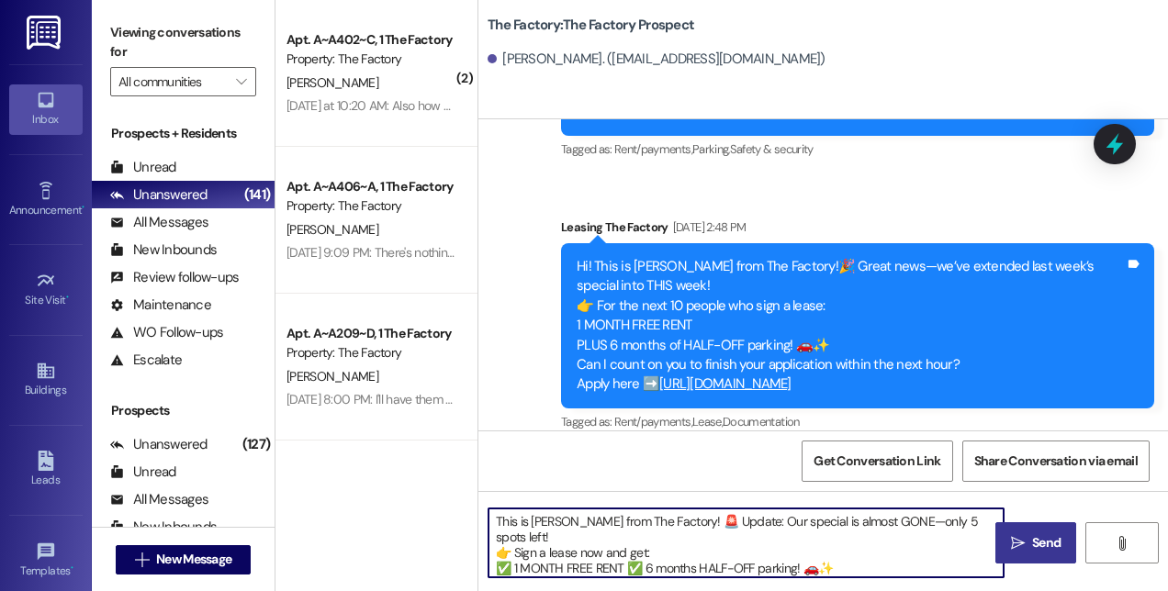
scroll to position [46, 0]
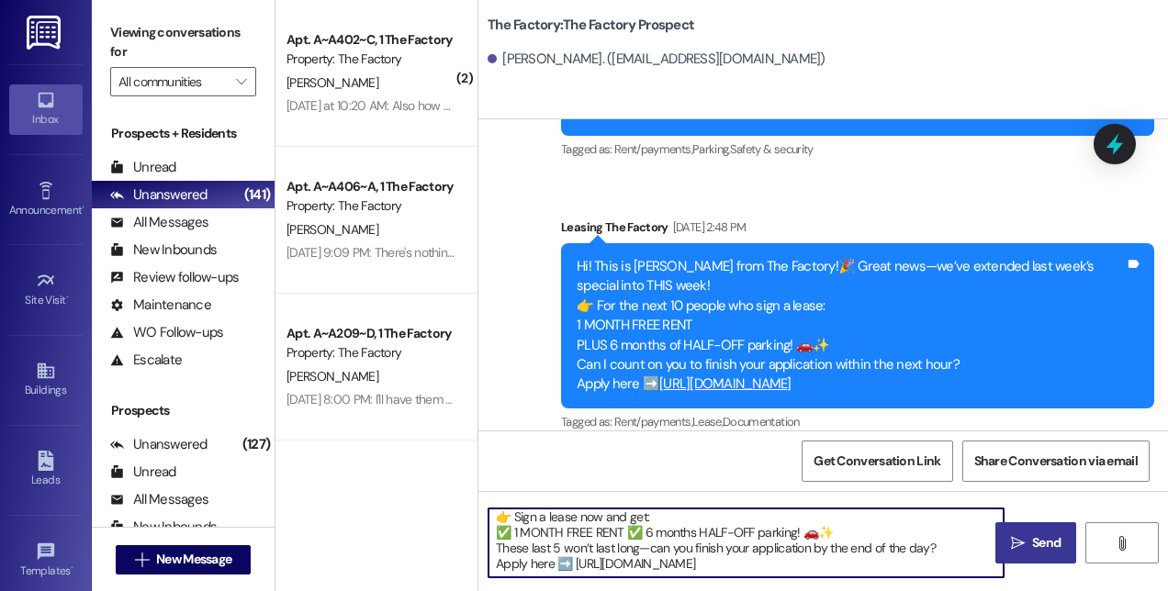
type textarea "This is [PERSON_NAME] from The Factory! 🚨 Update: Our special is almost GONE—on…"
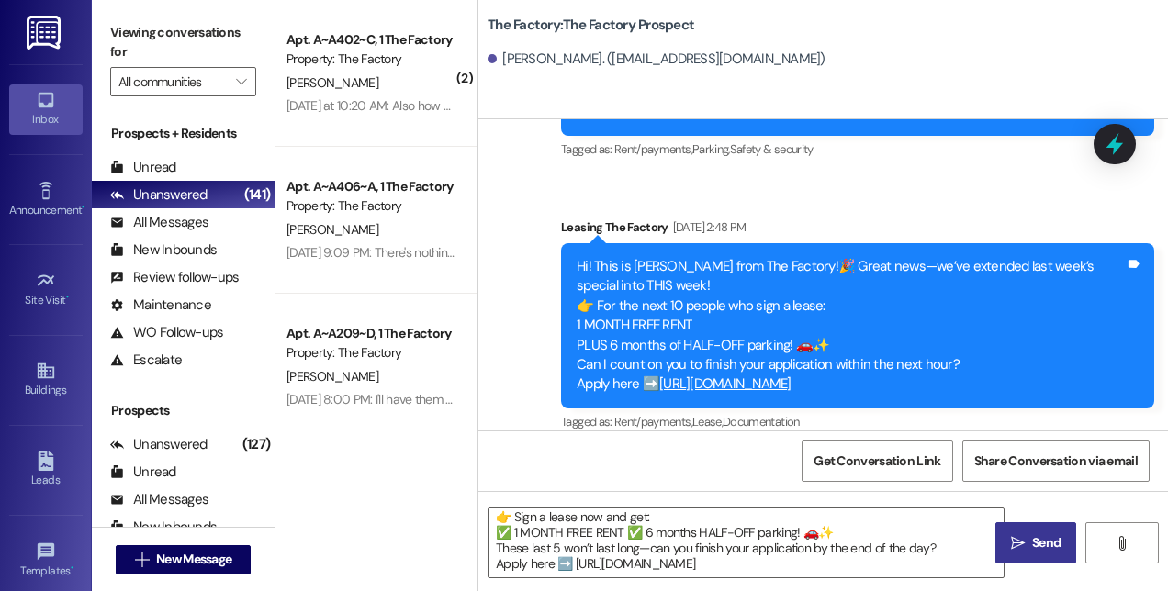
click at [1021, 542] on icon "" at bounding box center [1018, 543] width 14 height 15
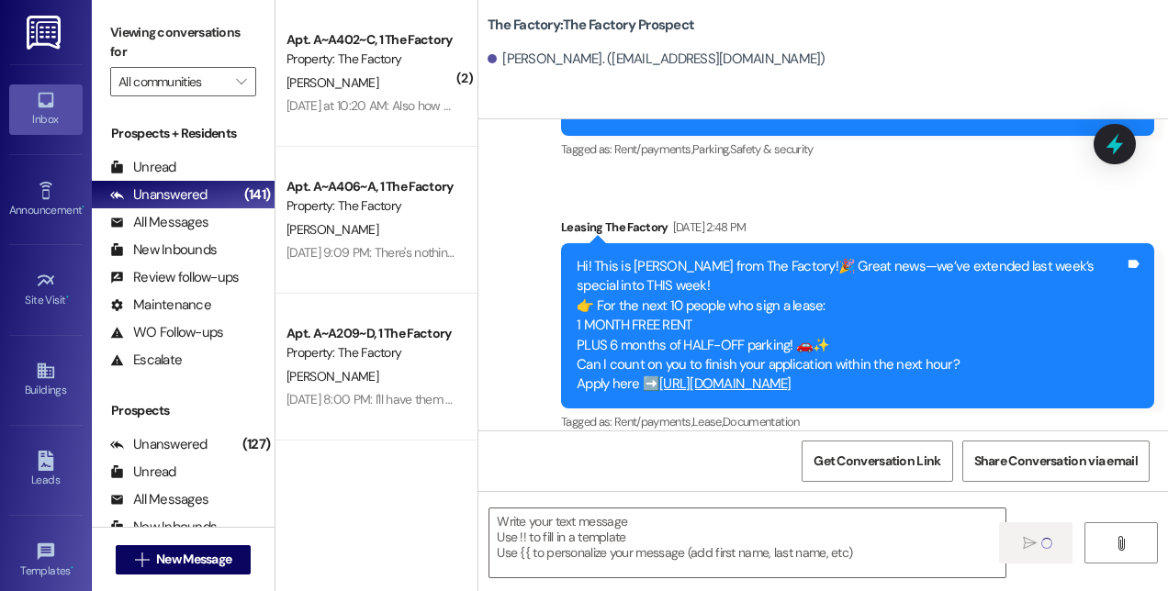
scroll to position [0, 0]
click at [162, 562] on span "New Message" at bounding box center [193, 559] width 75 height 19
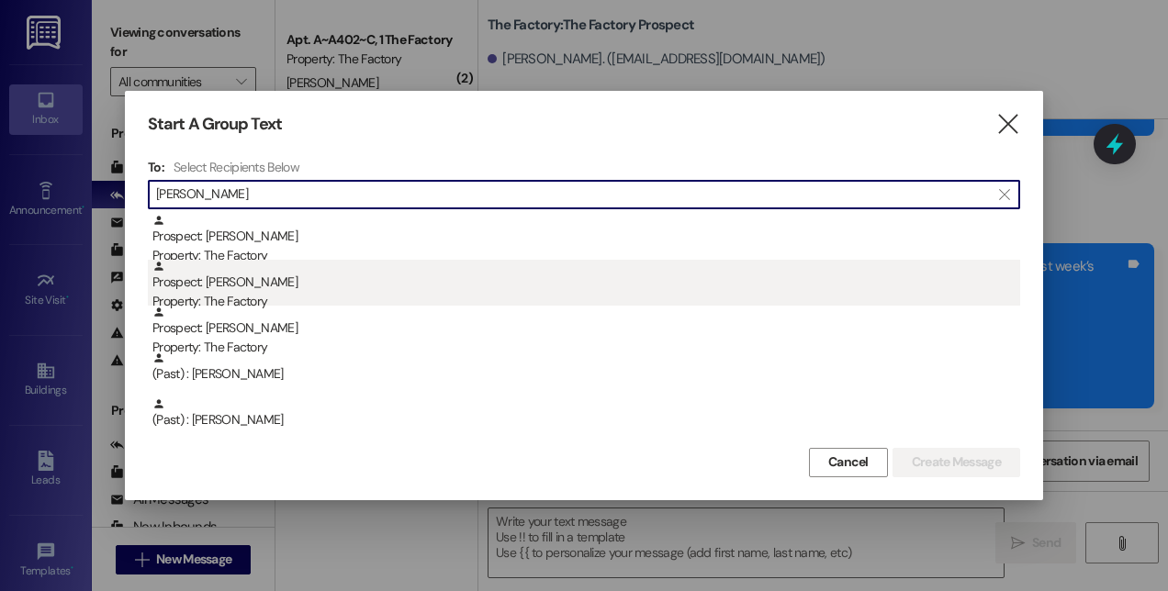
type input "[PERSON_NAME]"
click at [259, 291] on div "Prospect: [PERSON_NAME] Property: The Factory" at bounding box center [585, 286] width 867 height 52
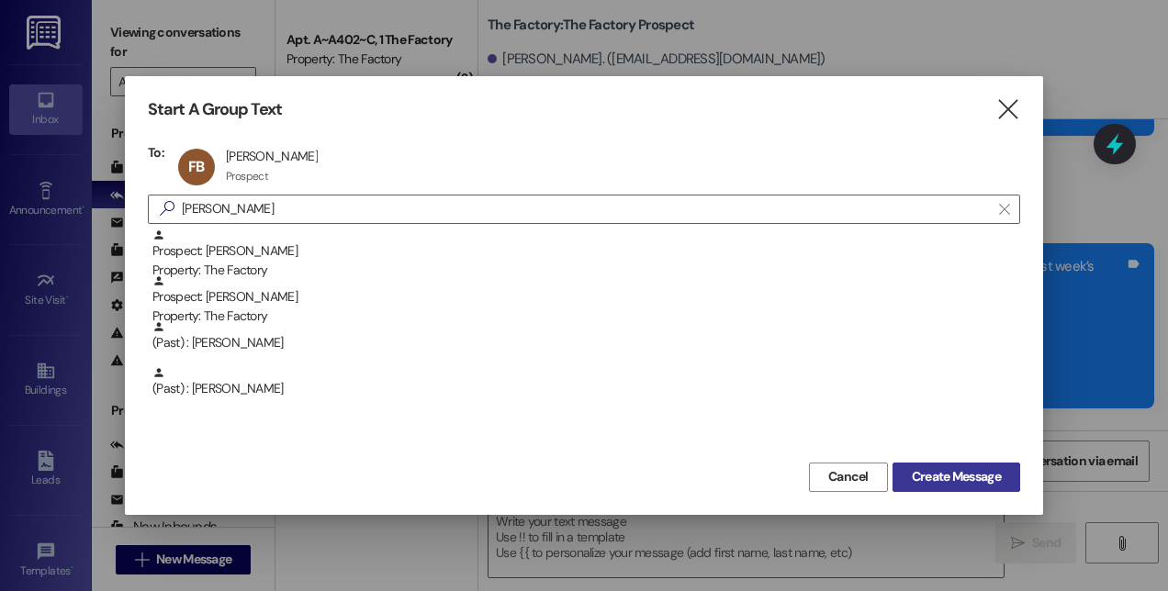
click at [948, 468] on span "Create Message" at bounding box center [955, 476] width 89 height 19
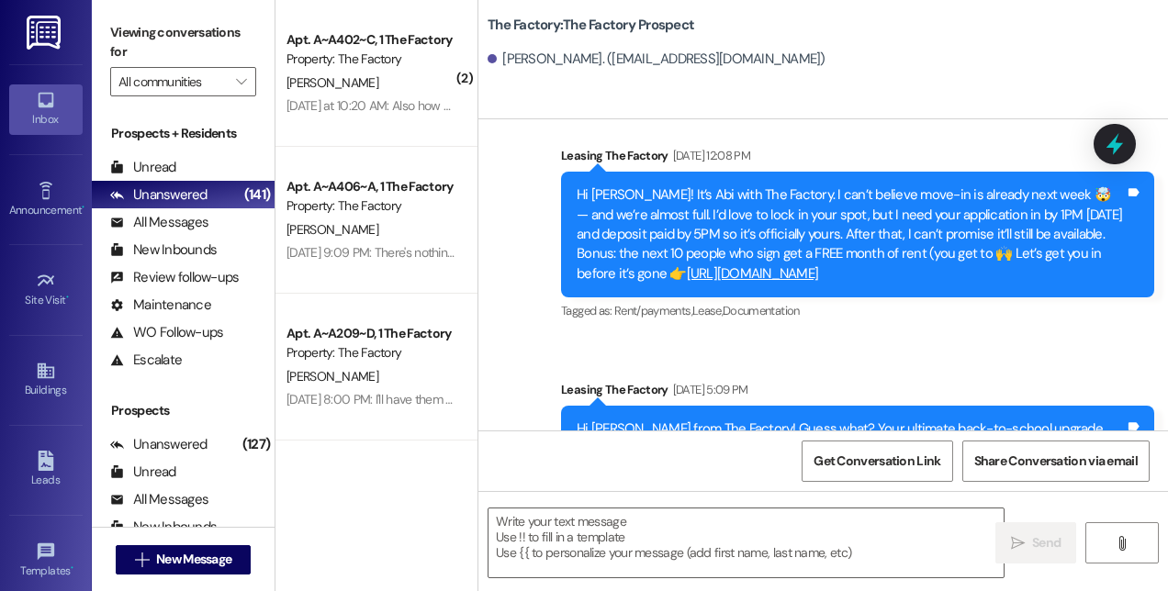
scroll to position [14622, 0]
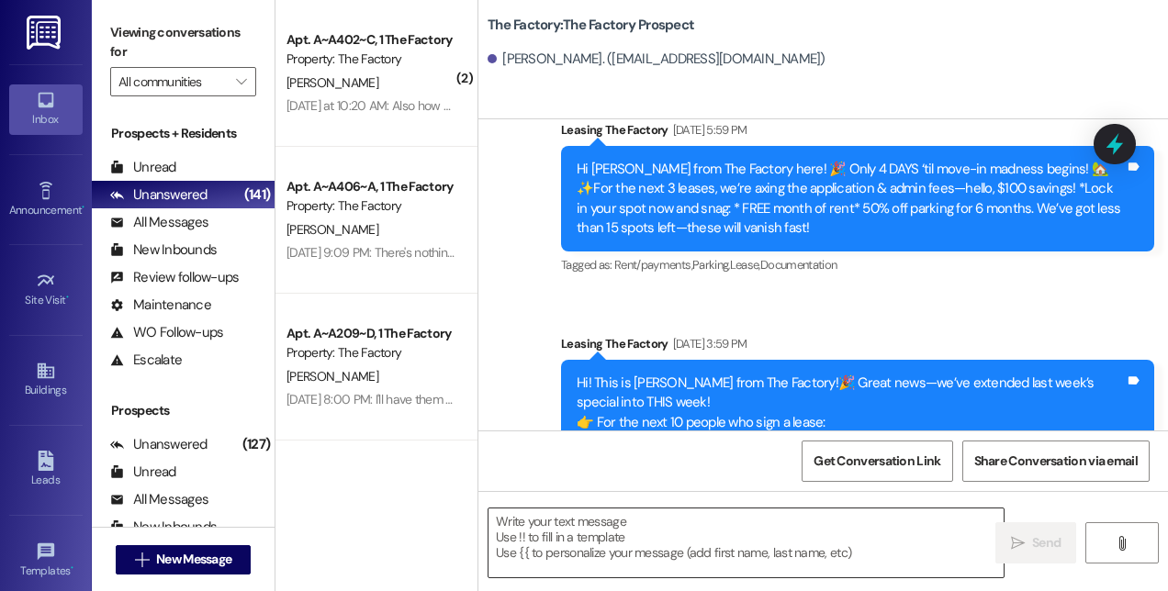
click at [869, 532] on textarea at bounding box center [745, 543] width 515 height 69
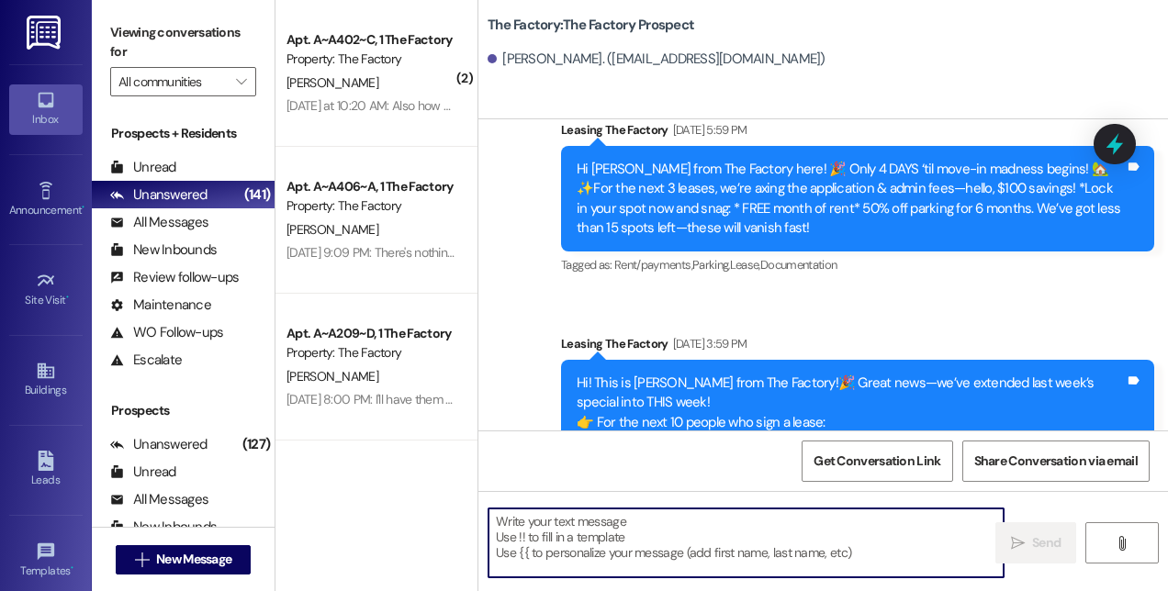
paste textarea "This is [PERSON_NAME] from The Factory! 🚨 Update: Our special is almost GONE—on…"
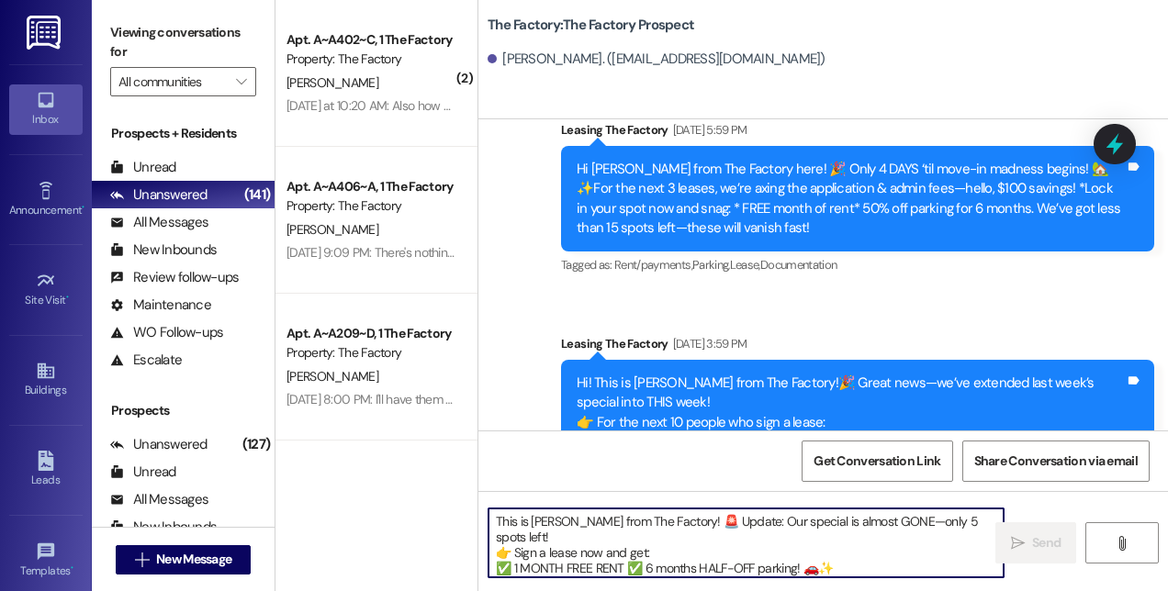
scroll to position [46, 0]
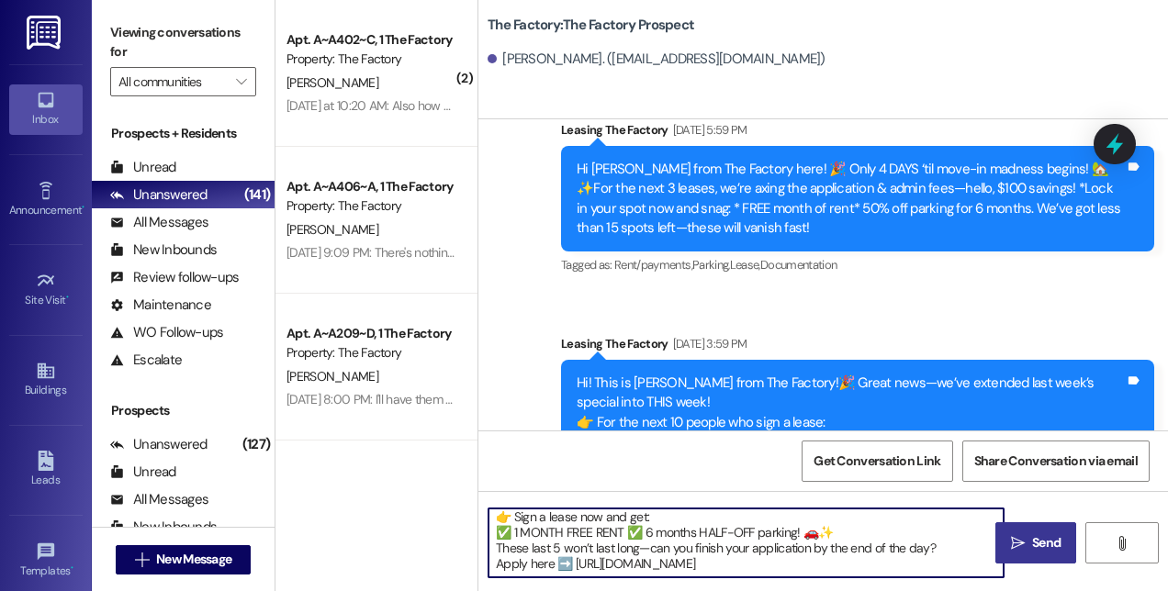
type textarea "This is [PERSON_NAME] from The Factory! 🚨 Update: Our special is almost GONE—on…"
click at [1032, 552] on span "Send" at bounding box center [1046, 542] width 28 height 19
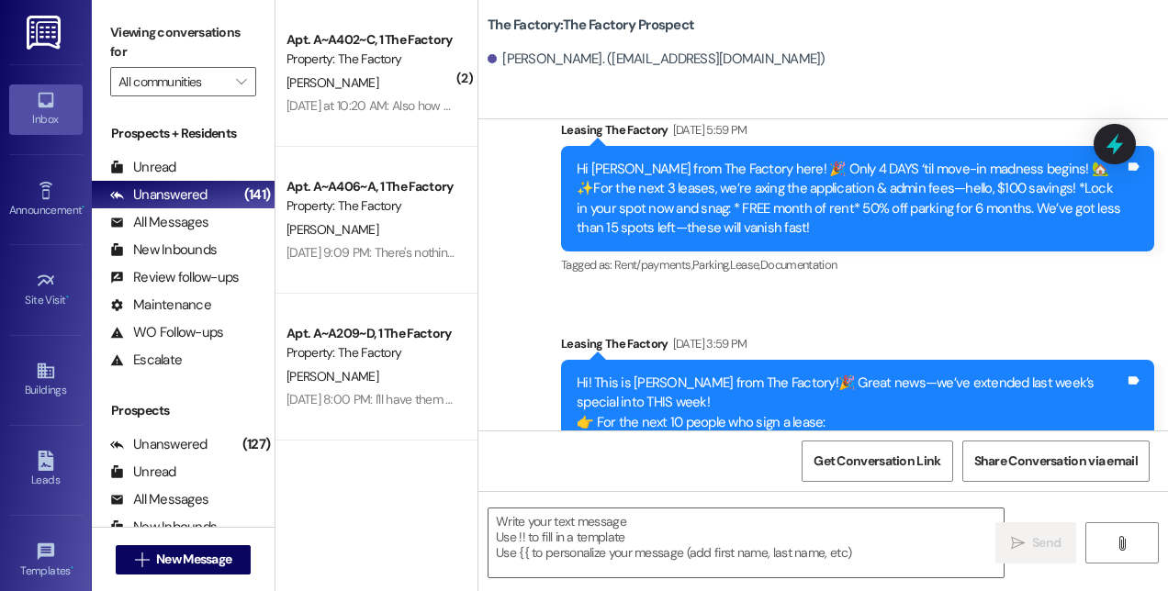
scroll to position [0, 0]
click at [224, 564] on span "New Message" at bounding box center [193, 559] width 75 height 19
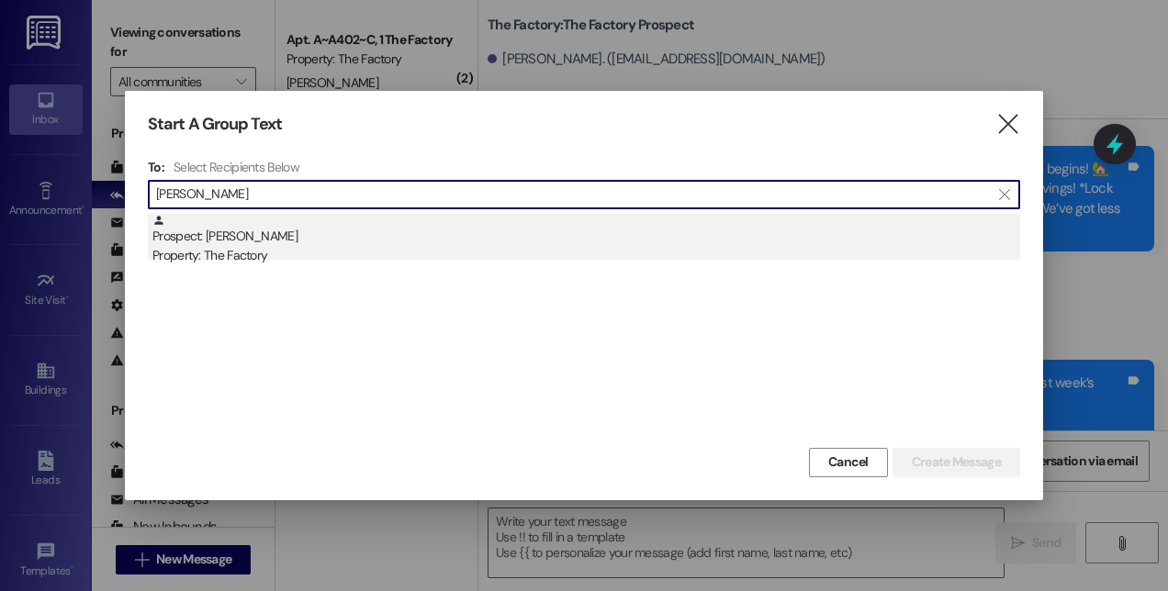
type input "[PERSON_NAME]"
click at [250, 246] on div "Property: The Factory" at bounding box center [585, 255] width 867 height 19
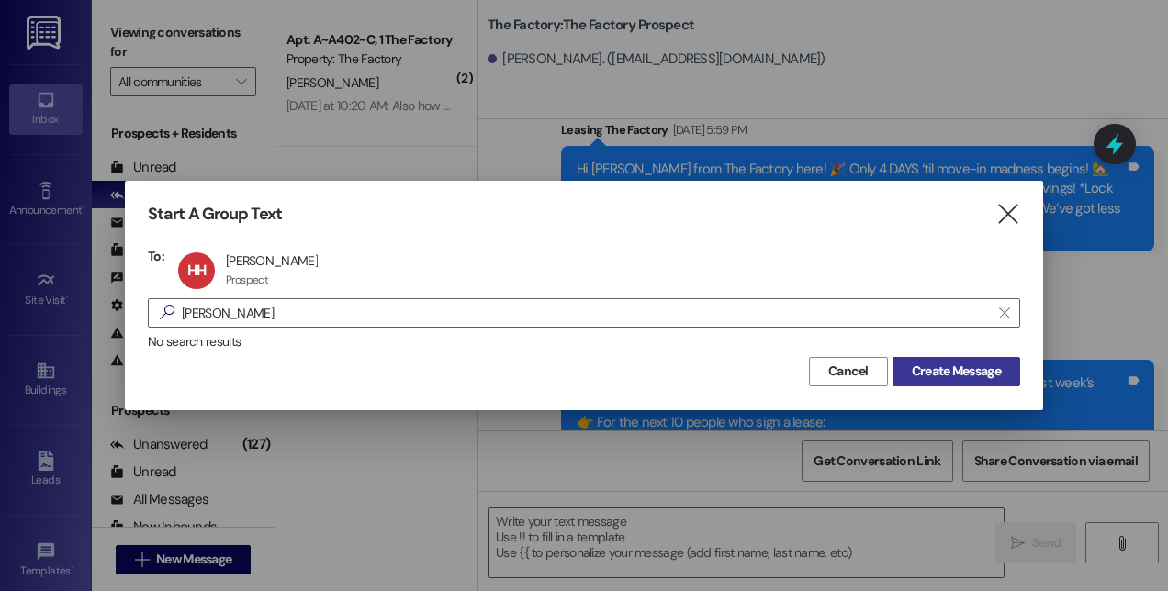
click at [949, 363] on span "Create Message" at bounding box center [955, 371] width 89 height 19
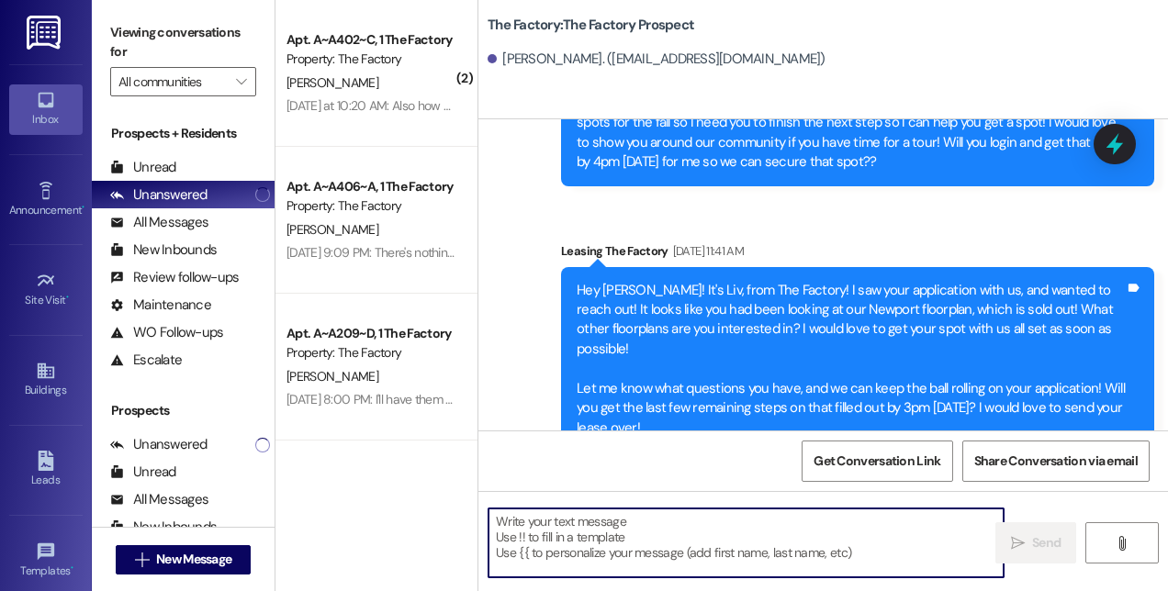
click at [750, 562] on textarea at bounding box center [745, 543] width 515 height 69
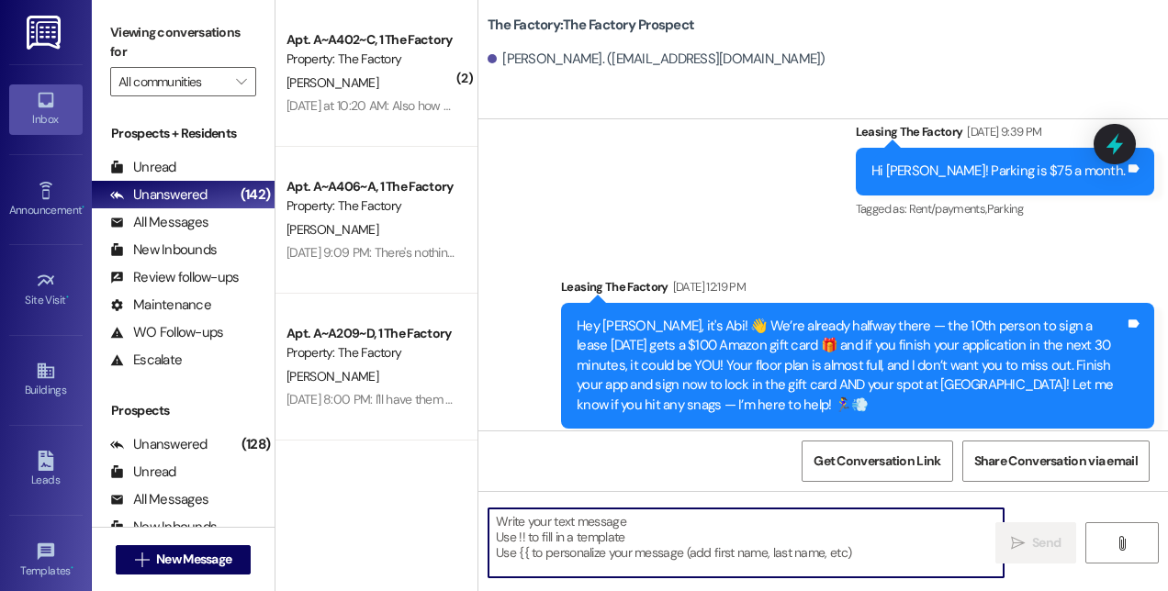
paste textarea "This is [PERSON_NAME] from The Factory! 🚨 Update: Our special is almost GONE—on…"
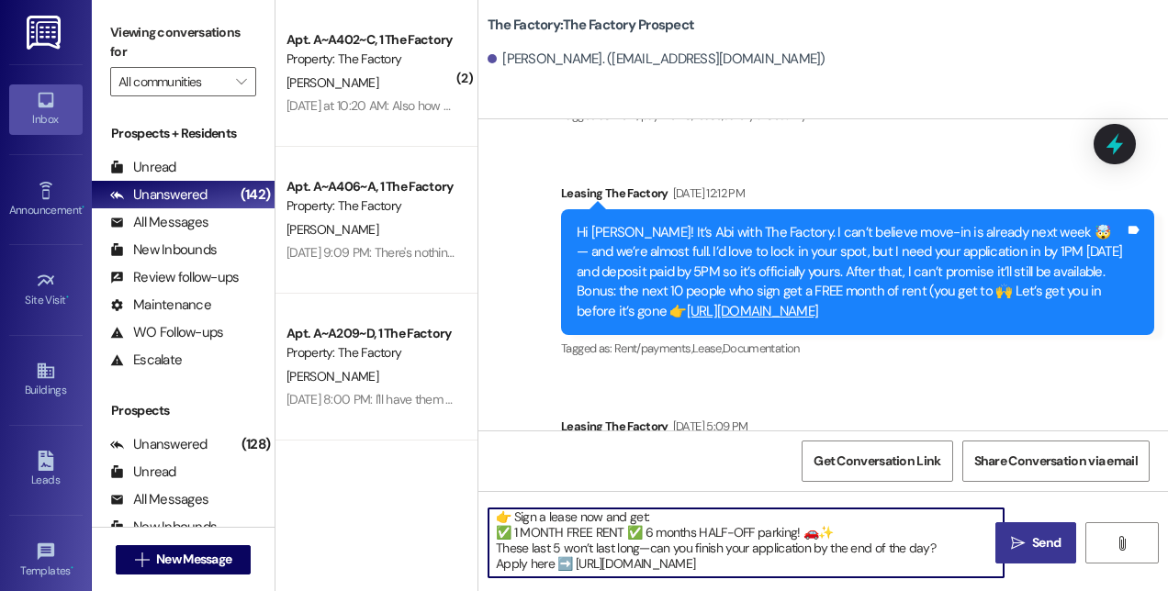
scroll to position [15136, 0]
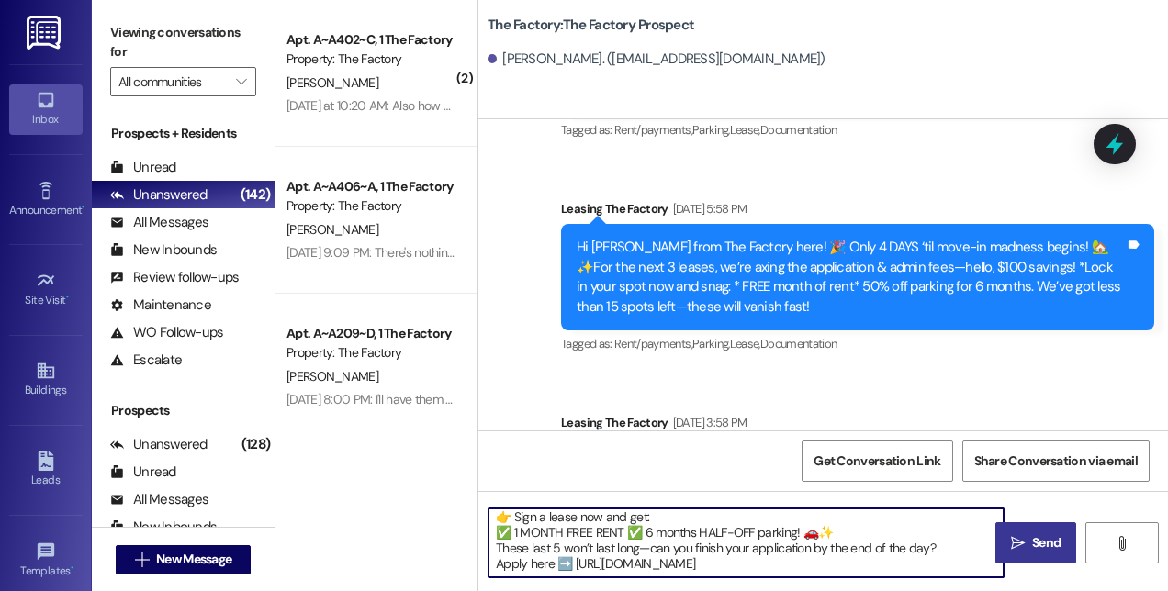
type textarea "This is [PERSON_NAME] from The Factory! 🚨 Update: Our special is almost GONE—on…"
click at [1039, 537] on span "Send" at bounding box center [1046, 542] width 28 height 19
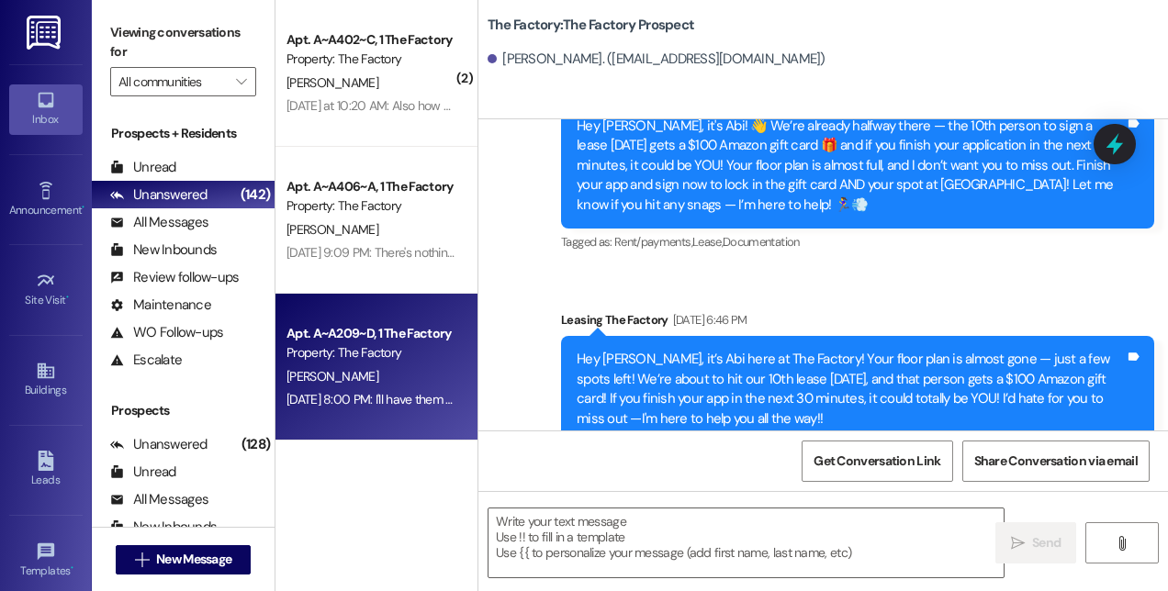
scroll to position [3466, 0]
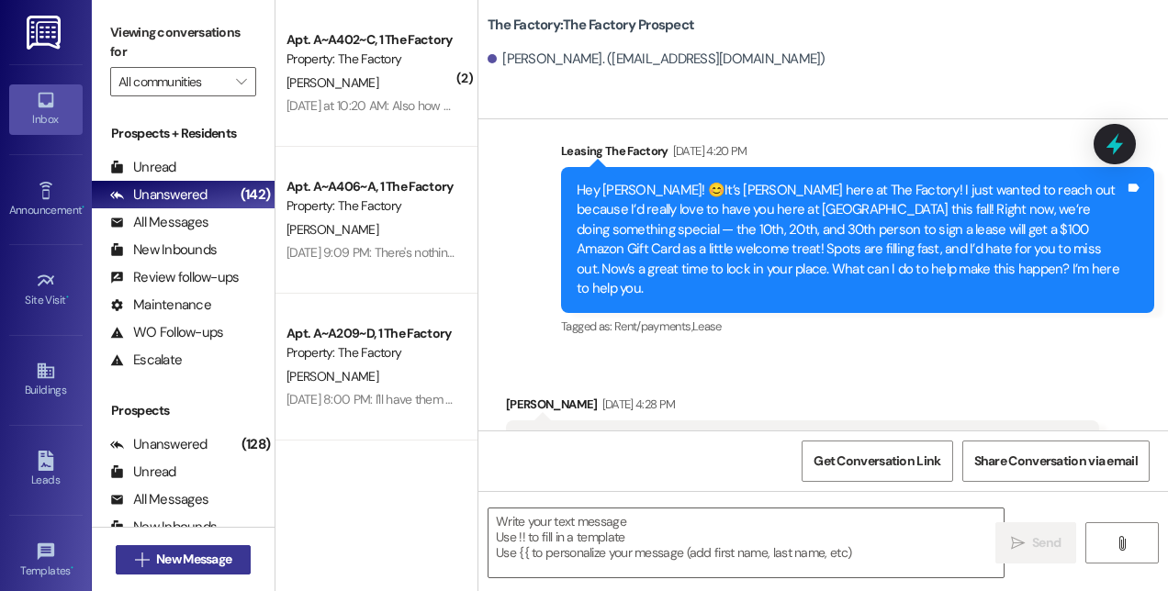
click at [139, 571] on button " New Message" at bounding box center [184, 559] width 136 height 29
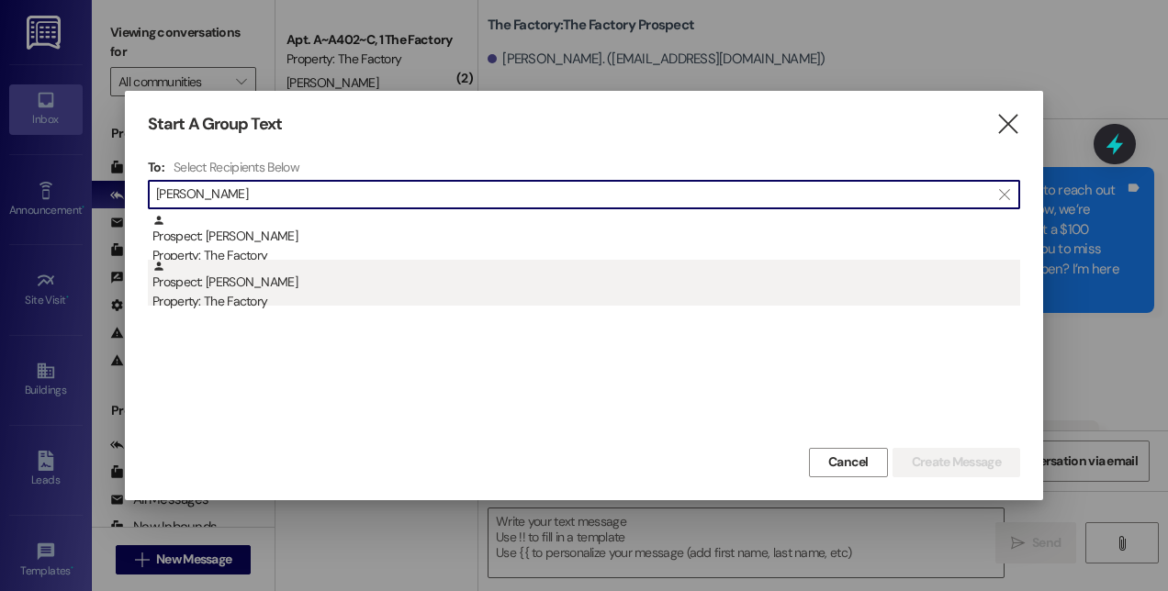
type input "[PERSON_NAME]"
click at [237, 298] on div "Property: The Factory" at bounding box center [585, 301] width 867 height 19
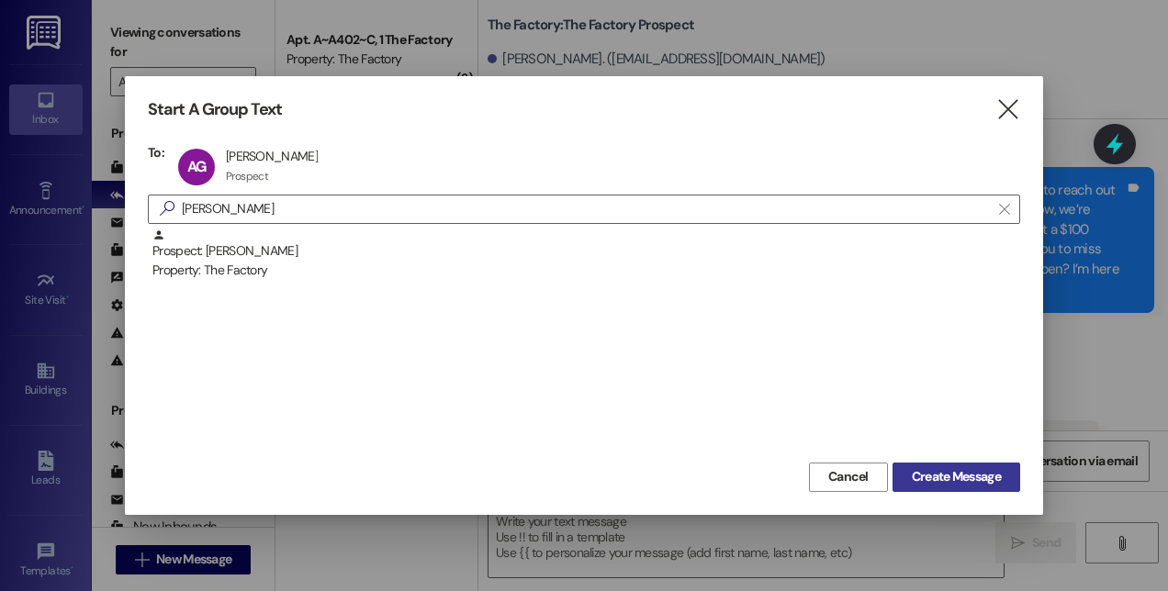
click at [967, 481] on span "Create Message" at bounding box center [955, 476] width 89 height 19
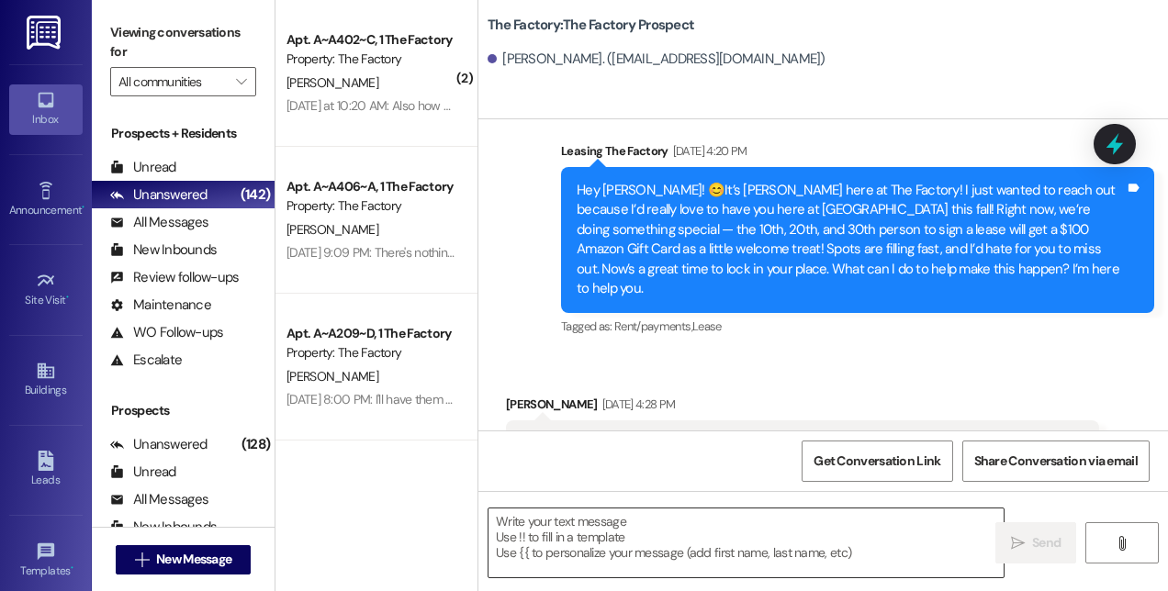
scroll to position [717, 0]
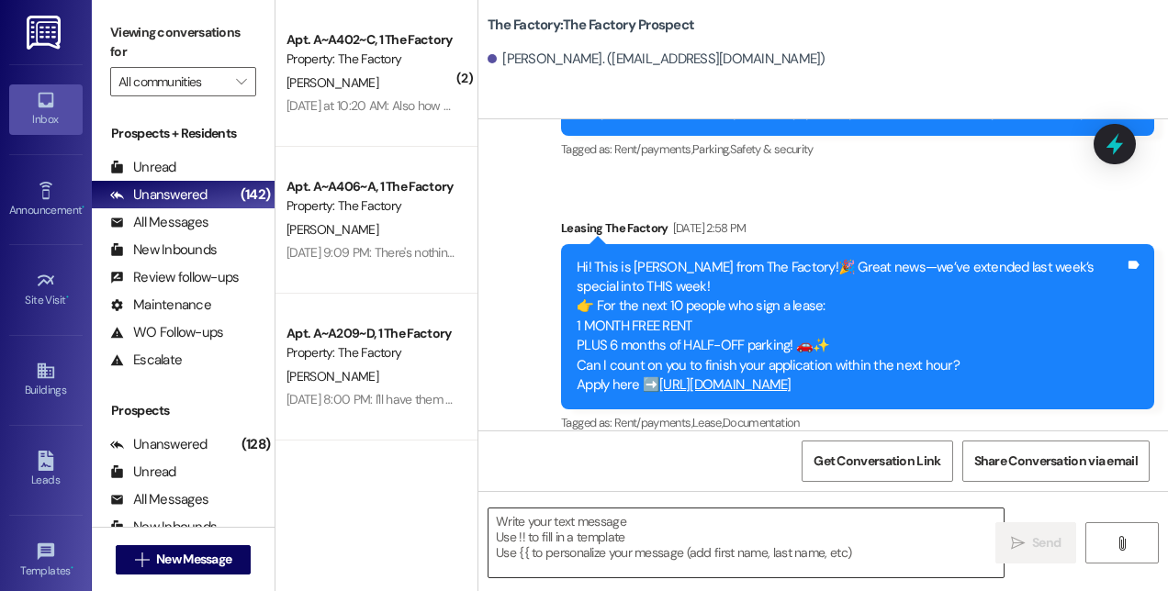
click at [810, 554] on textarea at bounding box center [745, 543] width 515 height 69
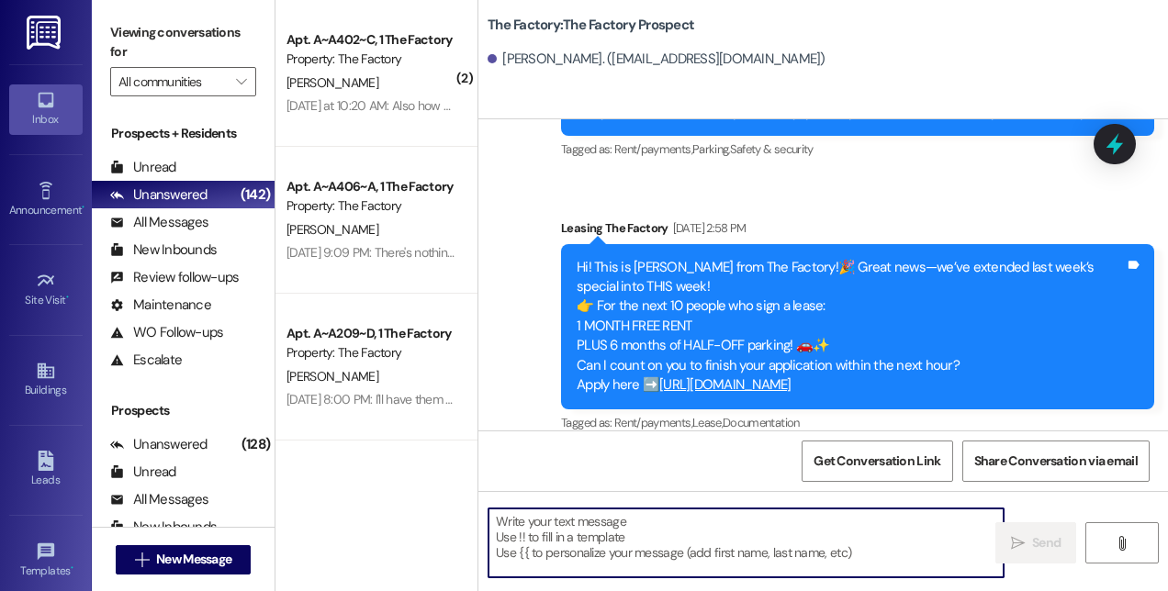
paste textarea "This is [PERSON_NAME] from The Factory! 🚨 Update: Our special is almost GONE—on…"
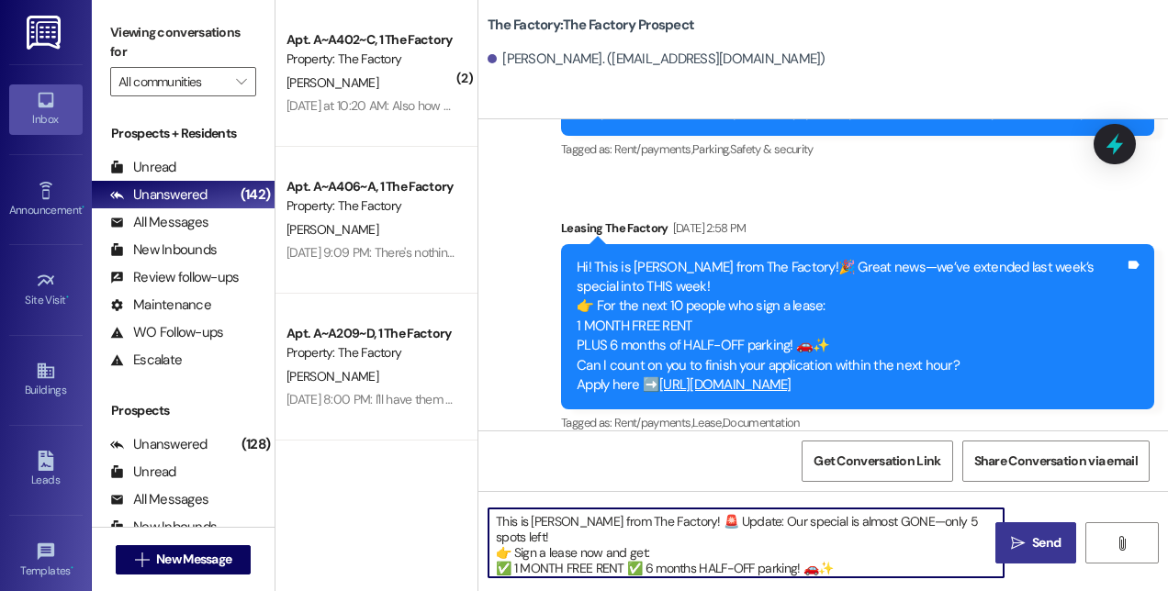
scroll to position [46, 0]
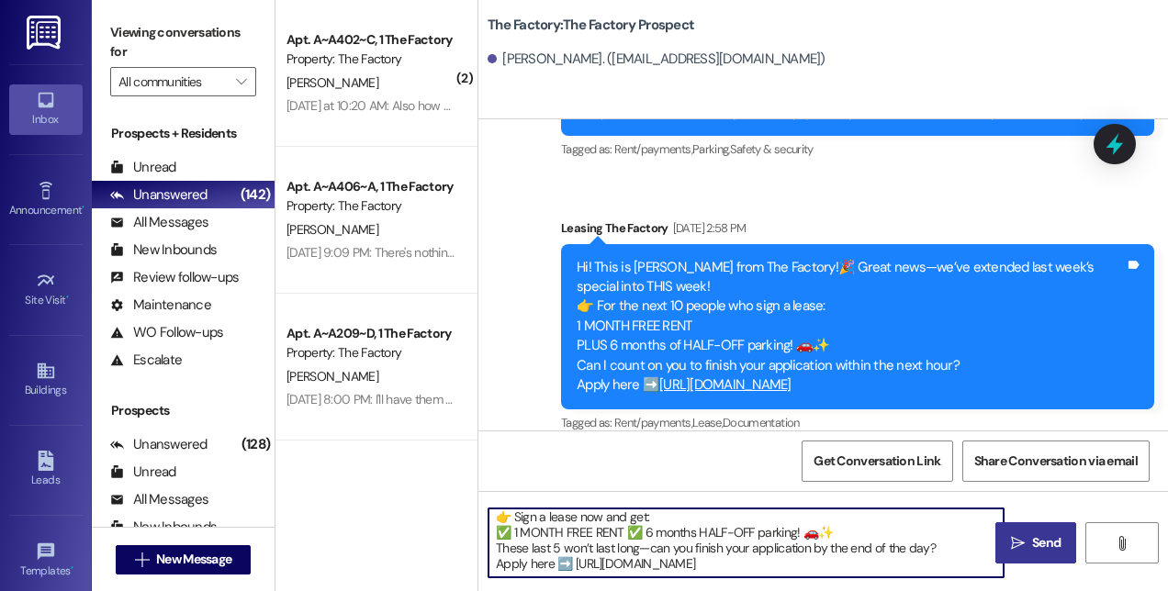
type textarea "This is [PERSON_NAME] from The Factory! 🚨 Update: Our special is almost GONE—on…"
click at [1033, 538] on span "Send" at bounding box center [1046, 542] width 28 height 19
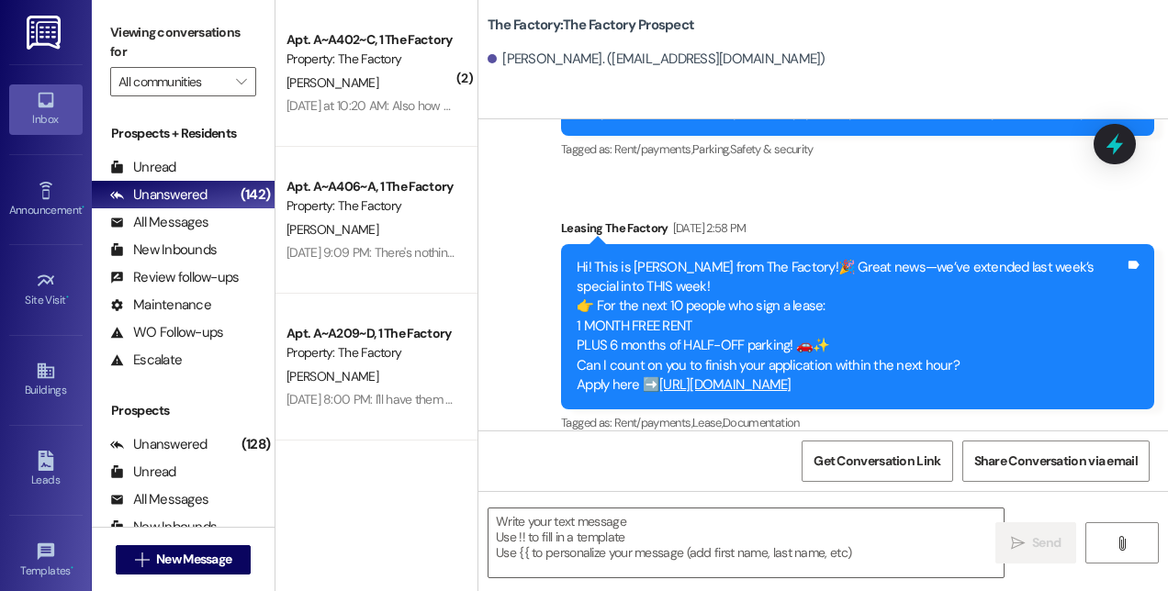
scroll to position [0, 0]
click at [129, 564] on button " New Message" at bounding box center [184, 559] width 136 height 29
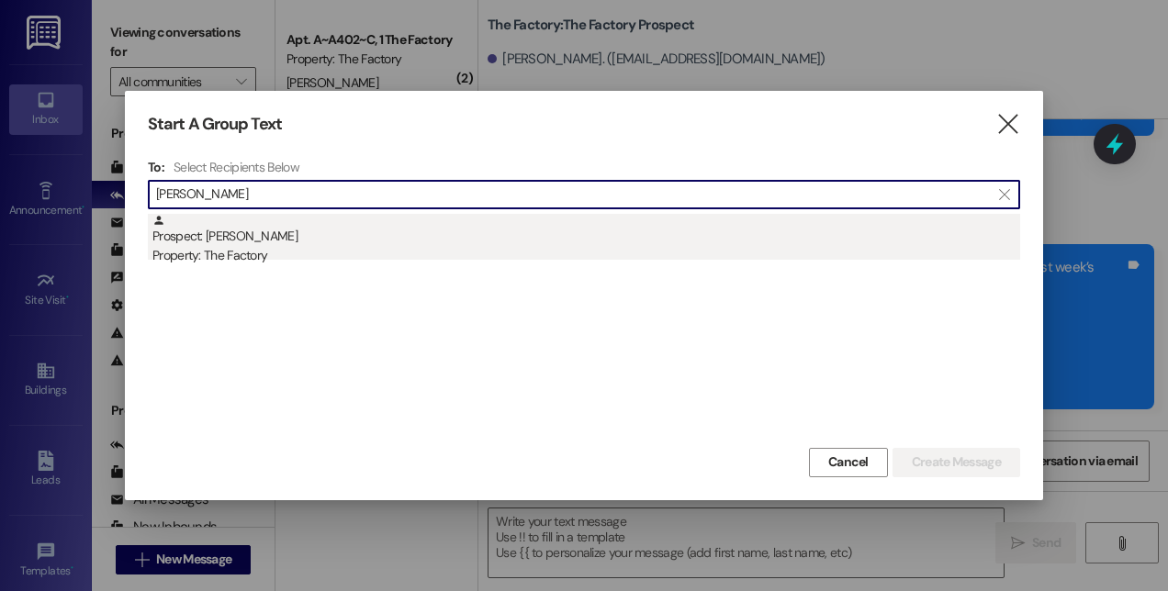
type input "[PERSON_NAME]"
click at [229, 248] on div "Property: The Factory" at bounding box center [585, 255] width 867 height 19
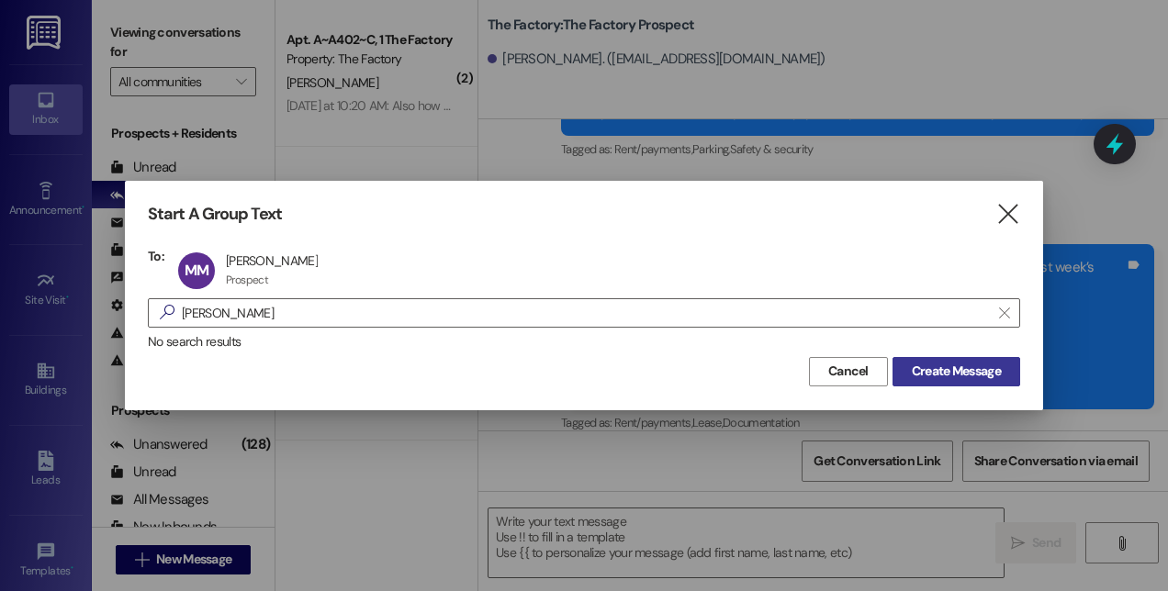
click at [938, 380] on span "Create Message" at bounding box center [955, 371] width 89 height 19
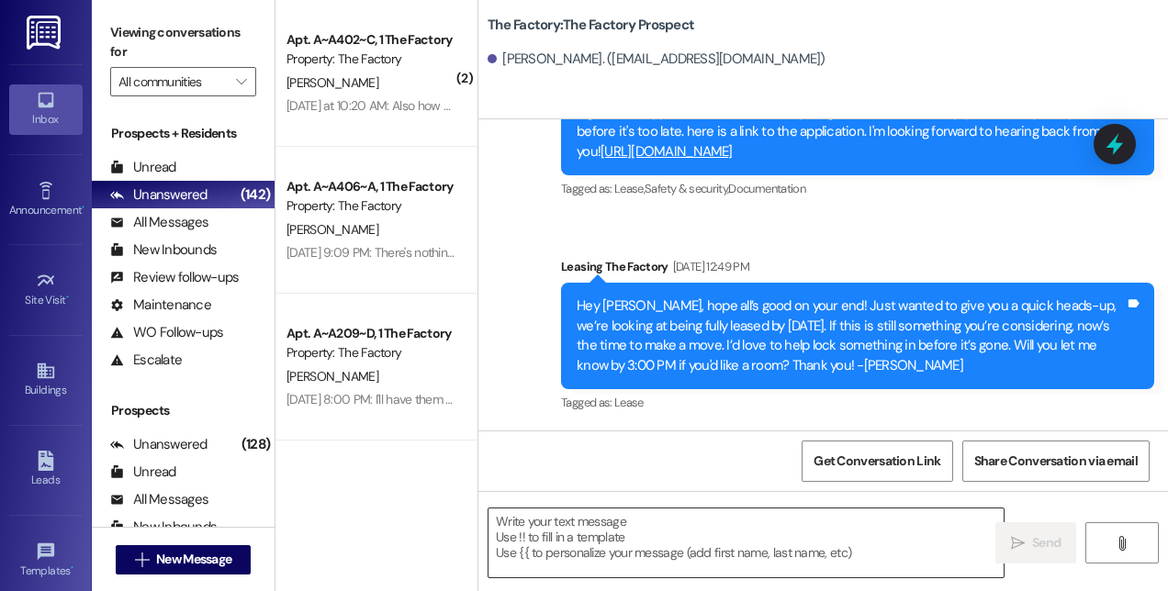
click at [782, 542] on textarea at bounding box center [745, 543] width 515 height 69
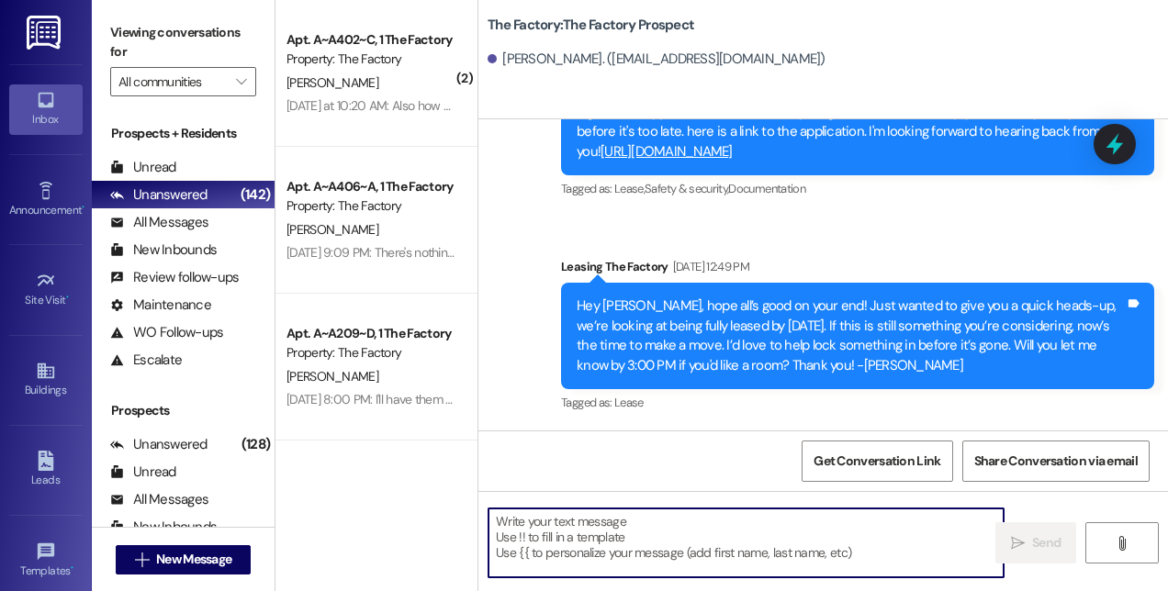
paste textarea "This is [PERSON_NAME] from The Factory! 🚨 Update: Our special is almost GONE—on…"
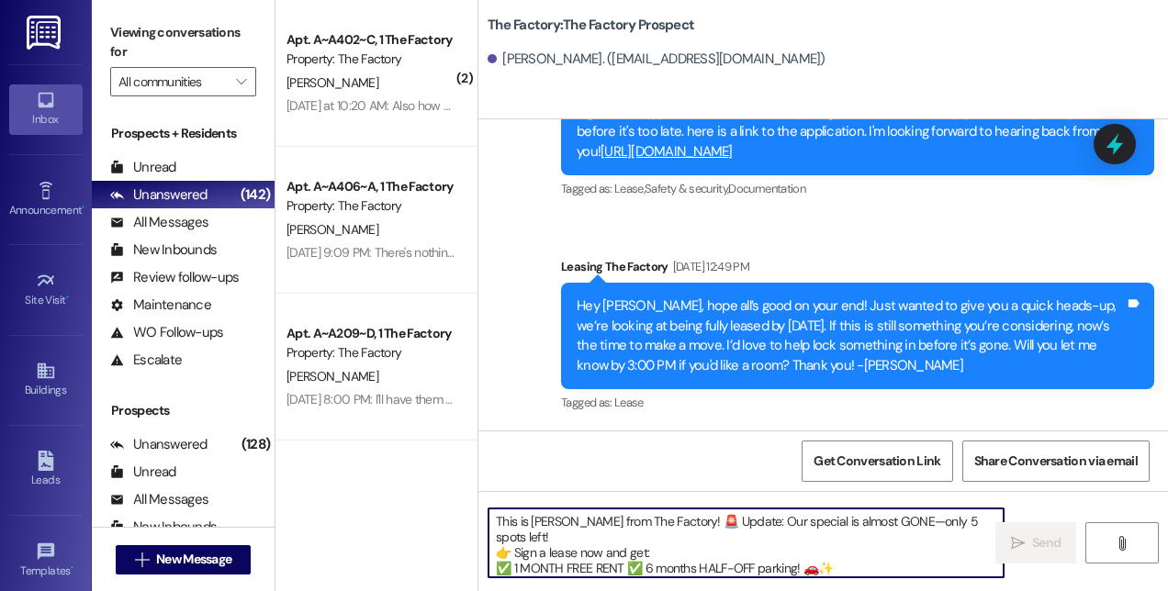
scroll to position [46, 0]
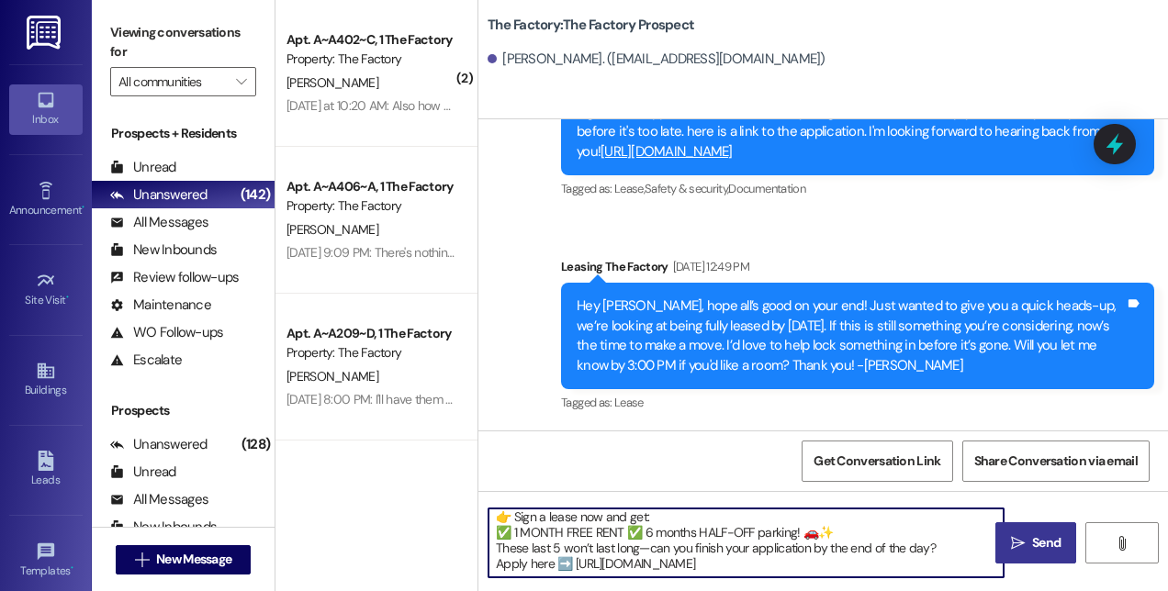
type textarea "This is [PERSON_NAME] from The Factory! 🚨 Update: Our special is almost GONE—on…"
click at [1056, 534] on span "Send" at bounding box center [1046, 542] width 28 height 19
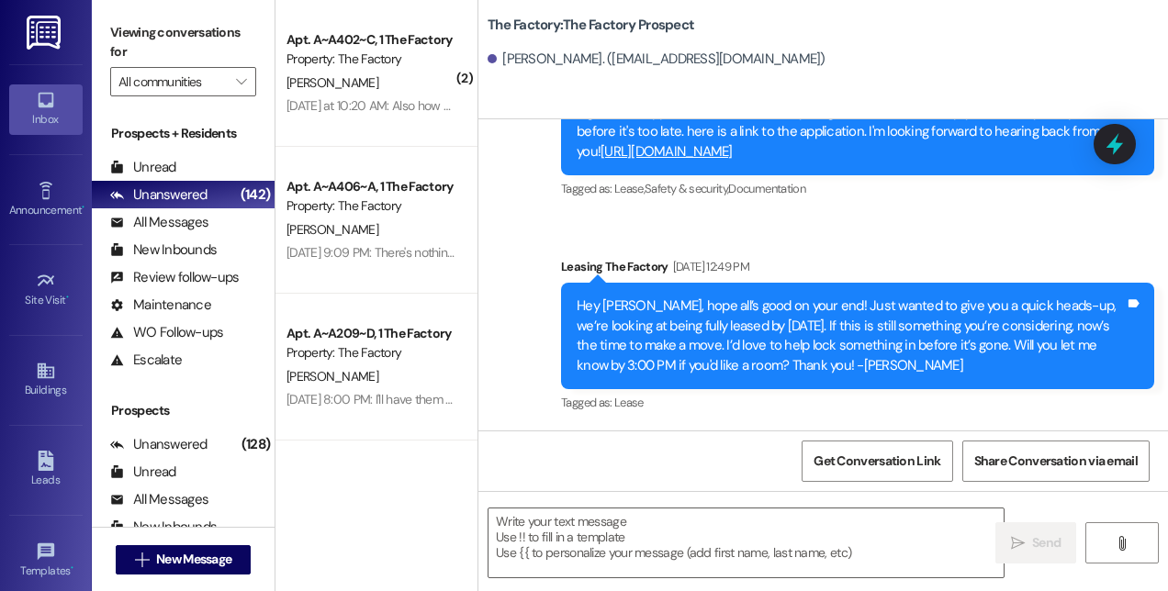
scroll to position [0, 0]
click at [235, 563] on span "New Message" at bounding box center [193, 559] width 83 height 19
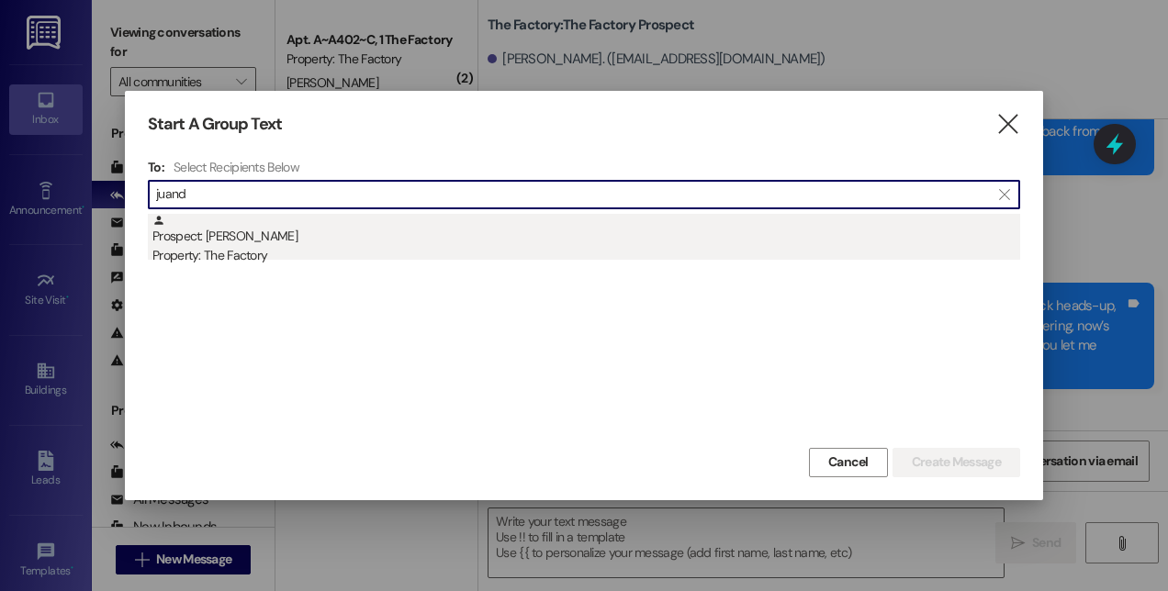
type input "juand"
click at [287, 258] on div "Property: The Factory" at bounding box center [585, 255] width 867 height 19
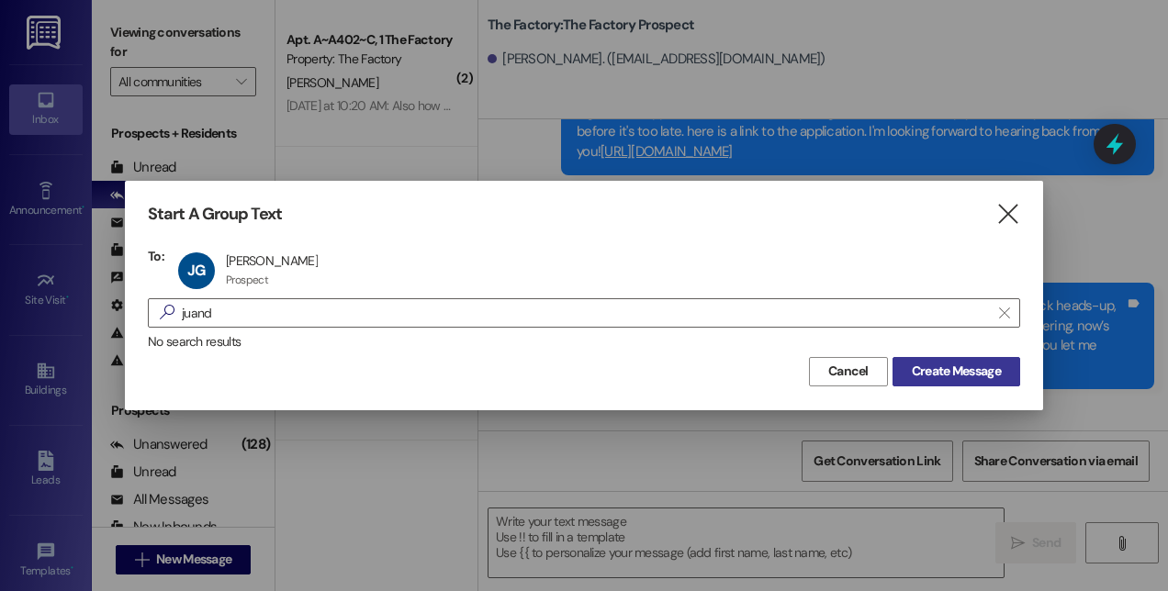
click at [940, 372] on span "Create Message" at bounding box center [955, 371] width 89 height 19
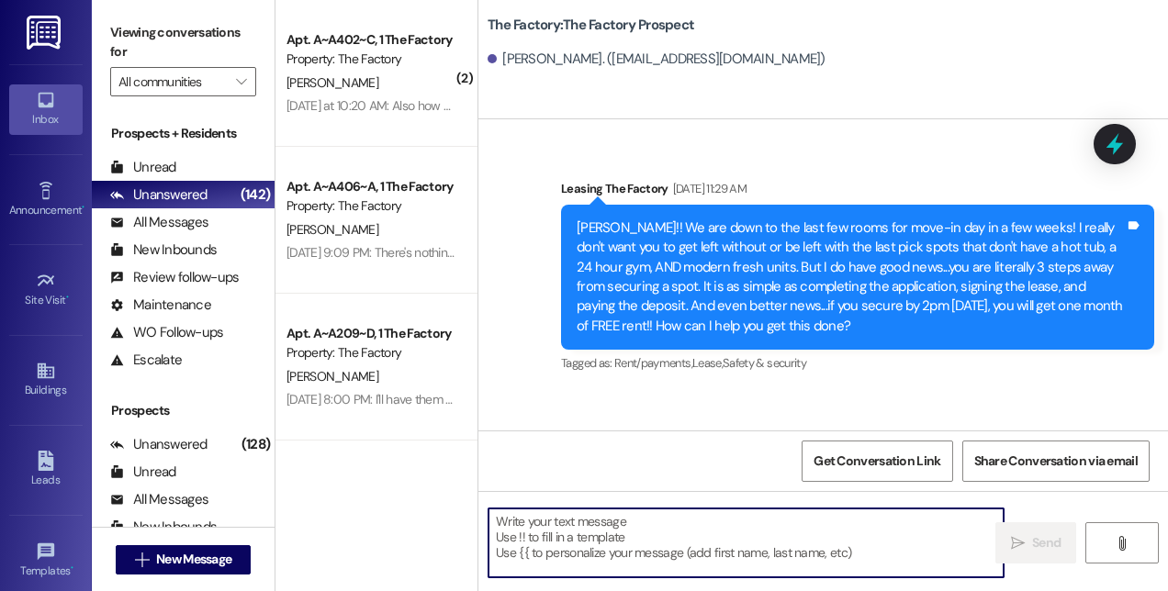
click at [691, 559] on textarea at bounding box center [745, 543] width 515 height 69
paste textarea "This is [PERSON_NAME] from The Factory! 🚨 Update: Our special is almost GONE—on…"
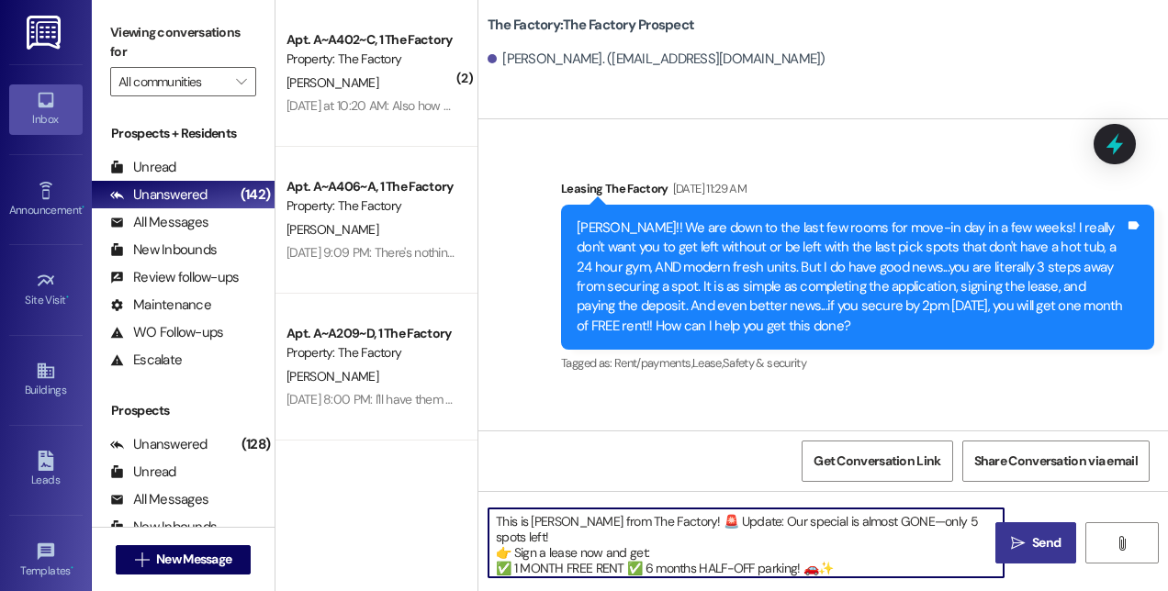
scroll to position [46, 0]
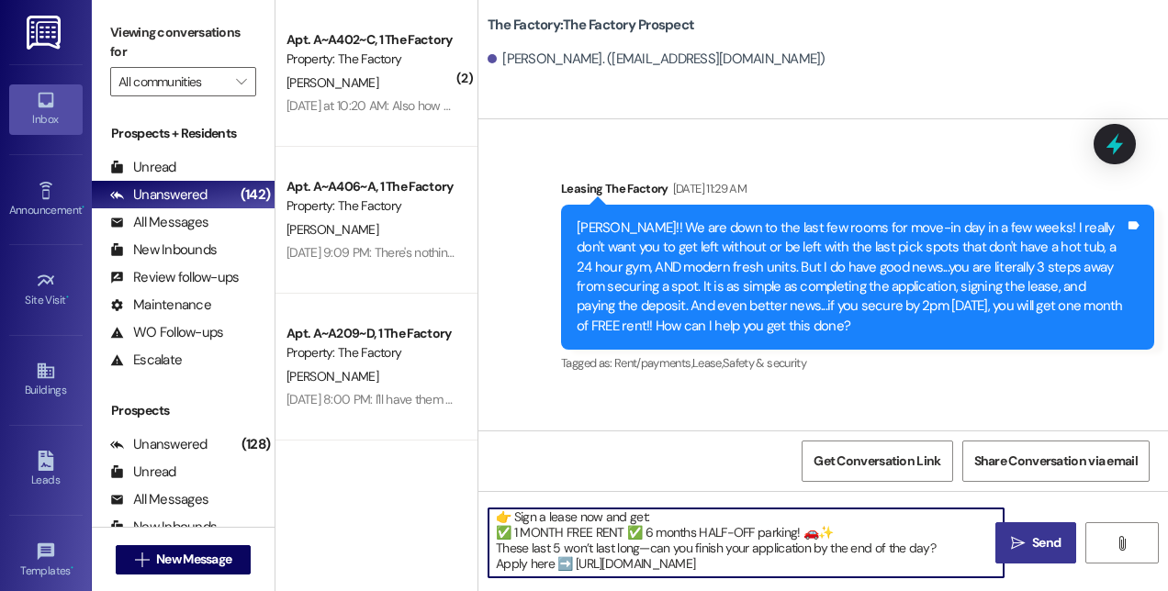
type textarea "This is [PERSON_NAME] from The Factory! 🚨 Update: Our special is almost GONE—on…"
click at [1024, 540] on span " Send" at bounding box center [1036, 542] width 58 height 19
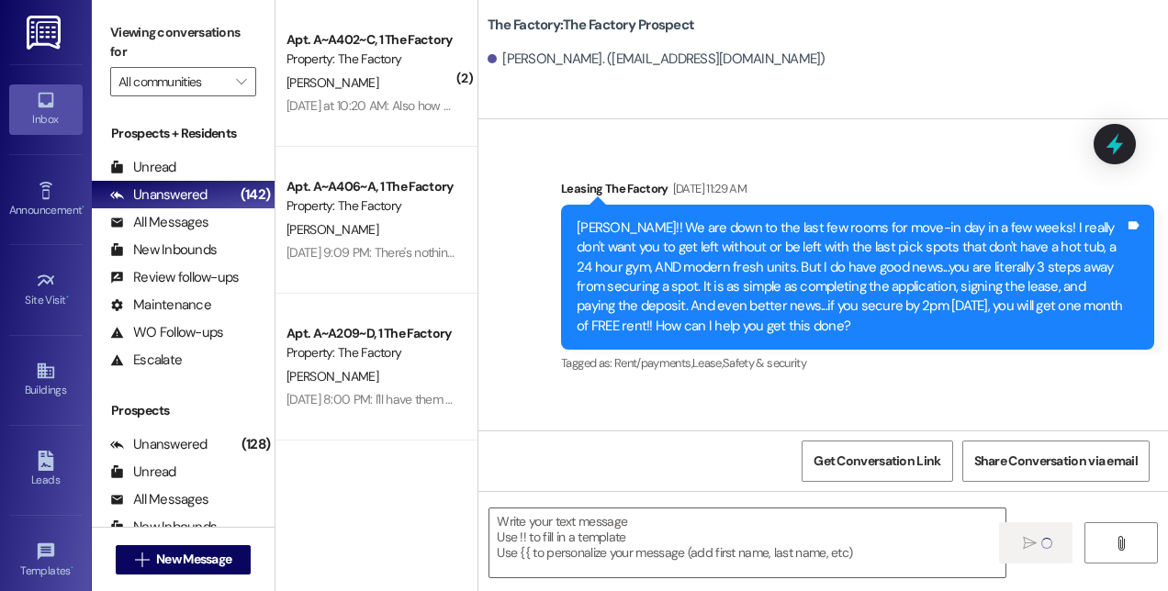
scroll to position [0, 0]
click at [227, 554] on span "New Message" at bounding box center [193, 559] width 75 height 19
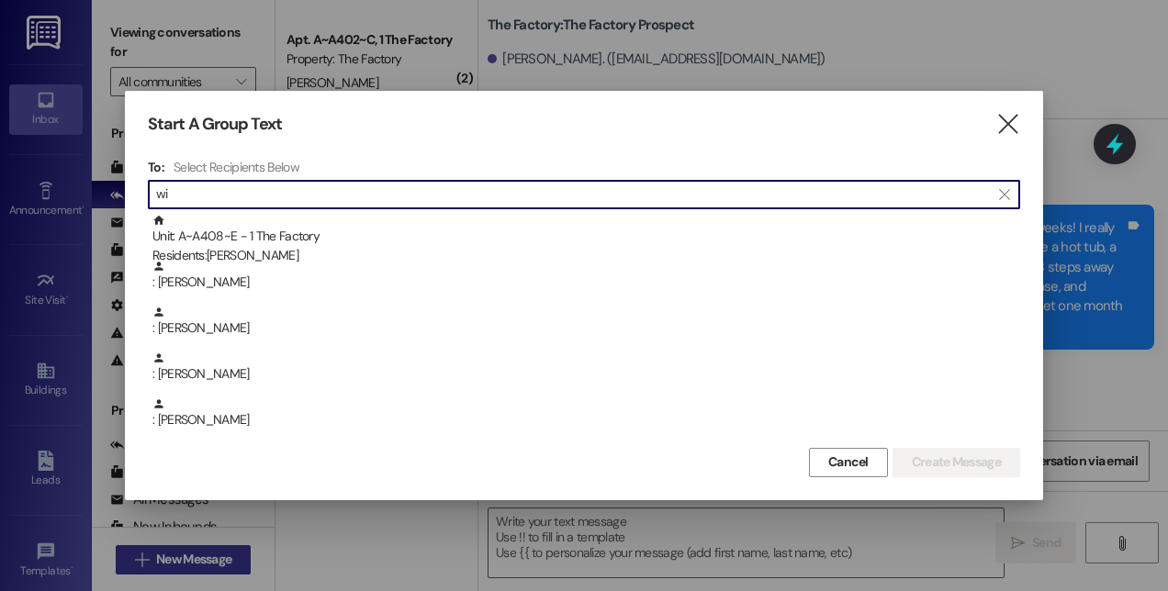
type input "w"
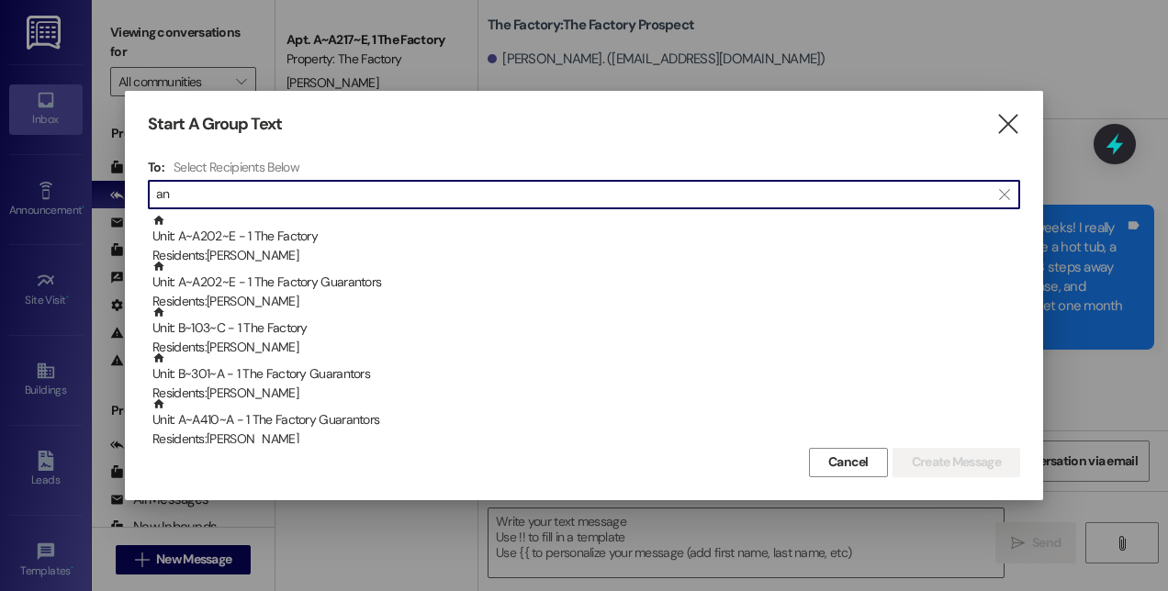
type input "a"
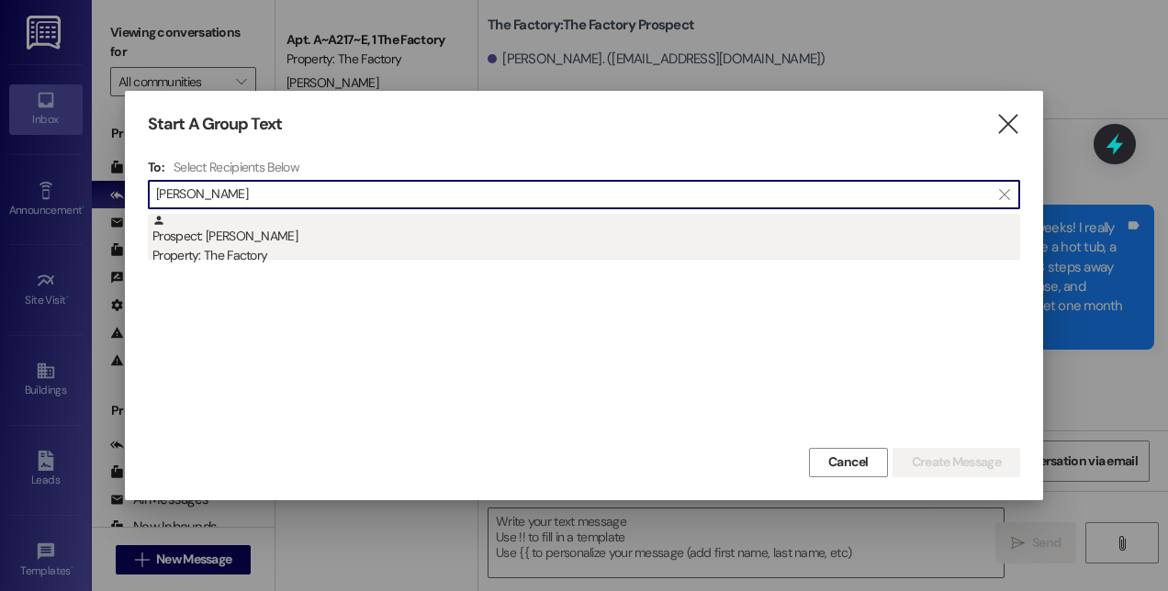
type input "[PERSON_NAME]"
click at [344, 229] on div "Prospect: [PERSON_NAME] Property: The Factory" at bounding box center [585, 240] width 867 height 52
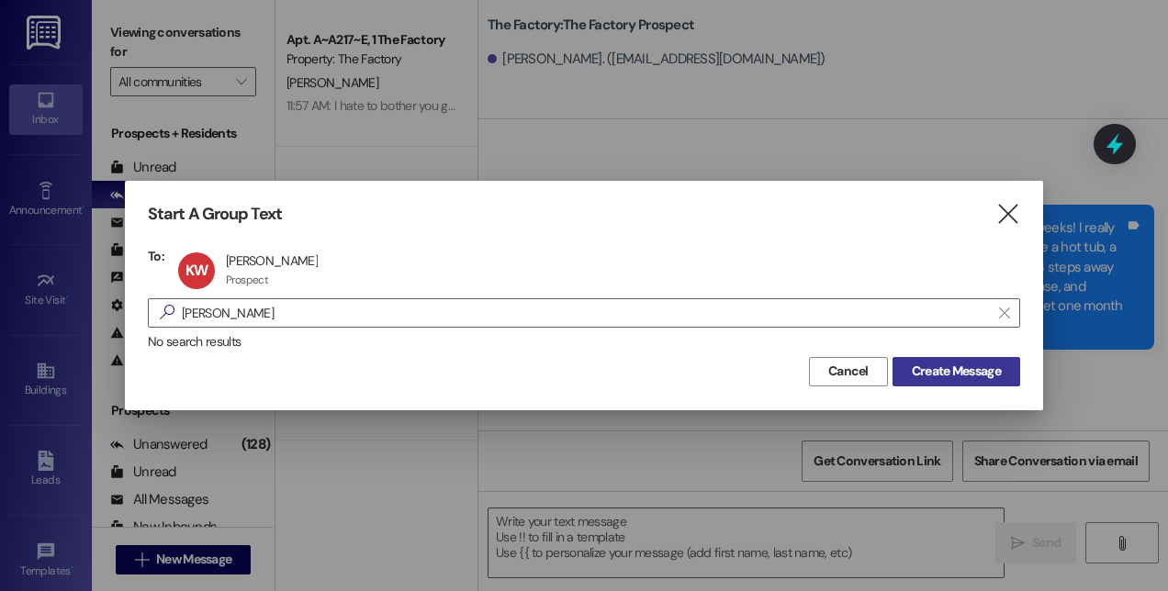
click at [927, 372] on span "Create Message" at bounding box center [955, 371] width 89 height 19
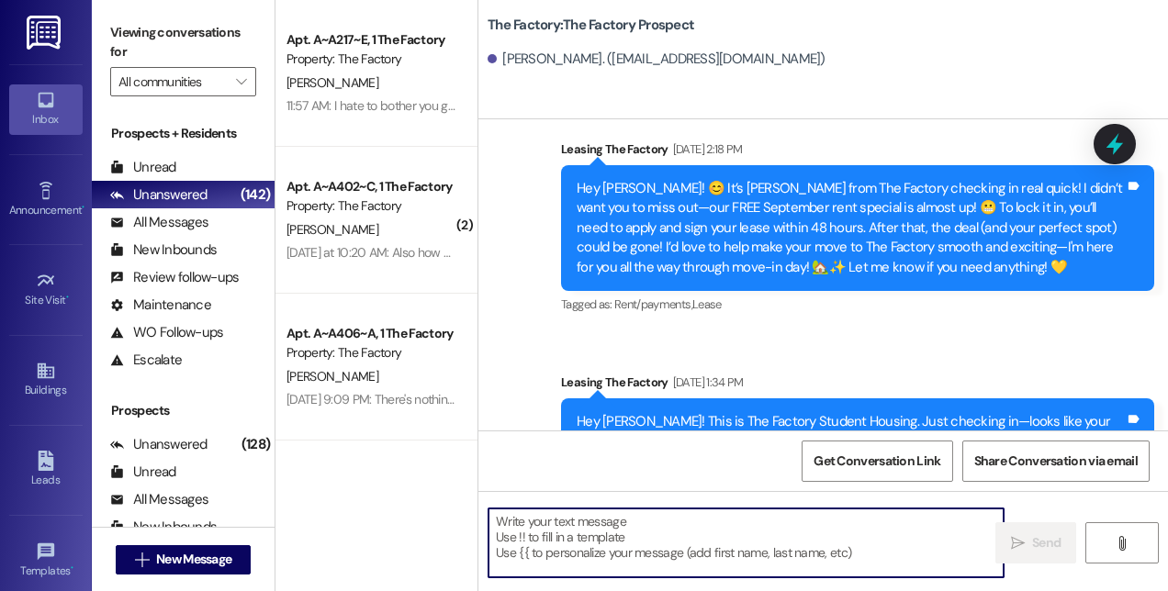
click at [775, 528] on textarea at bounding box center [745, 543] width 515 height 69
paste textarea "Hi! This is [PERSON_NAME] from The Factory! 🚨 Update: Our special is almost GON…"
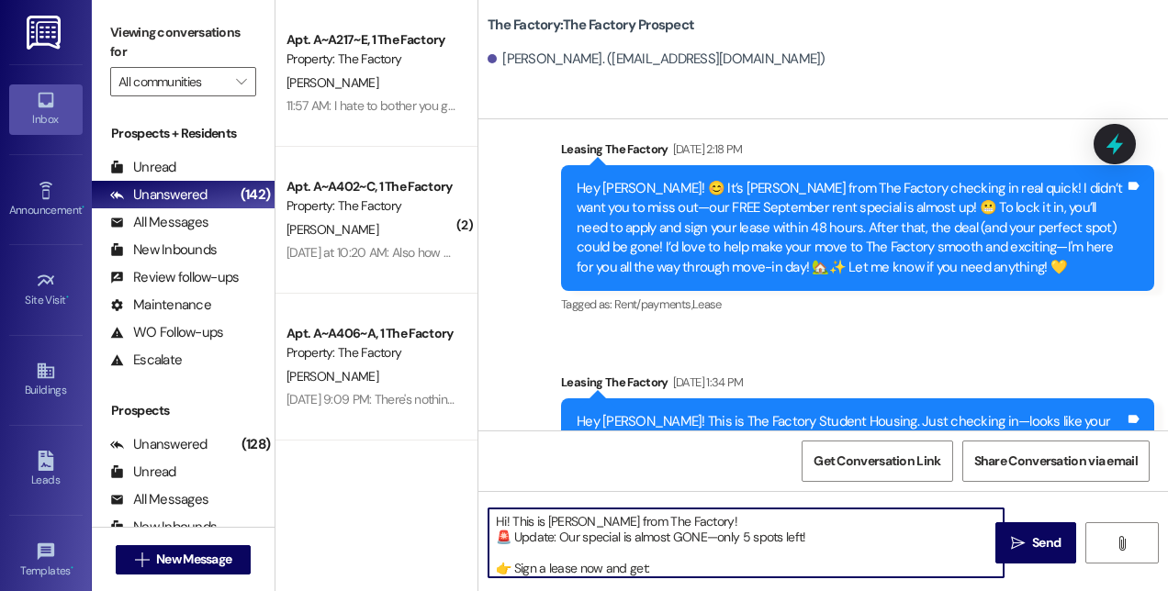
scroll to position [77, 0]
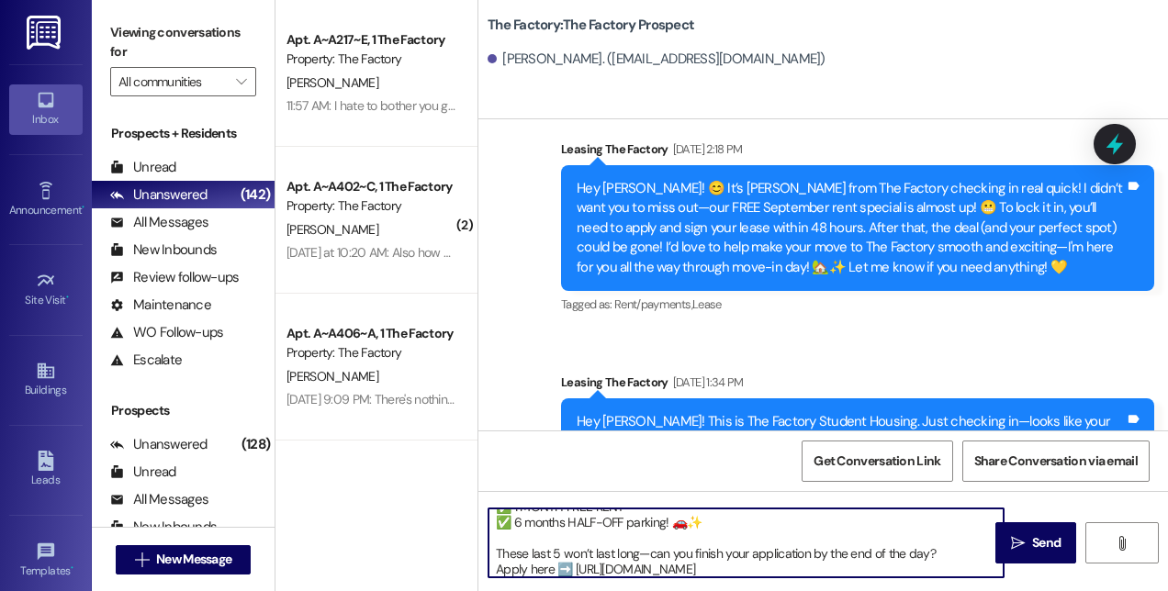
click at [496, 552] on textarea "Hi! This is [PERSON_NAME] from The Factory! 🚨 Update: Our special is almost GON…" at bounding box center [745, 543] width 515 height 69
type textarea "Hi! This is [PERSON_NAME] from The Factory! 🚨 Update: Our special is almost GON…"
click at [1013, 548] on icon "" at bounding box center [1018, 543] width 14 height 15
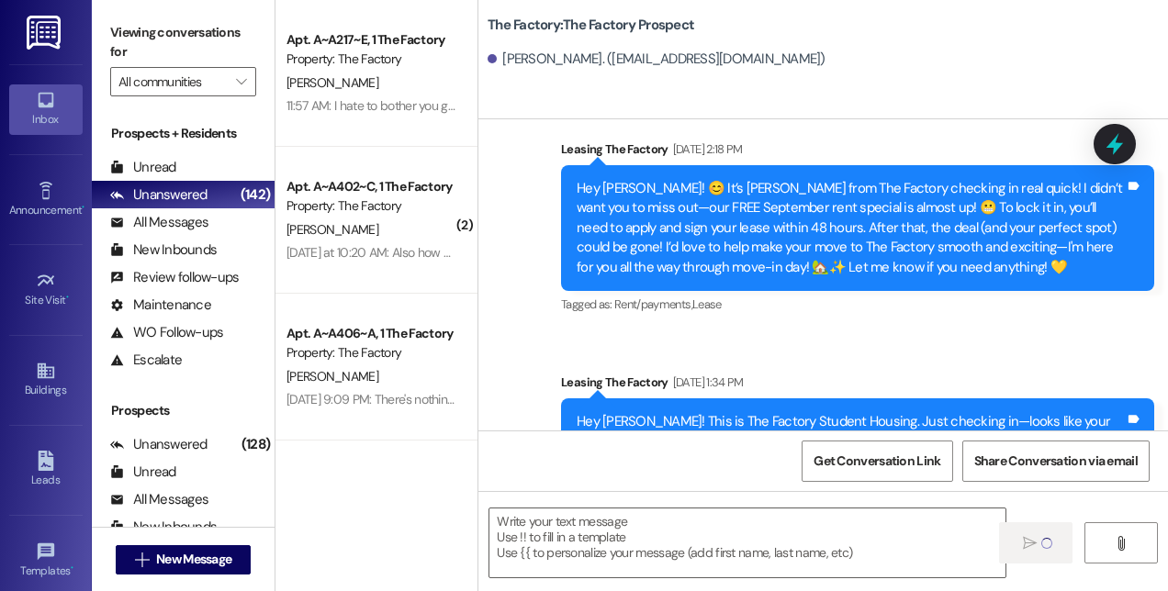
scroll to position [0, 0]
click at [246, 556] on button " New Message" at bounding box center [184, 559] width 136 height 29
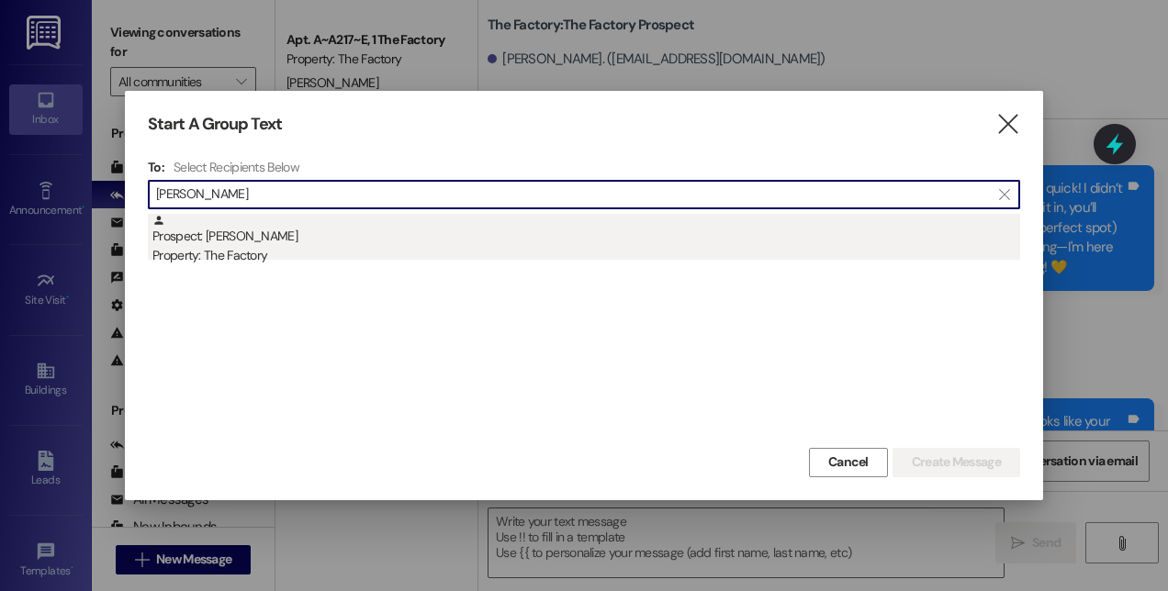
type input "[PERSON_NAME]"
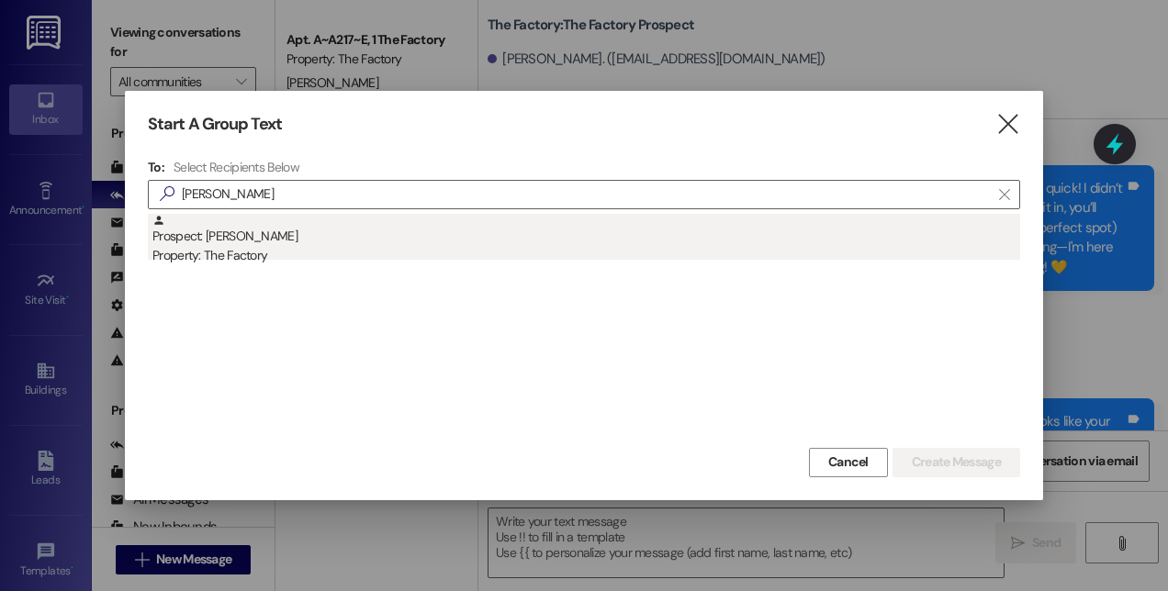
click at [255, 258] on div "Property: The Factory" at bounding box center [585, 255] width 867 height 19
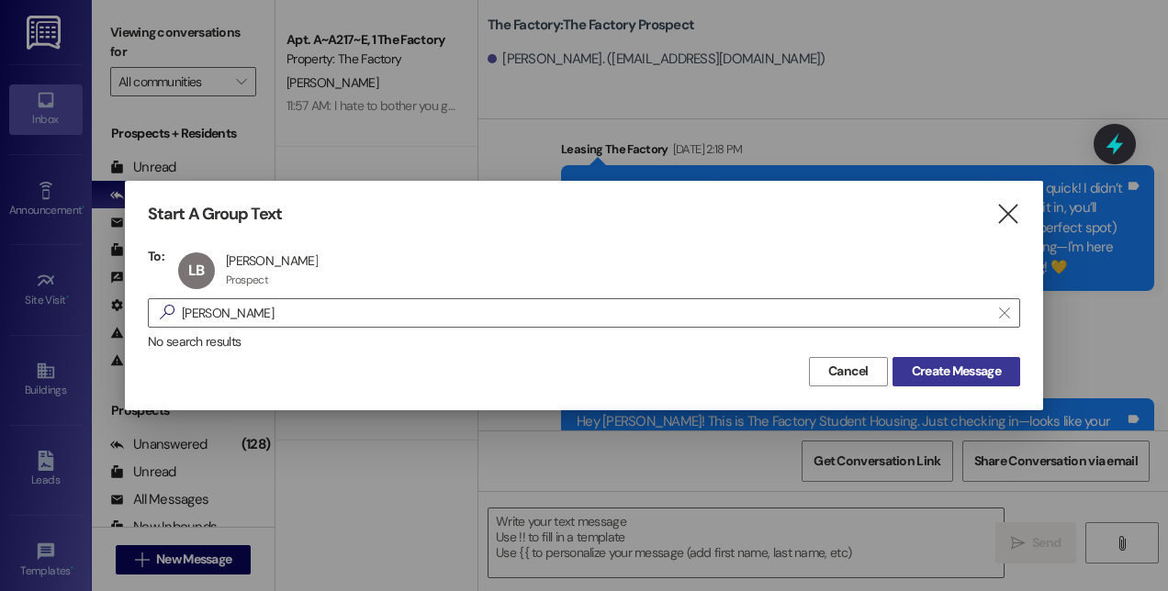
click at [938, 376] on span "Create Message" at bounding box center [955, 371] width 89 height 19
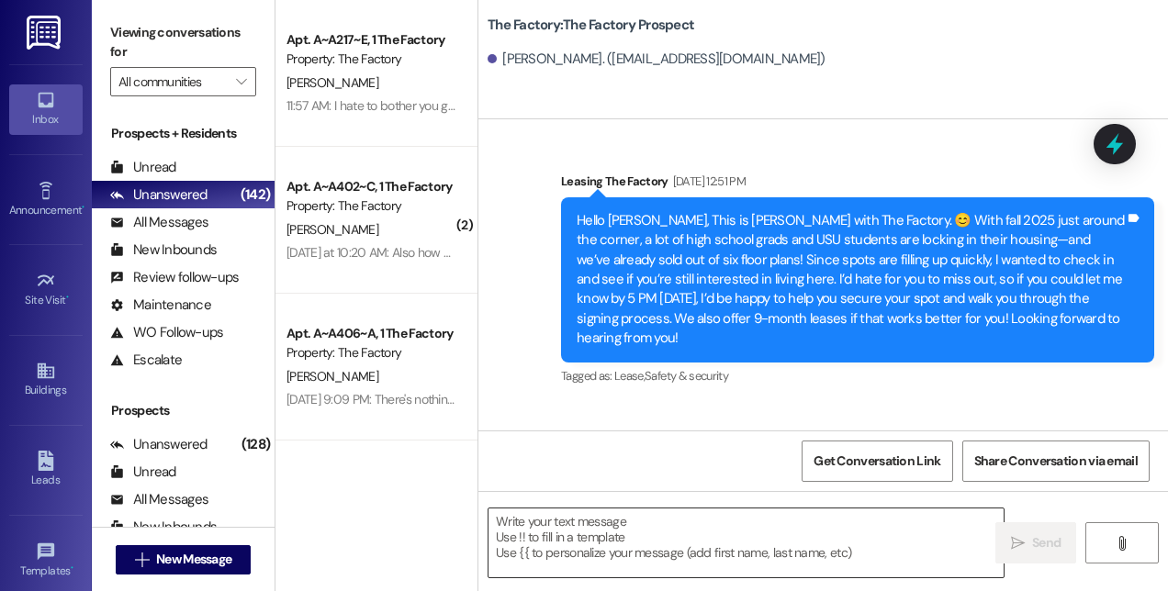
click at [791, 529] on textarea at bounding box center [745, 543] width 515 height 69
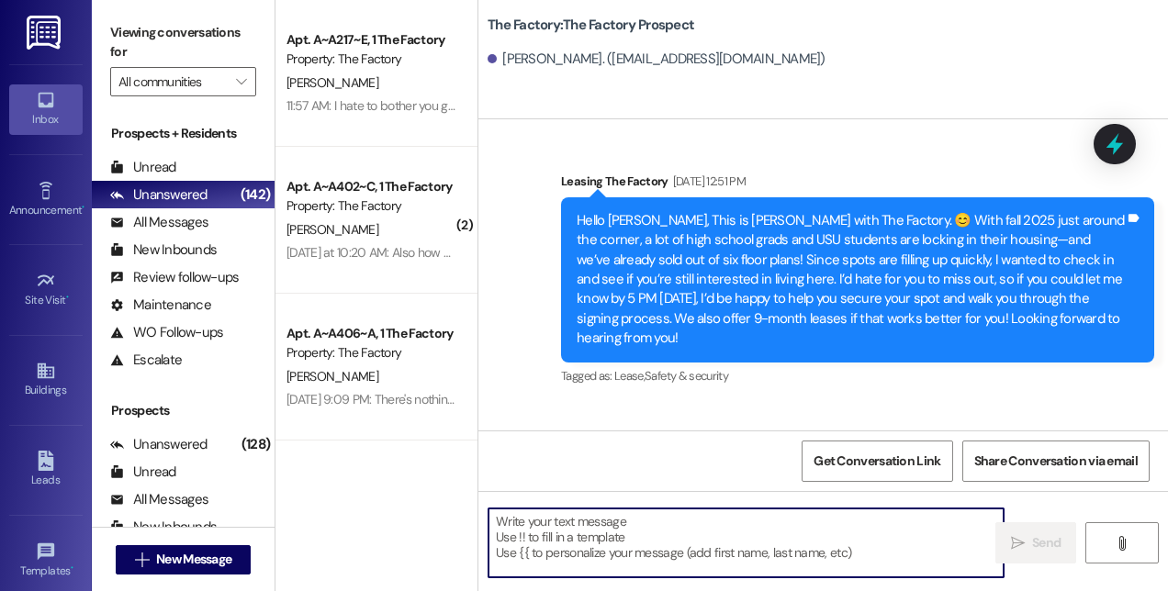
paste textarea "Hi! This is [PERSON_NAME] from The Factory! 🚨 Update: Our special is almost GON…"
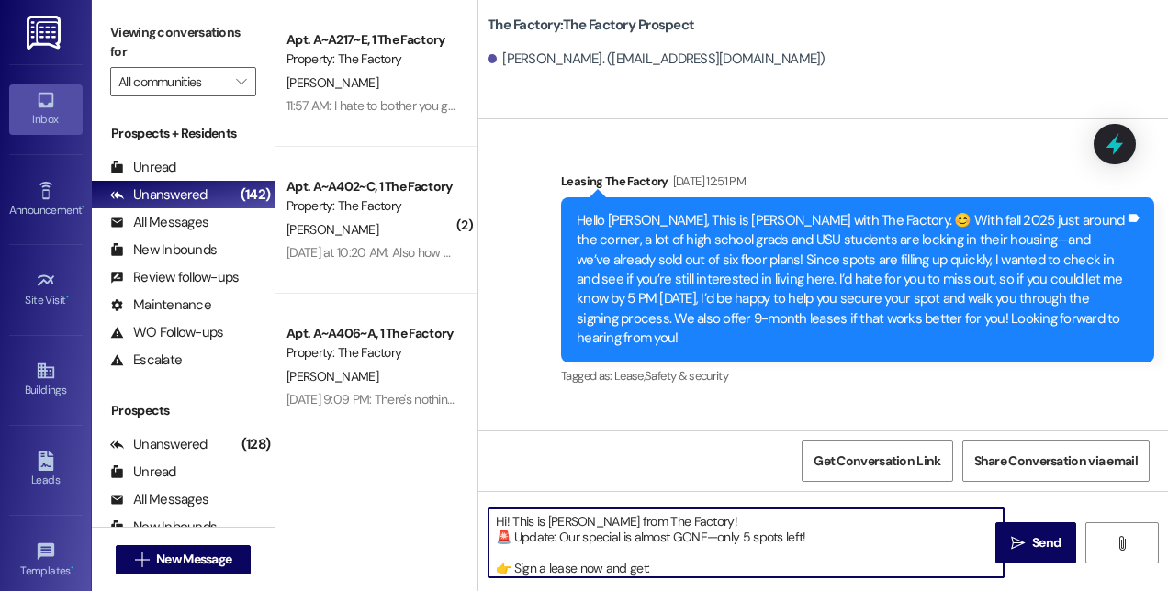
scroll to position [77, 0]
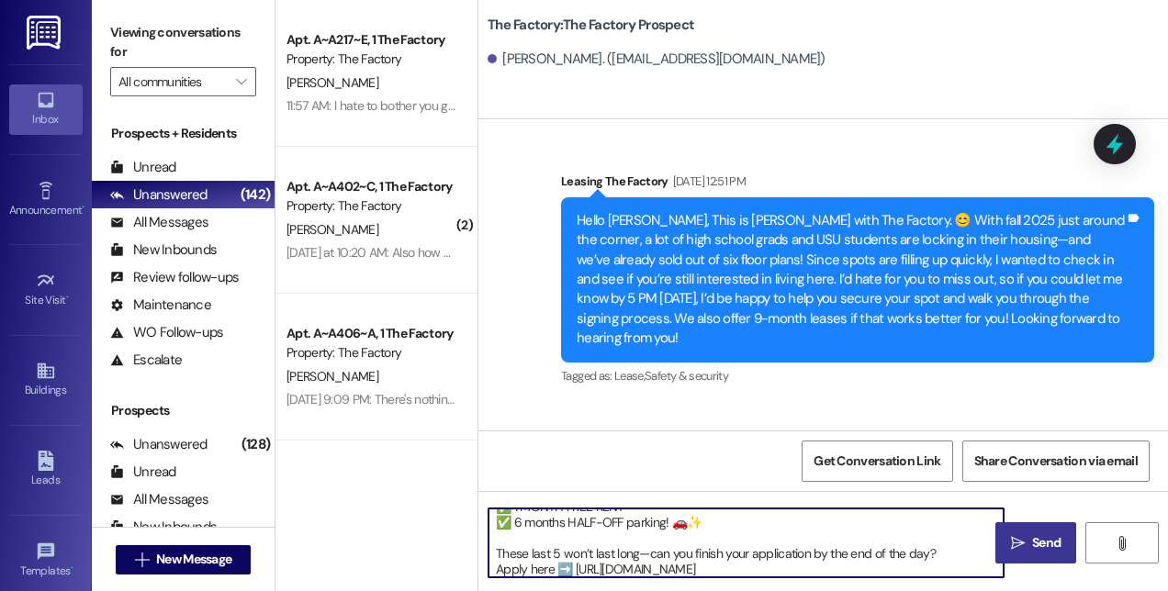
type textarea "Hi! This is [PERSON_NAME] from The Factory! 🚨 Update: Our special is almost GON…"
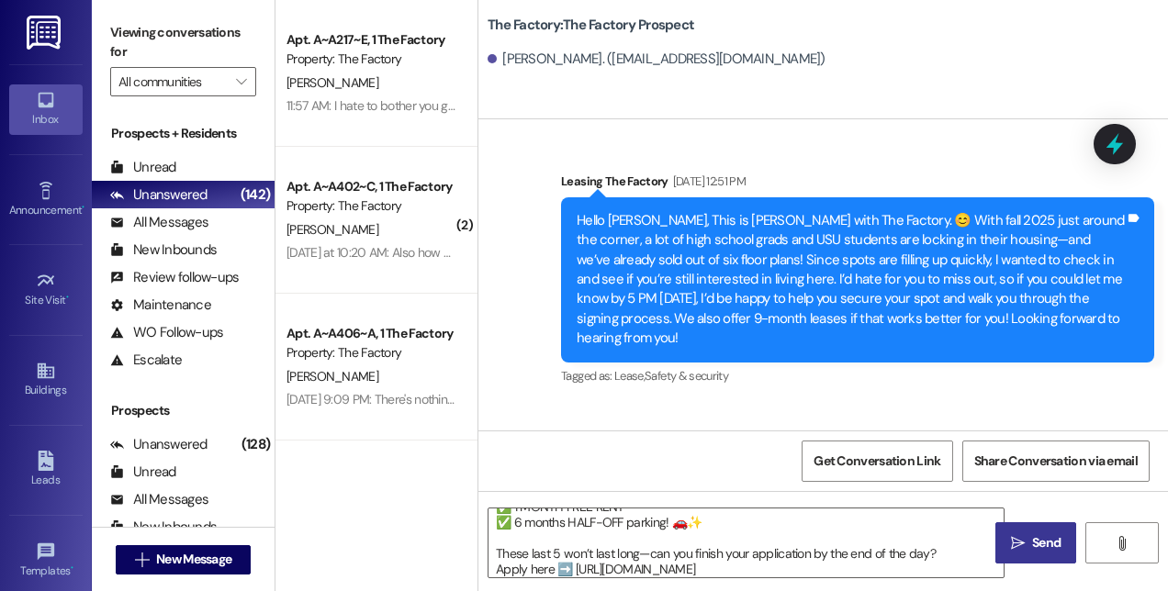
click at [1041, 541] on span "Send" at bounding box center [1046, 542] width 28 height 19
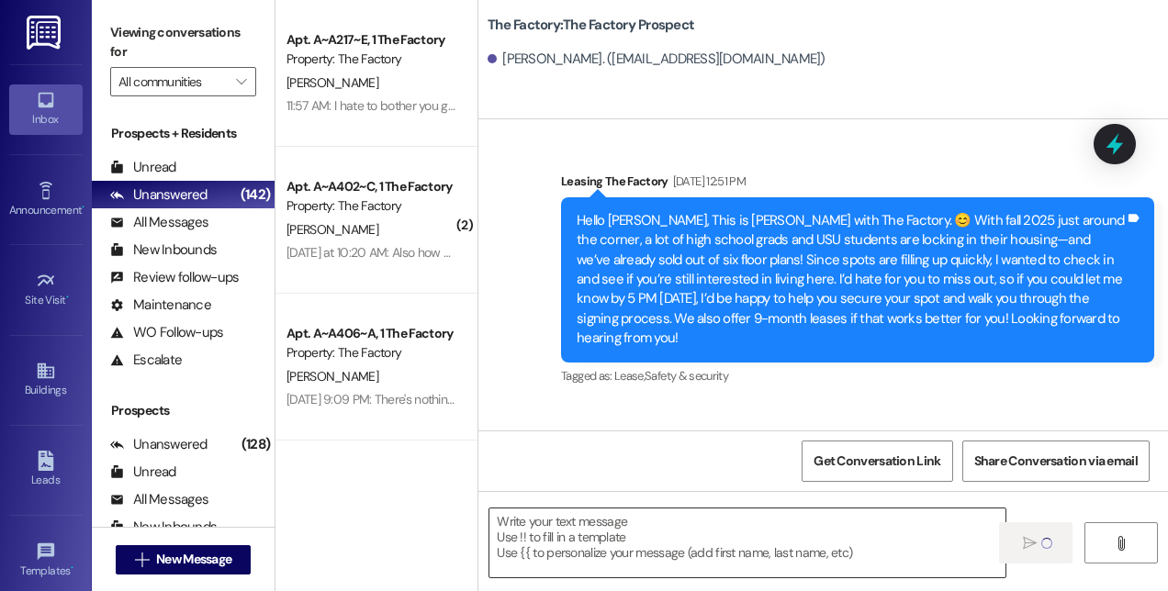
scroll to position [0, 0]
click at [123, 575] on div " New Message" at bounding box center [184, 560] width 136 height 46
click at [156, 558] on span "New Message" at bounding box center [193, 559] width 75 height 19
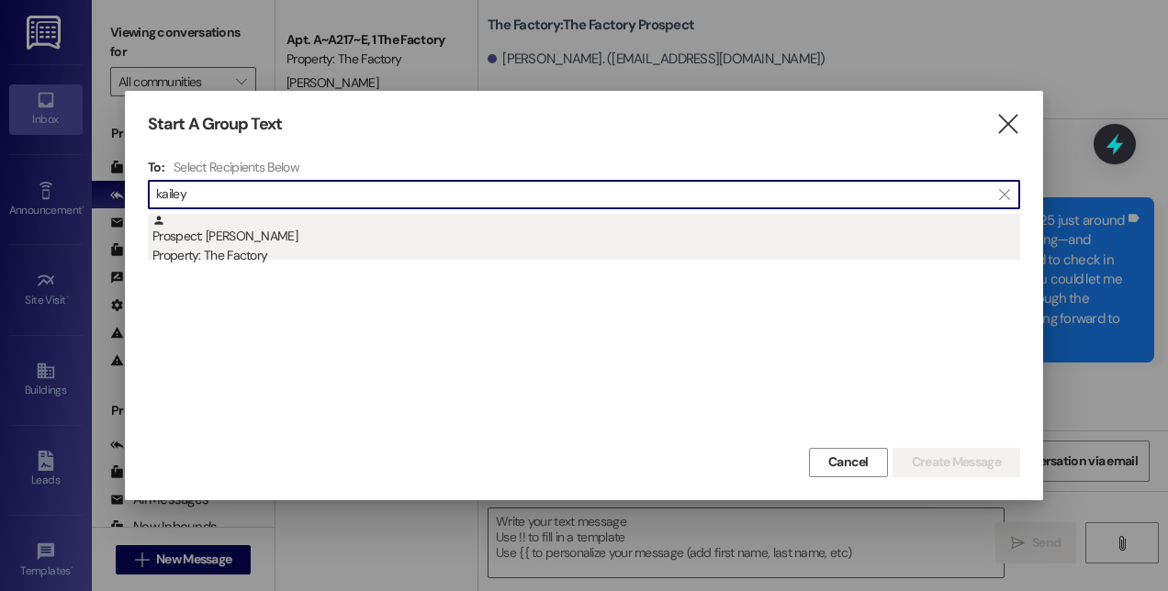
type input "kailey"
click at [233, 257] on div "Property: The Factory" at bounding box center [585, 255] width 867 height 19
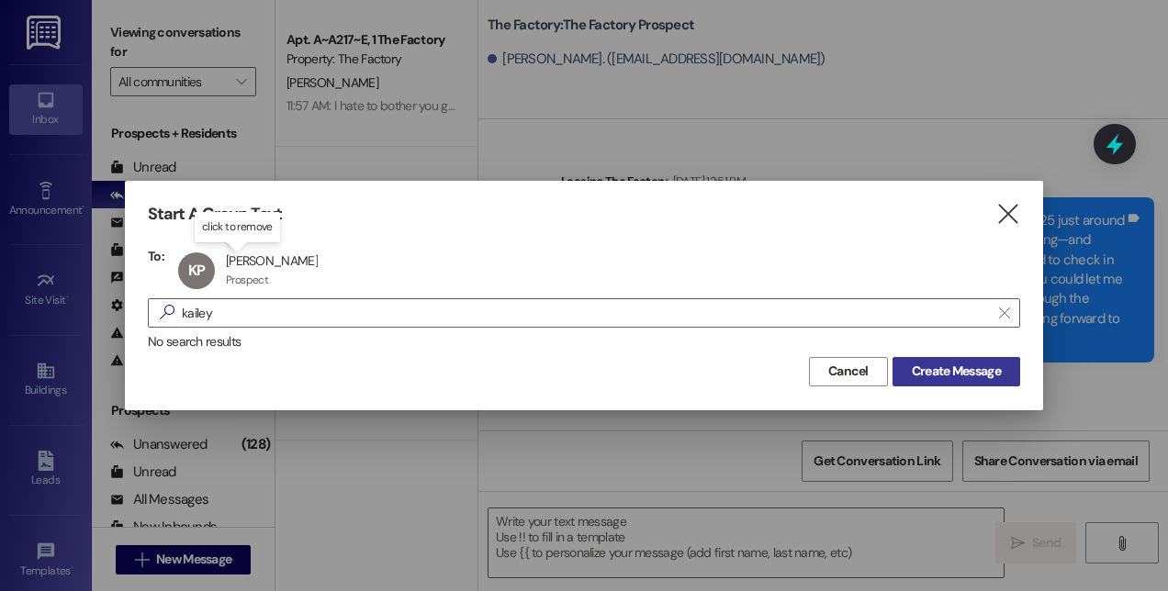
click at [934, 369] on span "Create Message" at bounding box center [955, 371] width 89 height 19
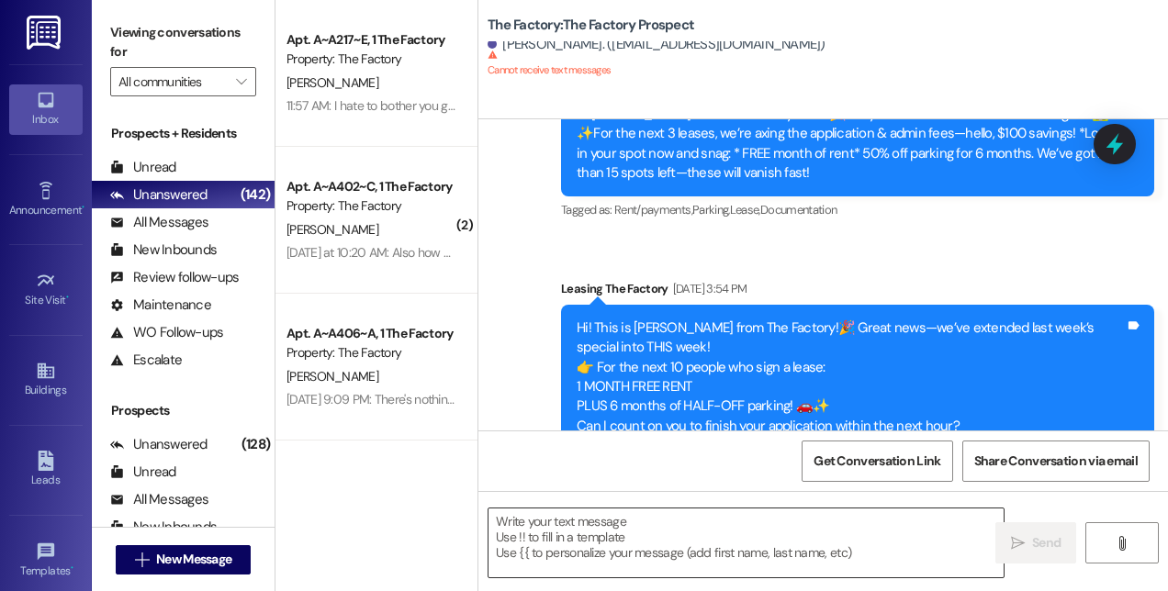
scroll to position [4801, 0]
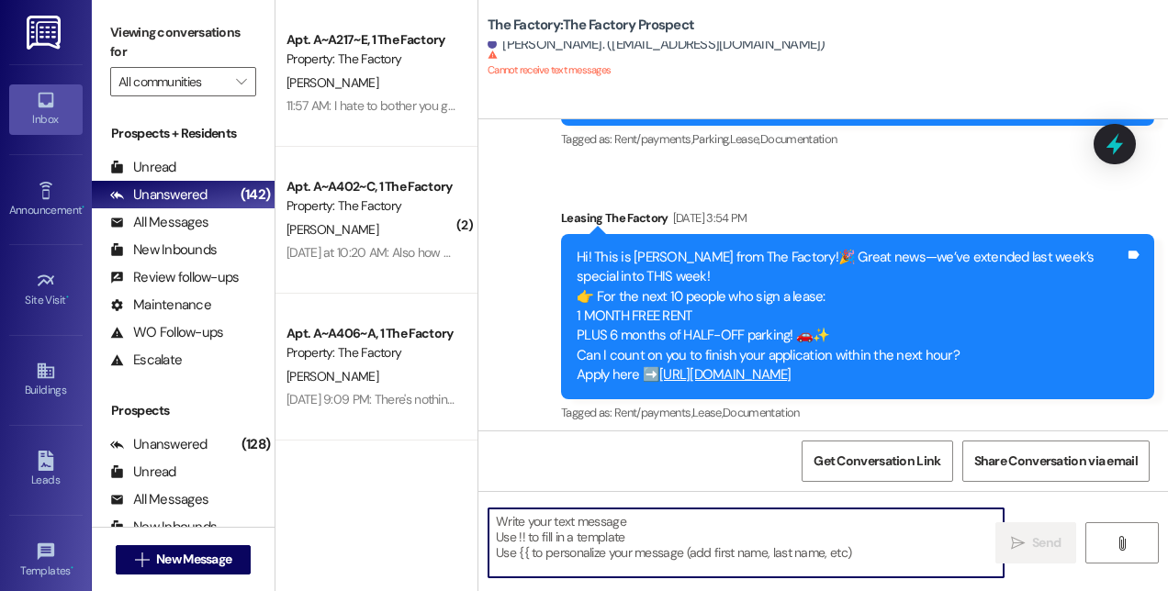
click at [665, 536] on textarea at bounding box center [745, 543] width 515 height 69
paste textarea "Hi! This is [PERSON_NAME] from The Factory! 🚨 Update: Our special is almost GON…"
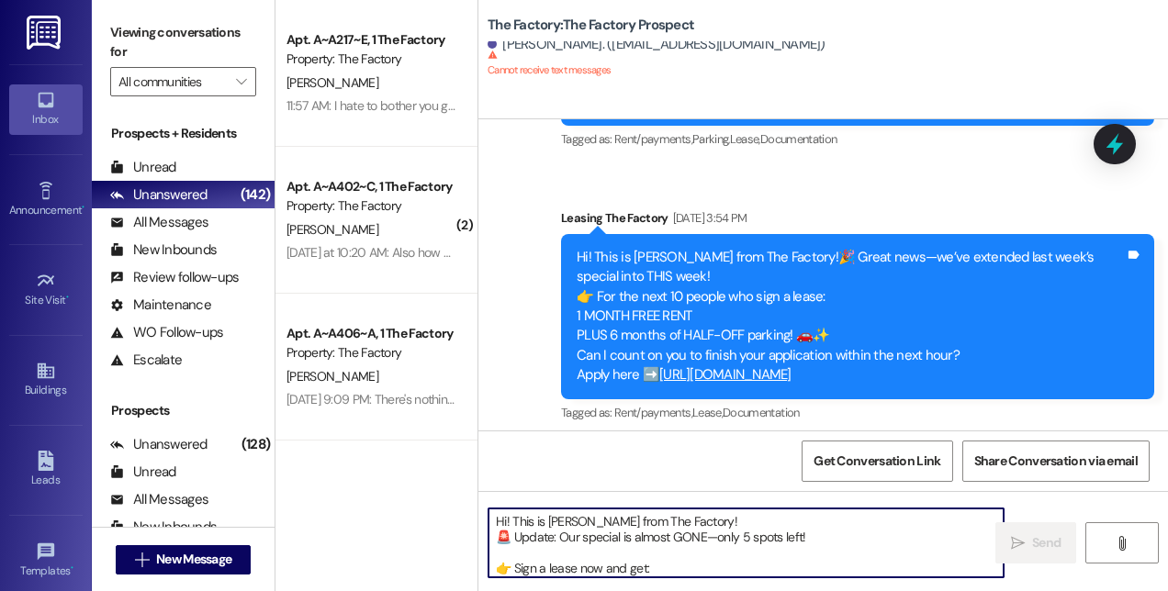
scroll to position [77, 0]
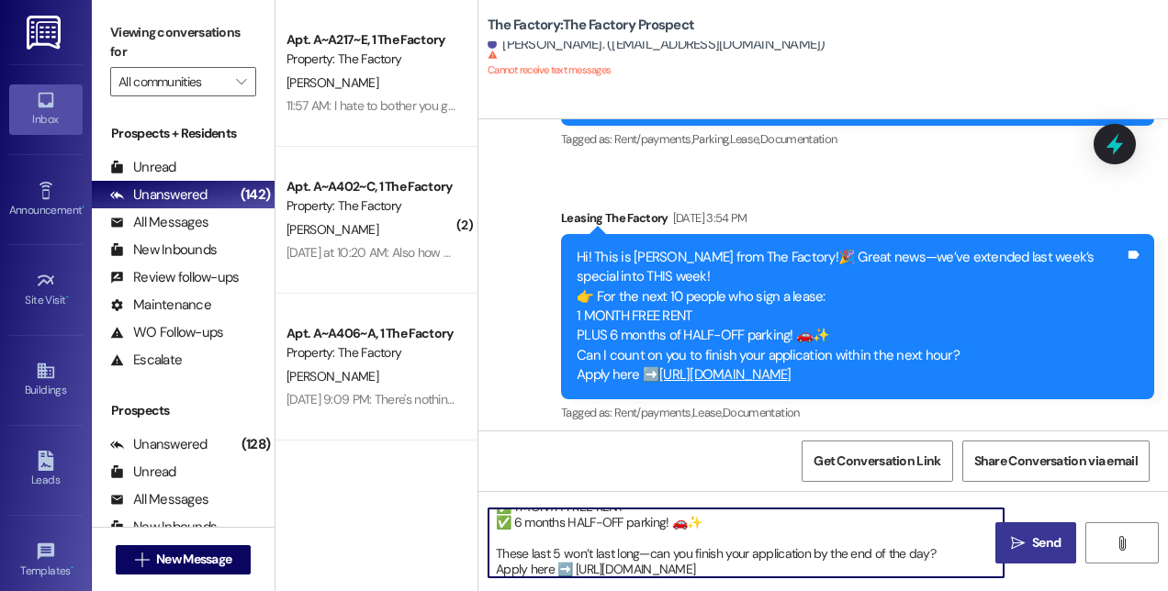
type textarea "Hi! This is [PERSON_NAME] from The Factory! 🚨 Update: Our special is almost GON…"
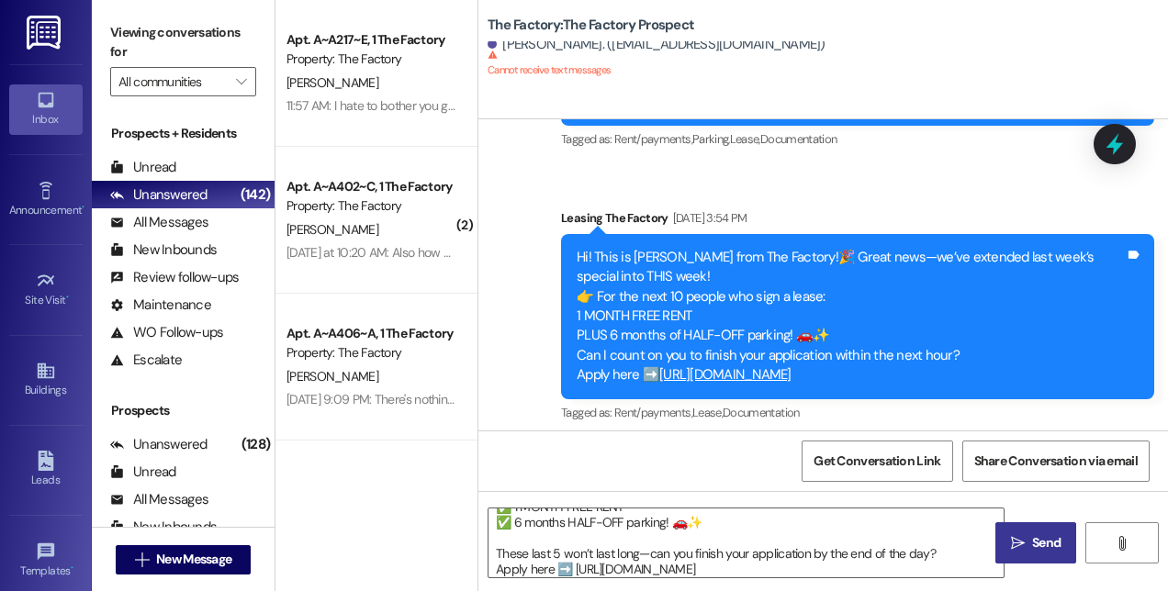
click at [1045, 537] on span "Send" at bounding box center [1046, 542] width 28 height 19
click at [407, 555] on div "Apt. A~A217~E, 1 The Factory Property: The Factory [PERSON_NAME] 11:57 AM: I ha…" at bounding box center [376, 295] width 202 height 591
click at [235, 567] on span "New Message" at bounding box center [193, 559] width 83 height 19
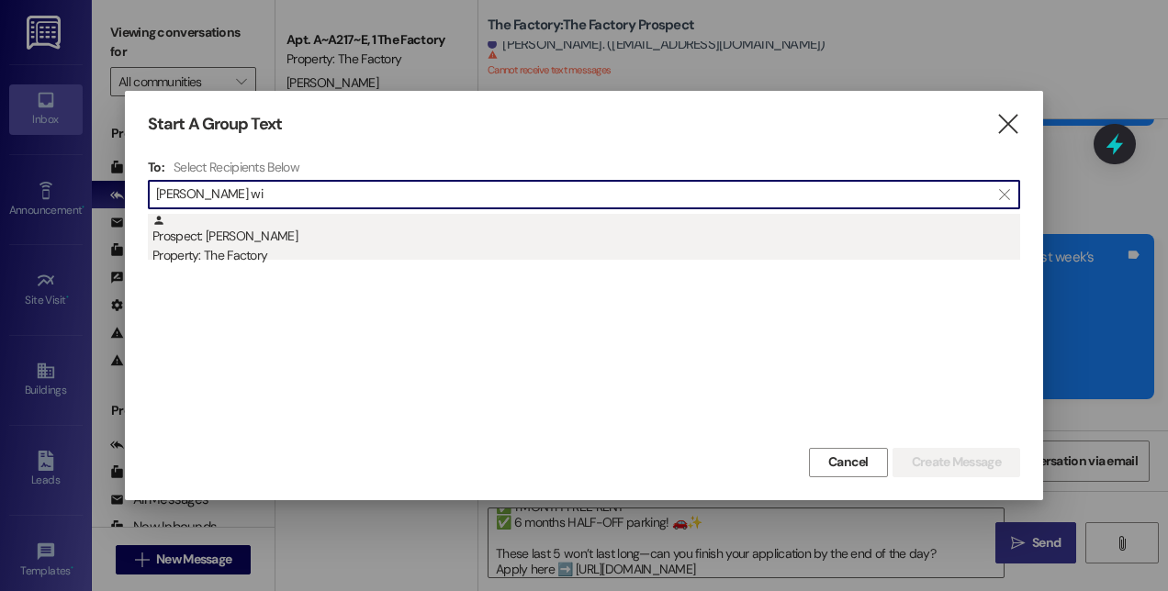
type input "[PERSON_NAME] wi"
click at [225, 234] on div "Prospect: [PERSON_NAME] Property: The Factory" at bounding box center [585, 240] width 867 height 52
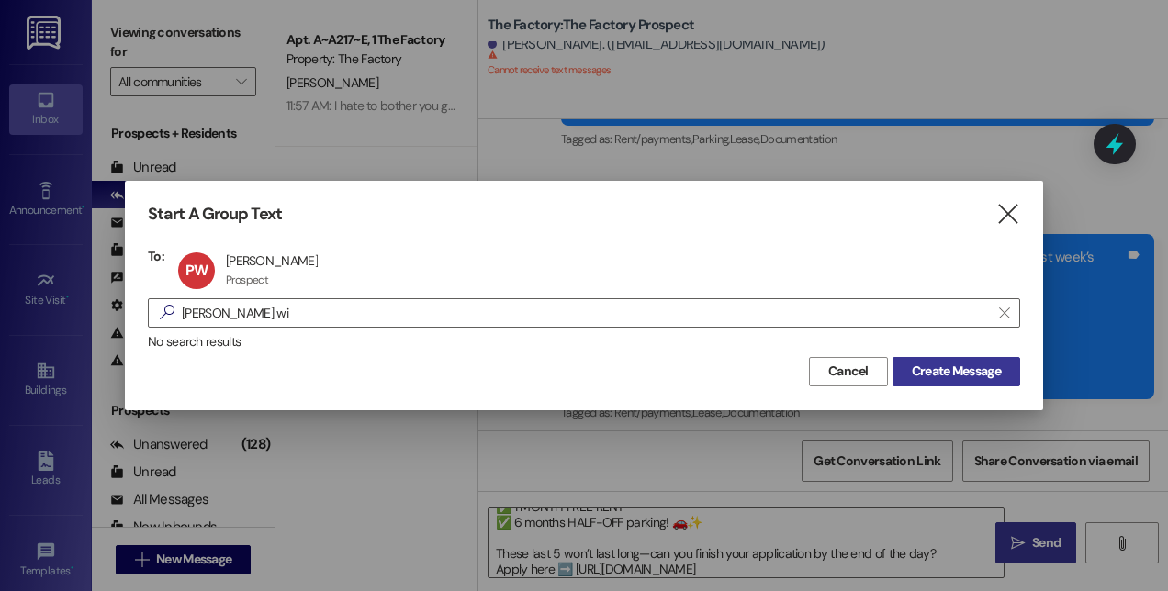
click at [926, 379] on span "Create Message" at bounding box center [955, 371] width 89 height 19
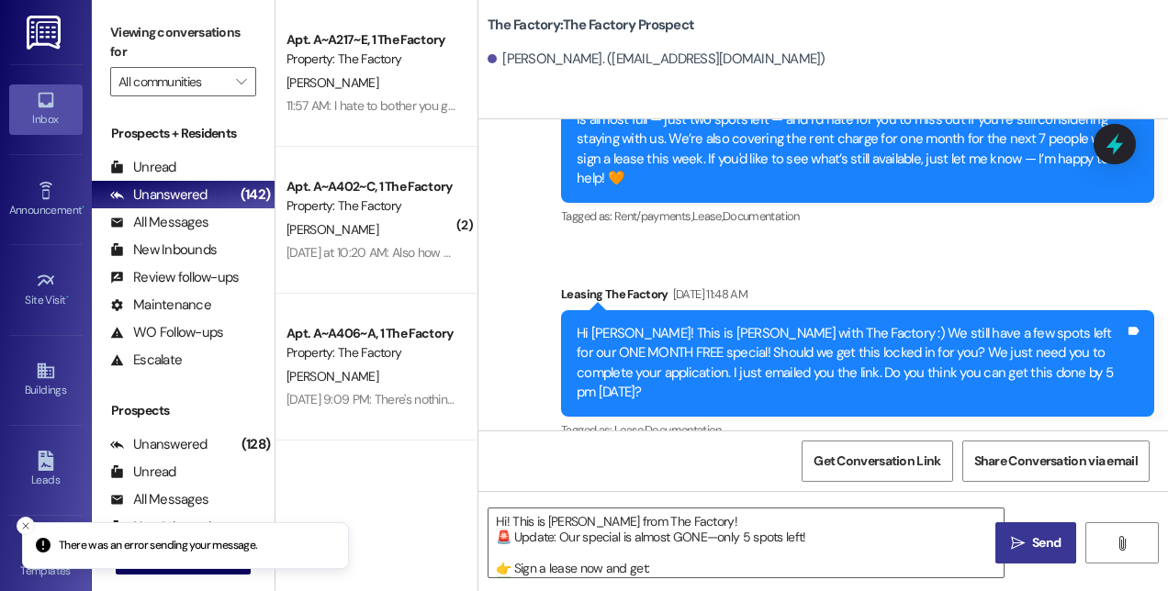
click at [1020, 551] on span " Send" at bounding box center [1036, 542] width 58 height 19
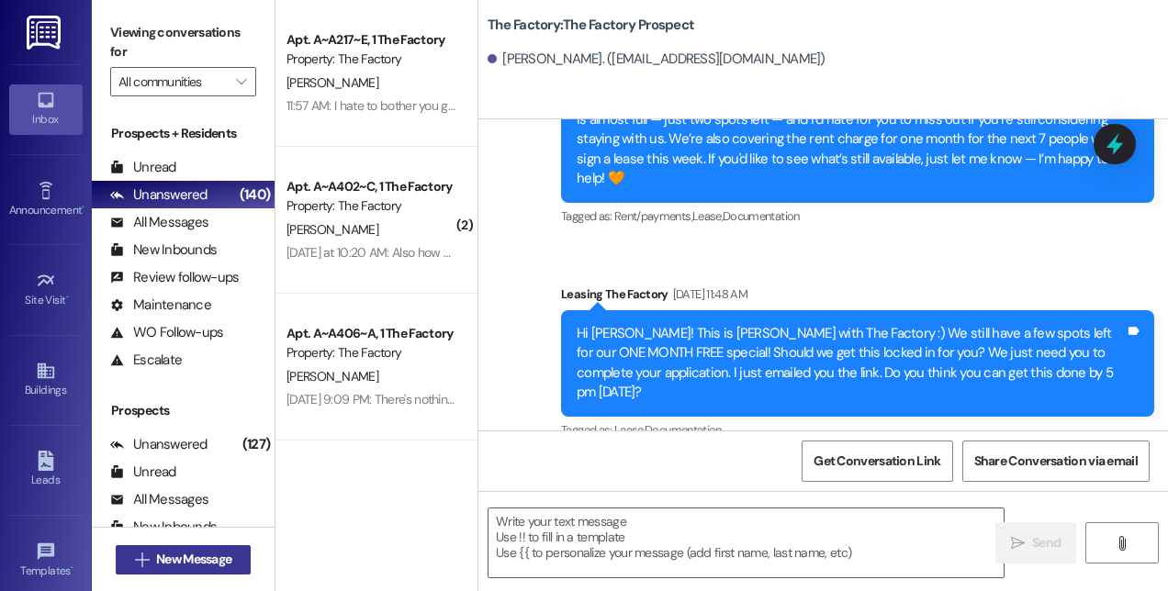
click at [175, 560] on span "New Message" at bounding box center [193, 559] width 75 height 19
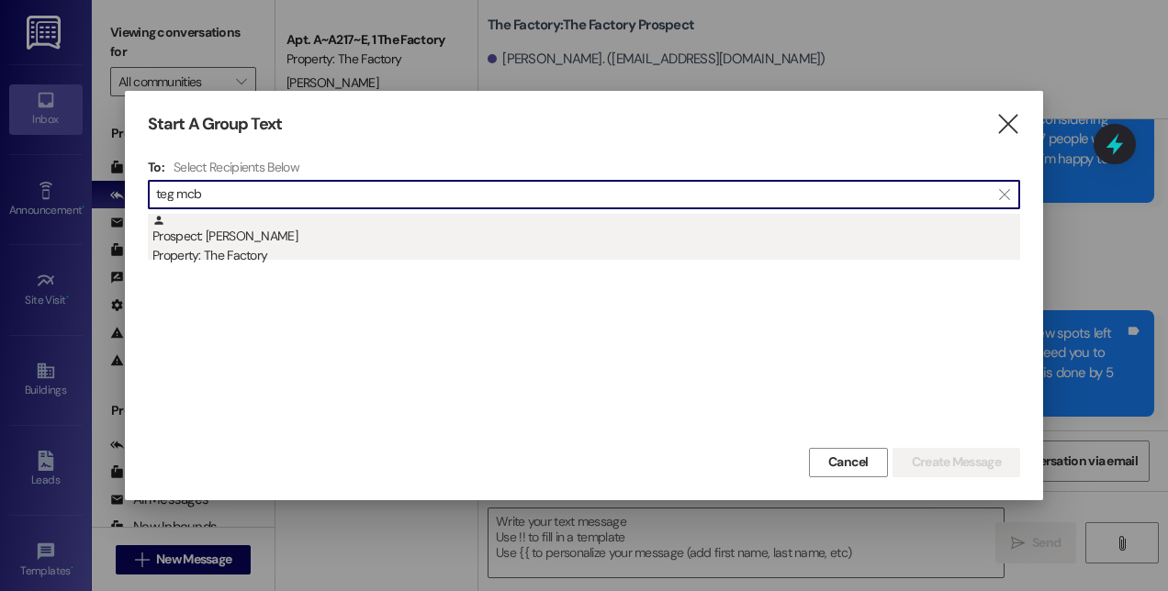
type input "teg mcb"
click at [266, 259] on div "Property: The Factory" at bounding box center [585, 255] width 867 height 19
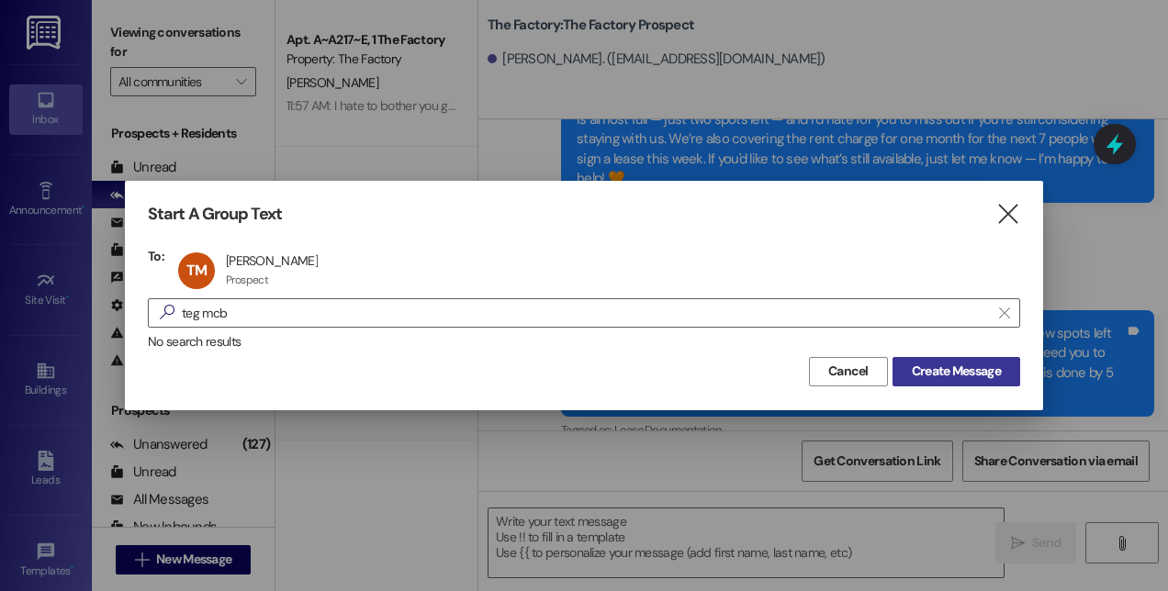
click at [949, 375] on span "Create Message" at bounding box center [955, 371] width 89 height 19
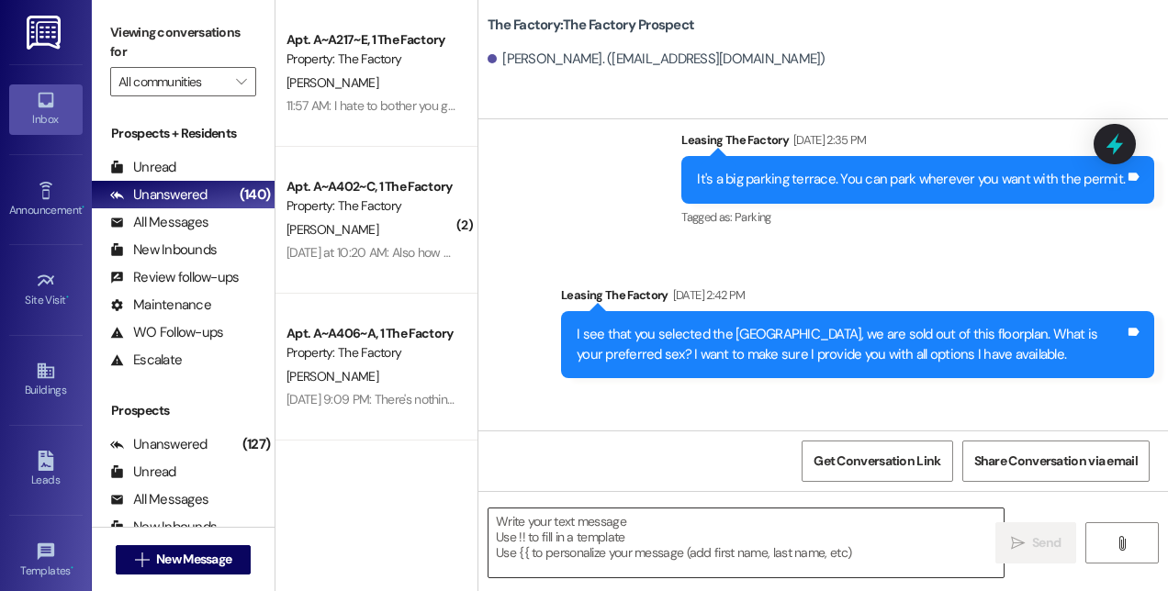
scroll to position [1778, 0]
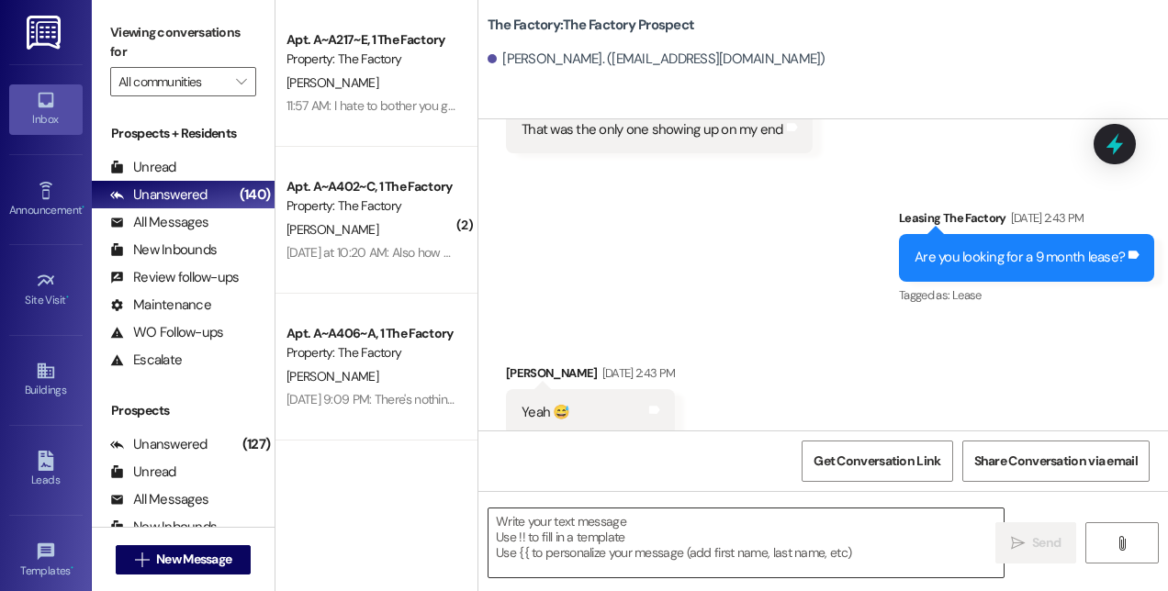
click at [846, 540] on textarea at bounding box center [745, 543] width 515 height 69
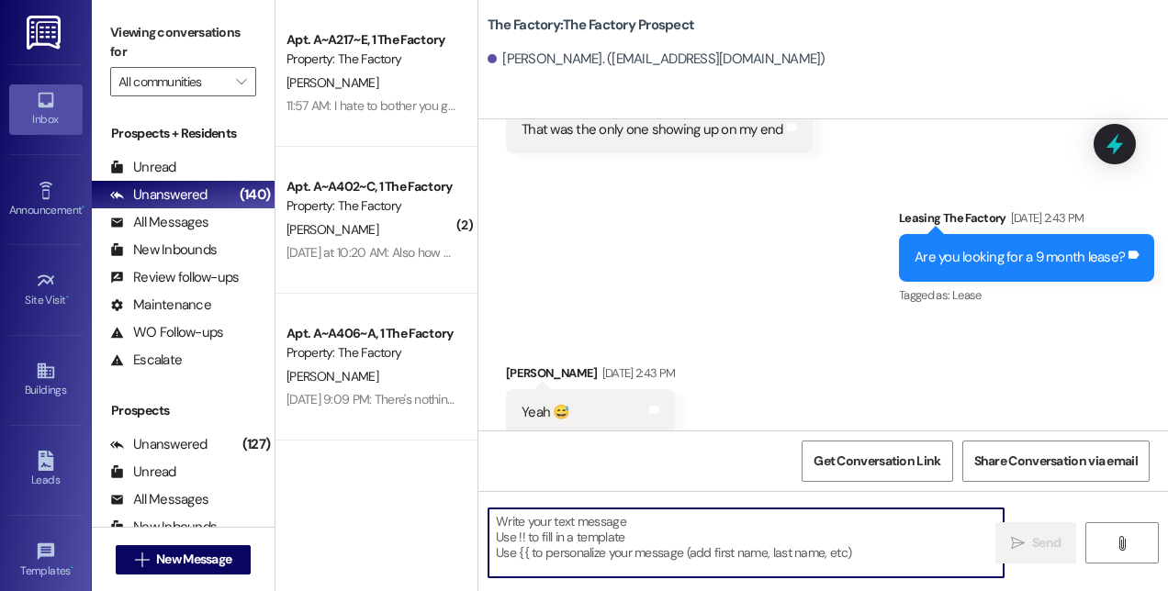
paste textarea "Hi! This is [PERSON_NAME] from The Factory! 🚨 Update: Our special is almost GON…"
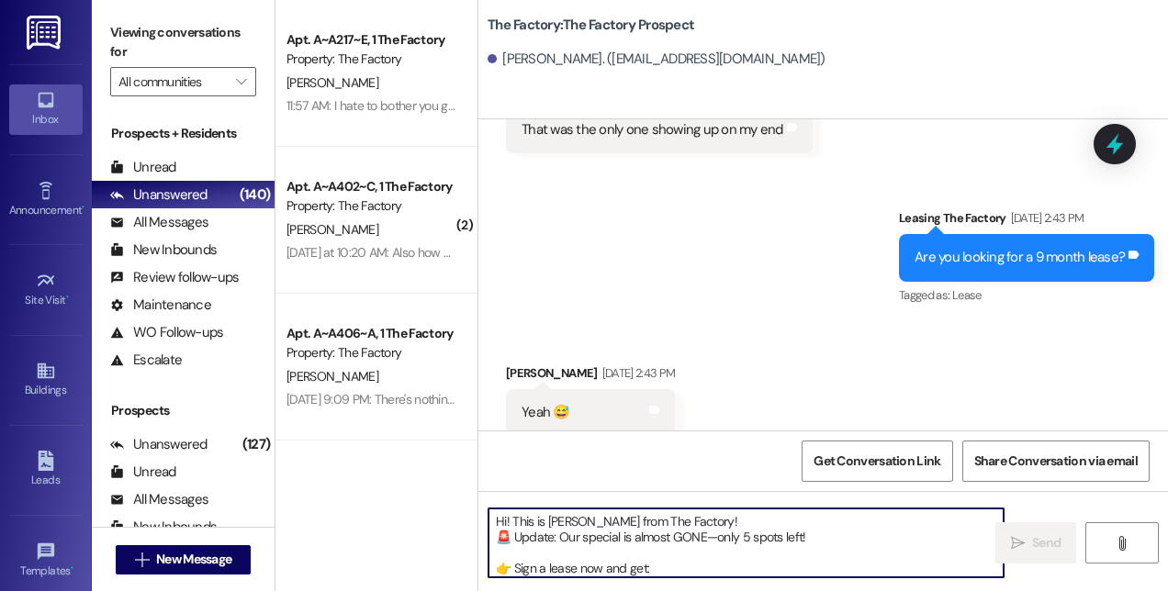
scroll to position [77, 0]
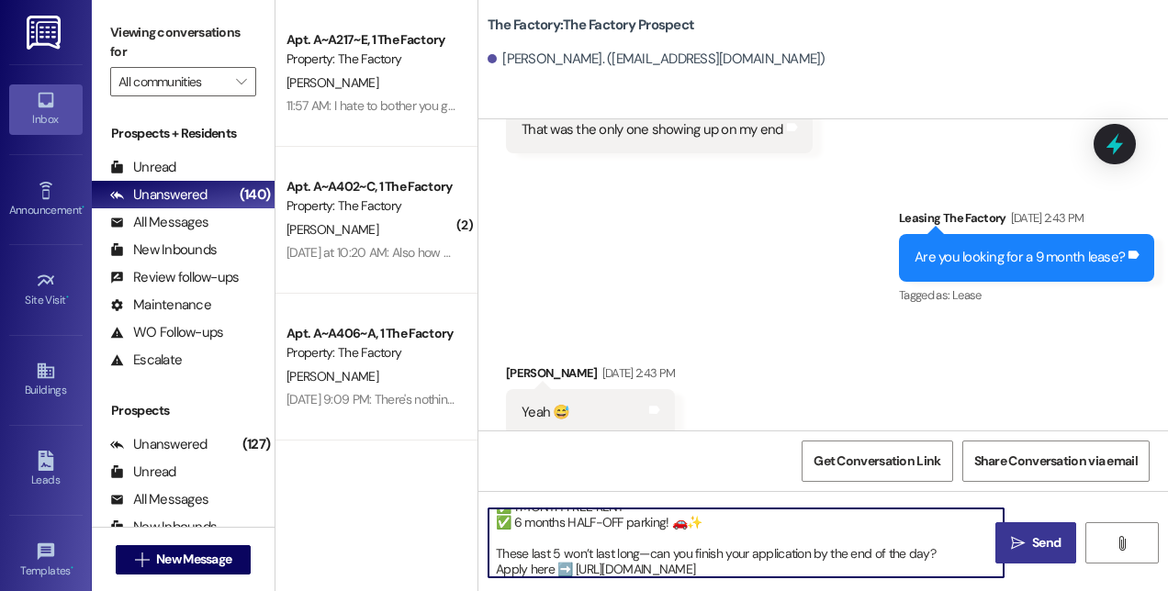
type textarea "Hi! This is [PERSON_NAME] from The Factory! 🚨 Update: Our special is almost GON…"
click at [1041, 536] on span "Send" at bounding box center [1046, 542] width 28 height 19
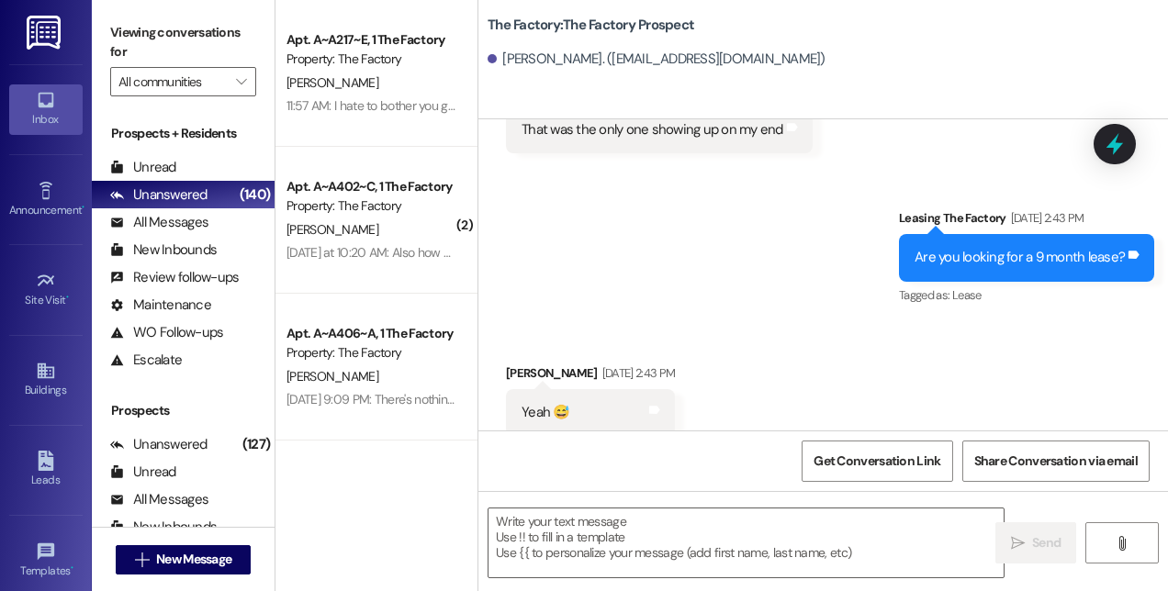
scroll to position [0, 0]
click at [159, 564] on span "New Message" at bounding box center [193, 559] width 75 height 19
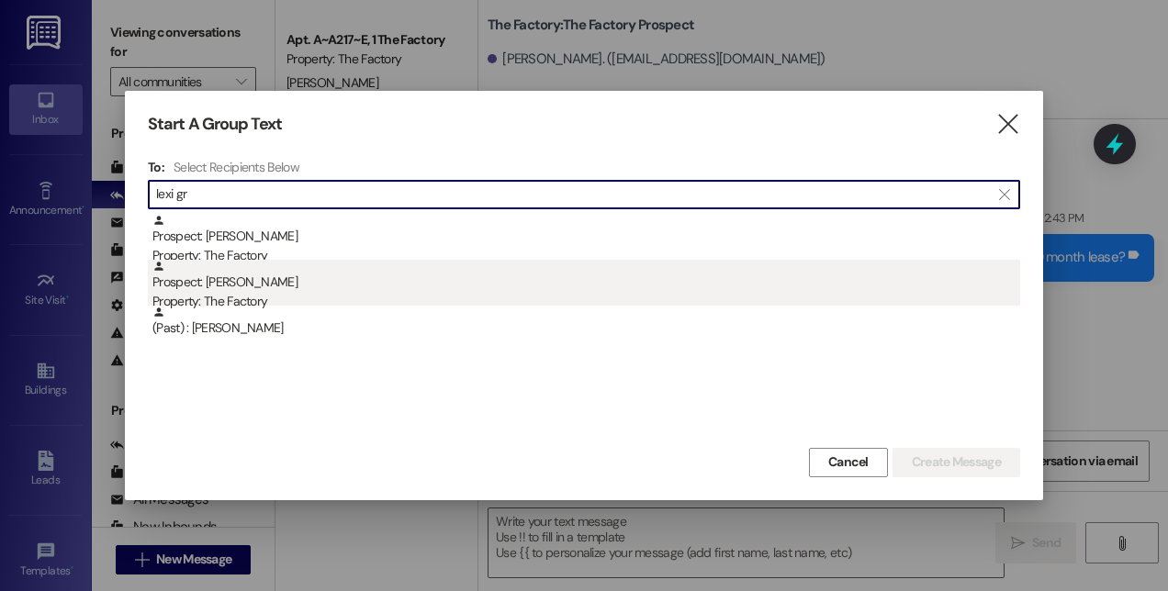
type input "lexi gr"
click at [256, 296] on div "Property: The Factory" at bounding box center [585, 301] width 867 height 19
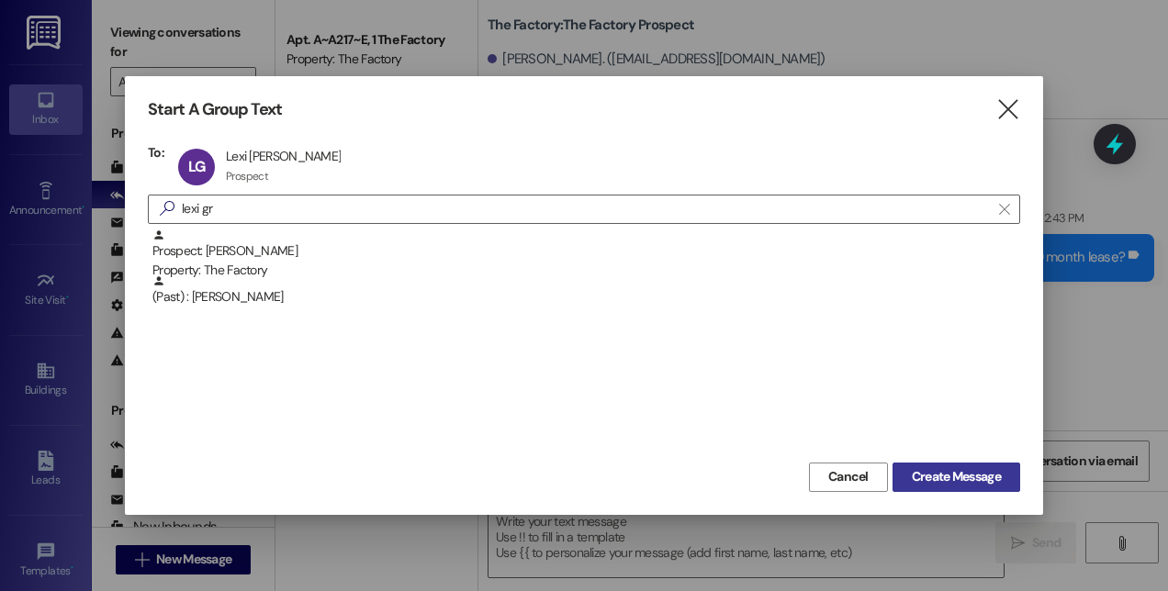
click at [931, 473] on span "Create Message" at bounding box center [955, 476] width 89 height 19
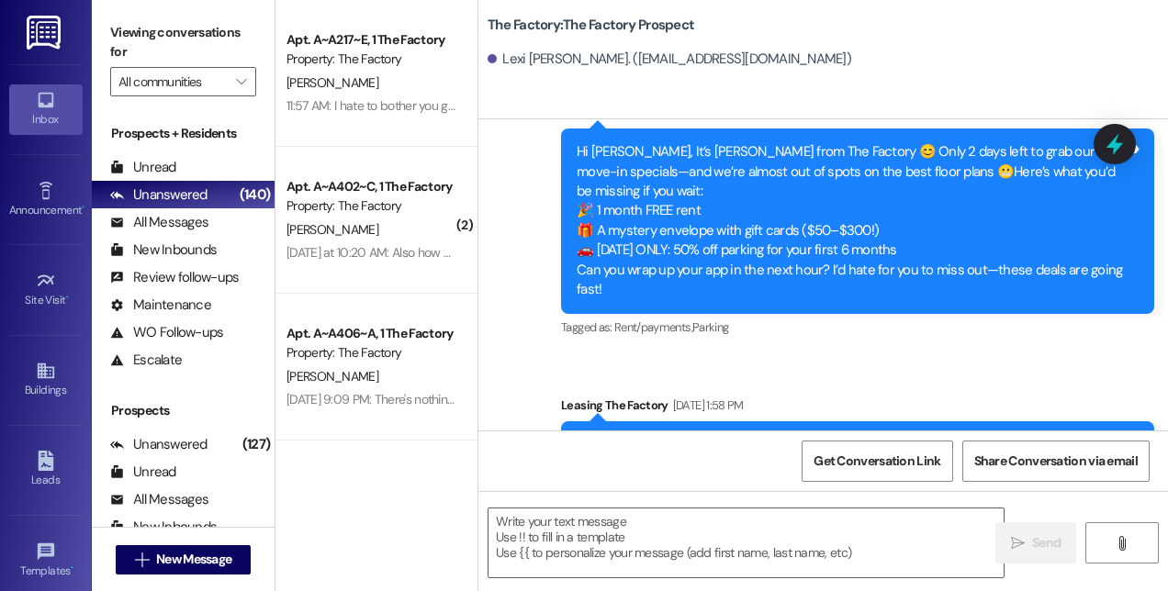
scroll to position [1778, 0]
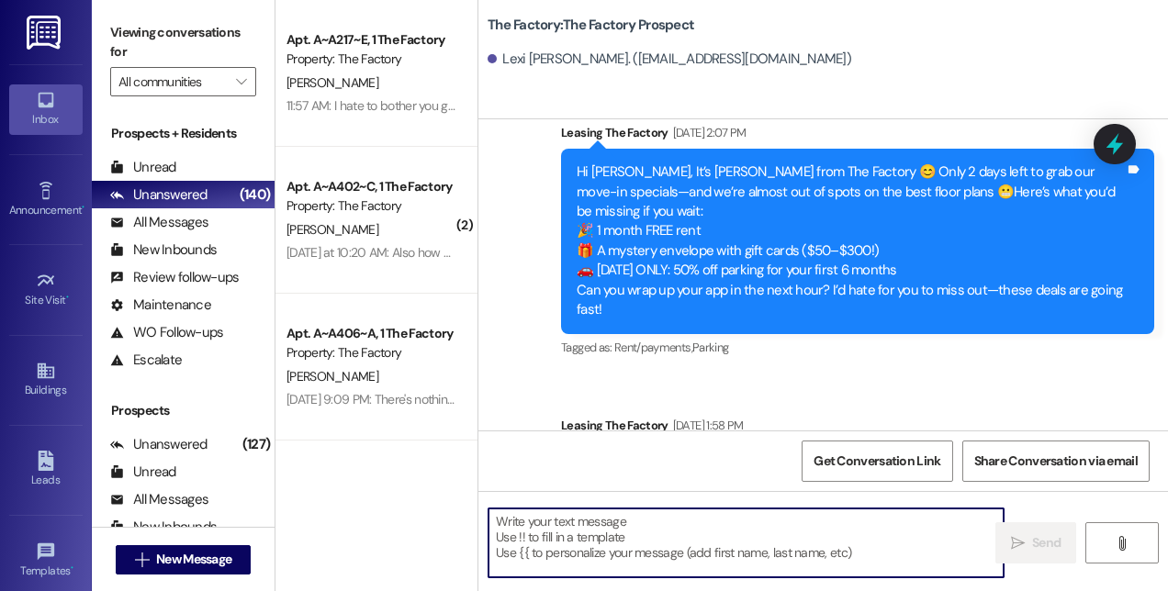
click at [744, 559] on textarea at bounding box center [745, 543] width 515 height 69
paste textarea "Hi! This is [PERSON_NAME] from The Factory! 🚨 Update: Our special is almost GON…"
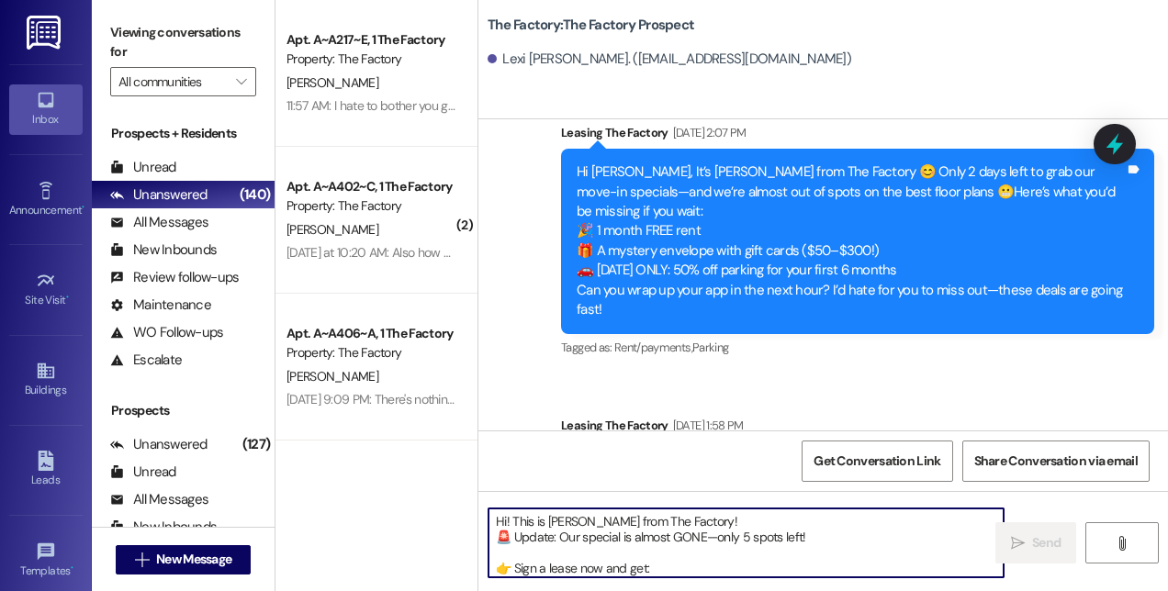
scroll to position [77, 0]
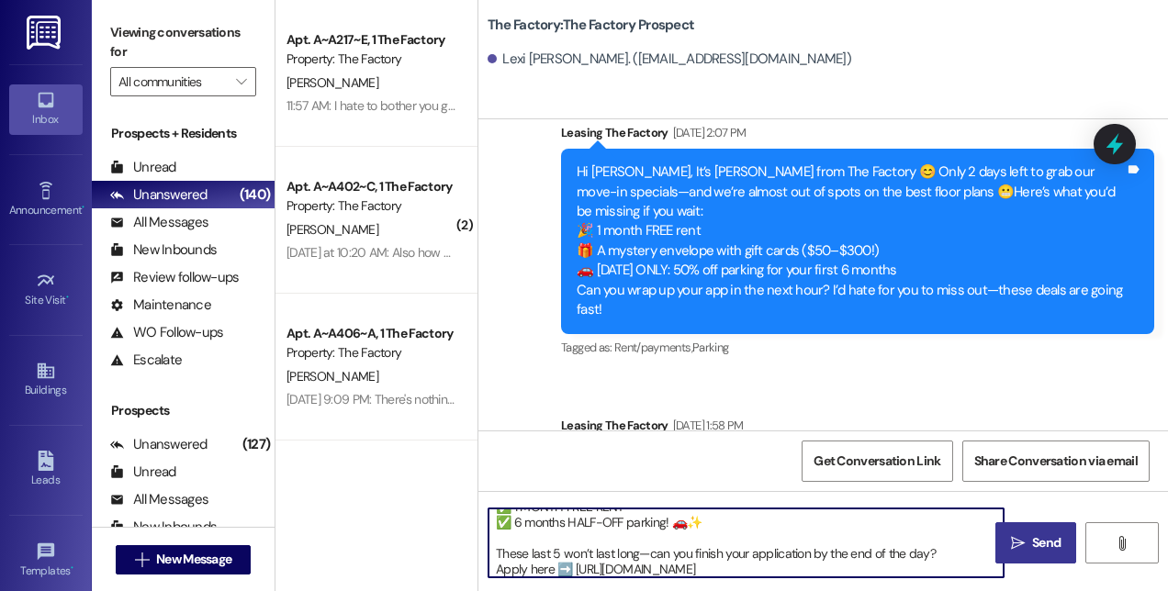
type textarea "Hi! This is [PERSON_NAME] from The Factory! 🚨 Update: Our special is almost GON…"
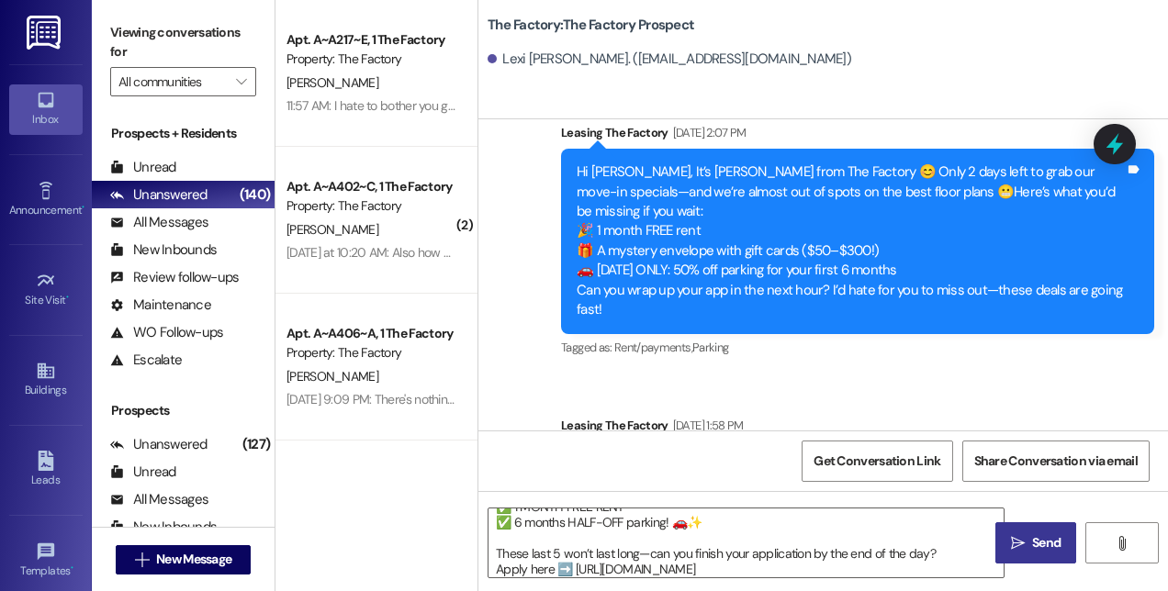
click at [1028, 541] on span "Send" at bounding box center [1046, 542] width 36 height 19
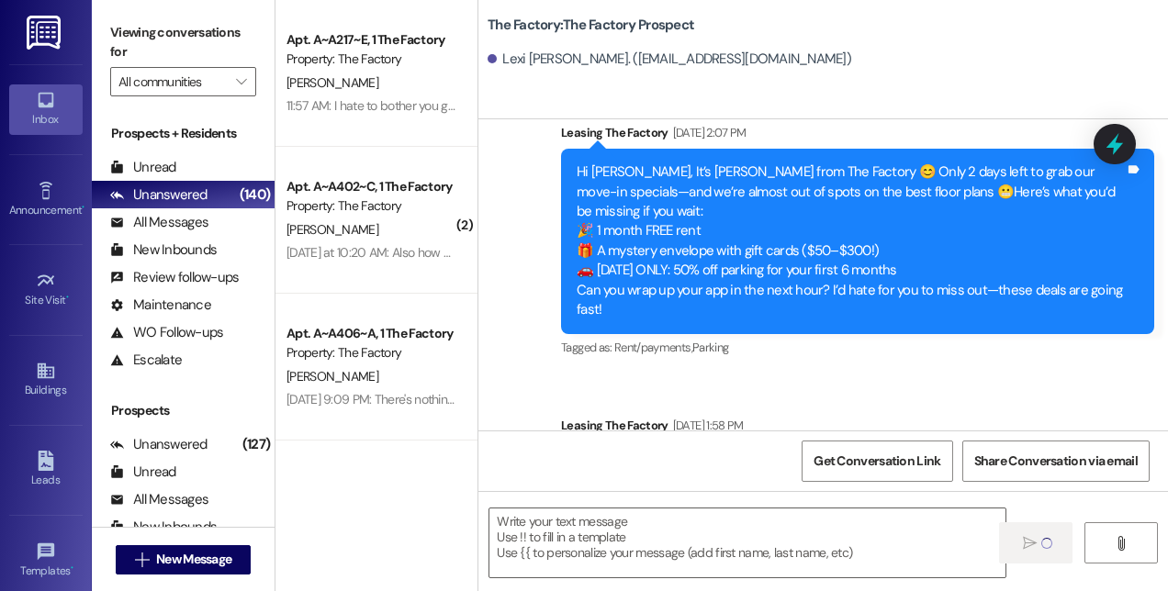
scroll to position [0, 0]
click at [221, 554] on span "New Message" at bounding box center [193, 559] width 75 height 19
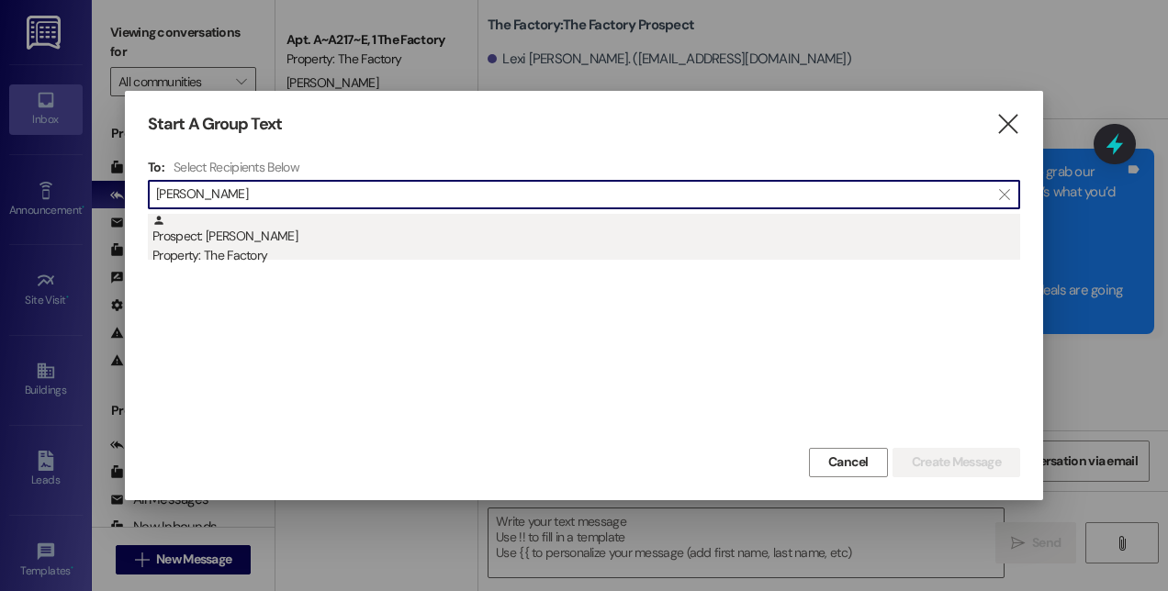
type input "[PERSON_NAME]"
click at [249, 259] on div "Property: The Factory" at bounding box center [585, 255] width 867 height 19
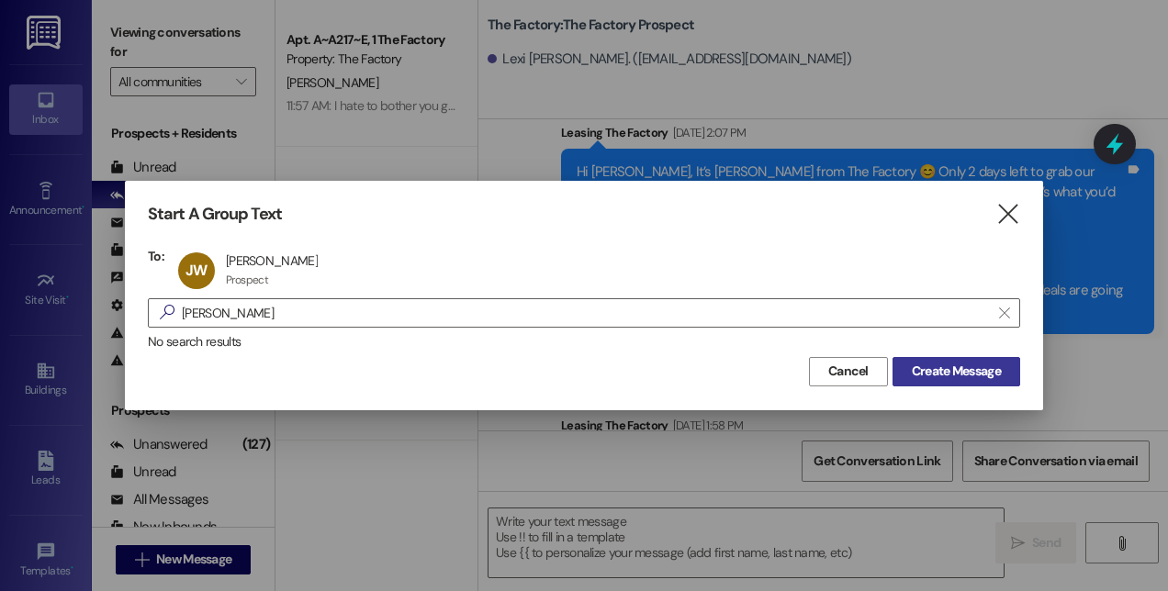
click at [934, 369] on span "Create Message" at bounding box center [955, 371] width 89 height 19
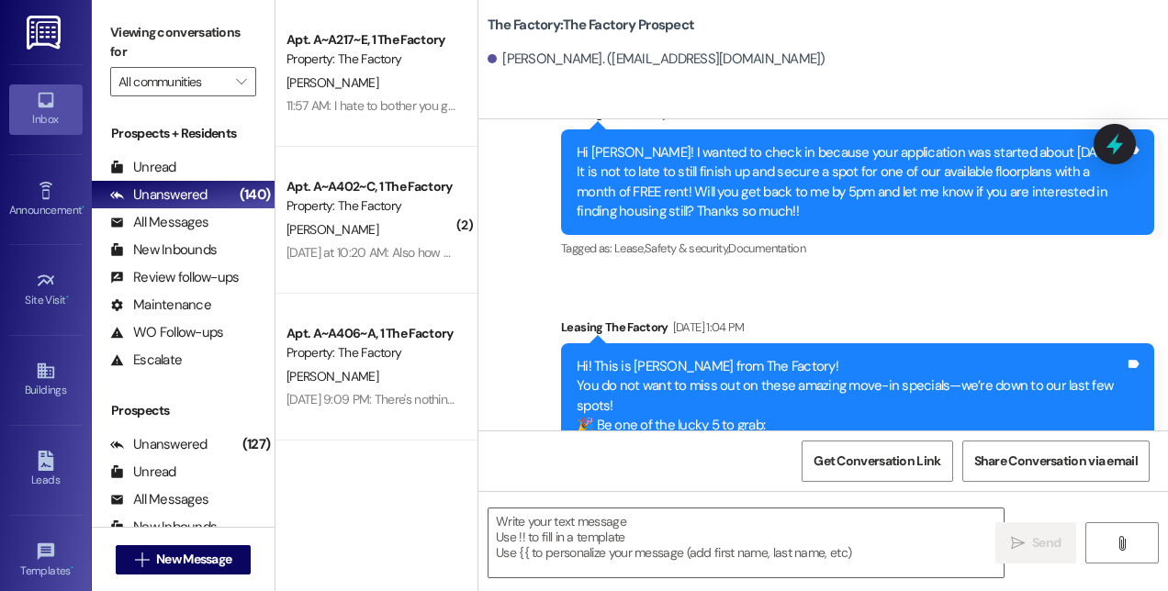
scroll to position [1797, 0]
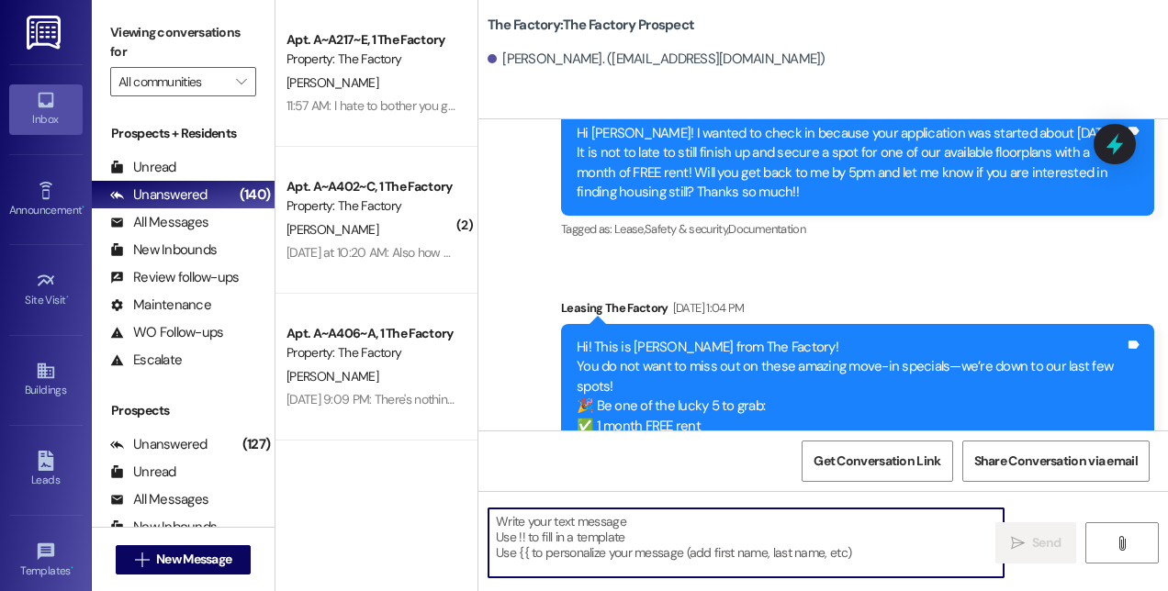
click at [744, 542] on textarea at bounding box center [745, 543] width 515 height 69
paste textarea "Hi! This is [PERSON_NAME] from The Factory! 🚨 Update: Our special is almost GON…"
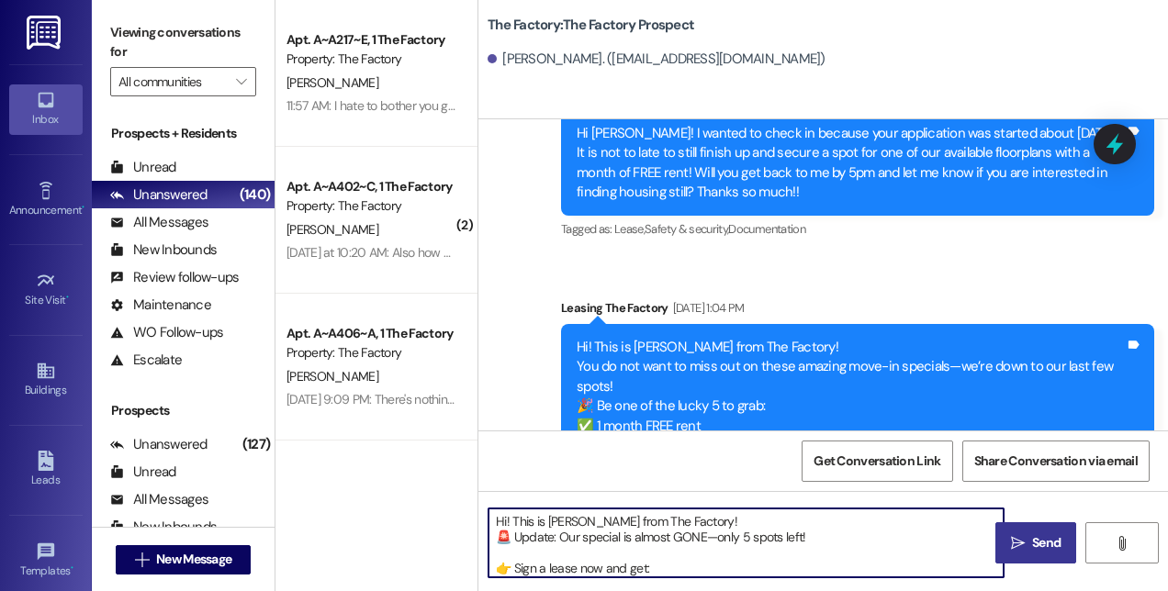
scroll to position [77, 0]
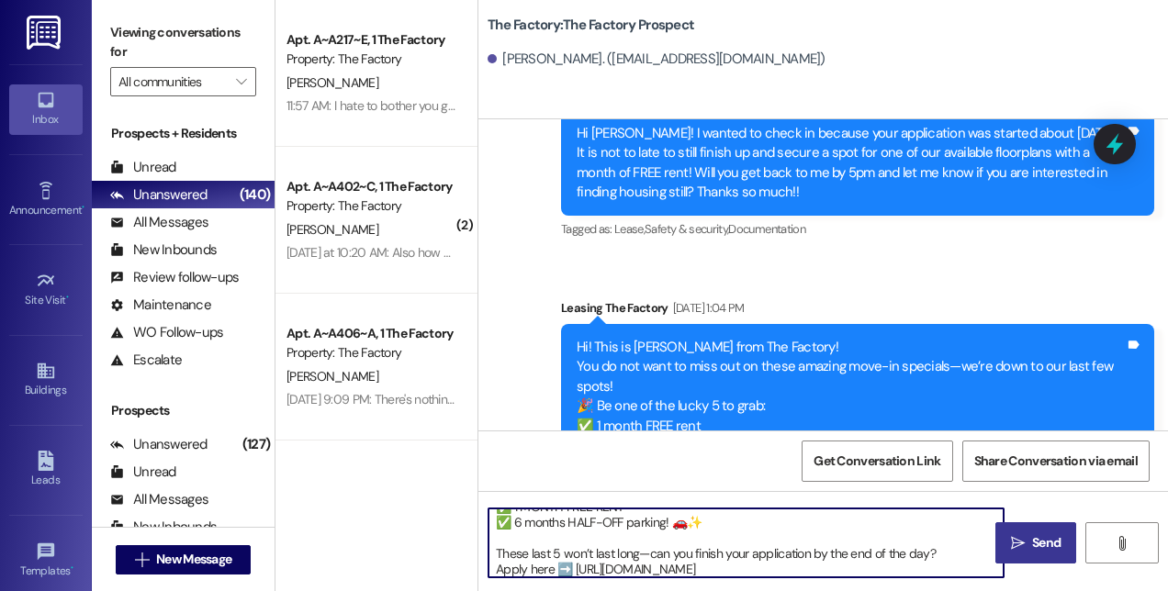
type textarea "Hi! This is [PERSON_NAME] from The Factory! 🚨 Update: Our special is almost GON…"
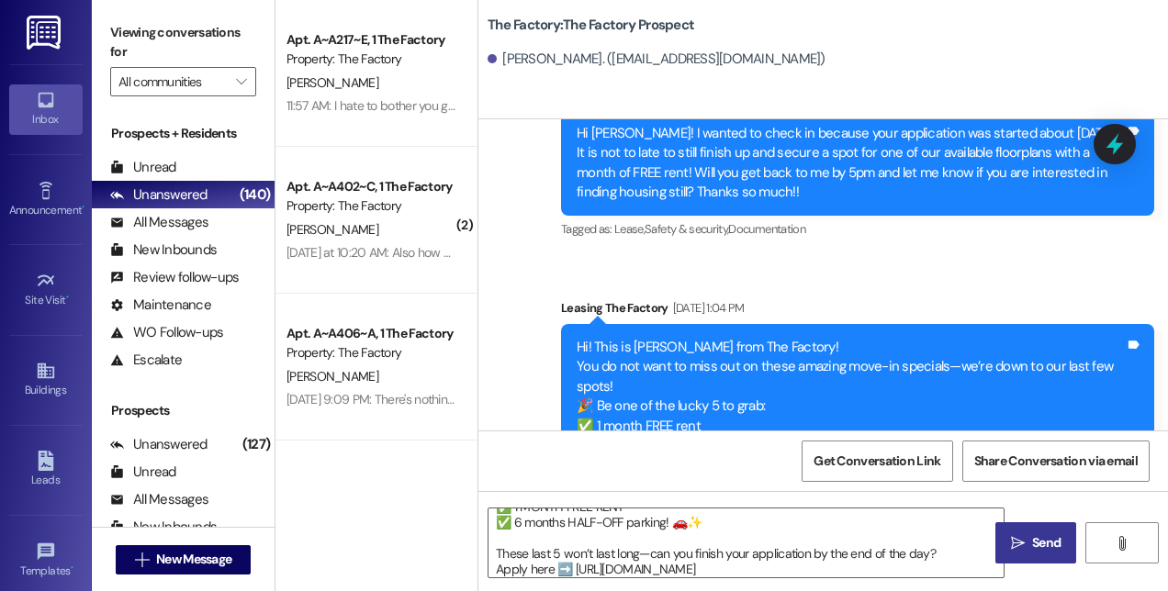
click at [1032, 535] on span "Send" at bounding box center [1046, 542] width 28 height 19
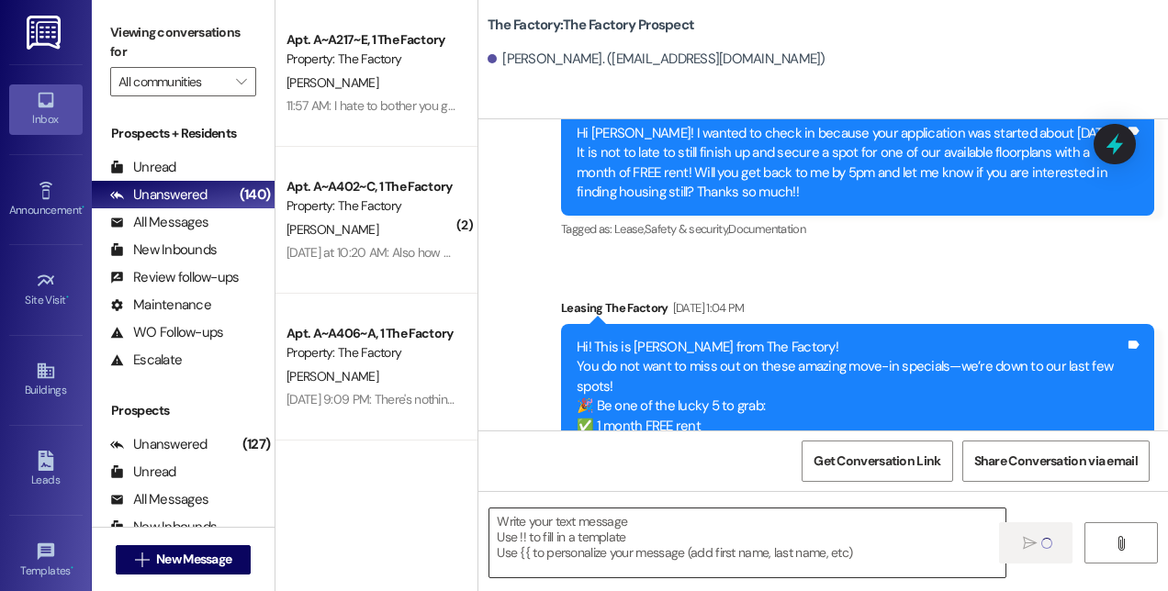
scroll to position [0, 0]
click at [157, 561] on span "New Message" at bounding box center [193, 559] width 75 height 19
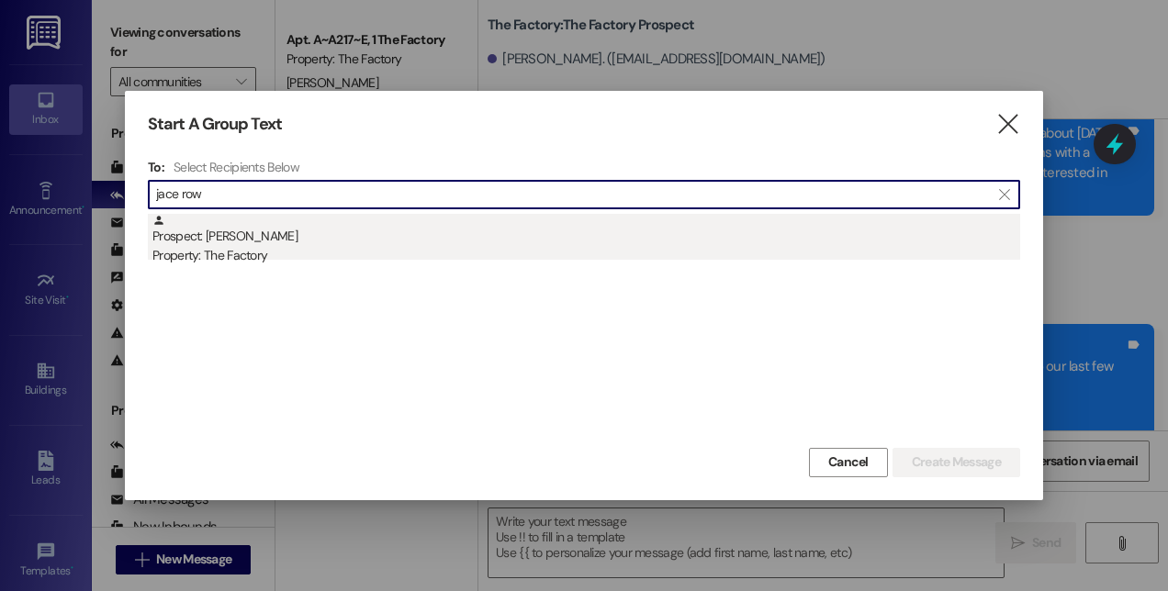
type input "jace row"
click at [248, 240] on div "Prospect: [PERSON_NAME] Property: The Factory" at bounding box center [585, 240] width 867 height 52
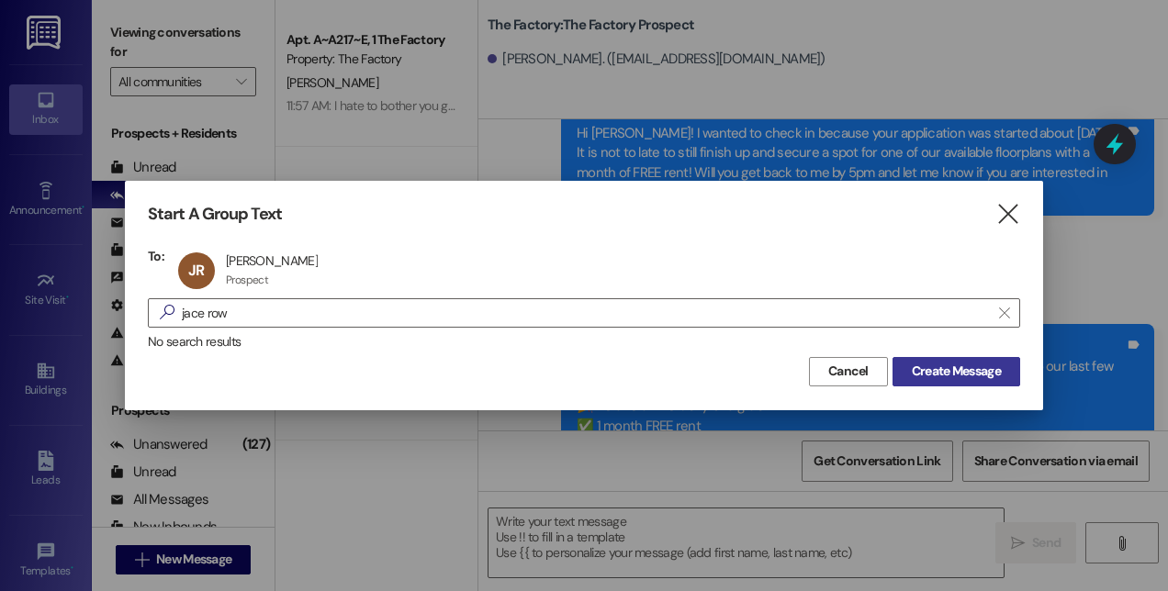
click at [934, 366] on span "Create Message" at bounding box center [955, 371] width 89 height 19
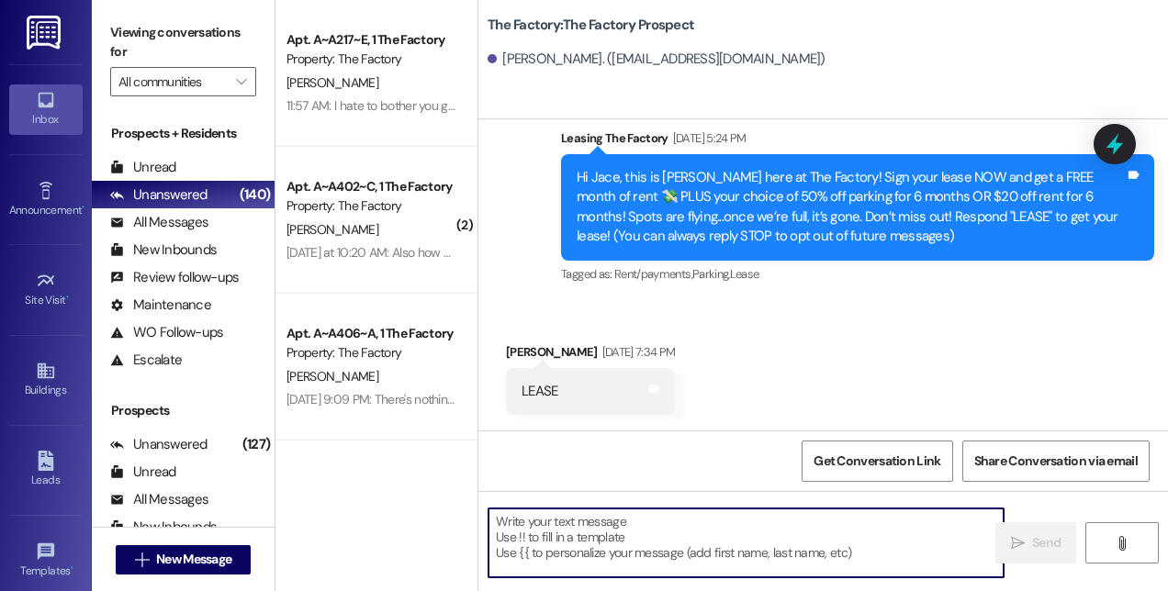
scroll to position [45, 0]
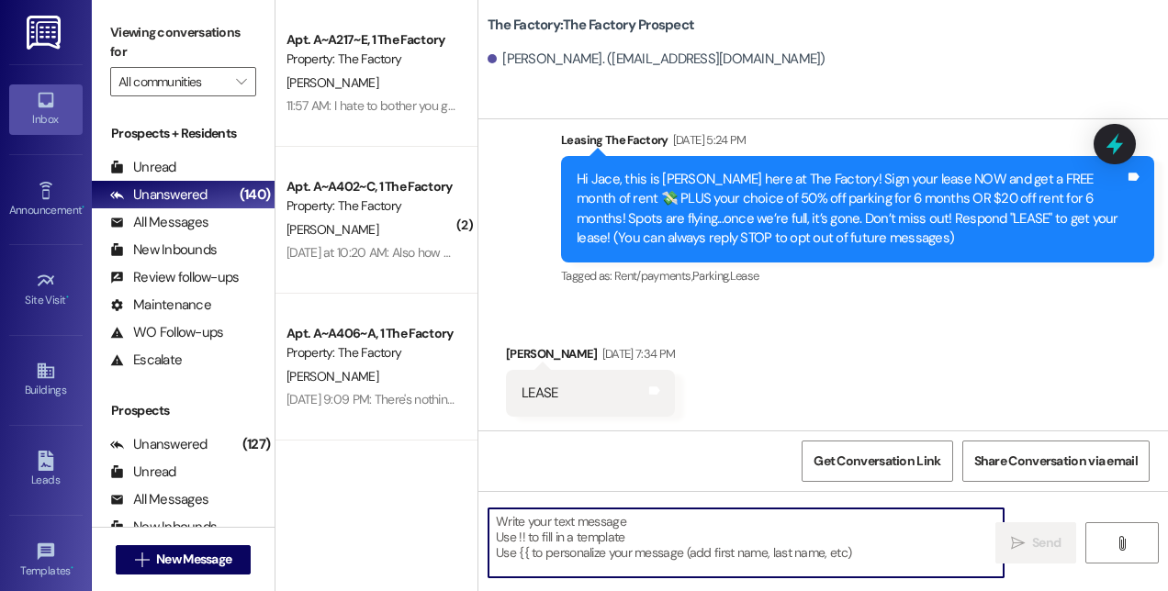
click at [811, 536] on textarea at bounding box center [745, 543] width 515 height 69
paste textarea "Hi! This is [PERSON_NAME] from The Factory! 🚨 Update: Our special is almost GON…"
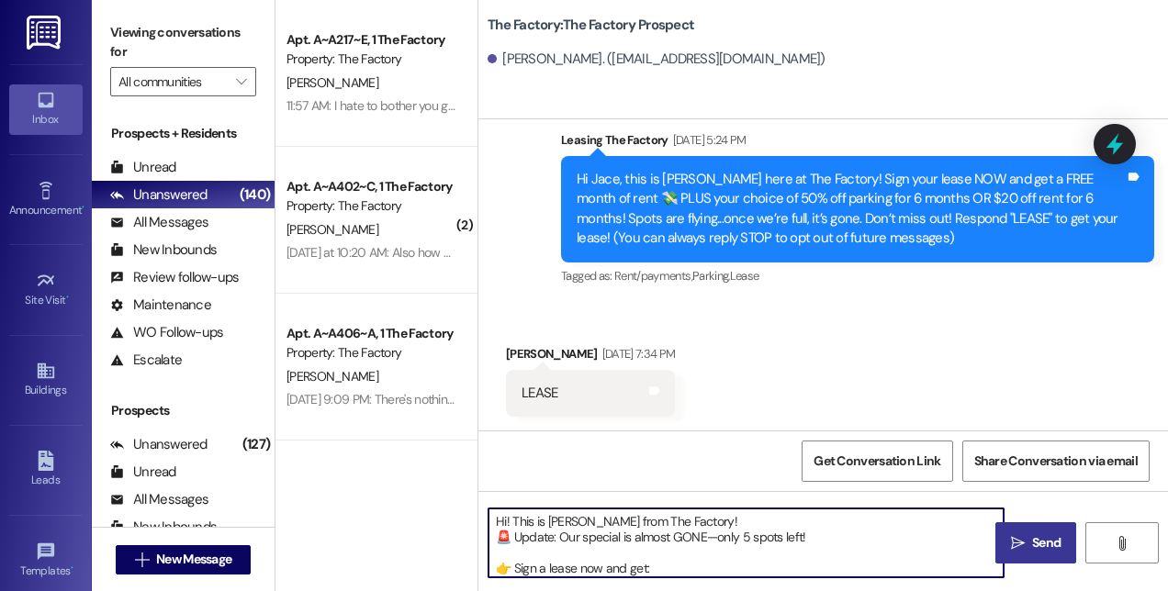
scroll to position [77, 0]
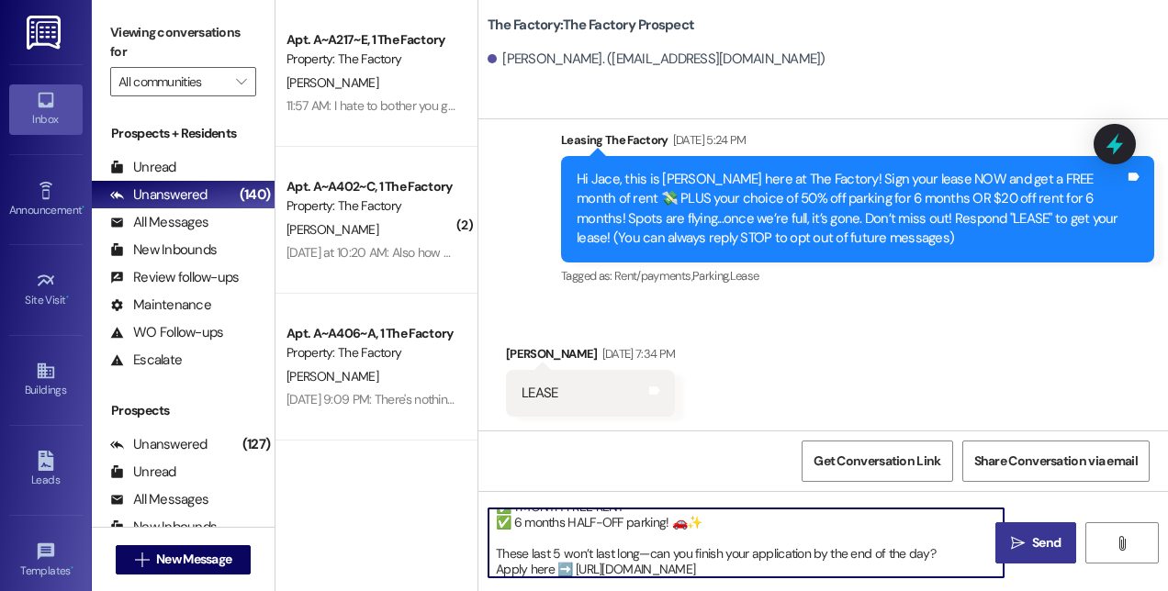
type textarea "Hi! This is [PERSON_NAME] from The Factory! 🚨 Update: Our special is almost GON…"
click at [1054, 544] on span "Send" at bounding box center [1046, 542] width 28 height 19
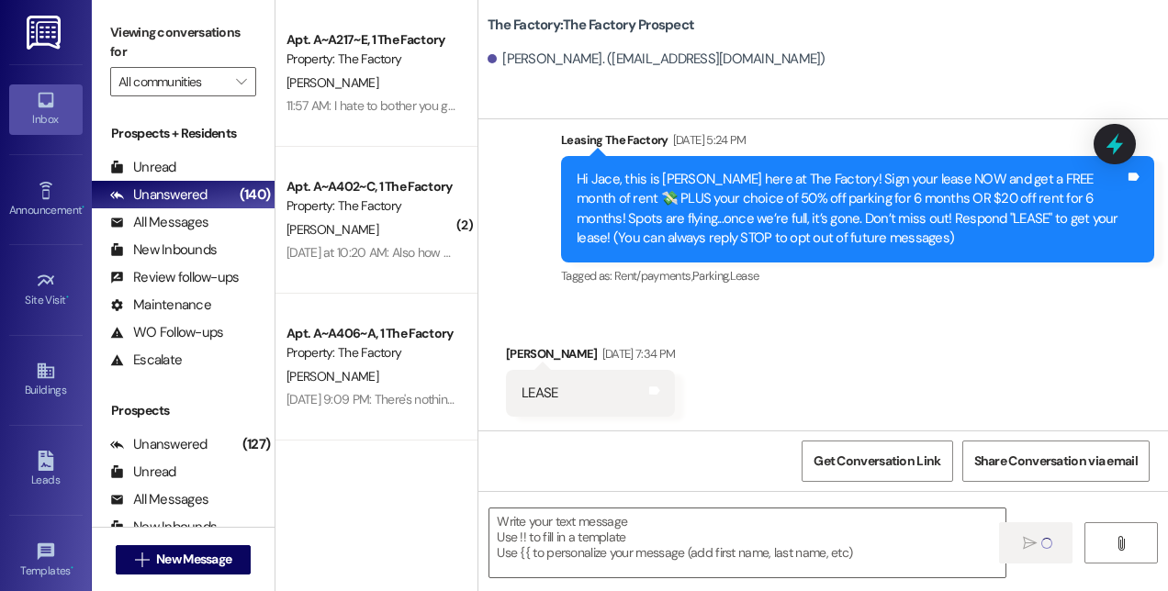
scroll to position [0, 0]
click at [235, 556] on span "New Message" at bounding box center [193, 559] width 83 height 19
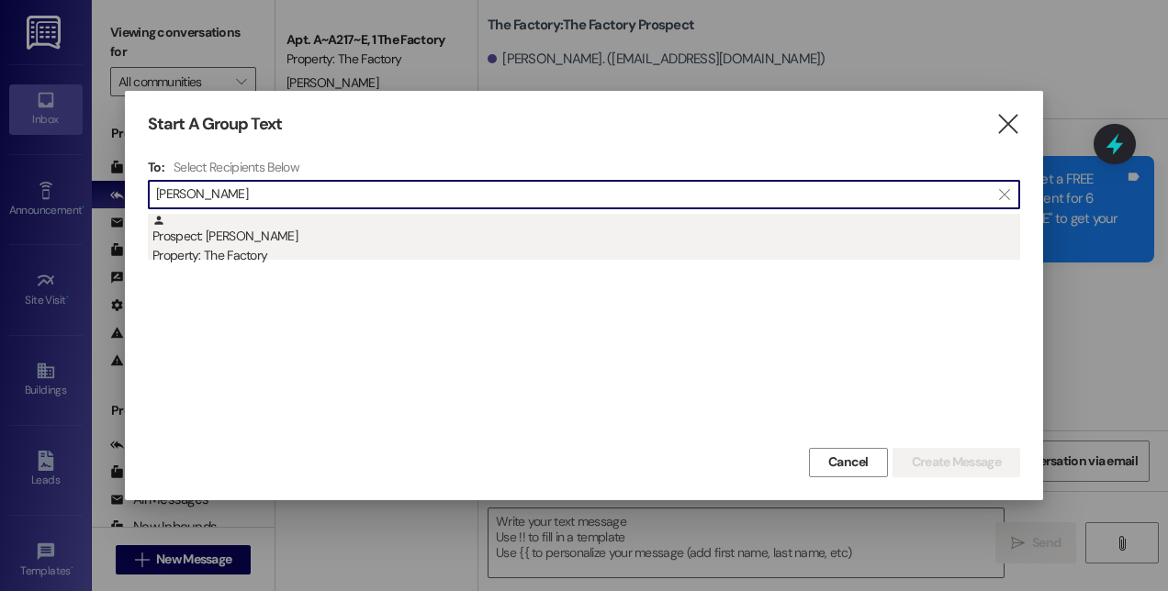
type input "[PERSON_NAME]"
click at [395, 255] on div "Property: The Factory" at bounding box center [585, 255] width 867 height 19
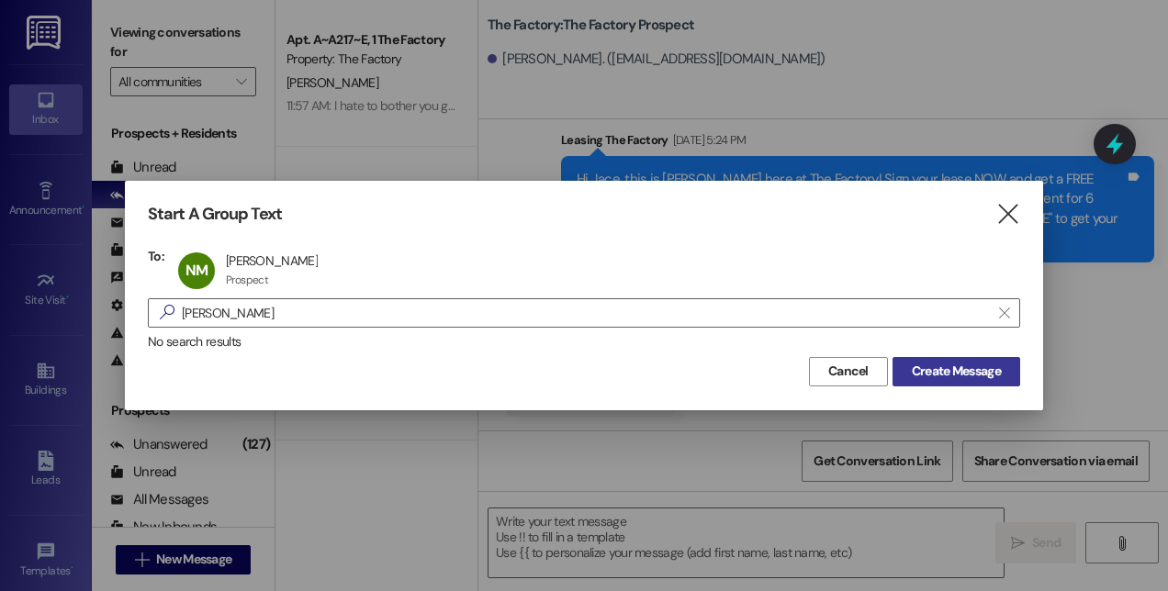
click at [927, 365] on span "Create Message" at bounding box center [955, 371] width 89 height 19
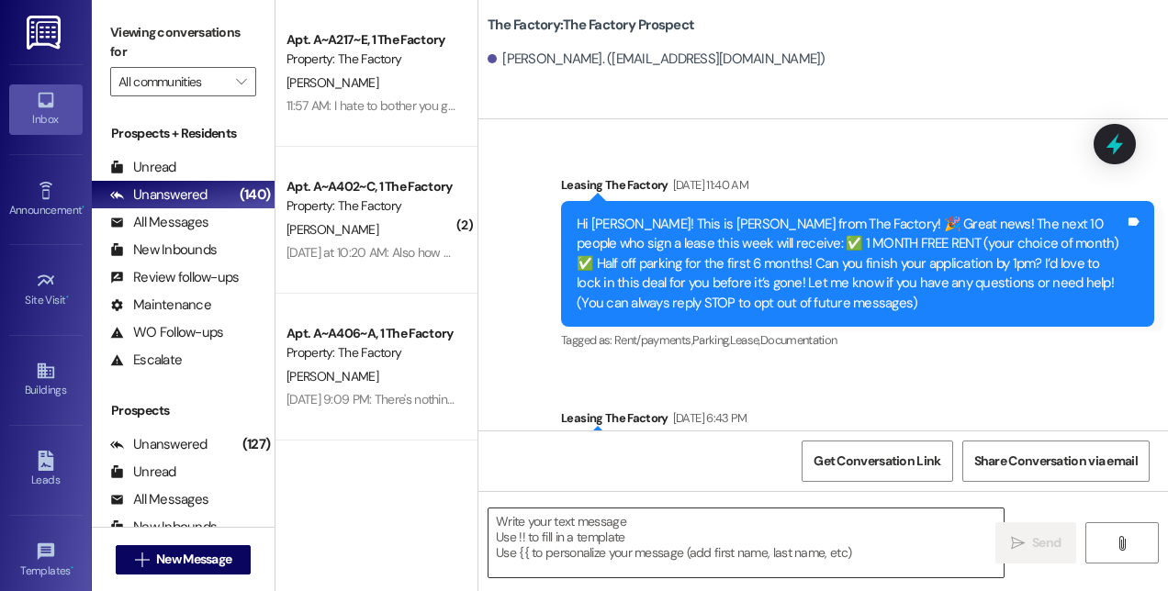
click at [777, 547] on textarea at bounding box center [745, 543] width 515 height 69
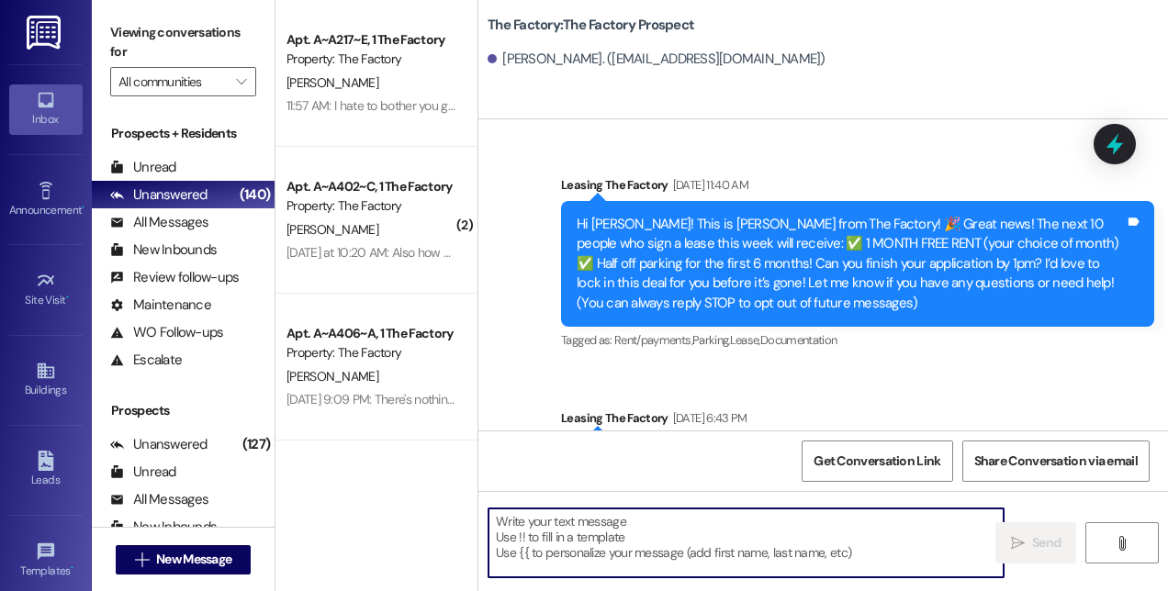
paste textarea "Hi! This is [PERSON_NAME] from The Factory! 🚨 Update: Our special is almost GON…"
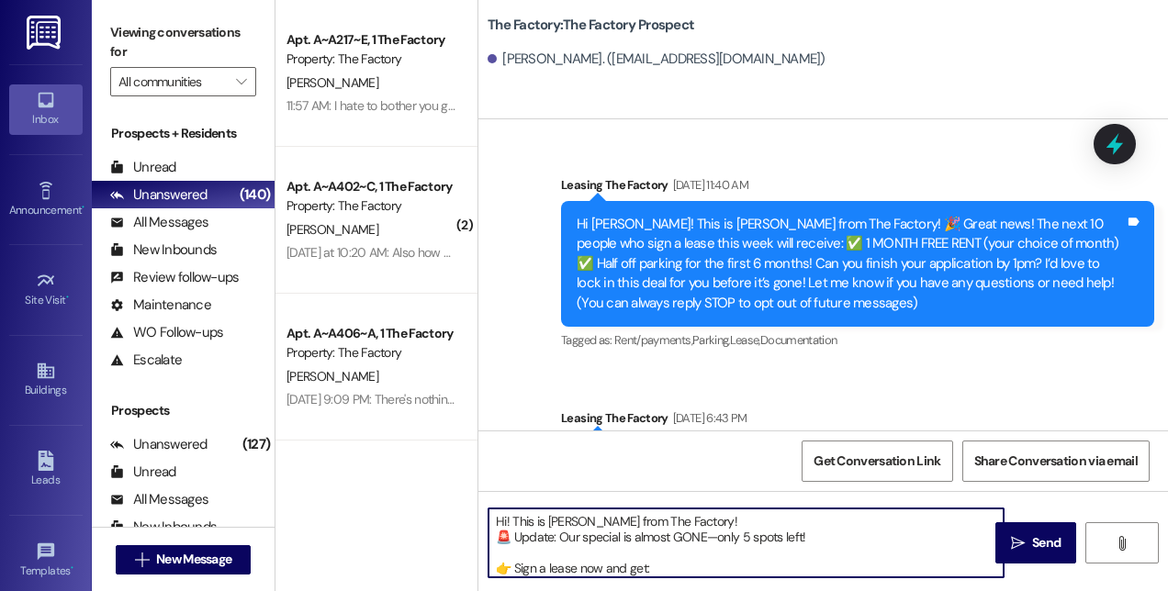
scroll to position [77, 0]
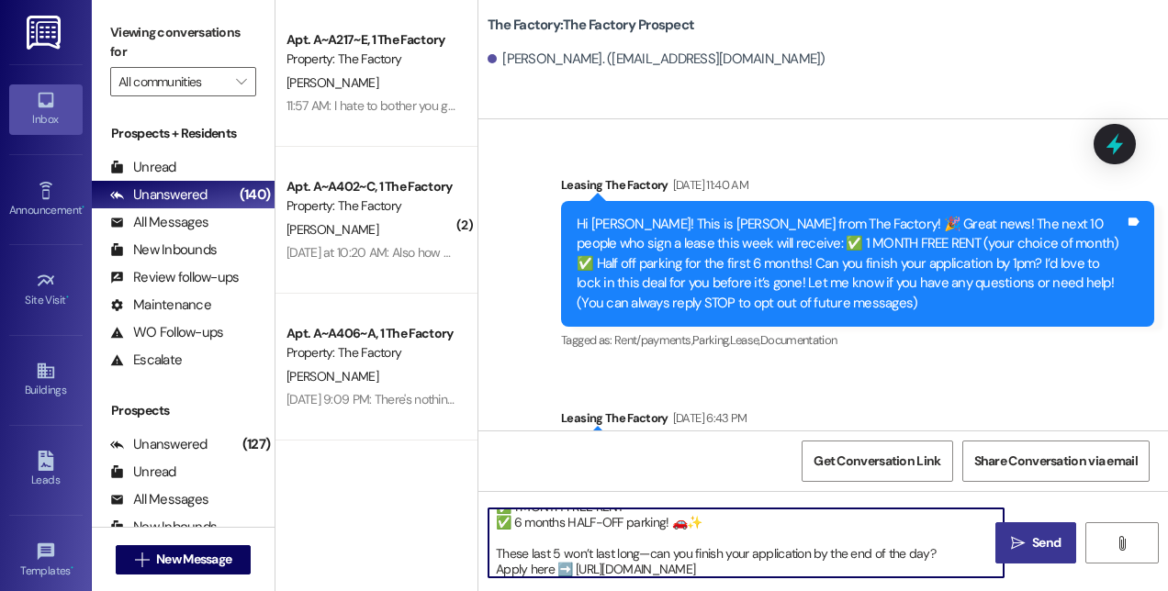
type textarea "Hi! This is [PERSON_NAME] from The Factory! 🚨 Update: Our special is almost GON…"
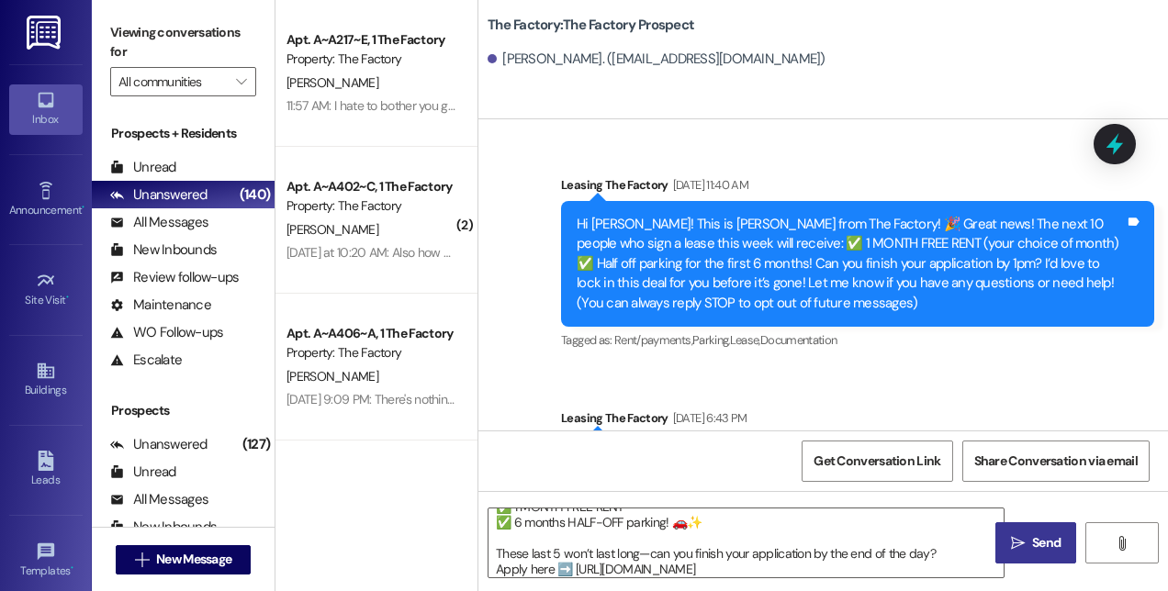
click at [1033, 540] on span "Send" at bounding box center [1046, 542] width 28 height 19
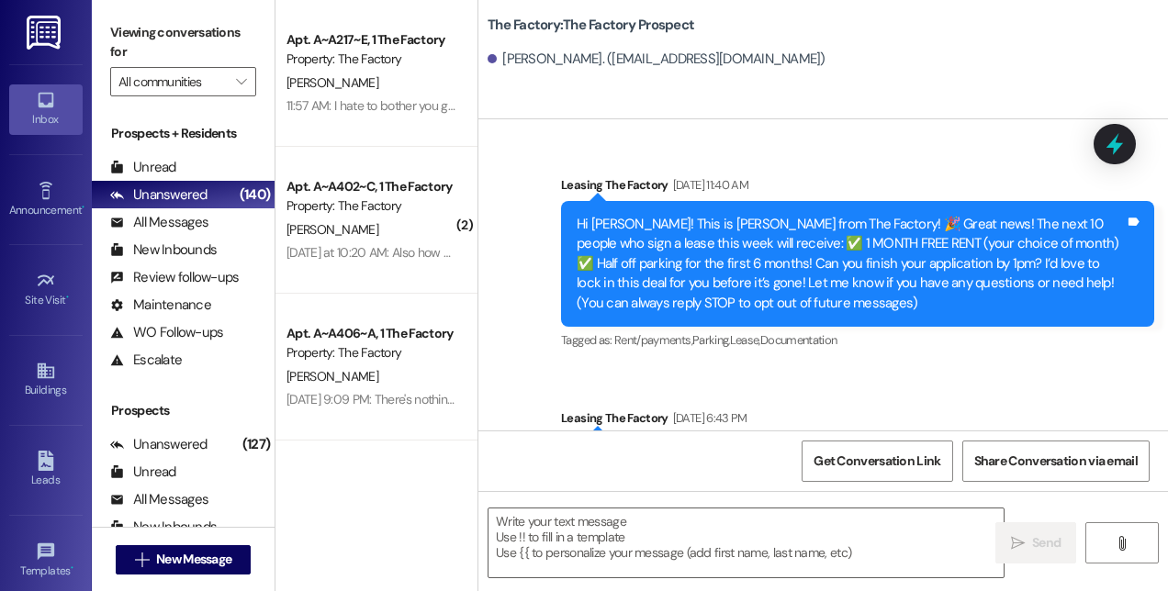
scroll to position [0, 0]
click at [156, 557] on span "New Message" at bounding box center [193, 559] width 75 height 19
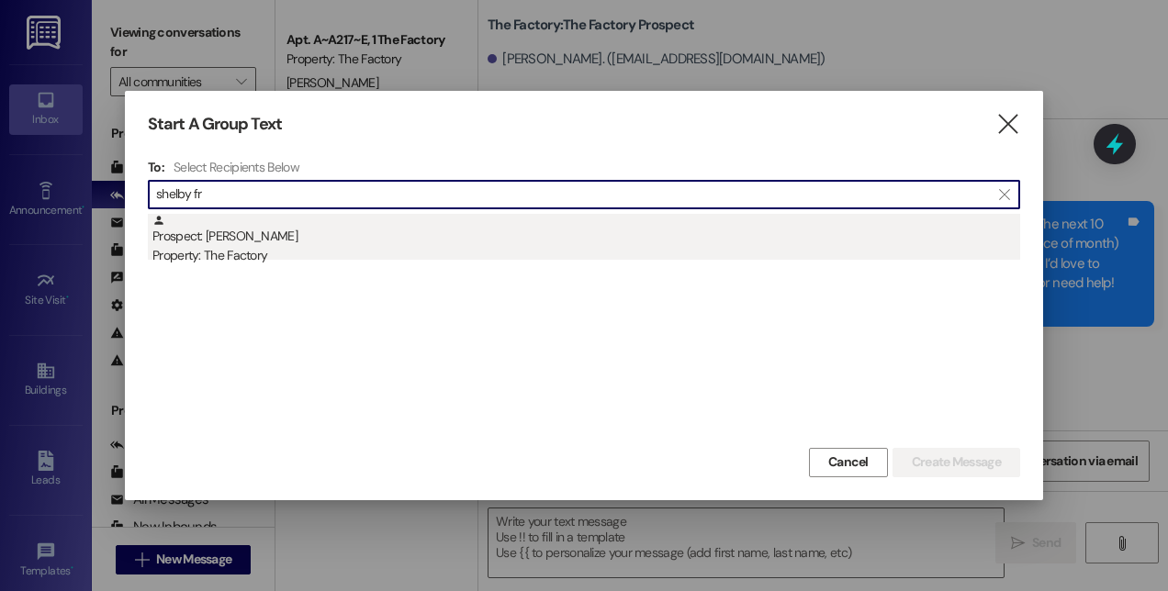
type input "shelby fr"
click at [232, 253] on div "Property: The Factory" at bounding box center [585, 255] width 867 height 19
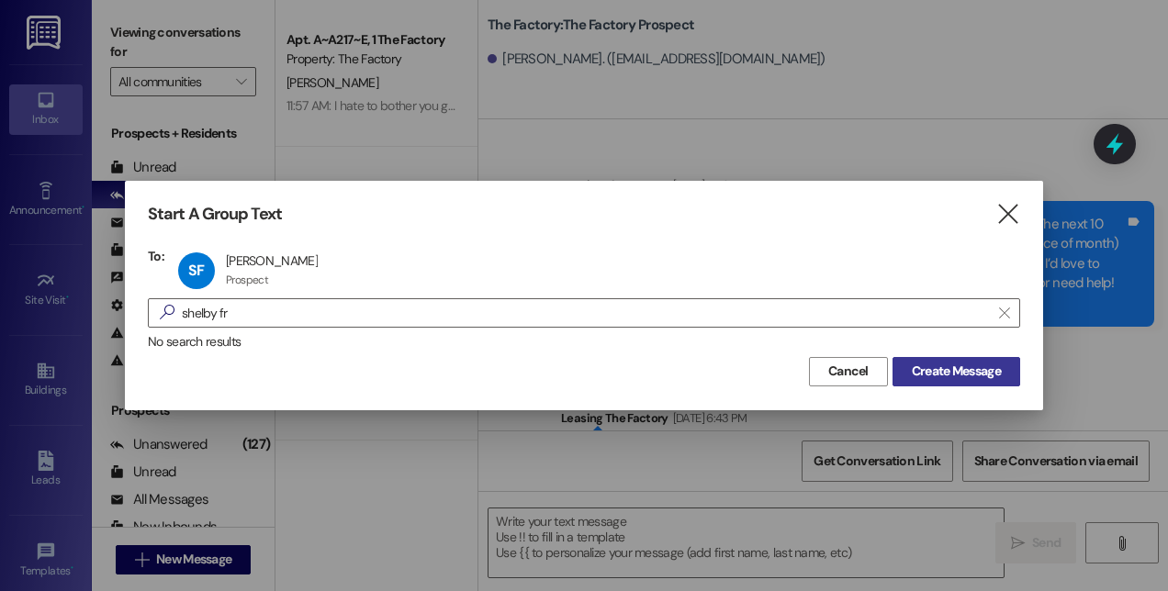
click at [912, 368] on span "Create Message" at bounding box center [955, 371] width 89 height 19
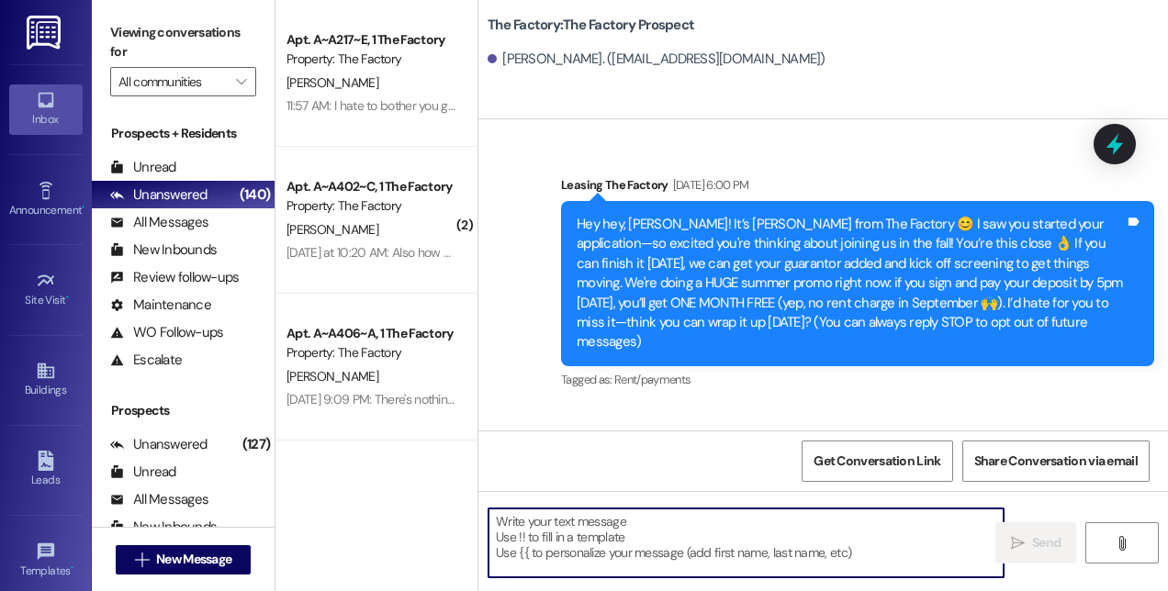
click at [653, 525] on textarea at bounding box center [745, 543] width 515 height 69
paste textarea "Hi! This is [PERSON_NAME] from The Factory! 🚨 Update: Our special is almost GON…"
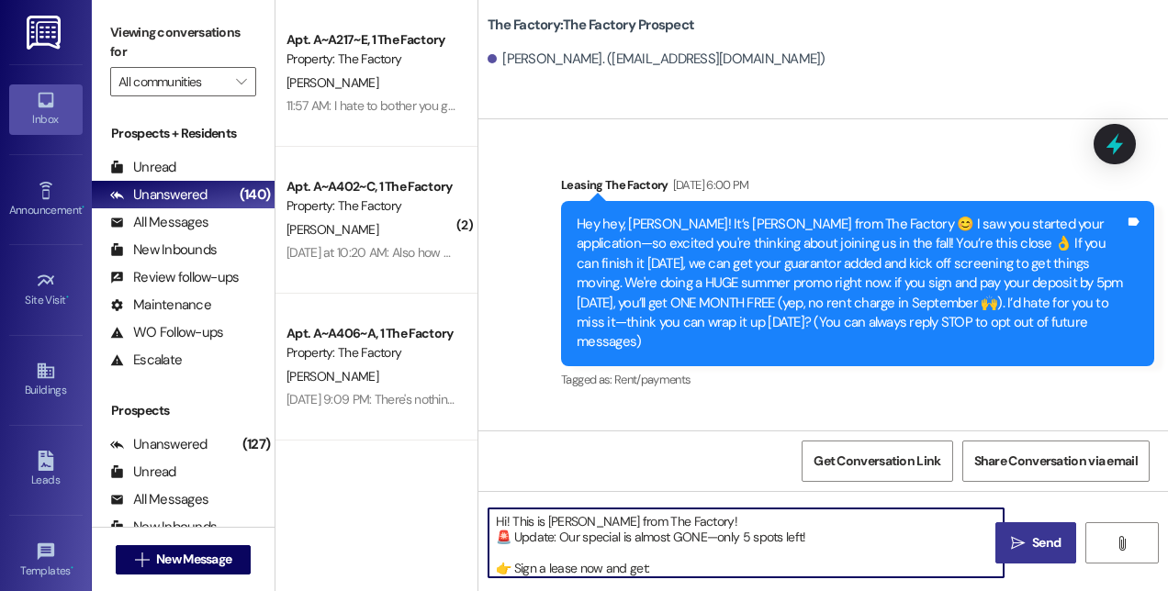
scroll to position [77, 0]
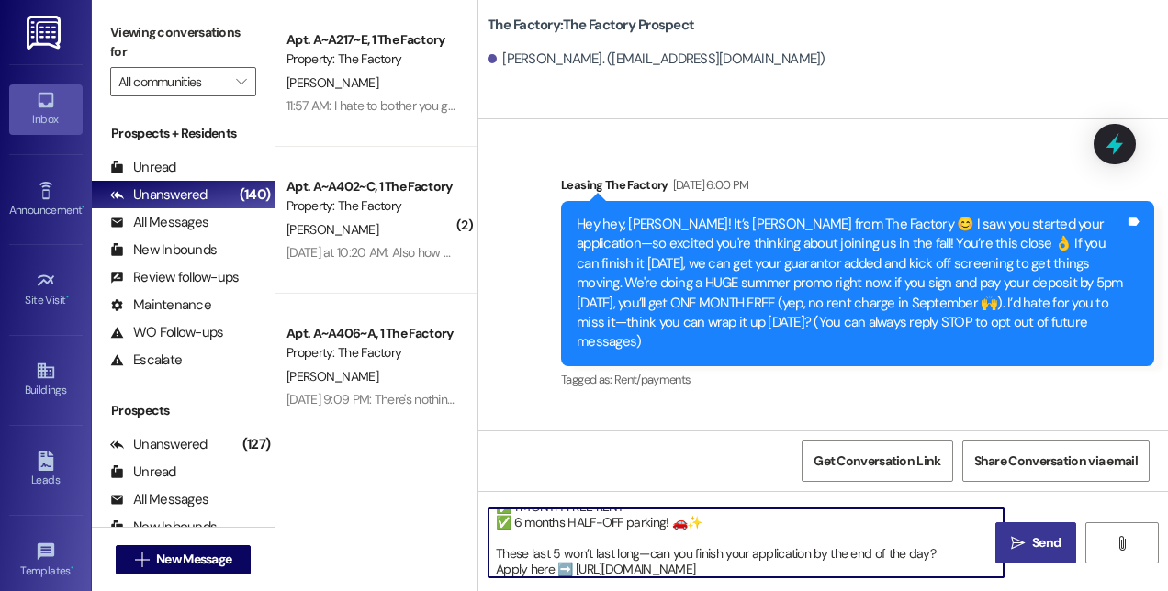
type textarea "Hi! This is [PERSON_NAME] from The Factory! 🚨 Update: Our special is almost GON…"
click at [1011, 542] on icon "" at bounding box center [1018, 543] width 14 height 15
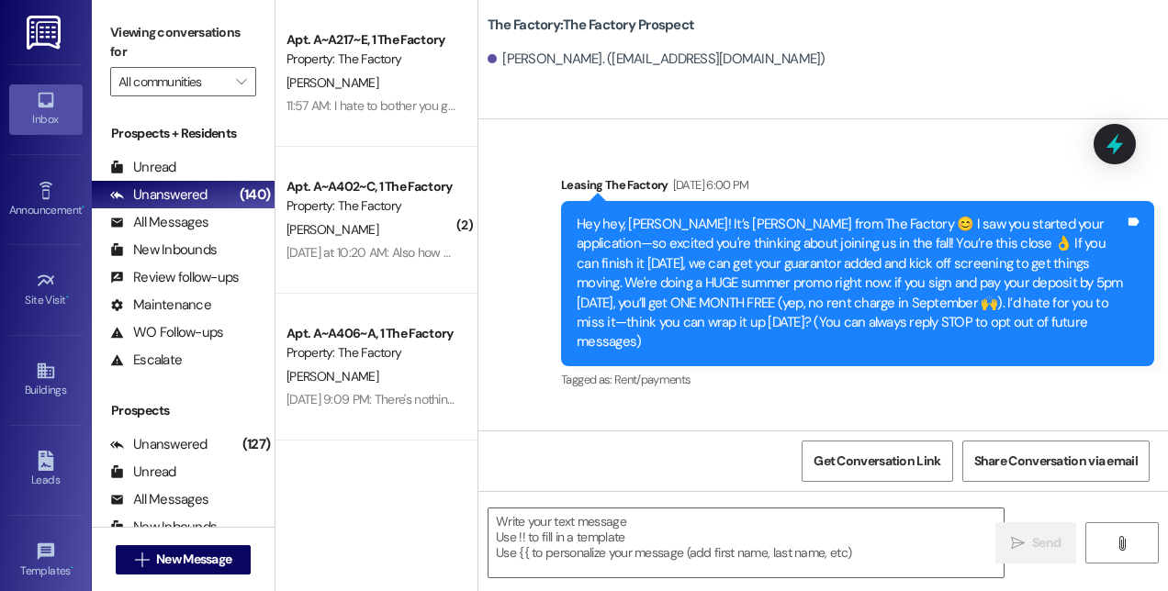
scroll to position [0, 0]
click at [140, 560] on icon "" at bounding box center [142, 560] width 14 height 15
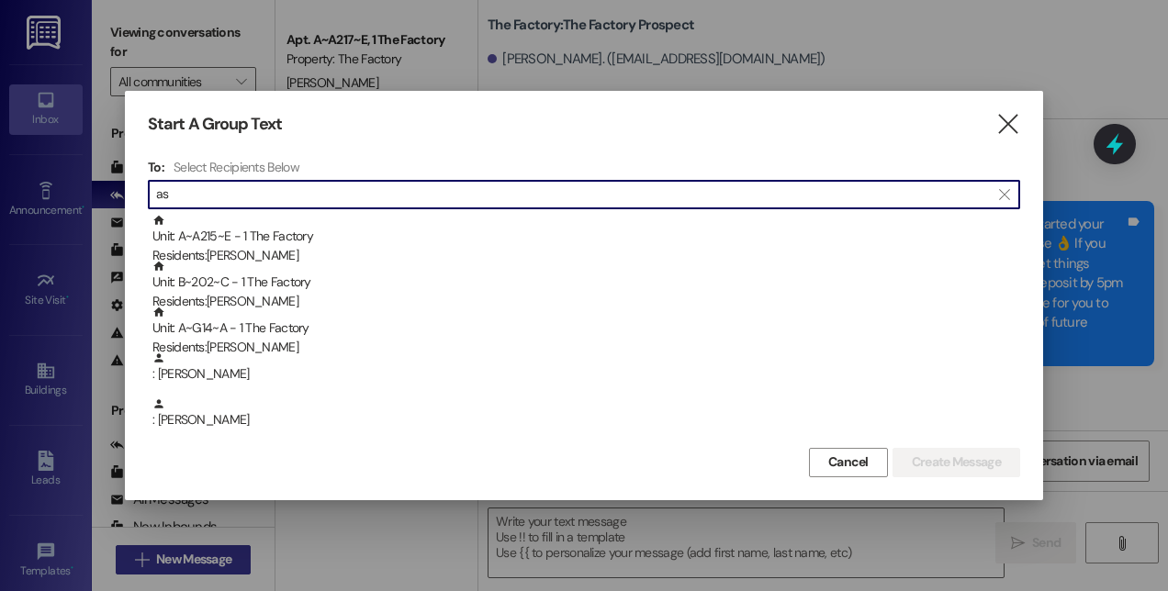
type input "a"
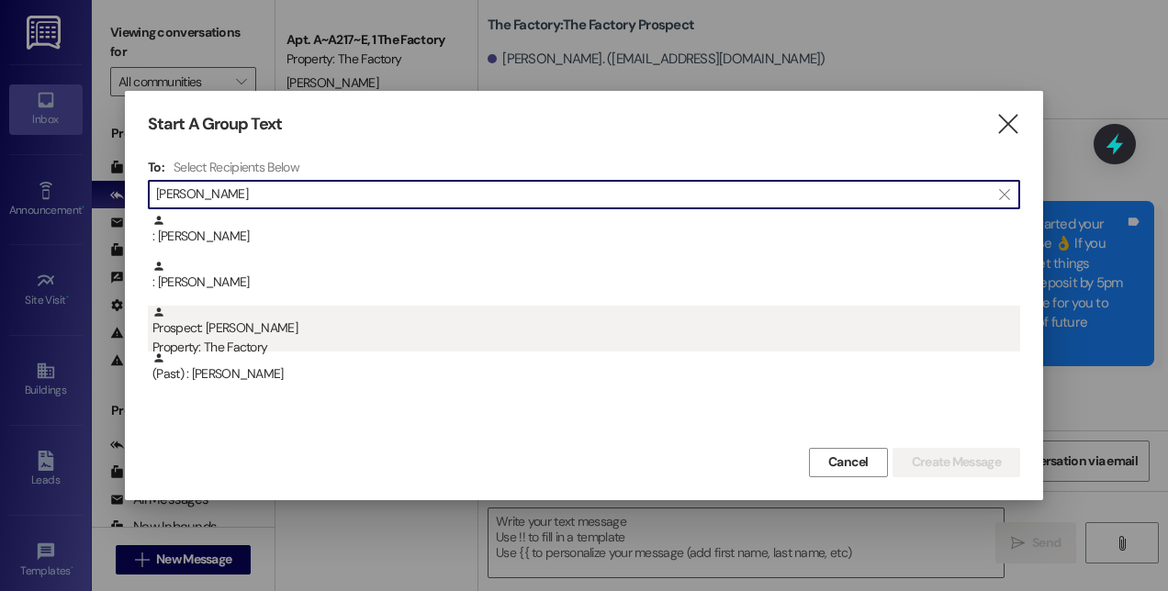
type input "[PERSON_NAME]"
click at [233, 334] on div "Prospect: [PERSON_NAME] Property: The Factory" at bounding box center [585, 332] width 867 height 52
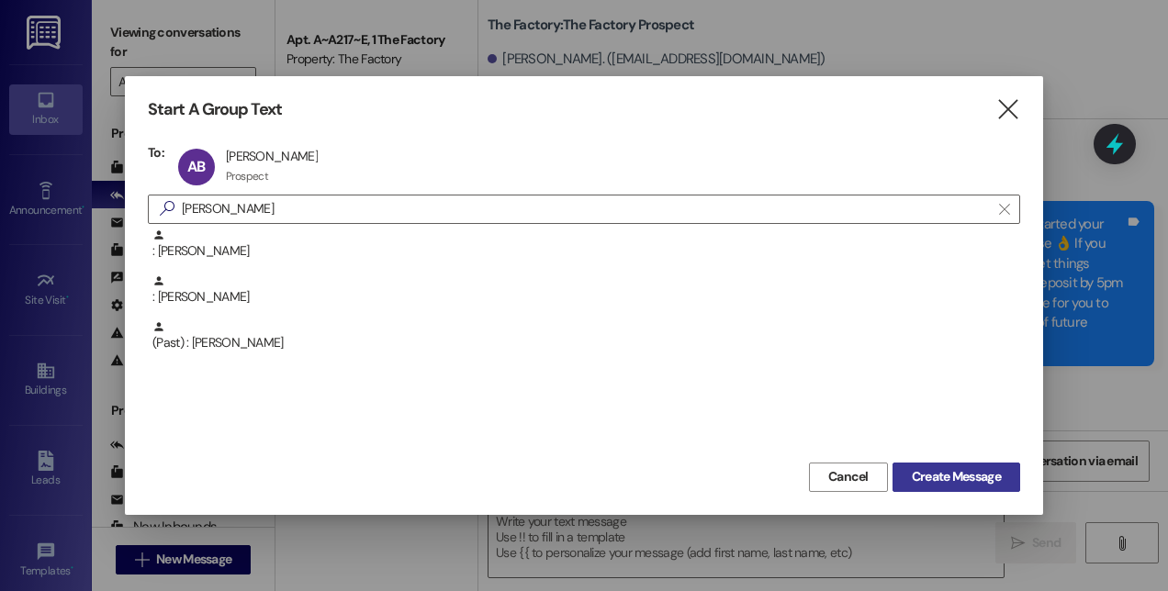
click at [956, 477] on span "Create Message" at bounding box center [955, 476] width 89 height 19
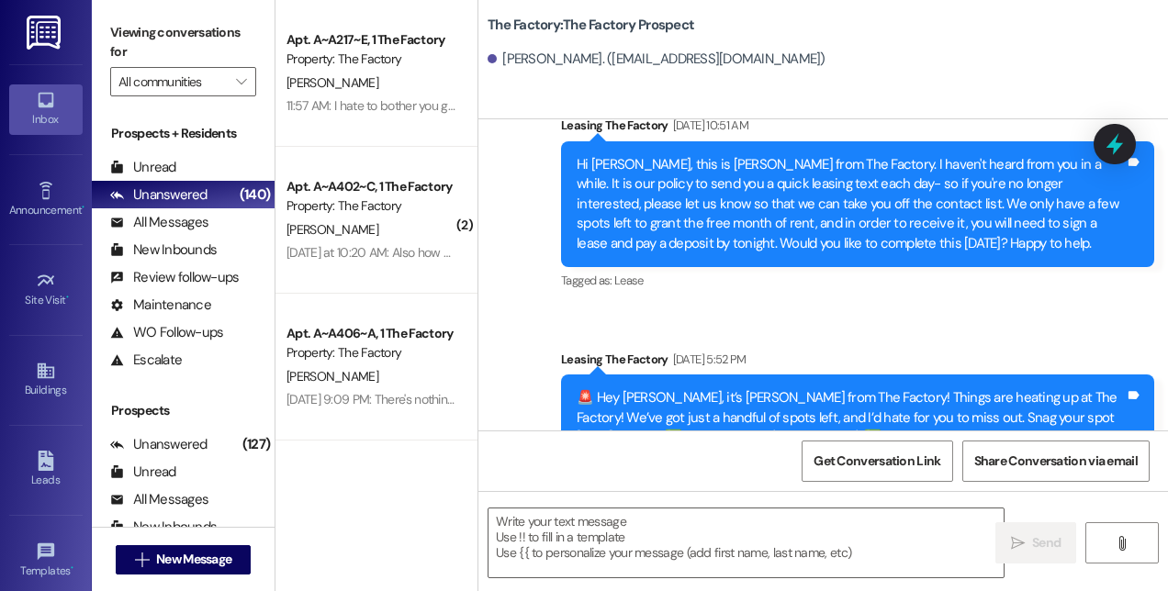
scroll to position [9192, 0]
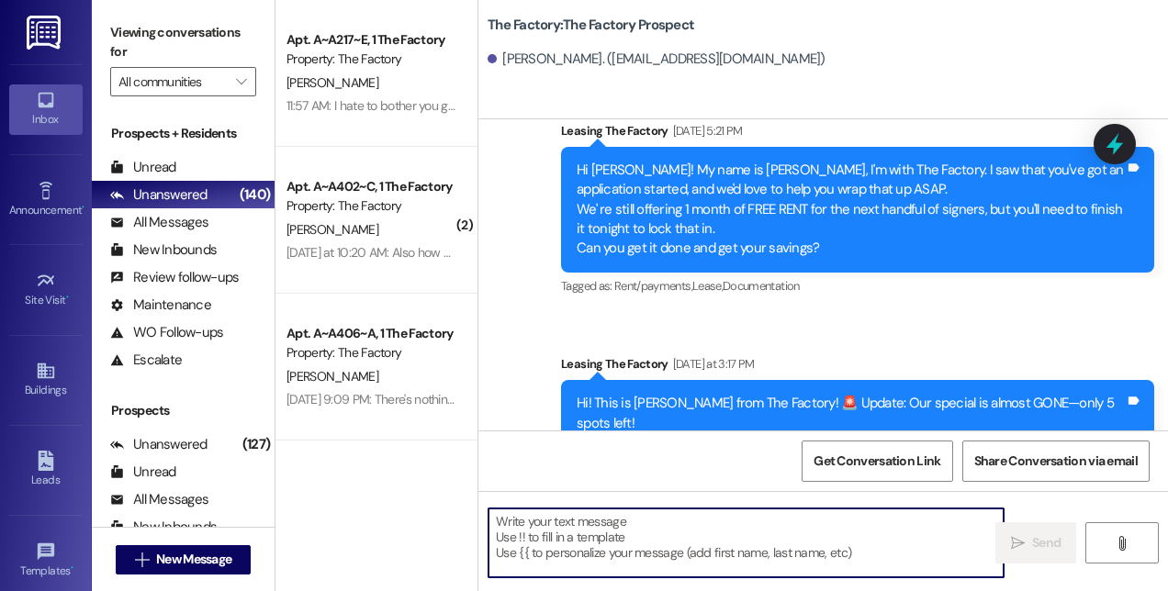
click at [874, 523] on textarea at bounding box center [745, 543] width 515 height 69
click at [231, 556] on span "New Message" at bounding box center [193, 559] width 75 height 19
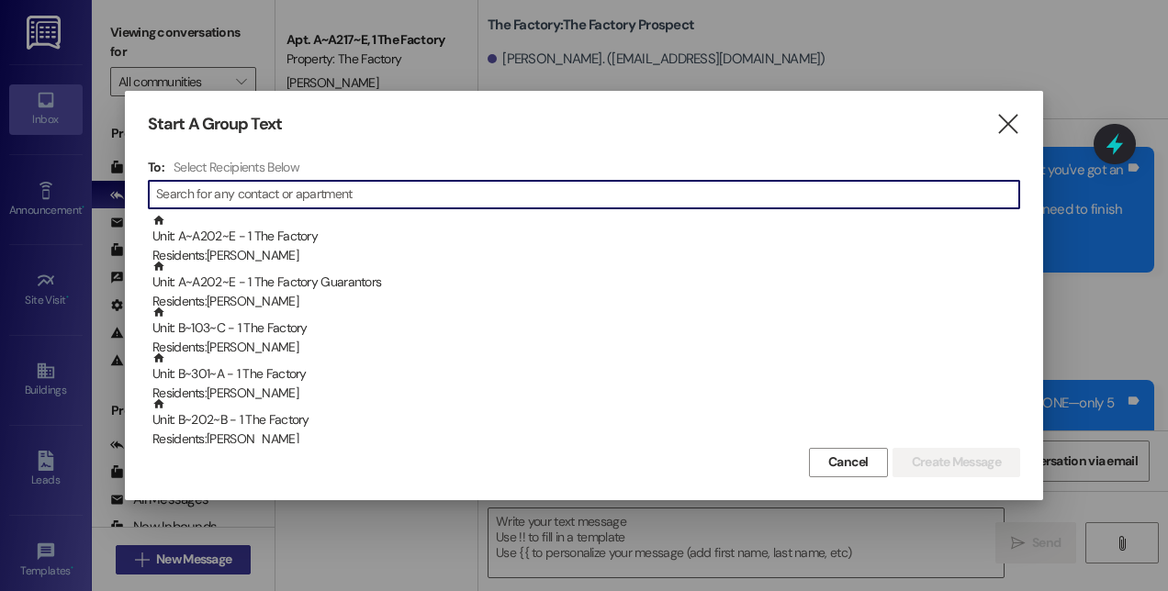
type input "p"
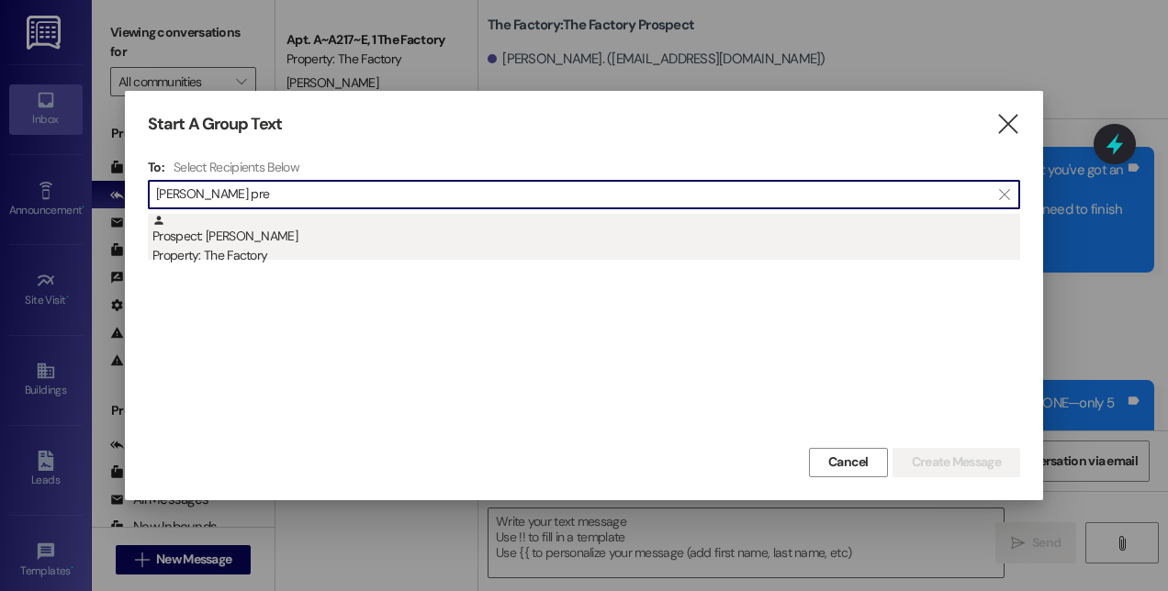
type input "[PERSON_NAME] pre"
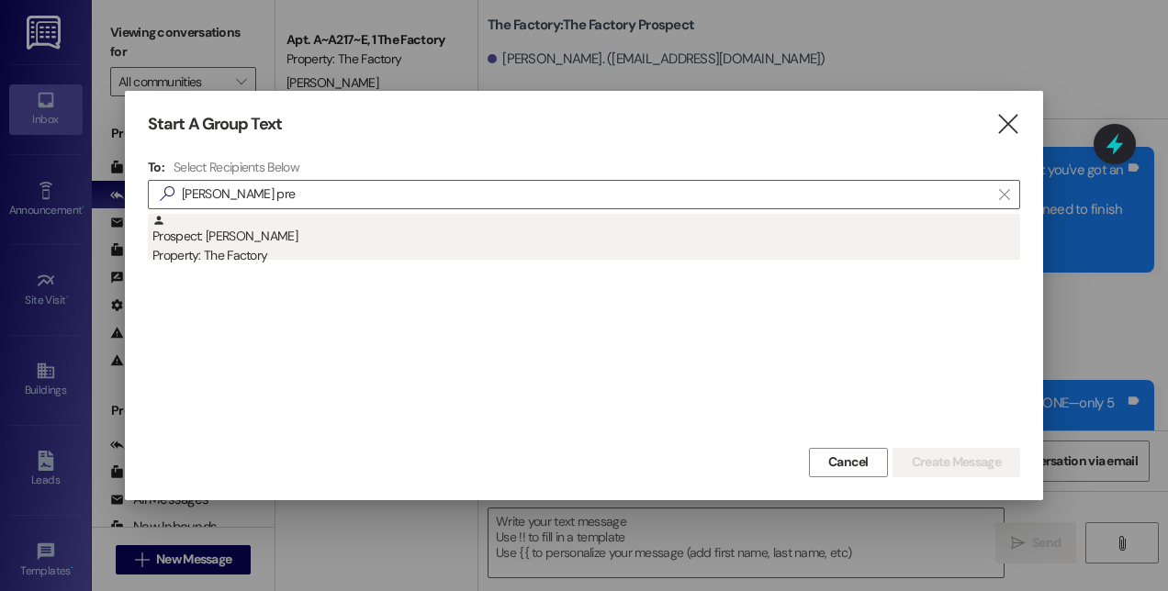
click at [230, 250] on div "Property: The Factory" at bounding box center [585, 255] width 867 height 19
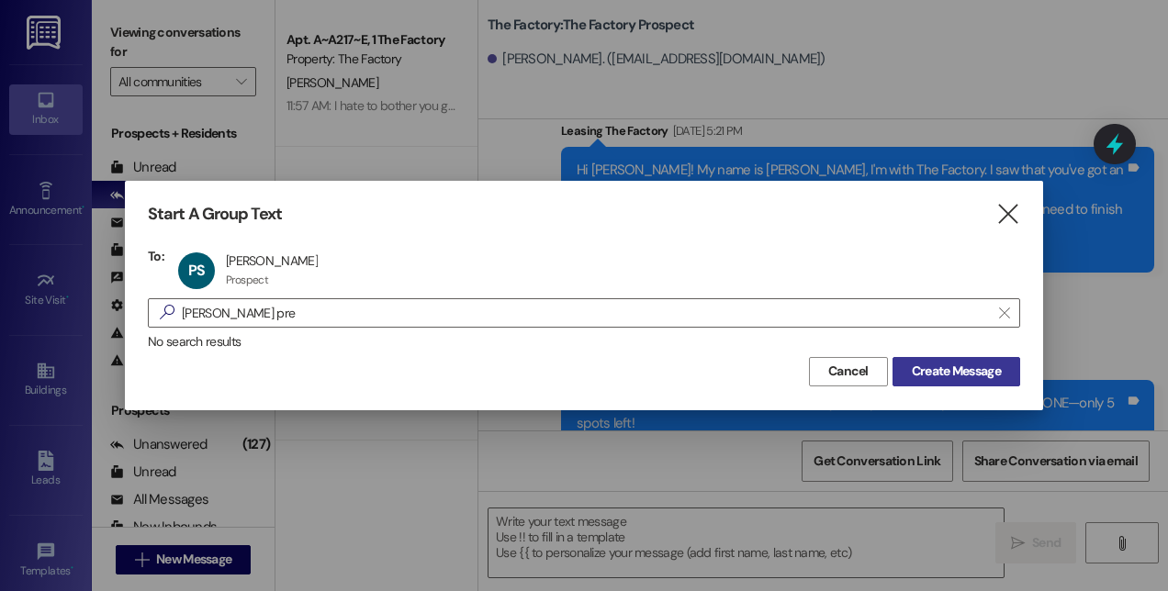
click at [924, 373] on span "Create Message" at bounding box center [955, 371] width 89 height 19
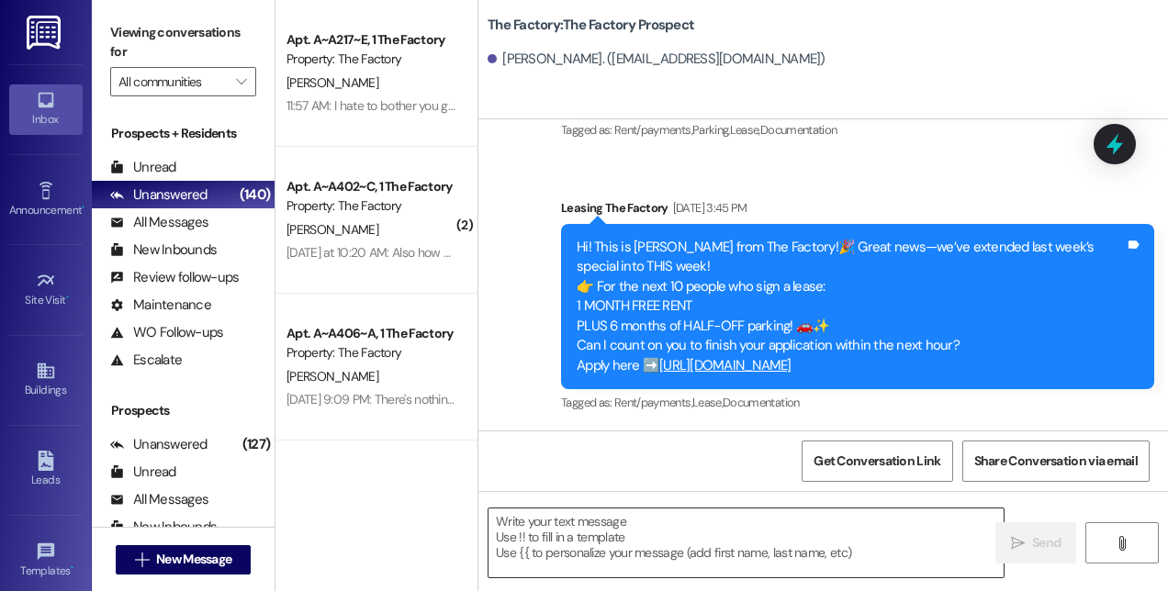
scroll to position [4317, 0]
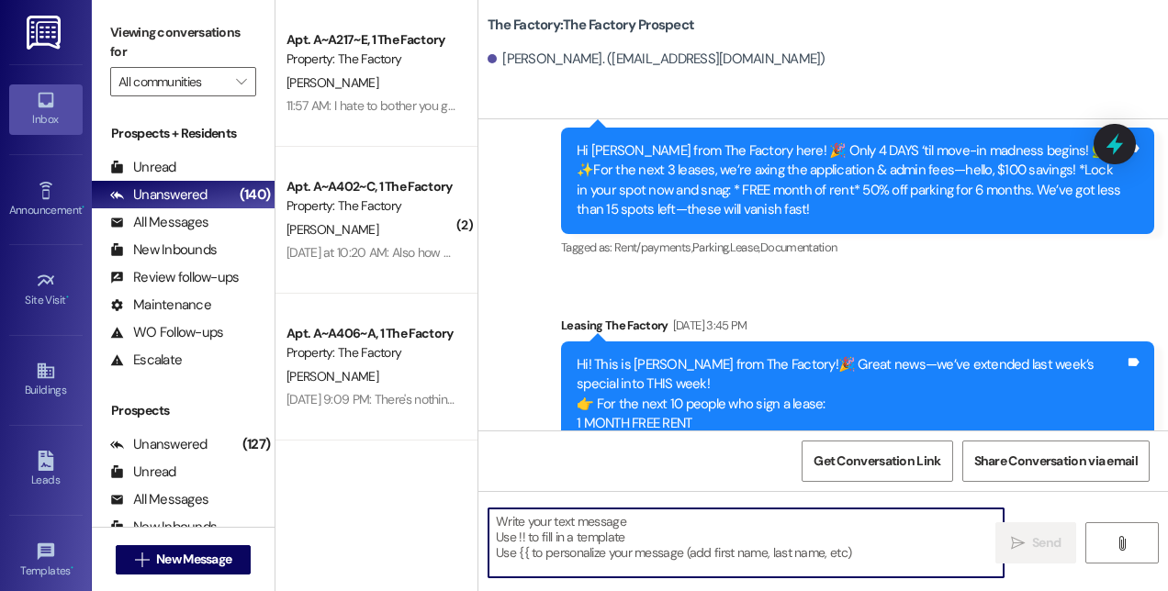
click at [794, 530] on textarea at bounding box center [745, 543] width 515 height 69
paste textarea "Hi! This is [PERSON_NAME] from The Factory! 🚨 Update: Our special is almost GON…"
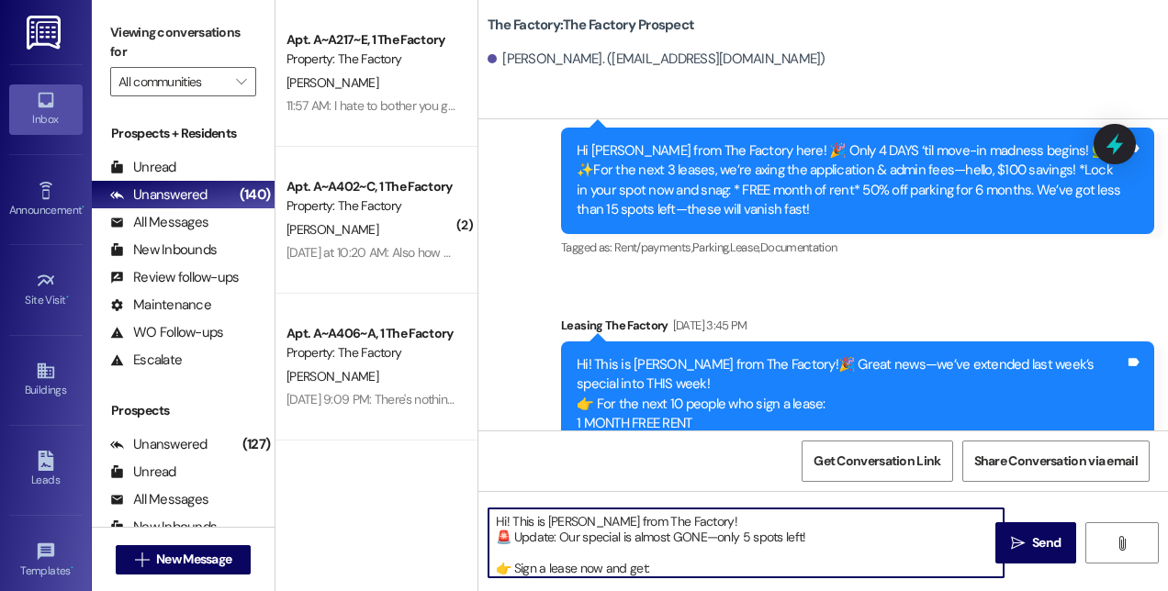
scroll to position [77, 0]
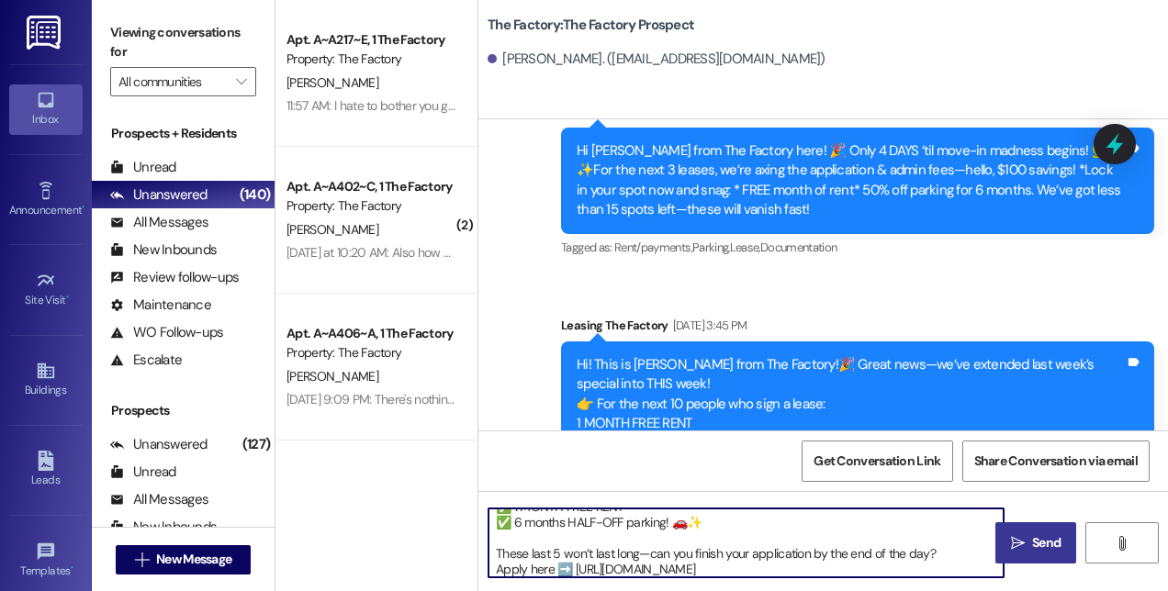
type textarea "Hi! This is [PERSON_NAME] from The Factory! 🚨 Update: Our special is almost GON…"
click at [1043, 546] on span "Send" at bounding box center [1046, 542] width 28 height 19
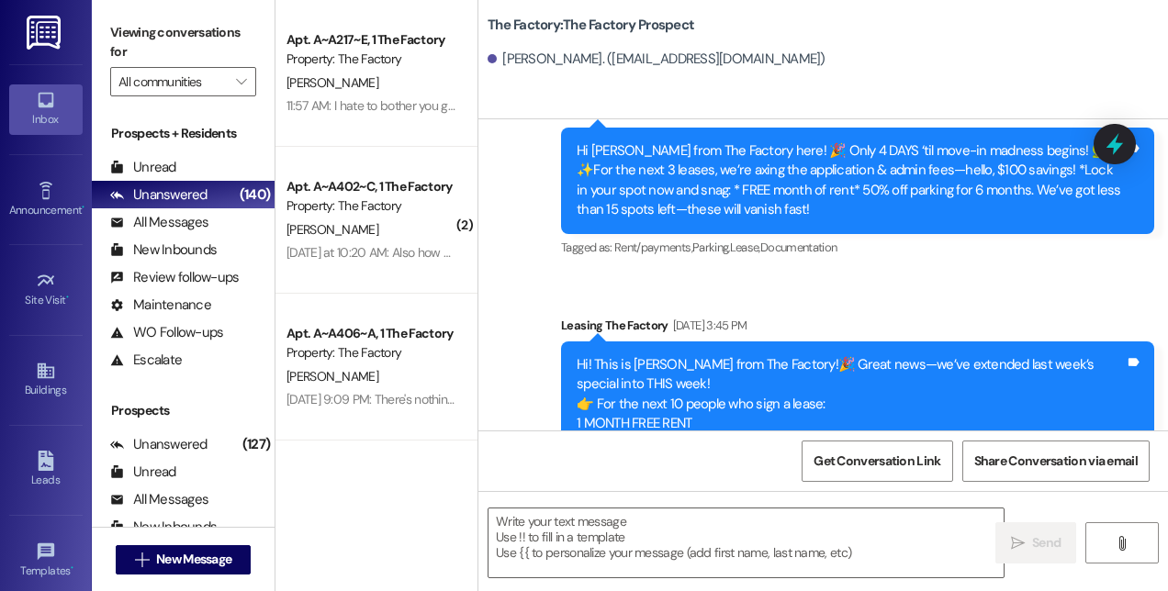
scroll to position [4602, 0]
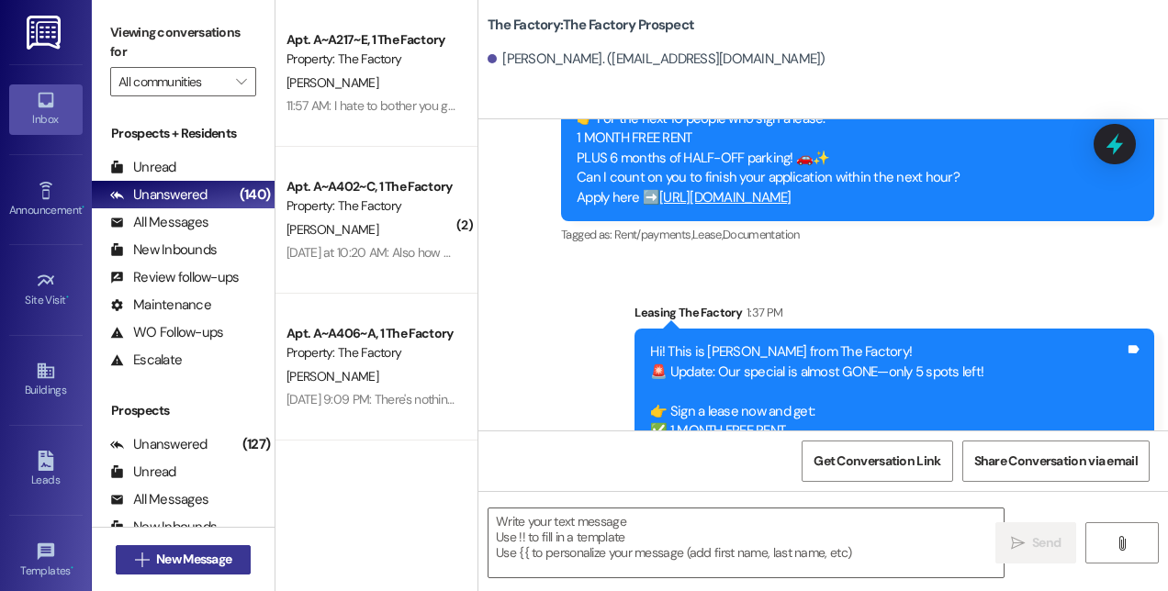
click at [165, 557] on span "New Message" at bounding box center [193, 559] width 75 height 19
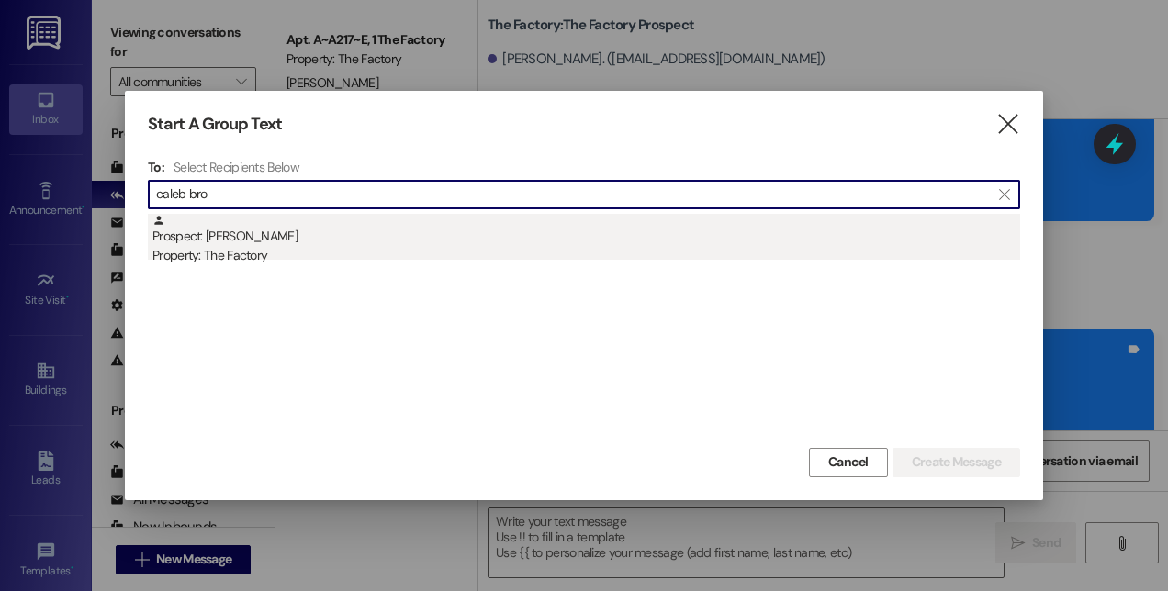
type input "caleb bro"
click at [279, 261] on div "Property: The Factory" at bounding box center [585, 255] width 867 height 19
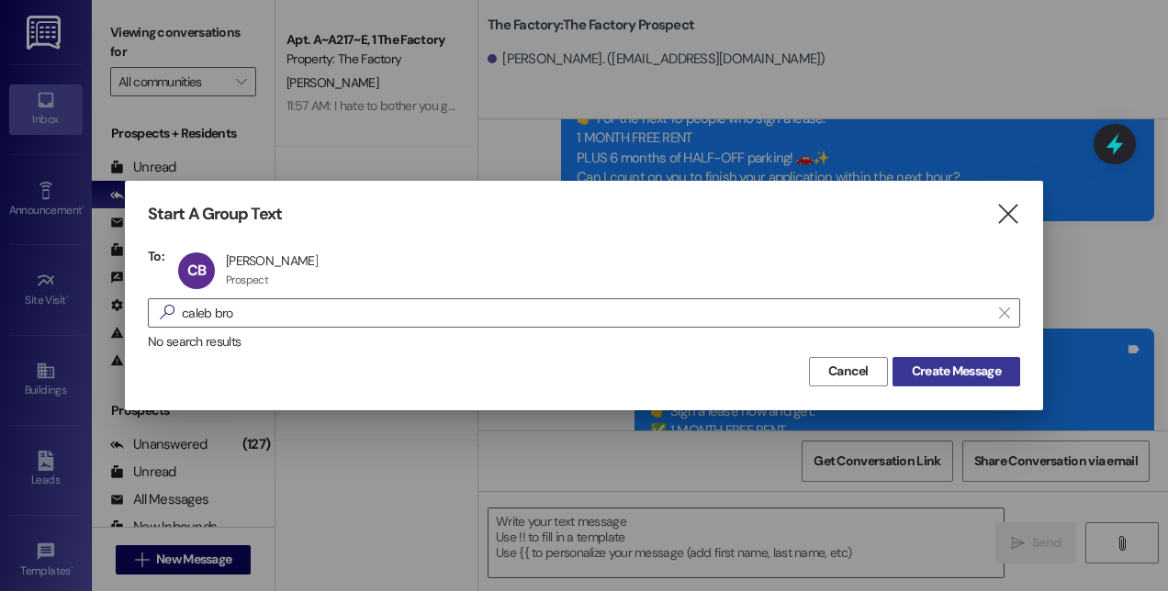
click at [924, 366] on span "Create Message" at bounding box center [955, 371] width 89 height 19
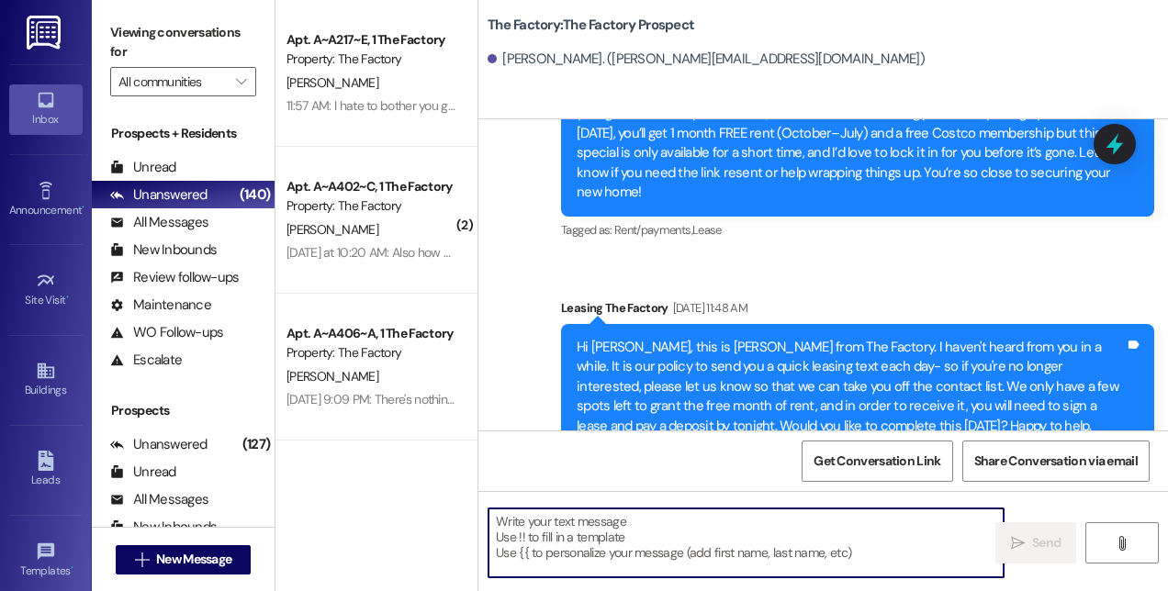
click at [779, 555] on textarea at bounding box center [745, 543] width 515 height 69
paste textarea "Hi! This is [PERSON_NAME] from The Factory! 🚨 Update: Our special is almost GON…"
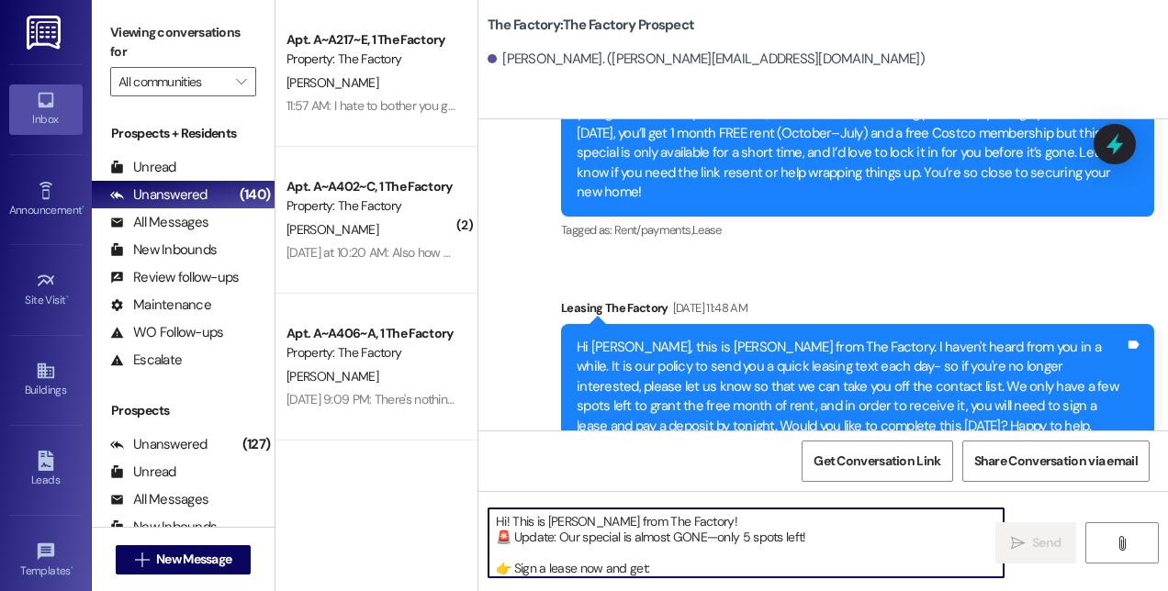
scroll to position [77, 0]
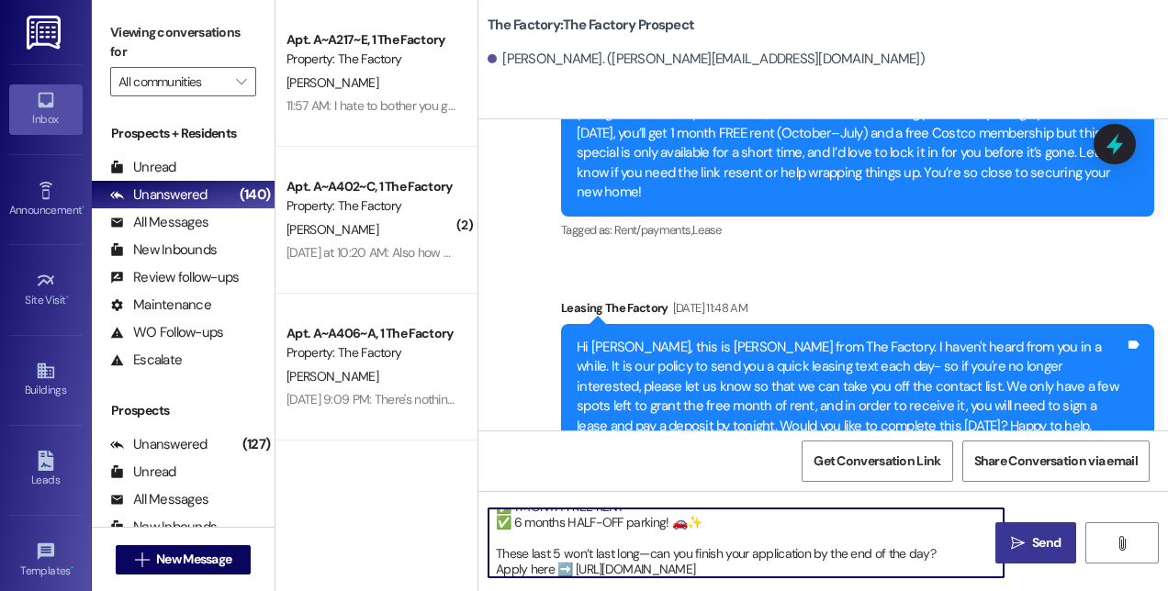
type textarea "Hi! This is [PERSON_NAME] from The Factory! 🚨 Update: Our special is almost GON…"
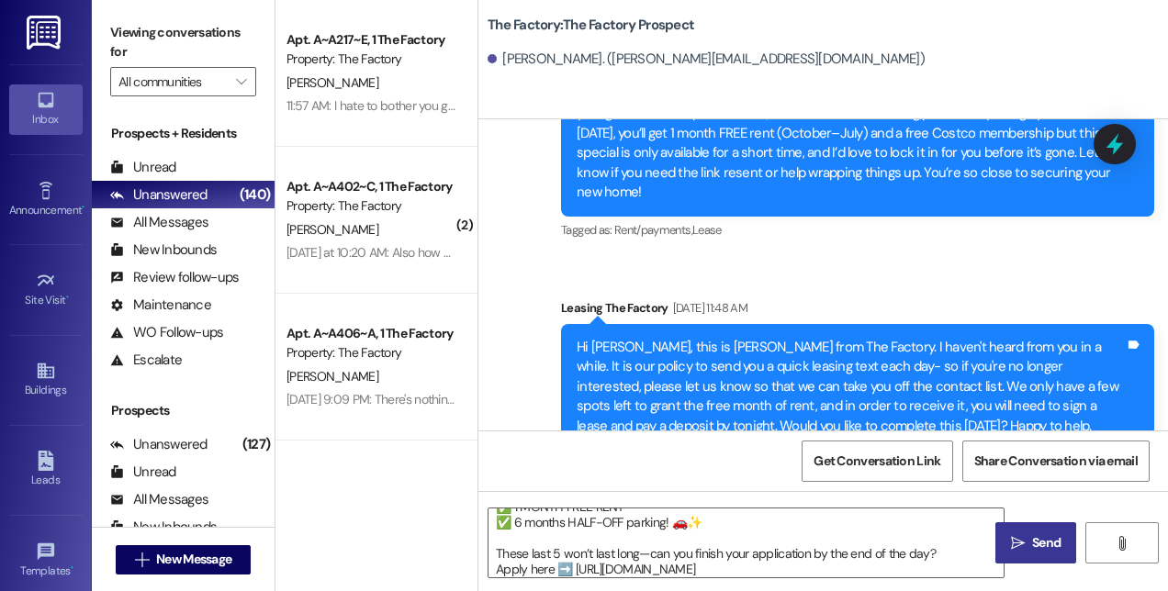
click at [1030, 541] on span "Send" at bounding box center [1046, 542] width 36 height 19
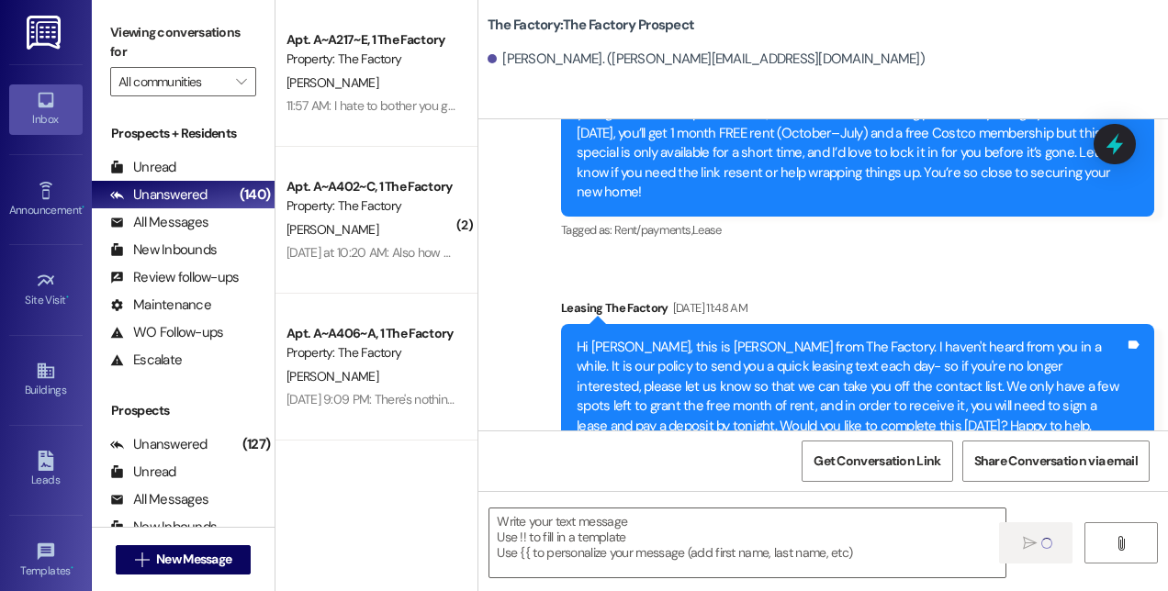
scroll to position [0, 0]
click at [170, 570] on button " New Message" at bounding box center [184, 559] width 136 height 29
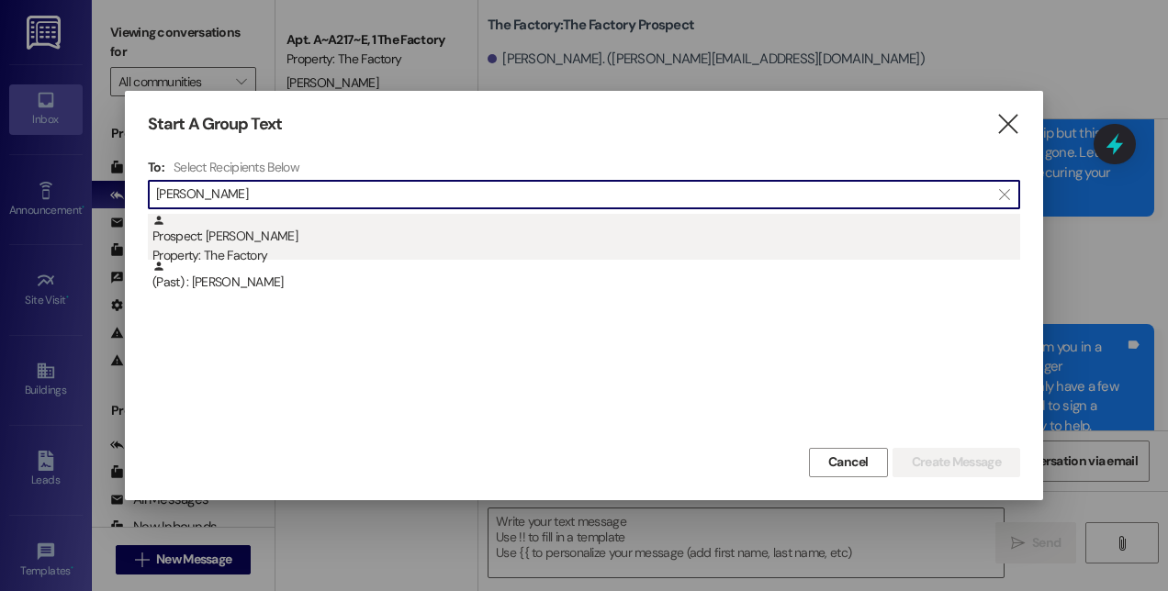
type input "[PERSON_NAME]"
click at [243, 253] on div "Property: The Factory" at bounding box center [585, 255] width 867 height 19
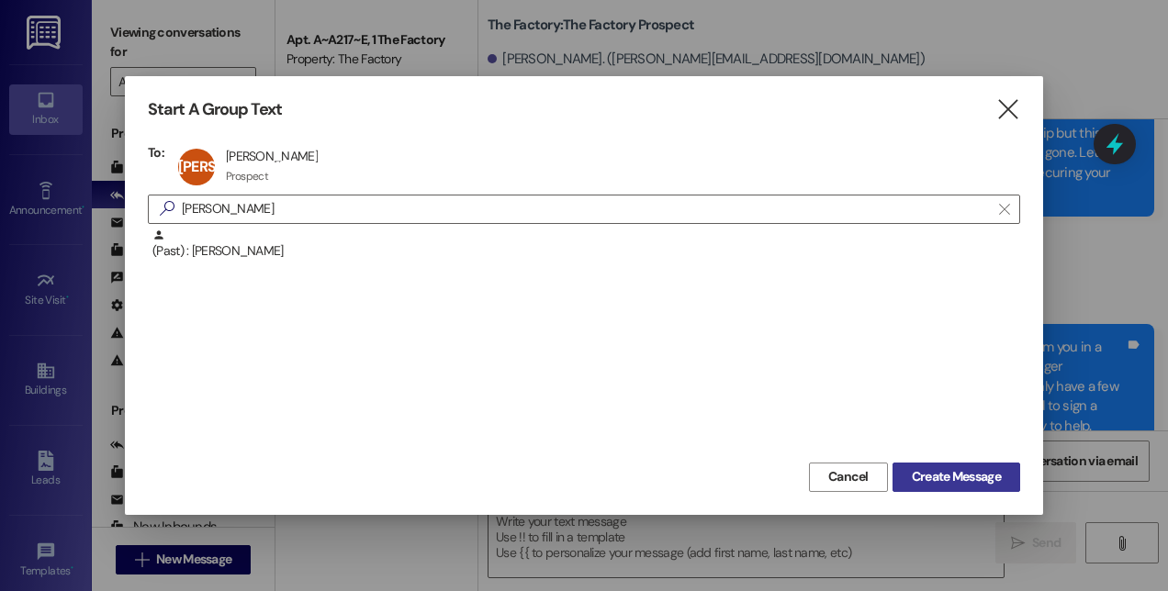
click at [937, 469] on span "Create Message" at bounding box center [955, 476] width 89 height 19
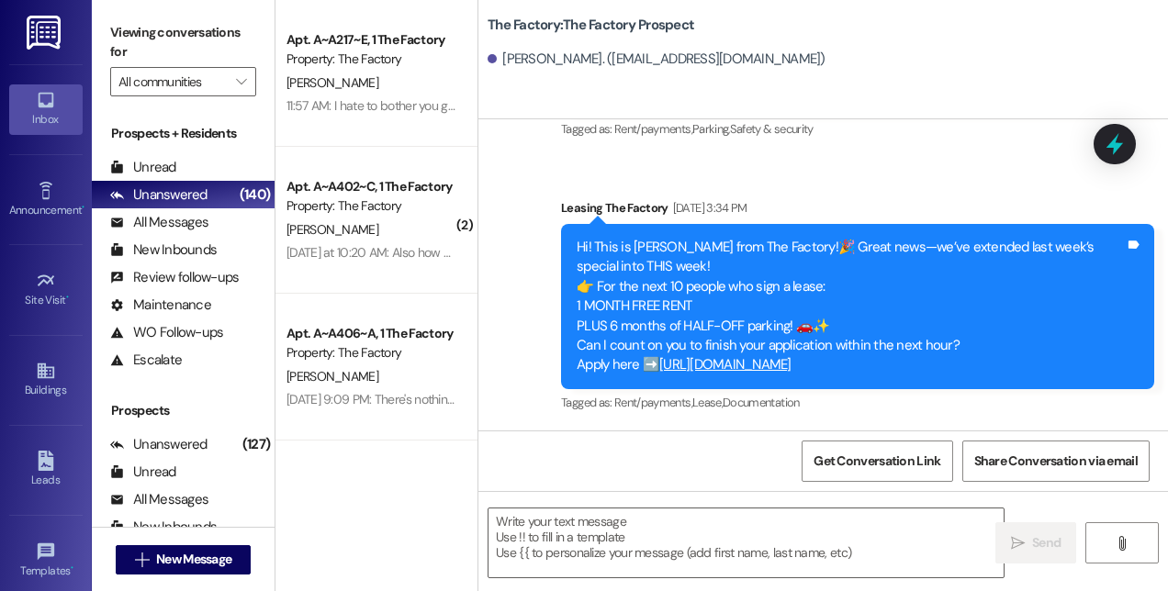
scroll to position [2743, 0]
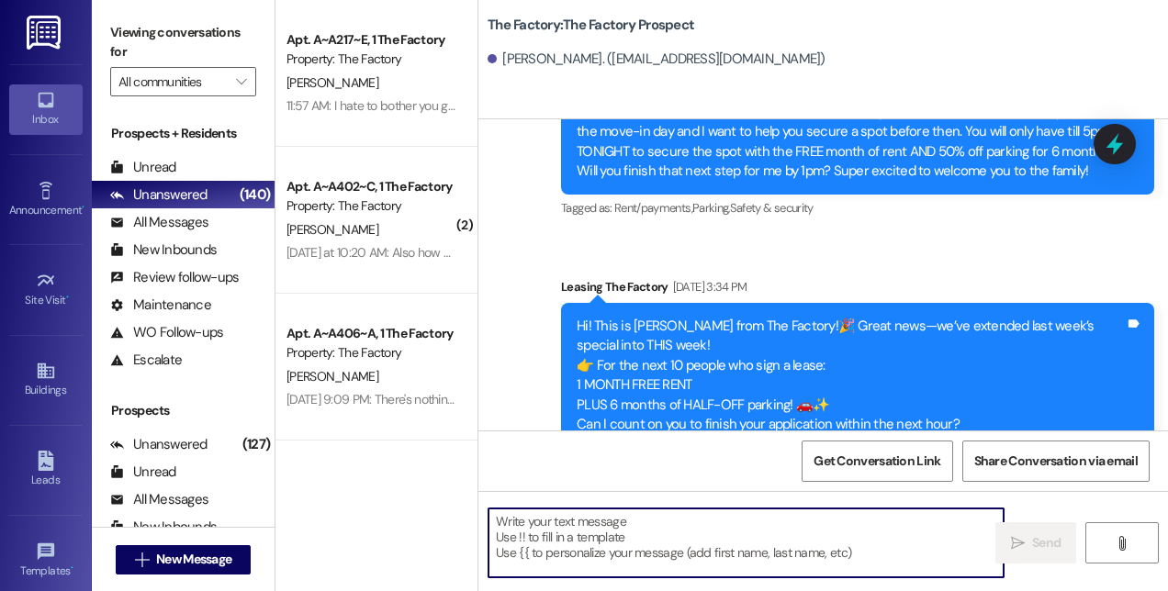
click at [727, 569] on textarea at bounding box center [745, 543] width 515 height 69
paste textarea "Hi! This is [PERSON_NAME] from The Factory! 🚨 Update: Our special is almost GON…"
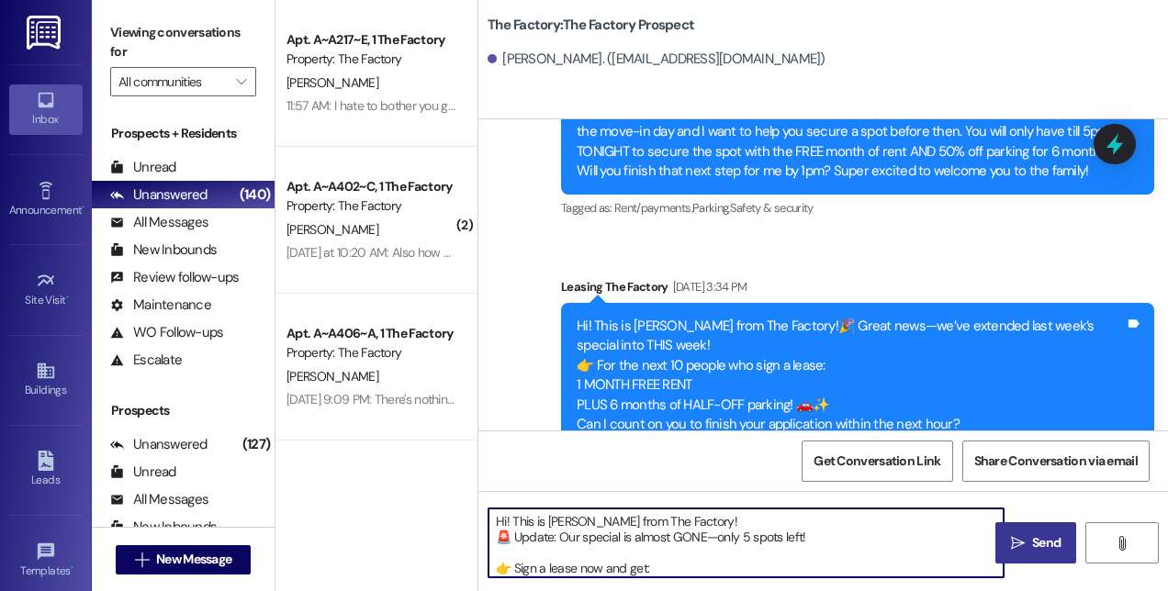
scroll to position [77, 0]
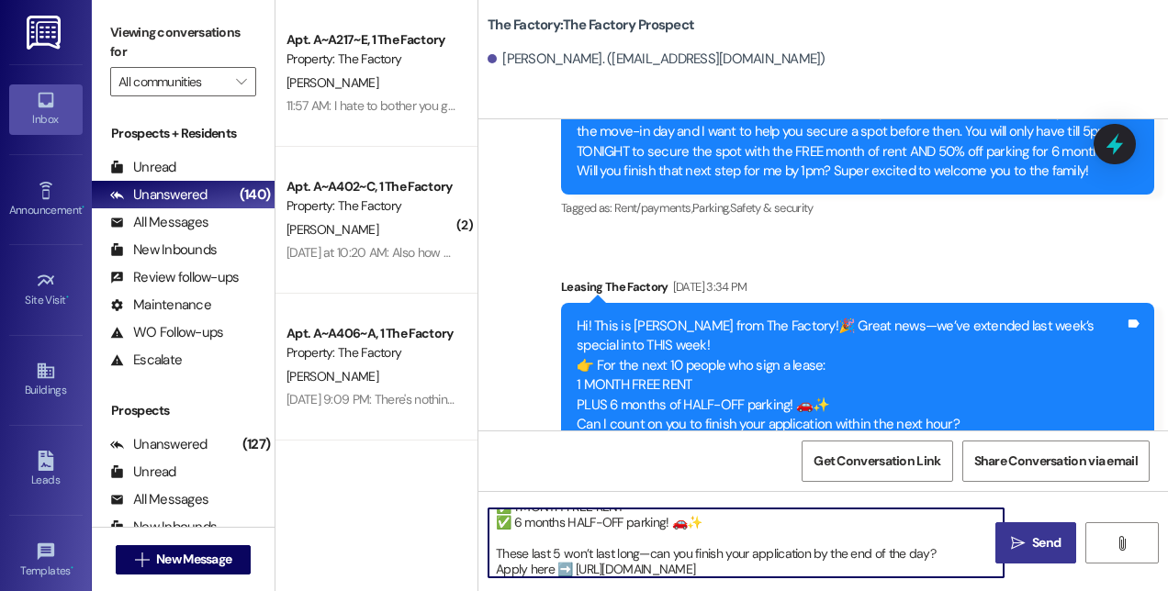
type textarea "Hi! This is [PERSON_NAME] from The Factory! 🚨 Update: Our special is almost GON…"
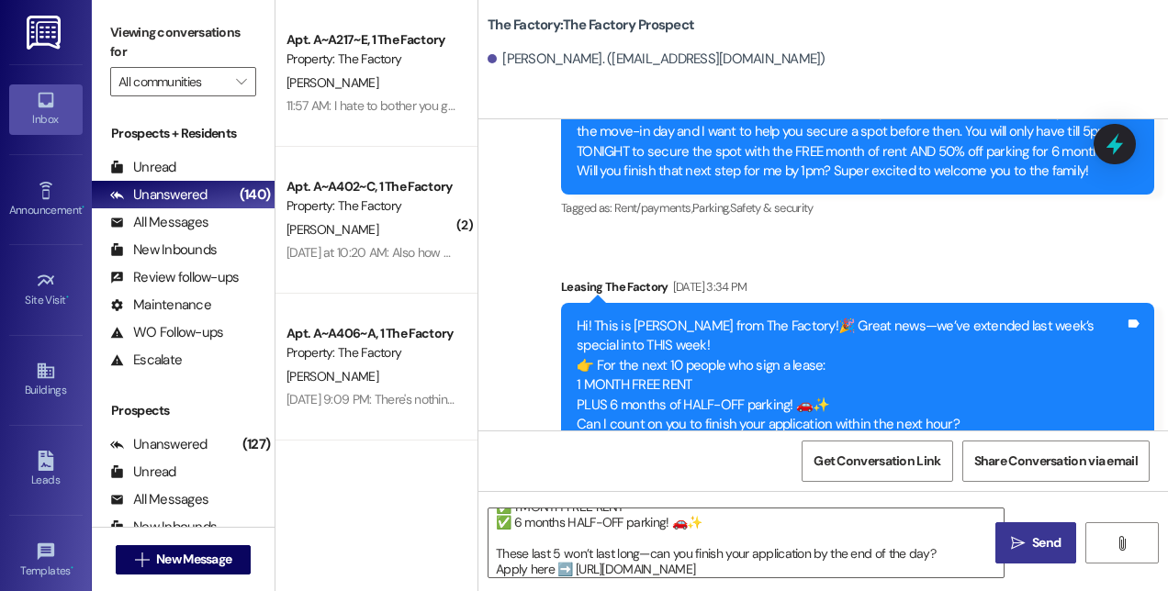
click at [1029, 523] on button " Send" at bounding box center [1035, 542] width 81 height 41
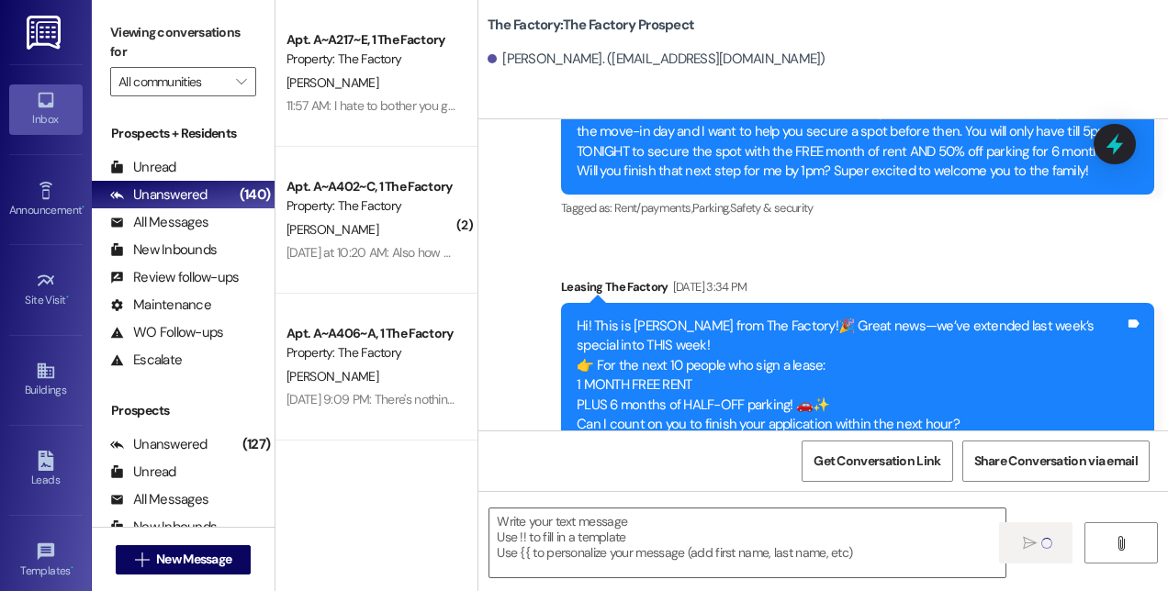
scroll to position [3028, 0]
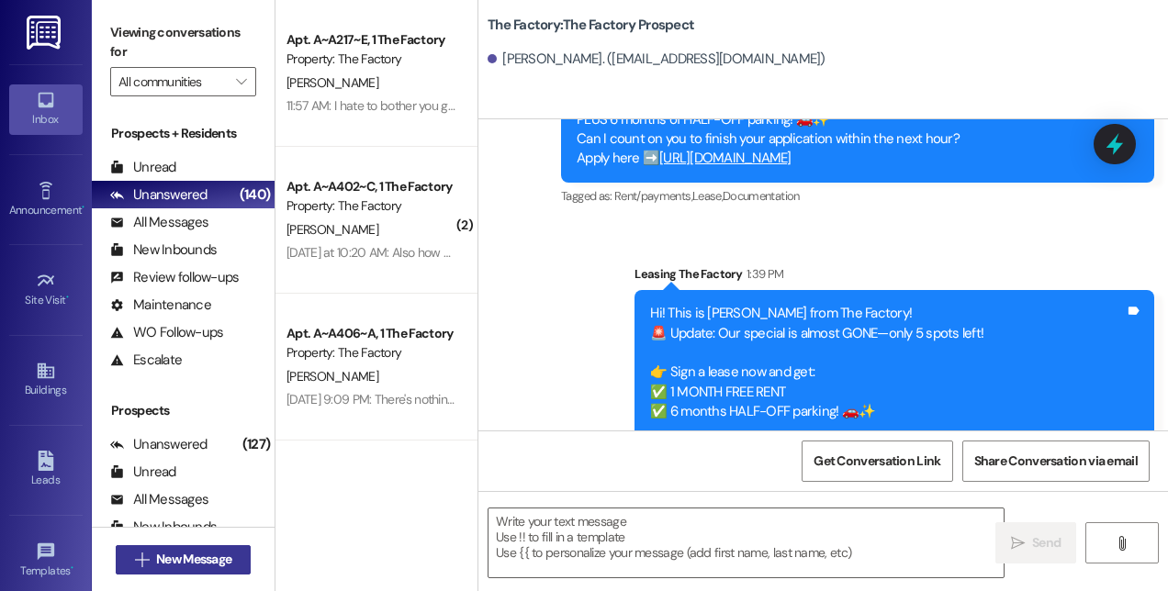
click at [211, 557] on span "New Message" at bounding box center [193, 559] width 75 height 19
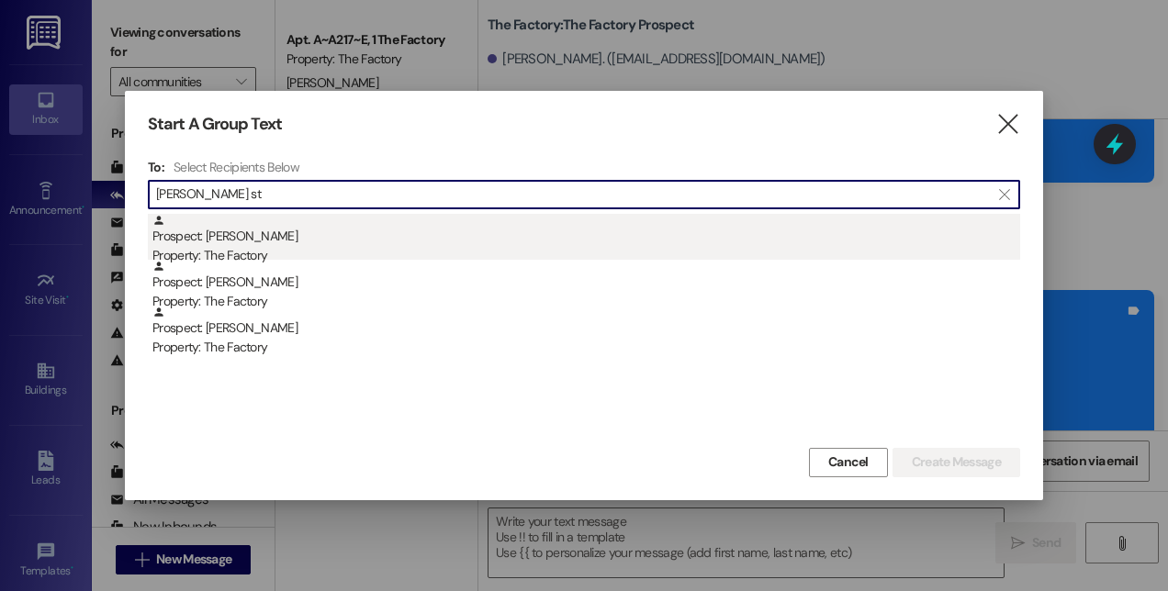
type input "[PERSON_NAME] st"
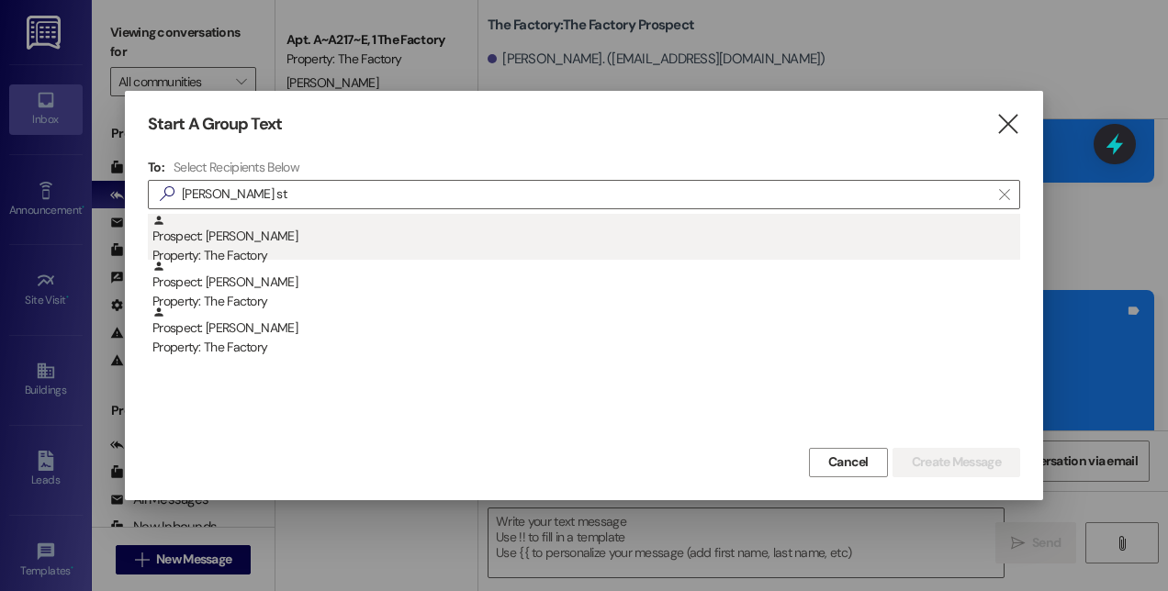
click at [253, 232] on div "Prospect: [PERSON_NAME] Property: The Factory" at bounding box center [585, 240] width 867 height 52
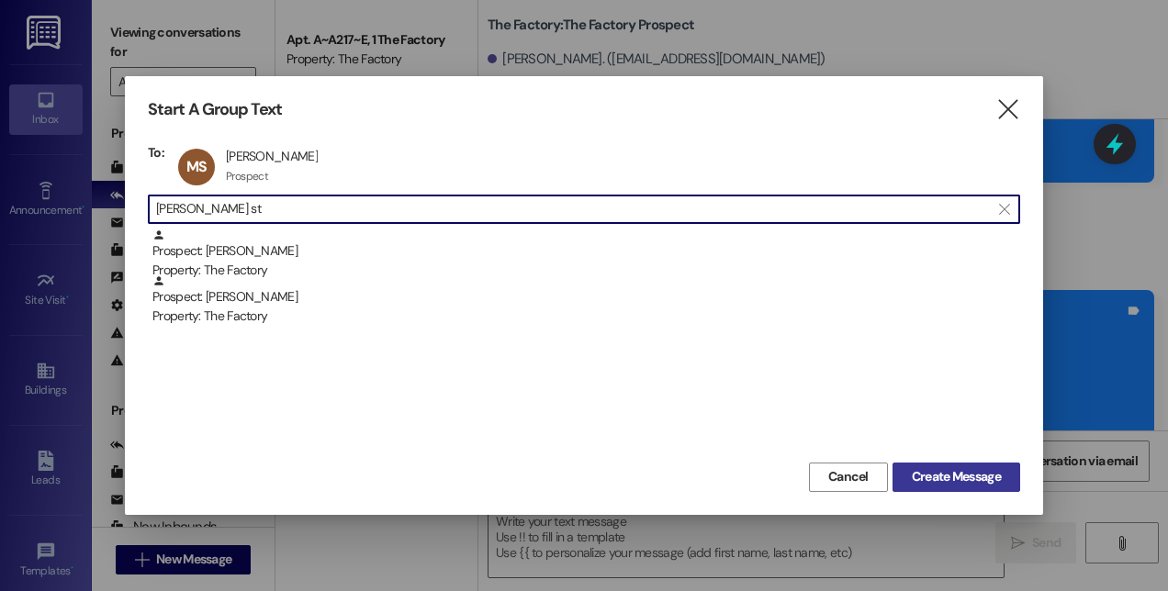
click at [964, 470] on span "Create Message" at bounding box center [955, 476] width 89 height 19
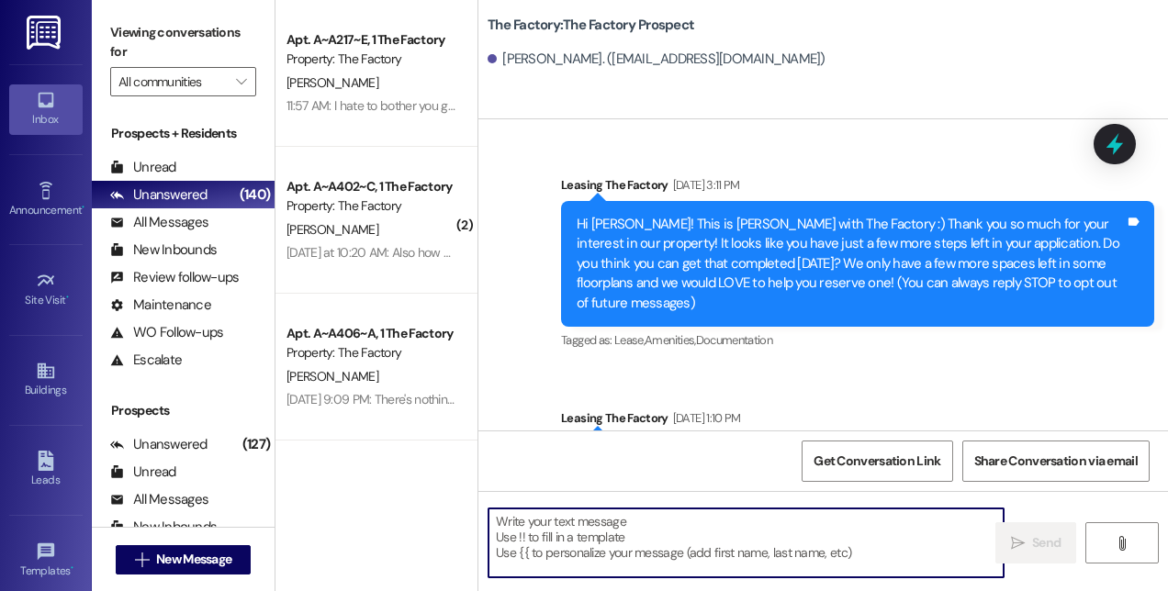
scroll to position [19681, 0]
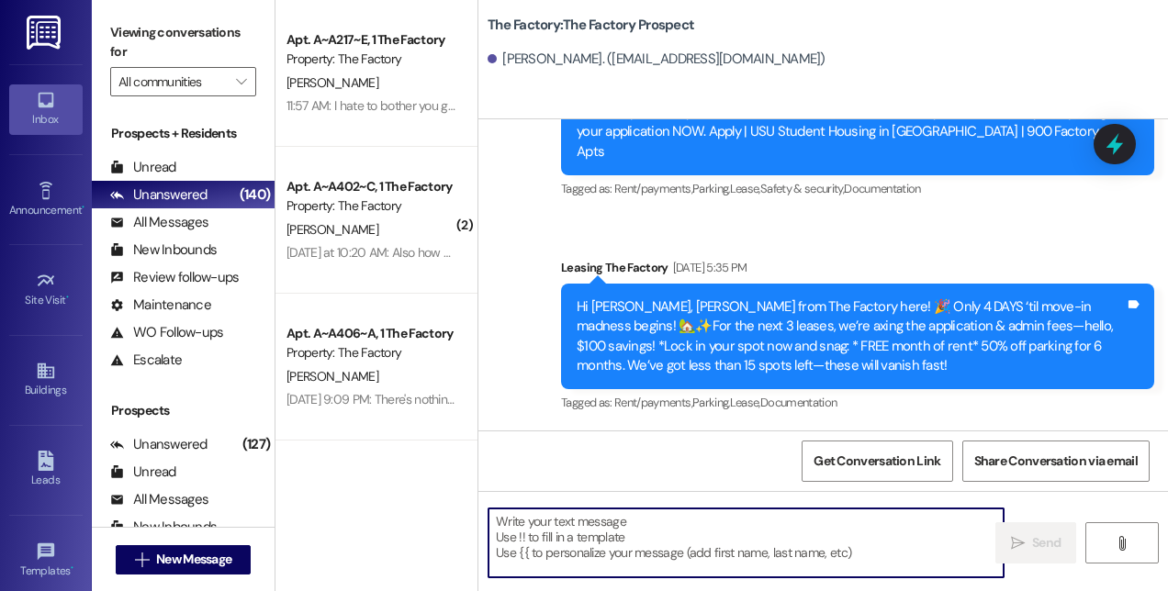
click at [597, 522] on textarea at bounding box center [745, 543] width 515 height 69
paste textarea "Hi! This is [PERSON_NAME] from The Factory! 🚨 Update: Our special is almost GON…"
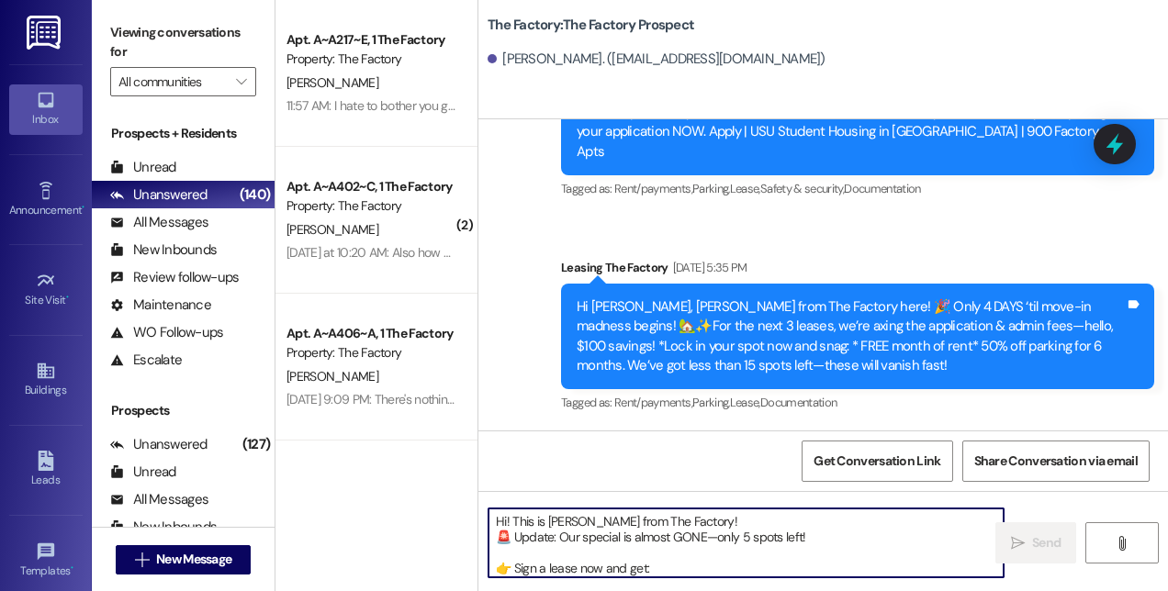
scroll to position [77, 0]
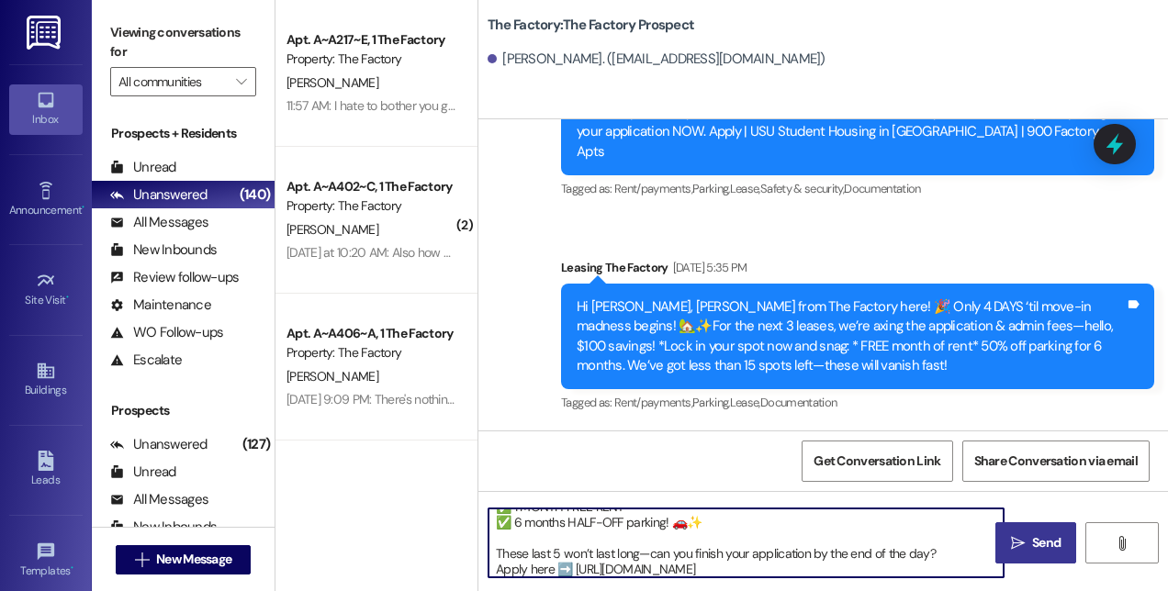
type textarea "Hi! This is [PERSON_NAME] from The Factory! 🚨 Update: Our special is almost GON…"
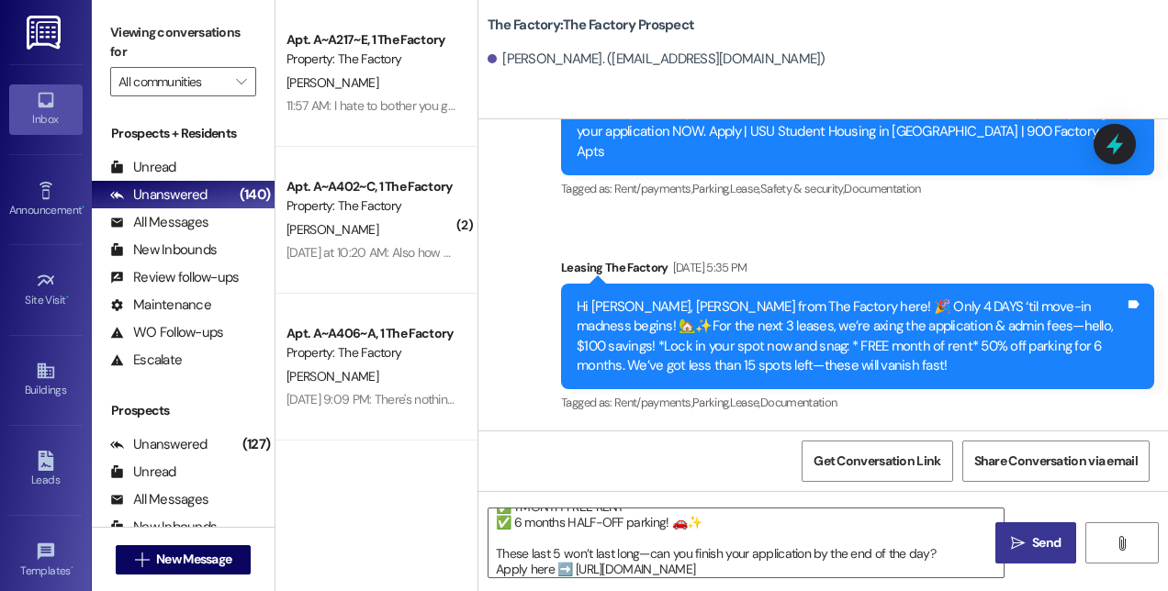
click at [1039, 551] on span "Send" at bounding box center [1046, 542] width 28 height 19
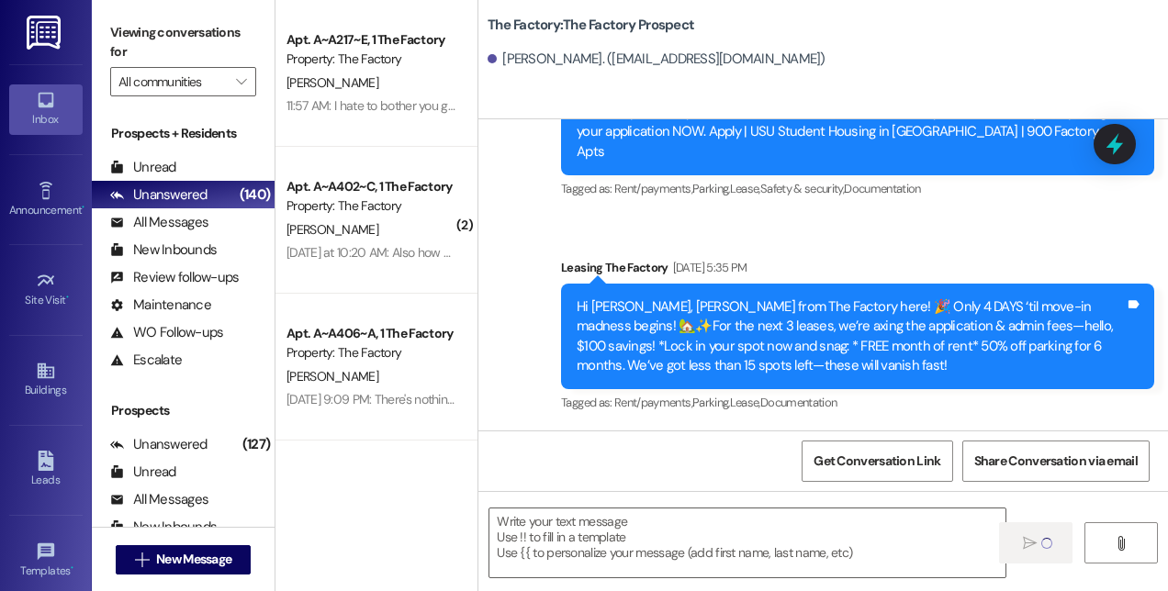
scroll to position [0, 0]
click at [211, 564] on span "New Message" at bounding box center [193, 559] width 75 height 19
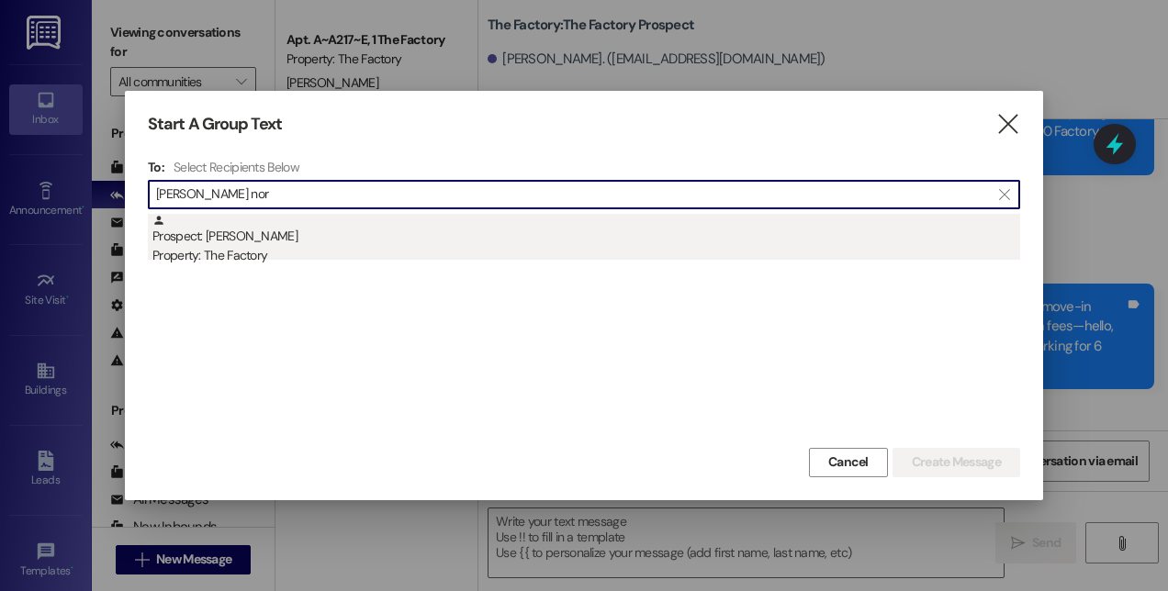
type input "[PERSON_NAME] nor"
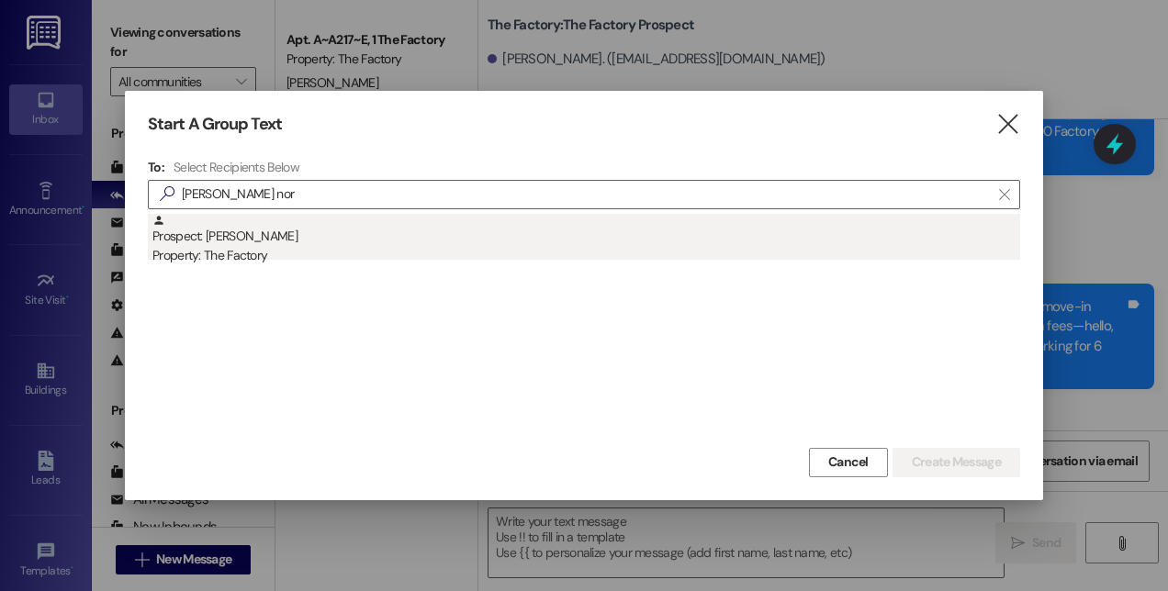
click at [257, 252] on div "Property: The Factory" at bounding box center [585, 255] width 867 height 19
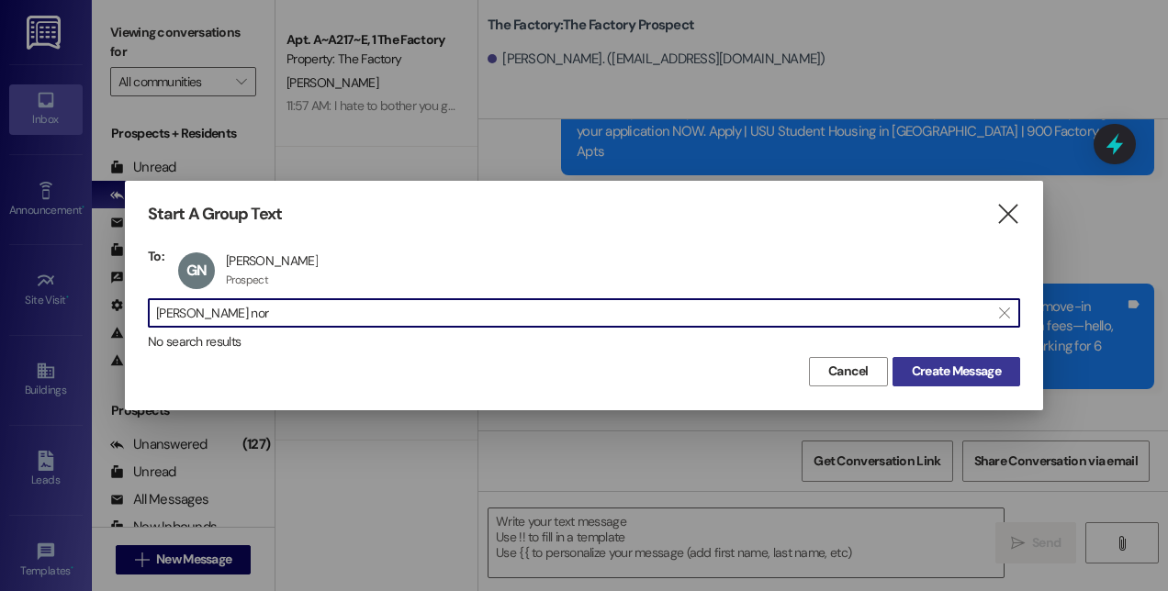
click at [973, 378] on span "Create Message" at bounding box center [955, 371] width 89 height 19
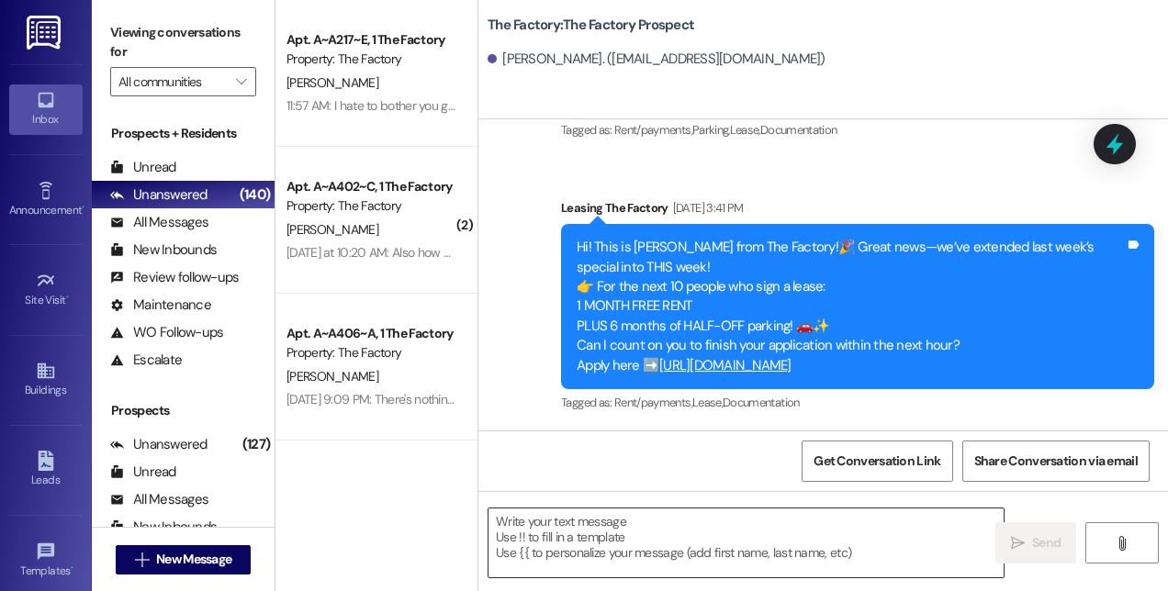
scroll to position [7080, 0]
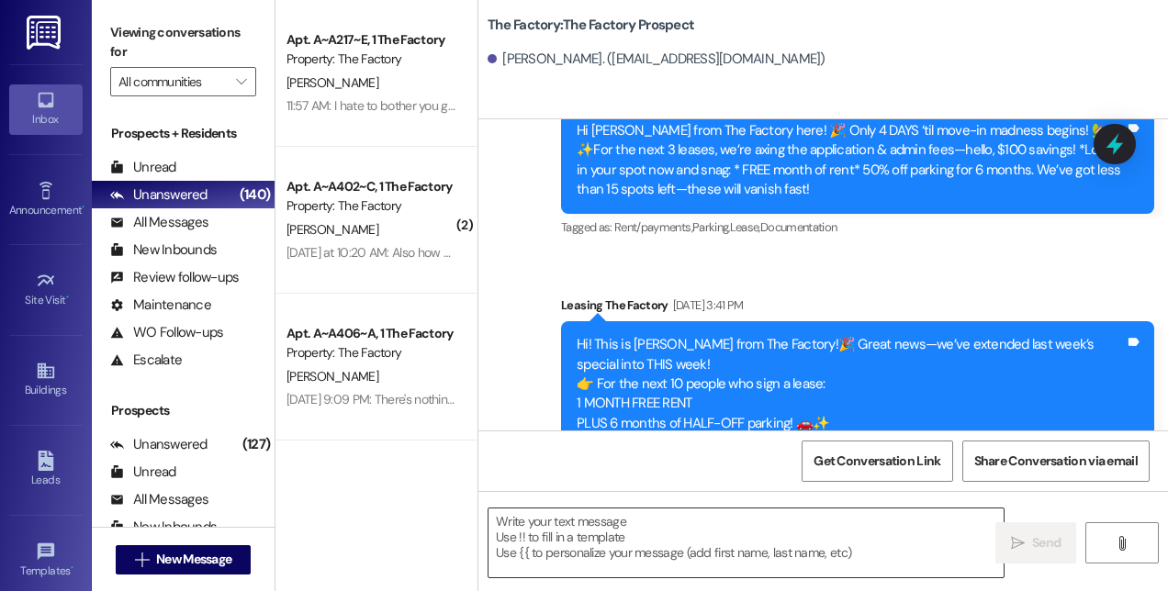
click at [753, 551] on textarea at bounding box center [745, 543] width 515 height 69
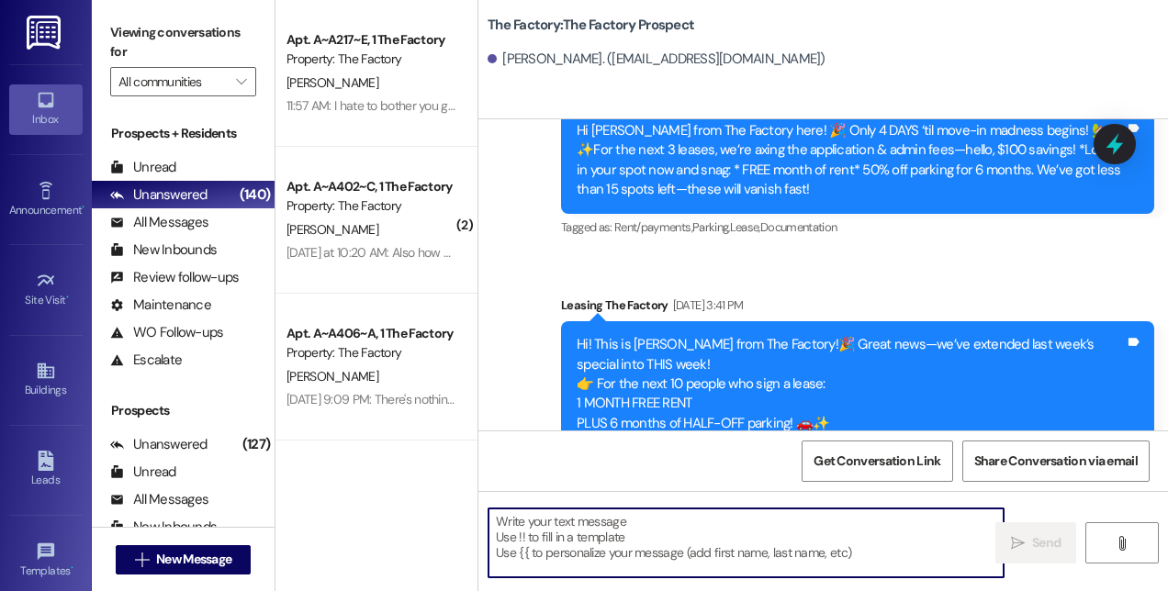
paste textarea "Hi! This is [PERSON_NAME] from The Factory! 🚨 Update: Our special is almost GON…"
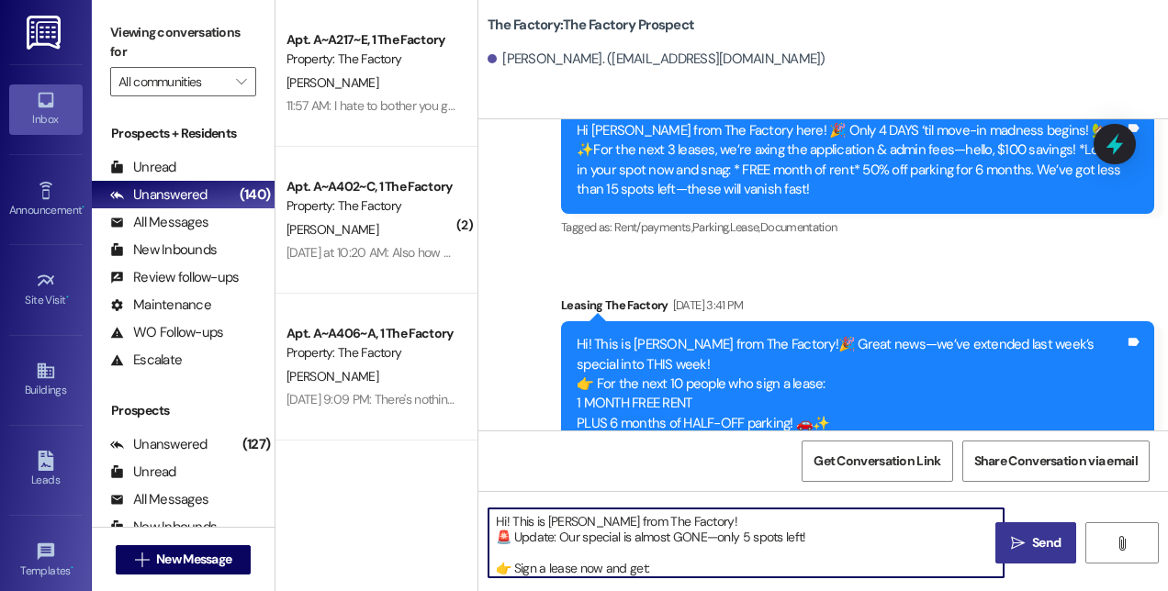
scroll to position [77, 0]
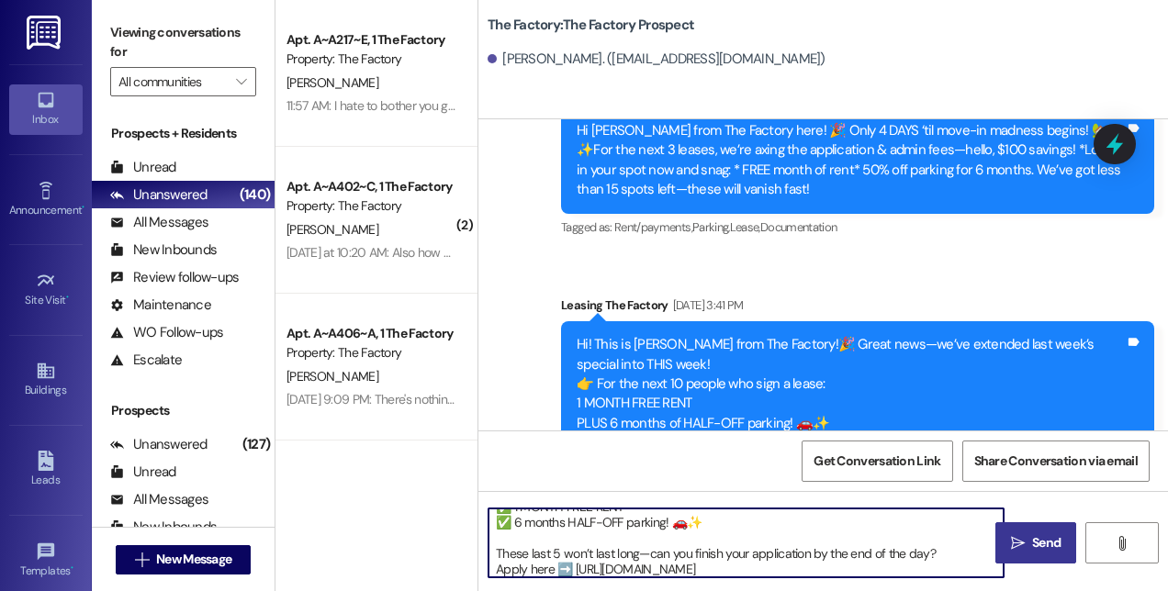
type textarea "Hi! This is [PERSON_NAME] from The Factory! 🚨 Update: Our special is almost GON…"
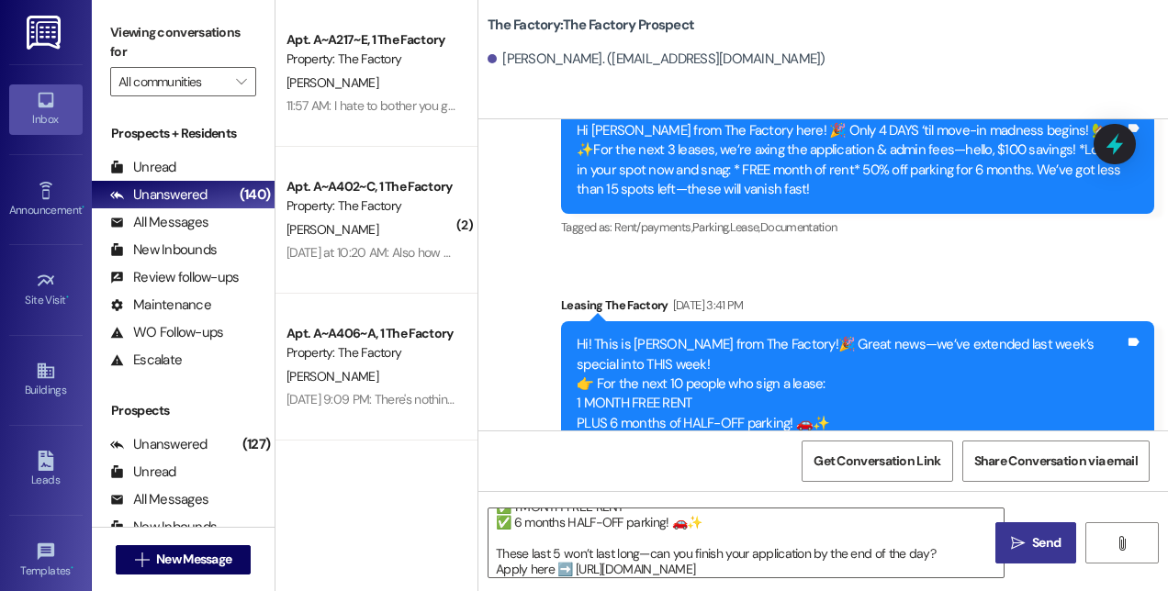
click at [1033, 530] on button " Send" at bounding box center [1035, 542] width 81 height 41
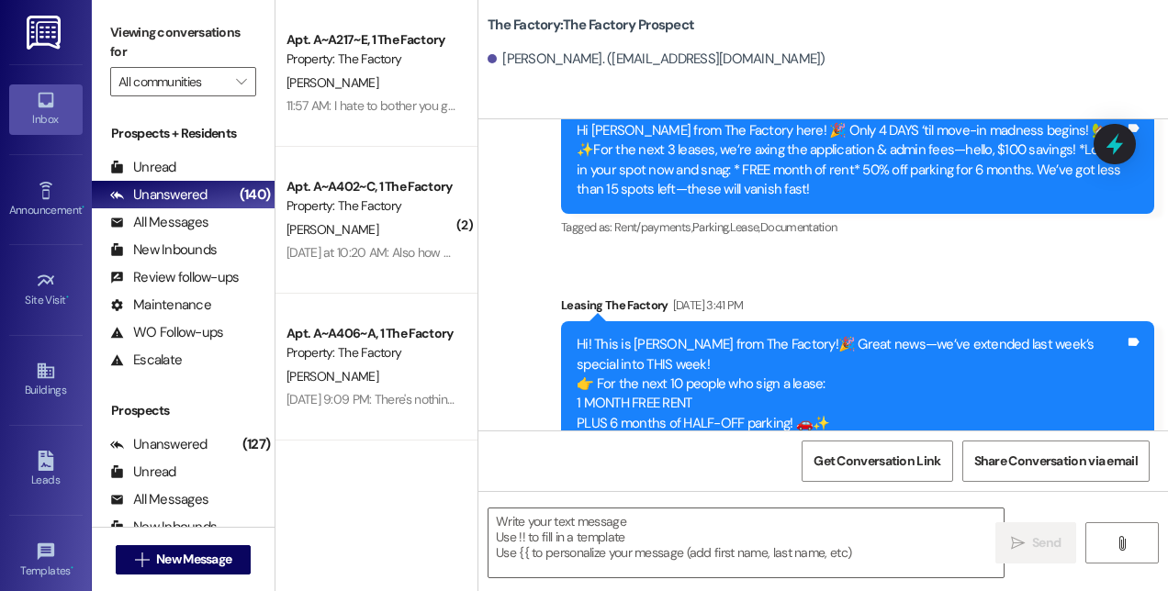
scroll to position [7365, 0]
